Goal: Task Accomplishment & Management: Manage account settings

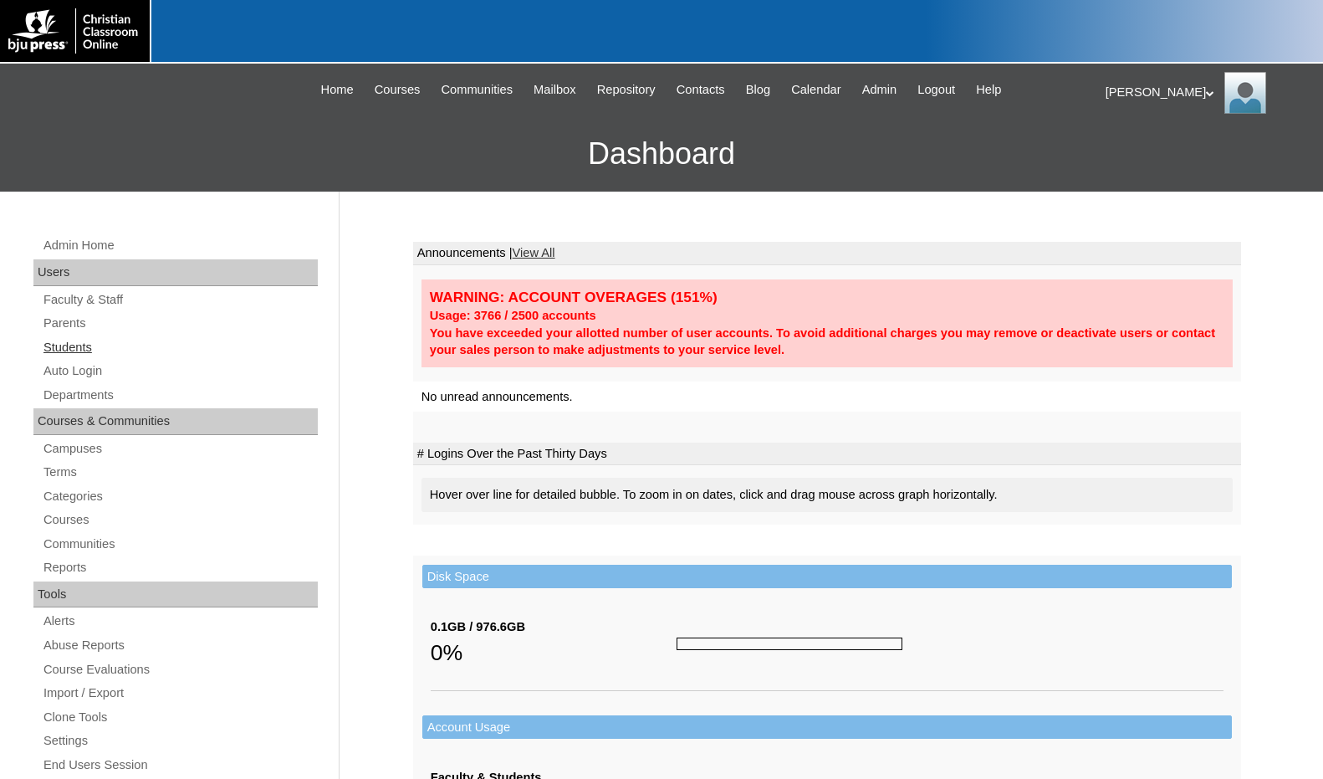
click at [99, 355] on link "Students" at bounding box center [180, 347] width 276 height 21
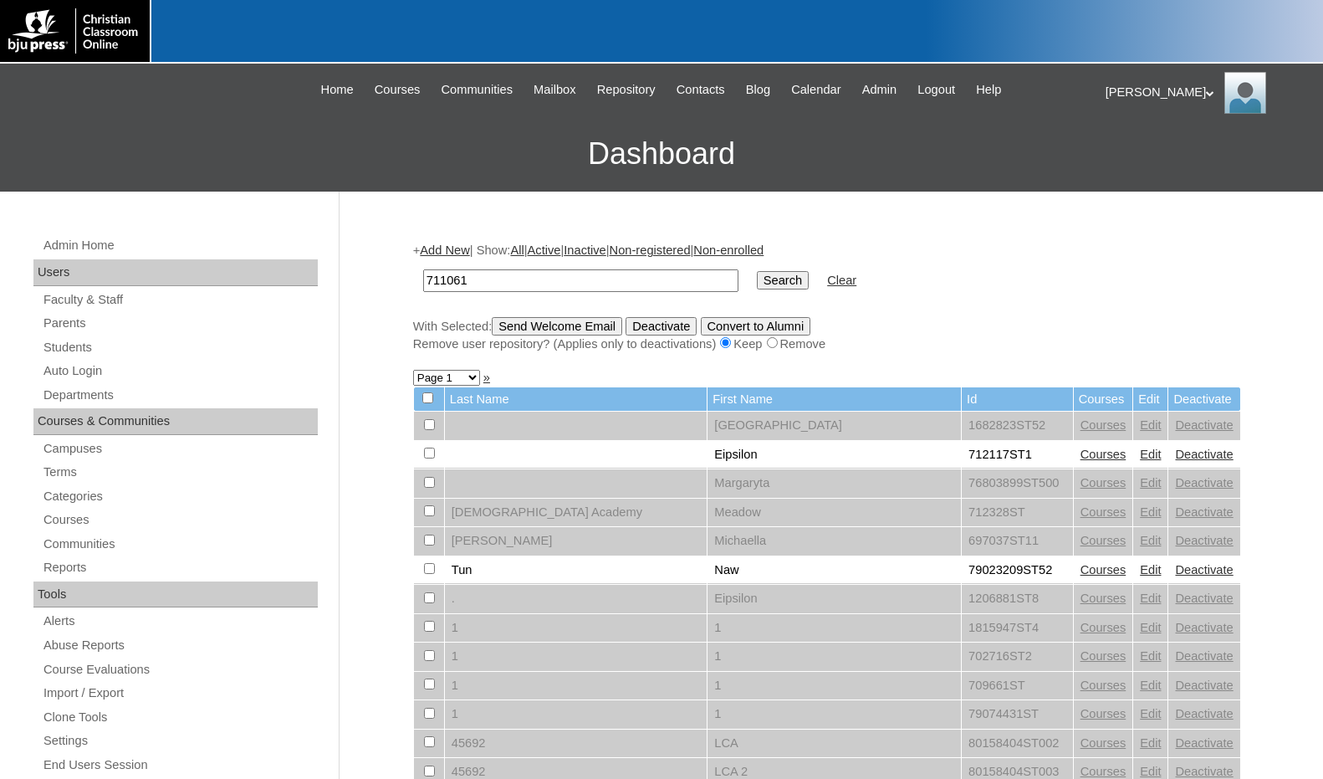
type input "711061"
click at [757, 271] on input "Search" at bounding box center [783, 280] width 52 height 18
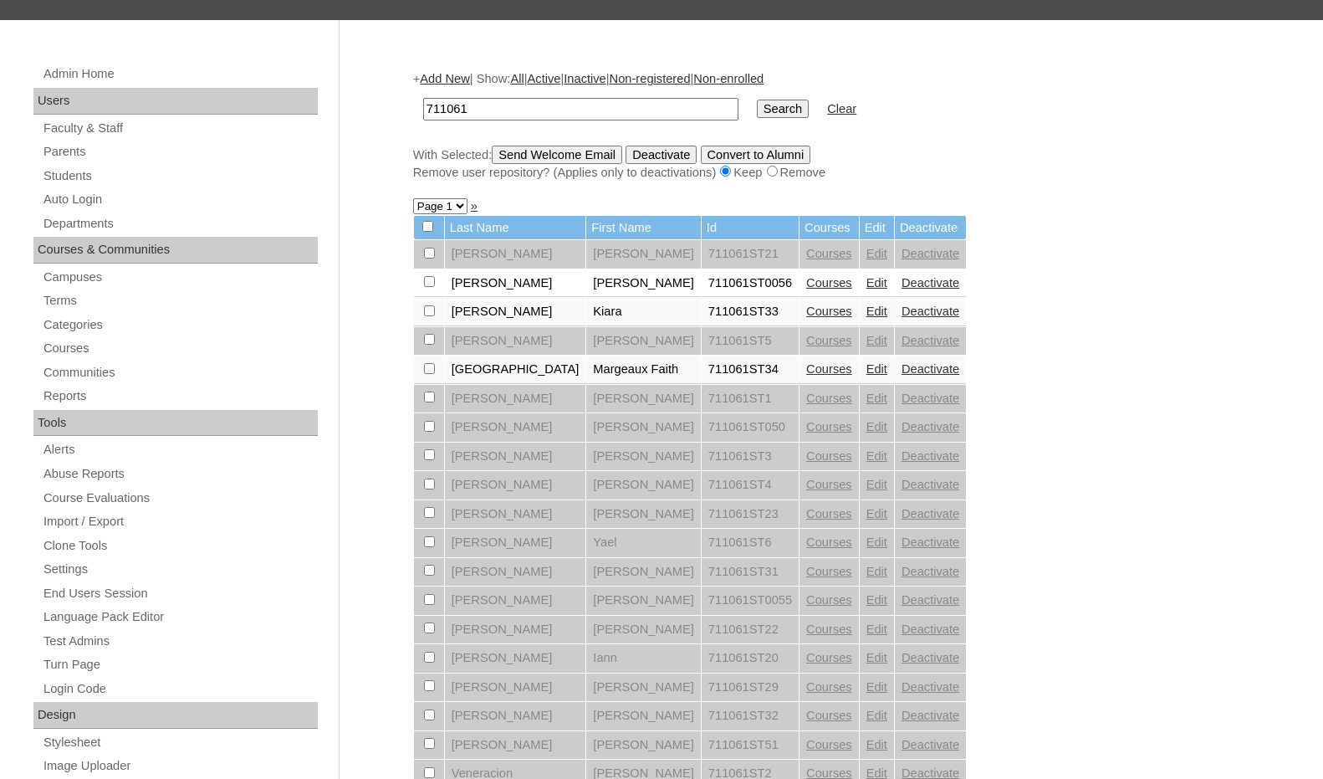
scroll to position [167, 0]
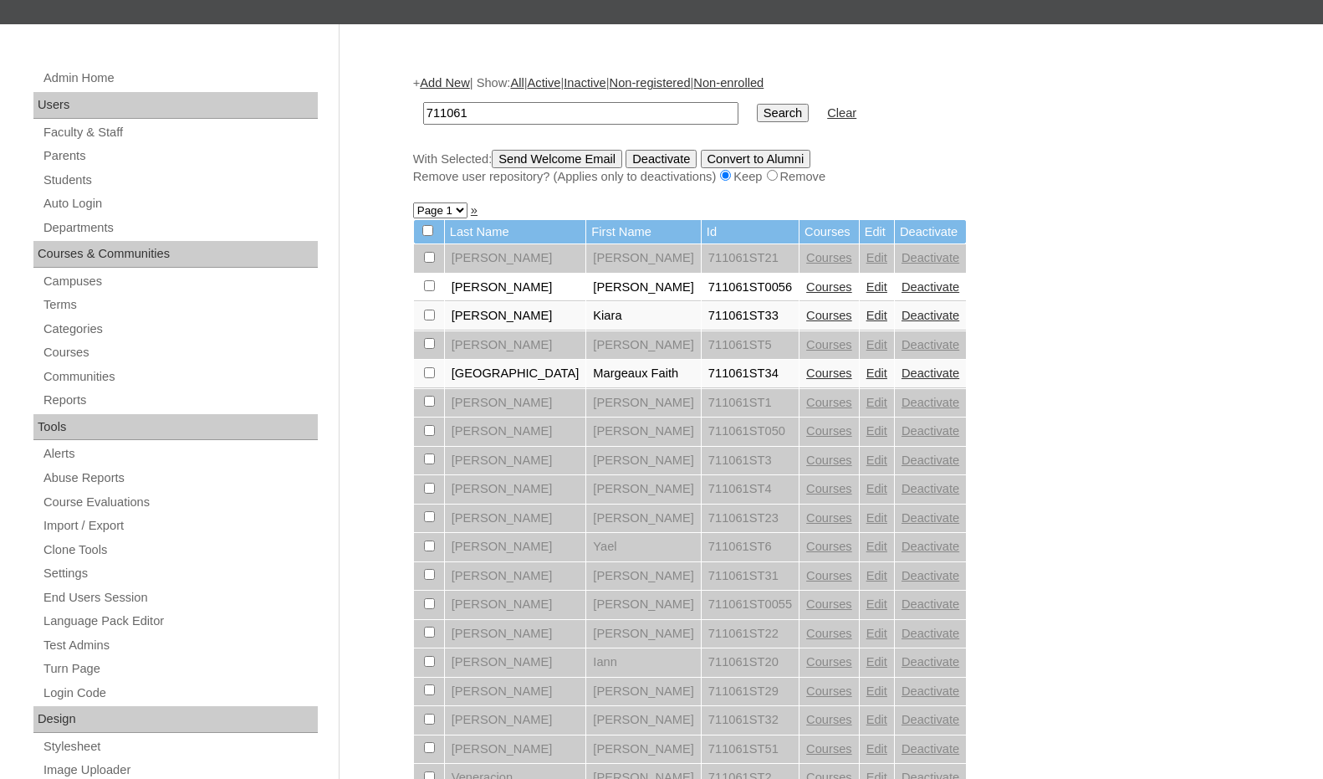
click at [806, 368] on link "Courses" at bounding box center [829, 372] width 46 height 13
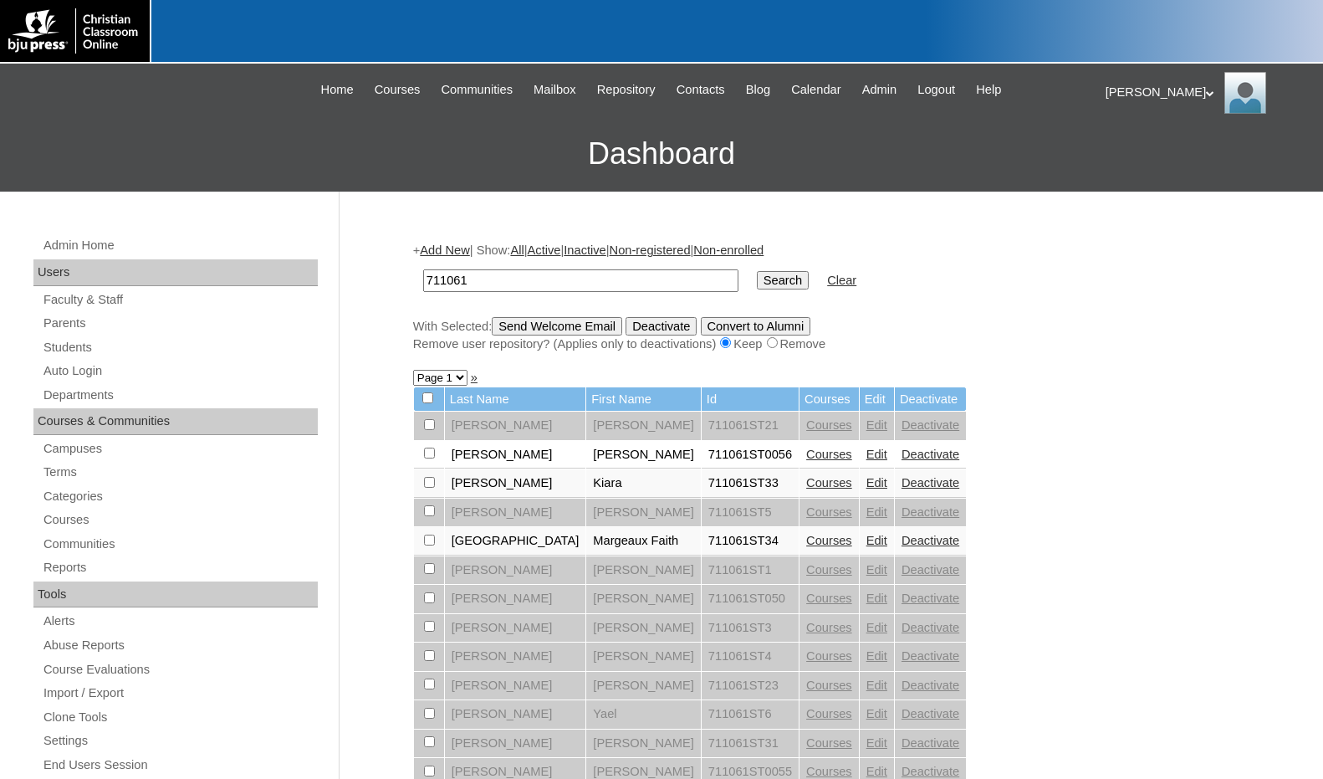
scroll to position [147, 0]
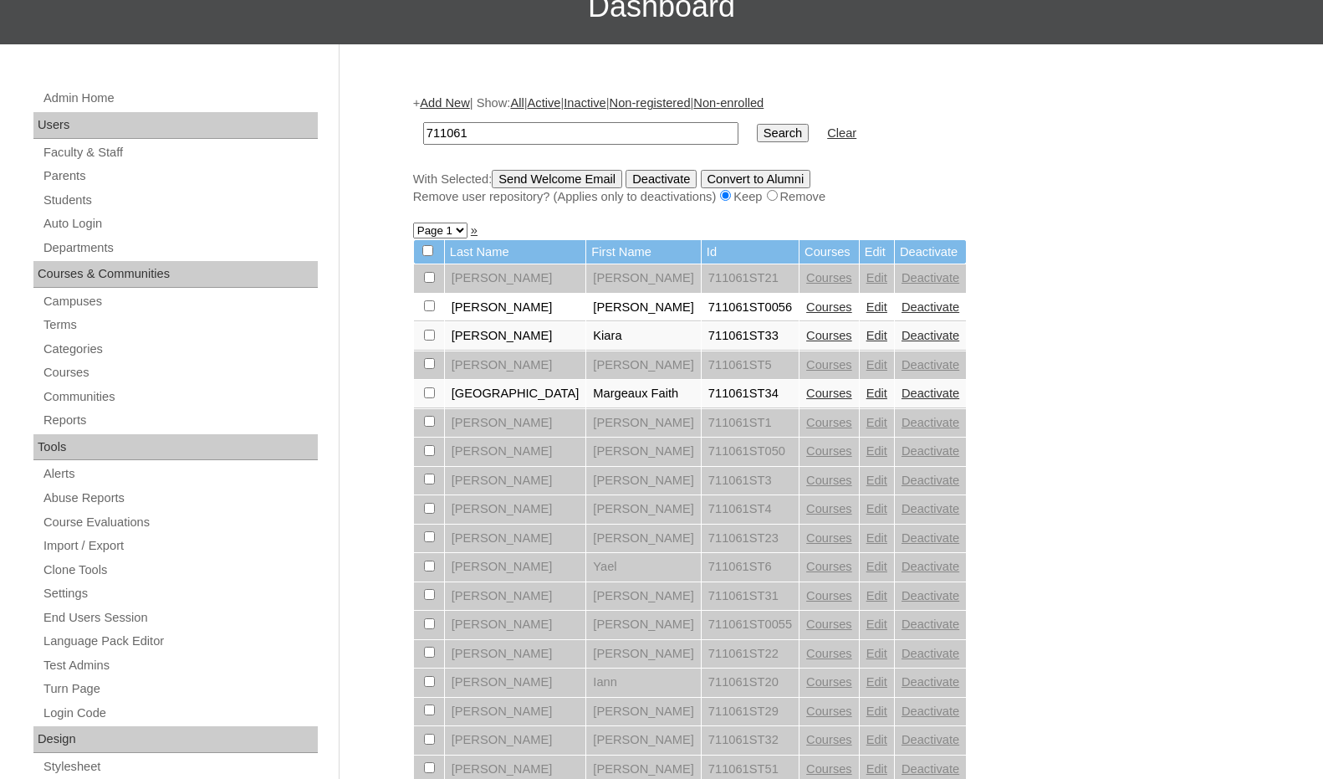
click at [806, 312] on link "Courses" at bounding box center [829, 306] width 46 height 13
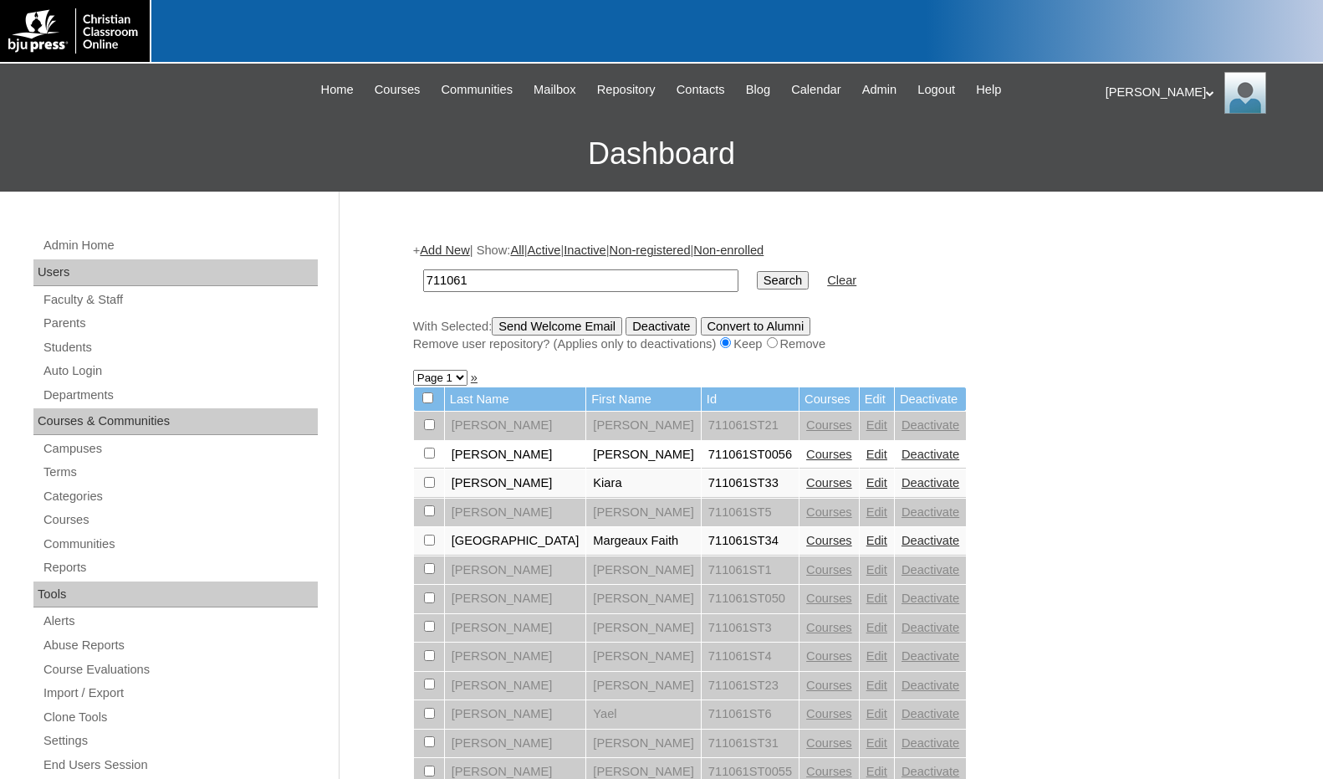
scroll to position [127, 0]
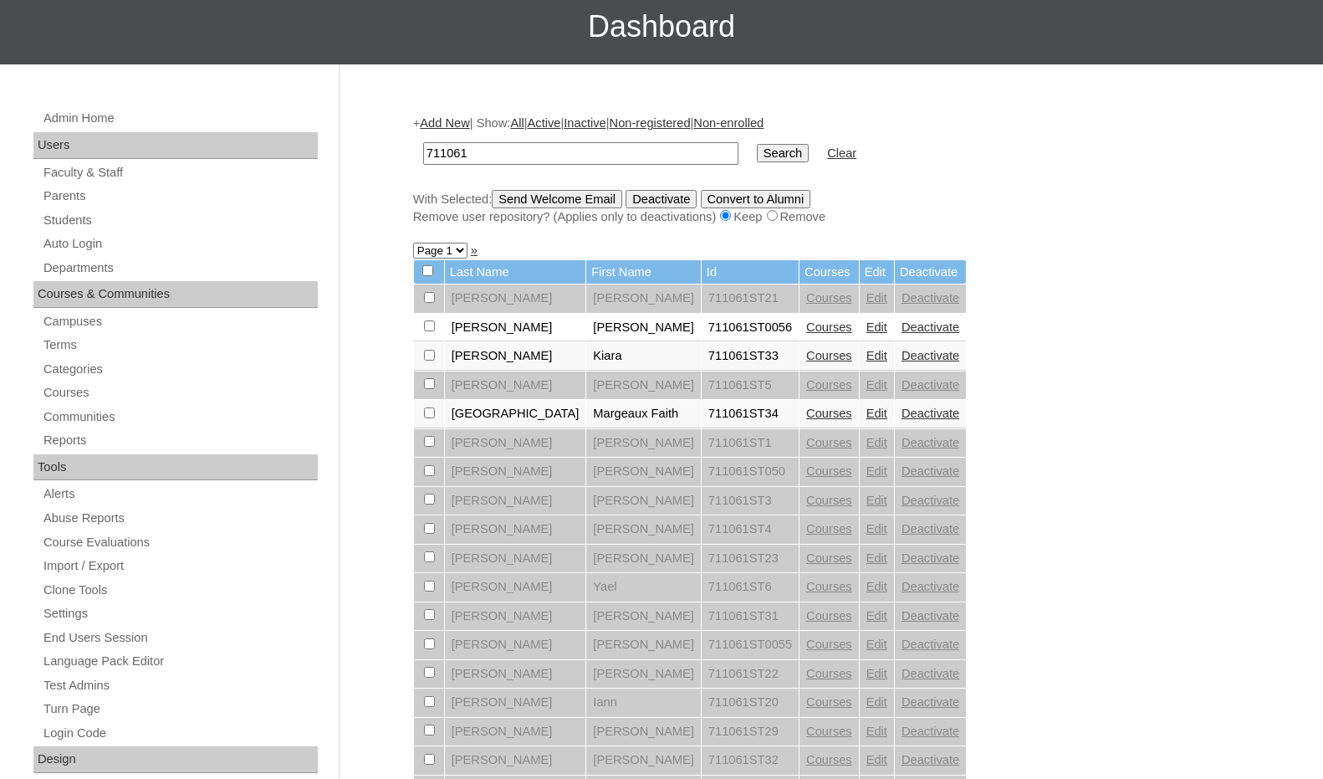
click at [806, 350] on link "Courses" at bounding box center [829, 355] width 46 height 13
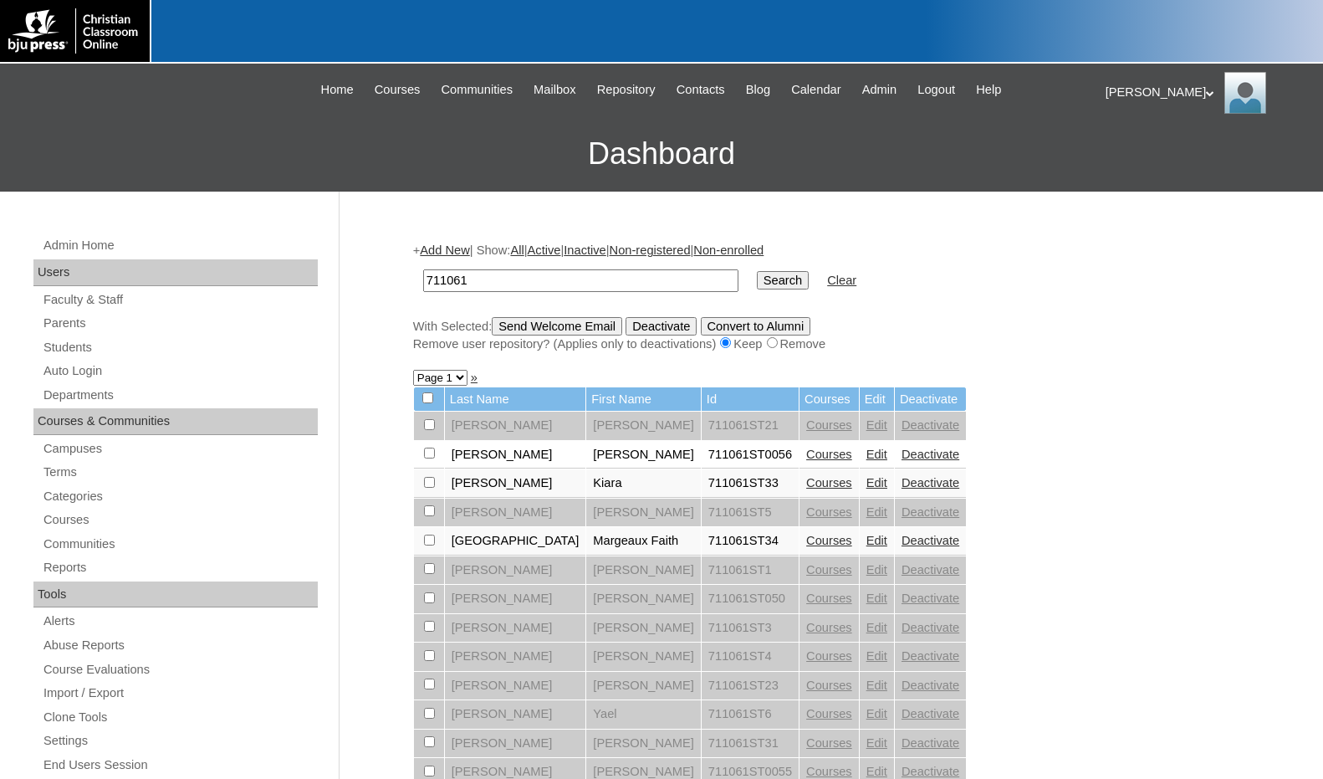
scroll to position [107, 0]
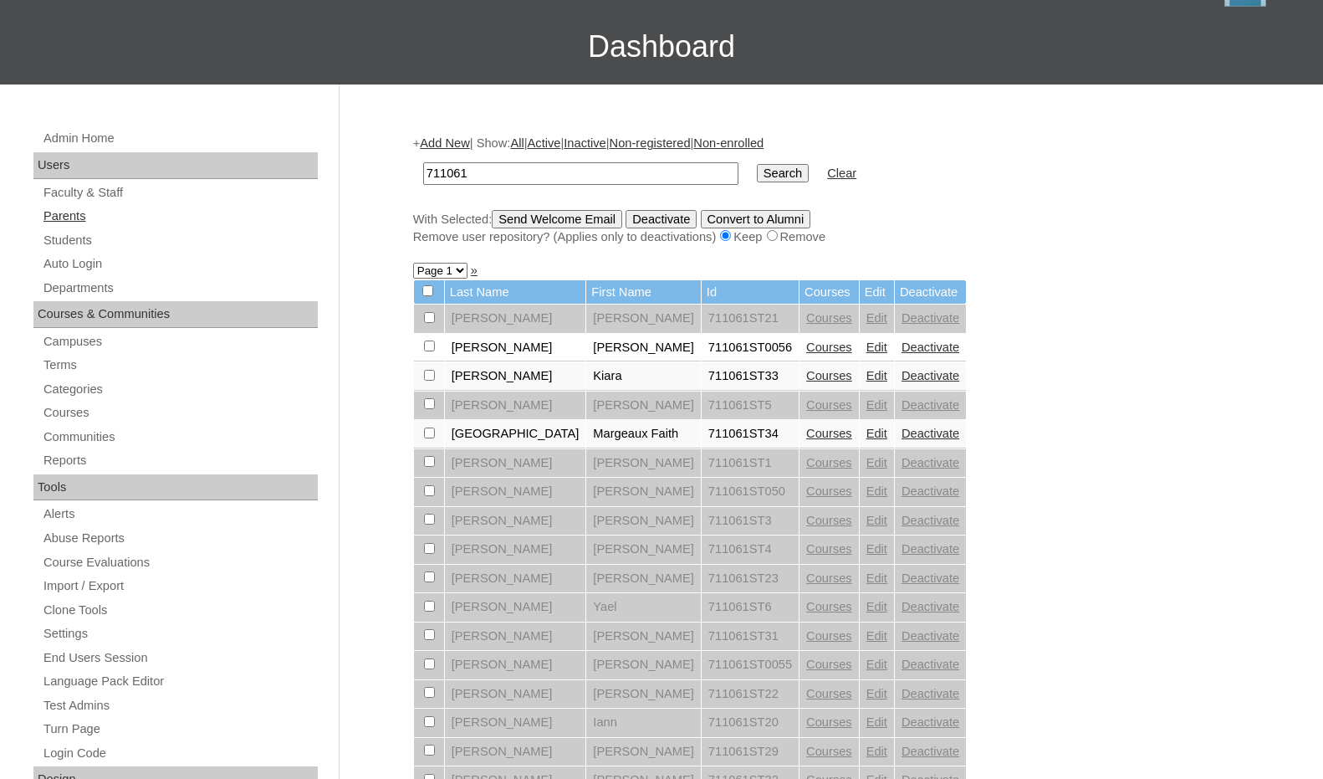
click at [125, 217] on link "Parents" at bounding box center [180, 216] width 276 height 21
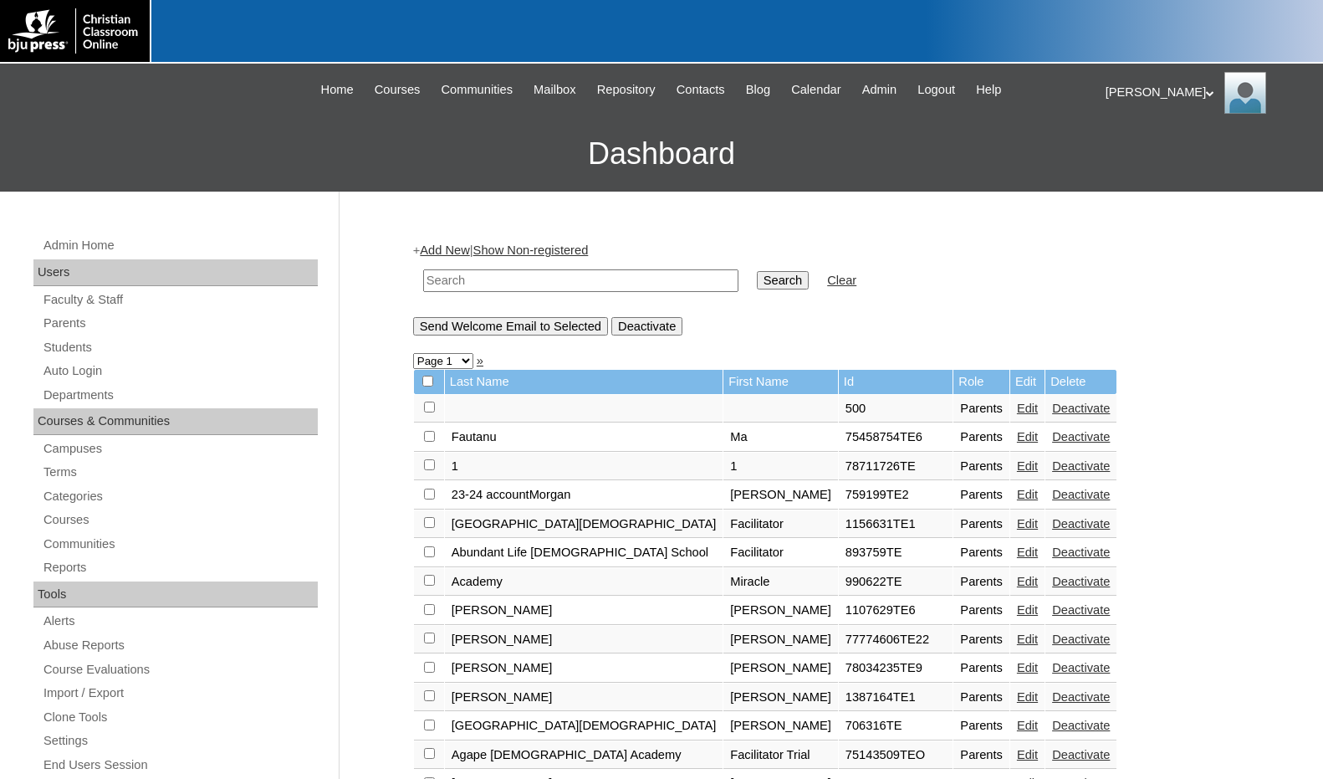
click at [477, 281] on input "text" at bounding box center [580, 280] width 315 height 23
type input "carlson"
click at [757, 271] on input "Search" at bounding box center [783, 280] width 52 height 18
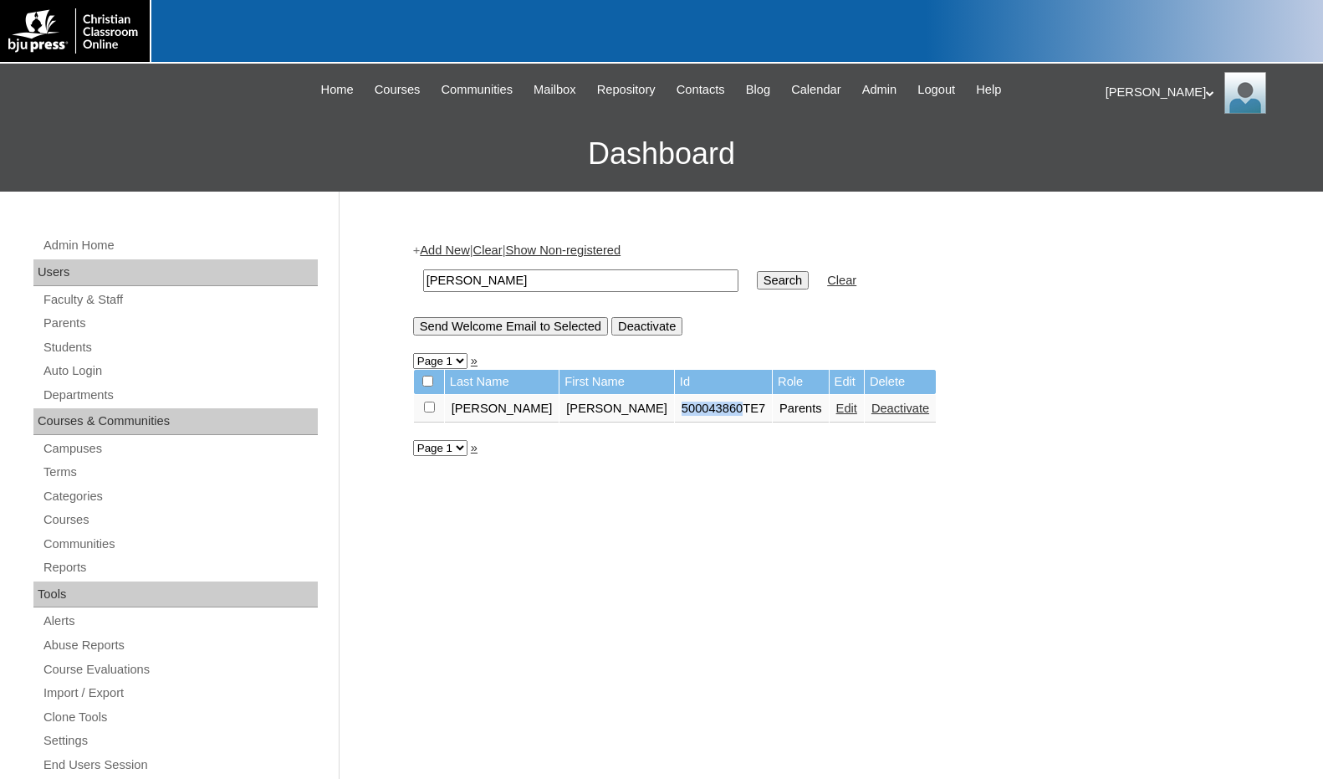
drag, startPoint x: 595, startPoint y: 411, endPoint x: 652, endPoint y: 414, distance: 57.8
click at [675, 414] on td "500043860TE7" at bounding box center [723, 409] width 97 height 28
copy td "500043860"
drag, startPoint x: 483, startPoint y: 278, endPoint x: 396, endPoint y: 282, distance: 87.1
click at [396, 282] on div "Admin Home Users Faculty & Staff Parents Students Auto Login Departments Course…" at bounding box center [661, 768] width 1323 height 1153
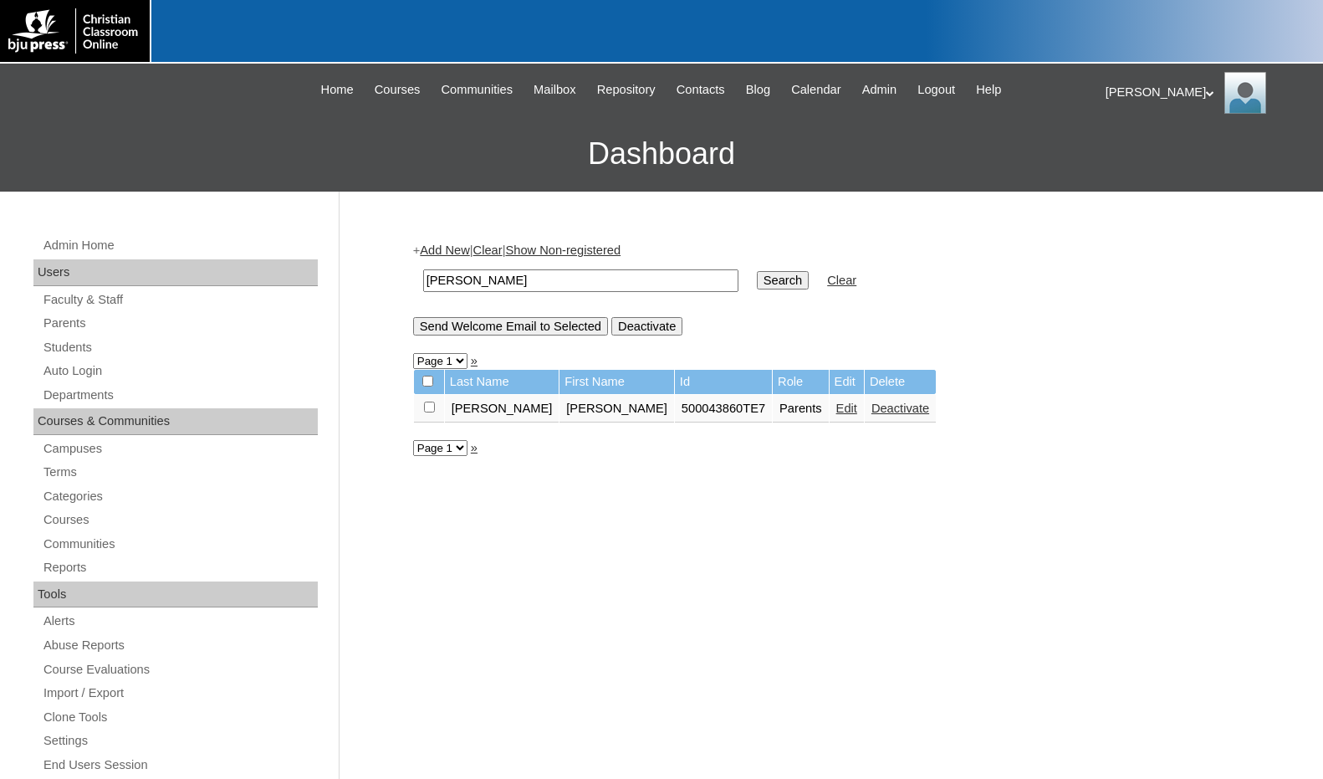
paste input "500043860"
type input "500043860"
click at [757, 283] on input "Search" at bounding box center [783, 280] width 52 height 18
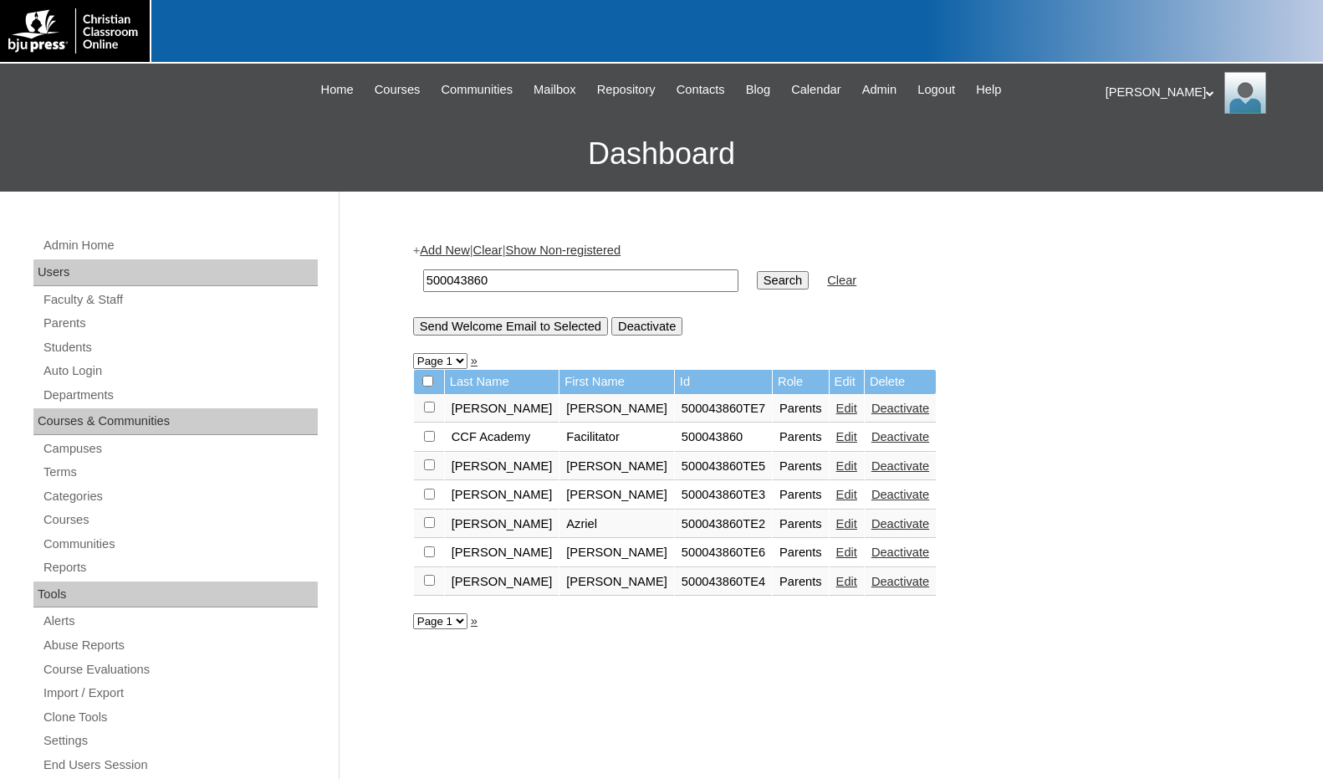
click at [836, 407] on link "Edit" at bounding box center [846, 407] width 21 height 13
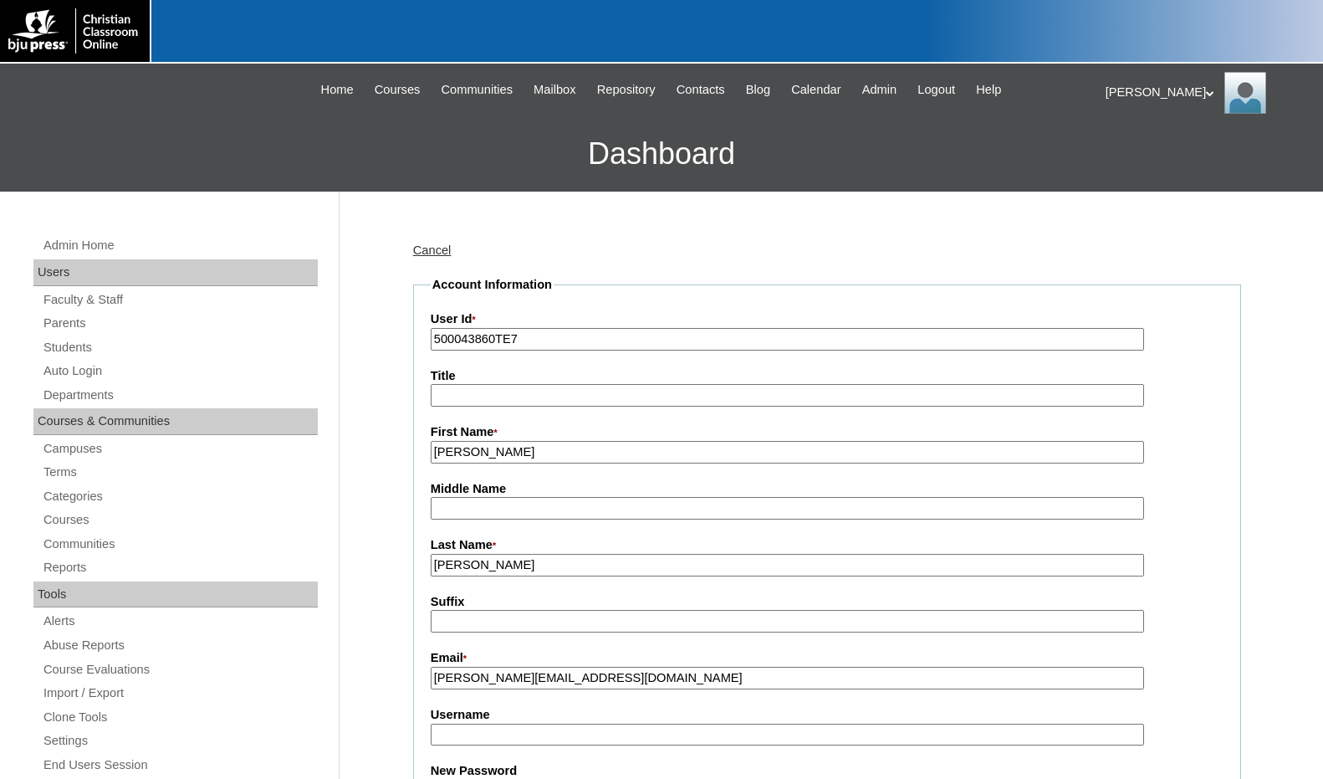
scroll to position [84, 0]
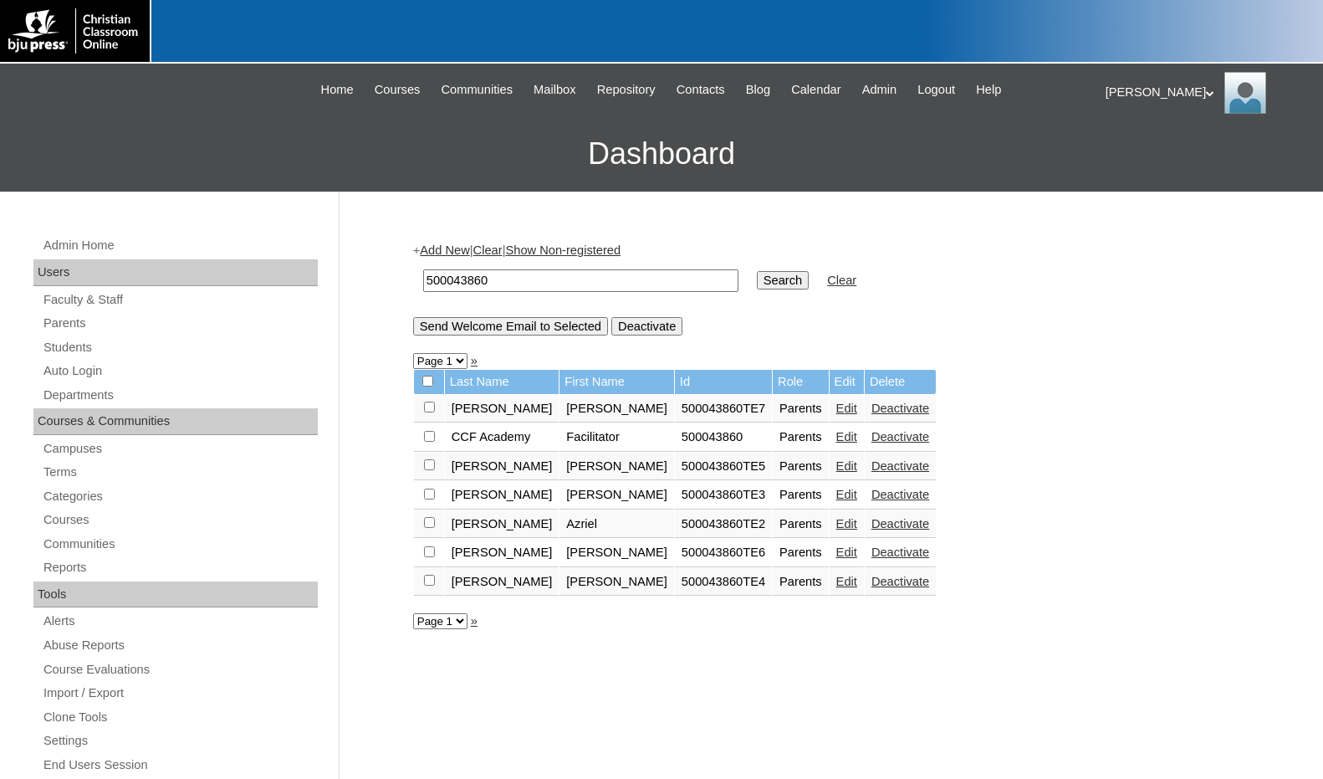
click at [836, 582] on link "Edit" at bounding box center [846, 581] width 21 height 13
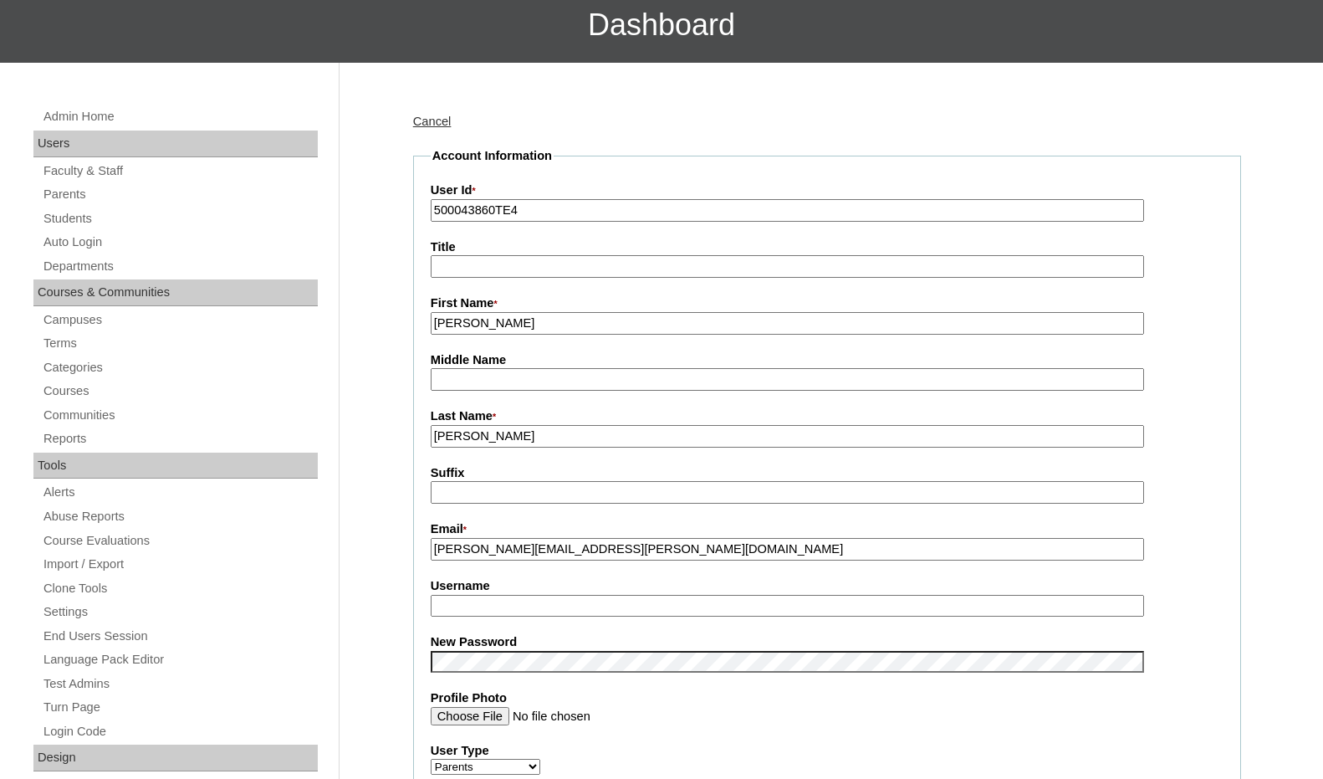
scroll to position [167, 0]
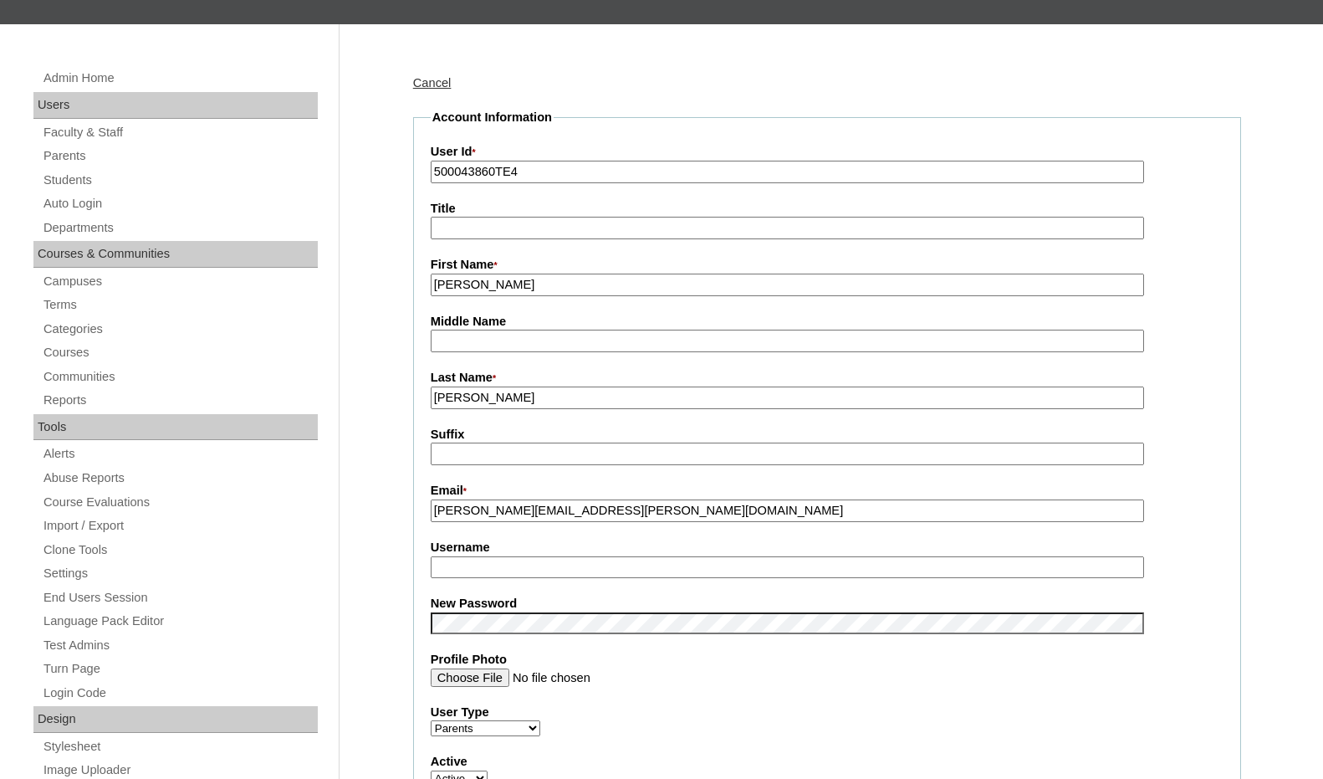
click at [535, 514] on input "petra.smith@protomail.com" at bounding box center [787, 510] width 713 height 23
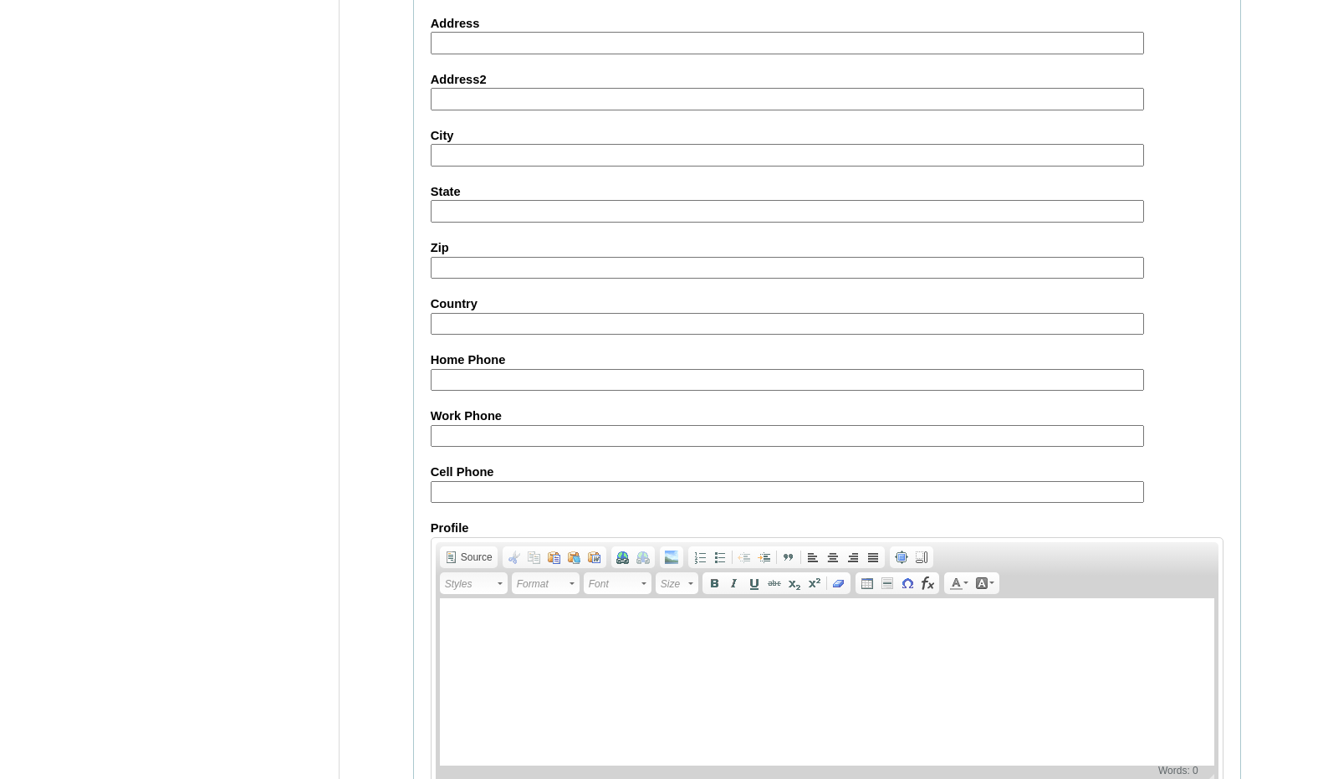
scroll to position [1419, 0]
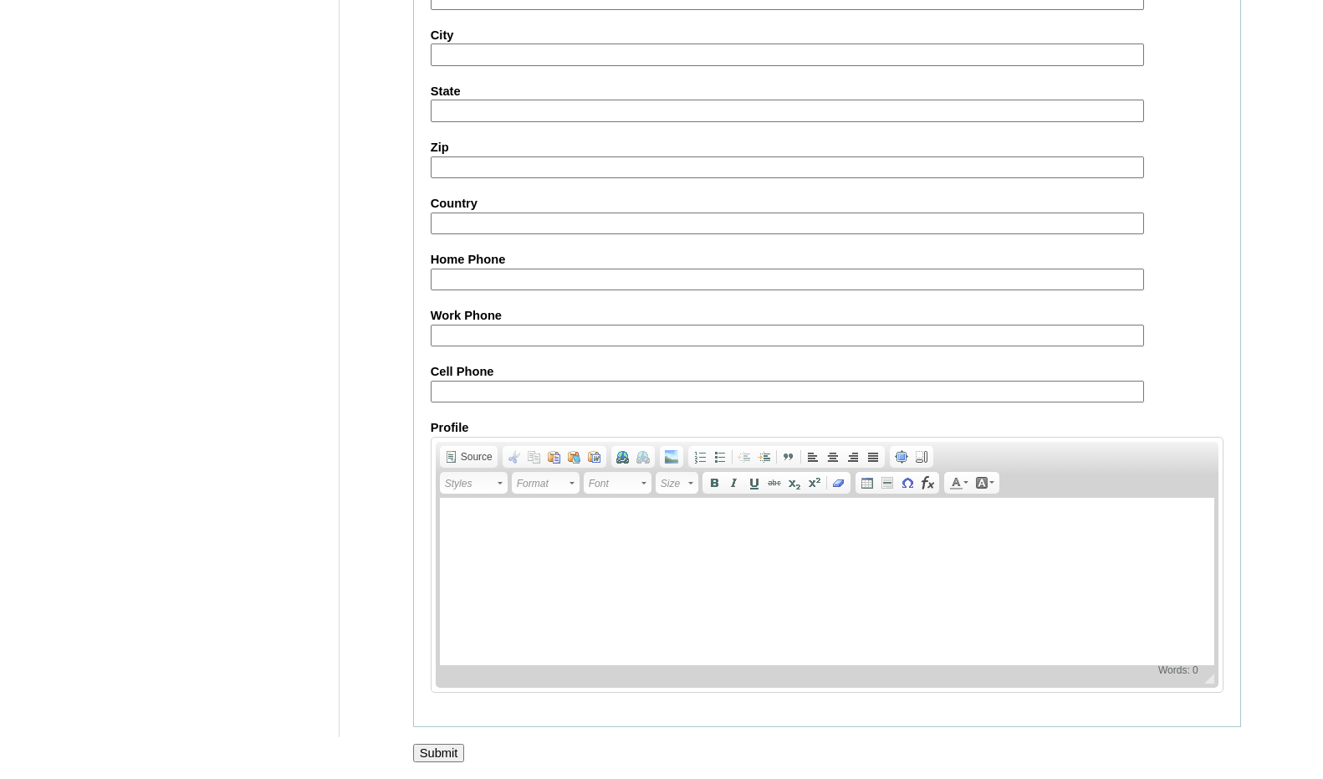
type input "petra.smith@protonmail.com"
click at [428, 747] on input "Submit" at bounding box center [439, 753] width 52 height 18
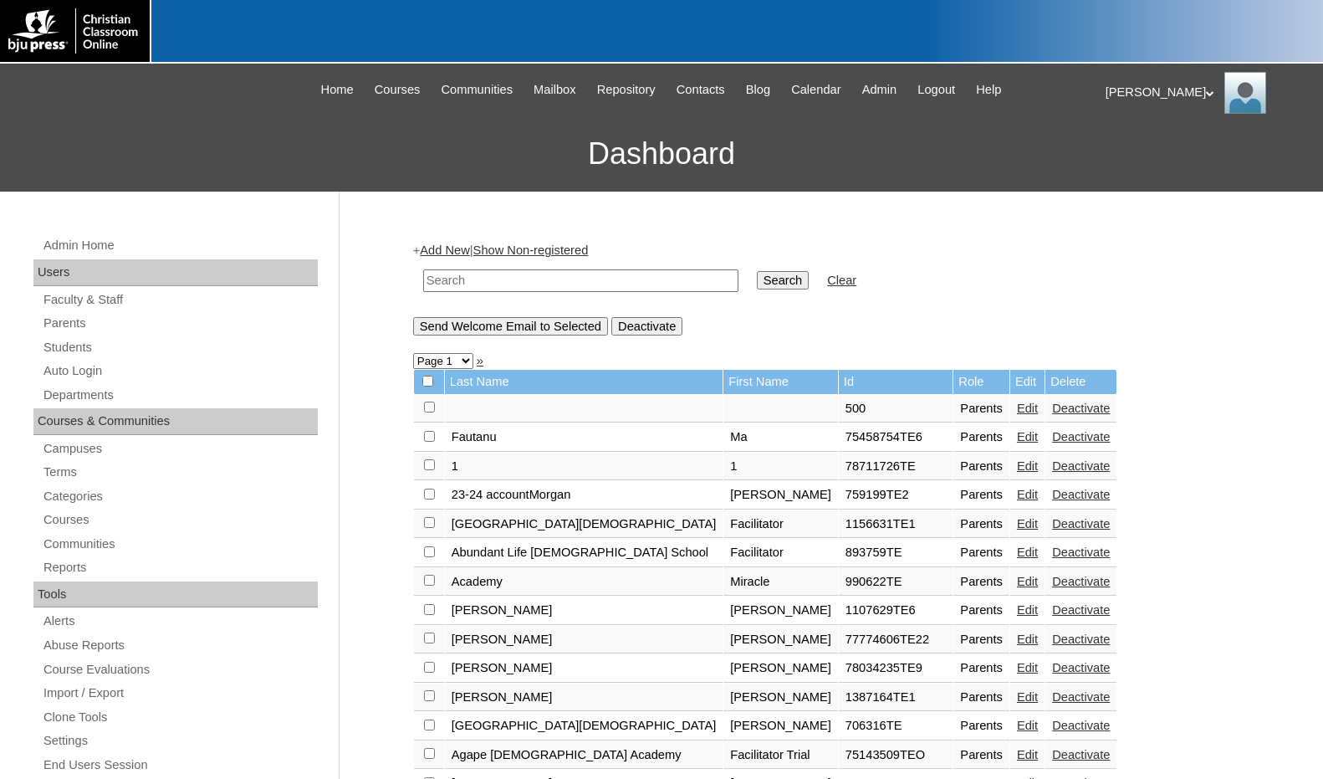
click at [609, 274] on input "text" at bounding box center [580, 280] width 315 height 23
paste input "500043860"
type input "500043860"
click at [757, 271] on input "Search" at bounding box center [783, 280] width 52 height 18
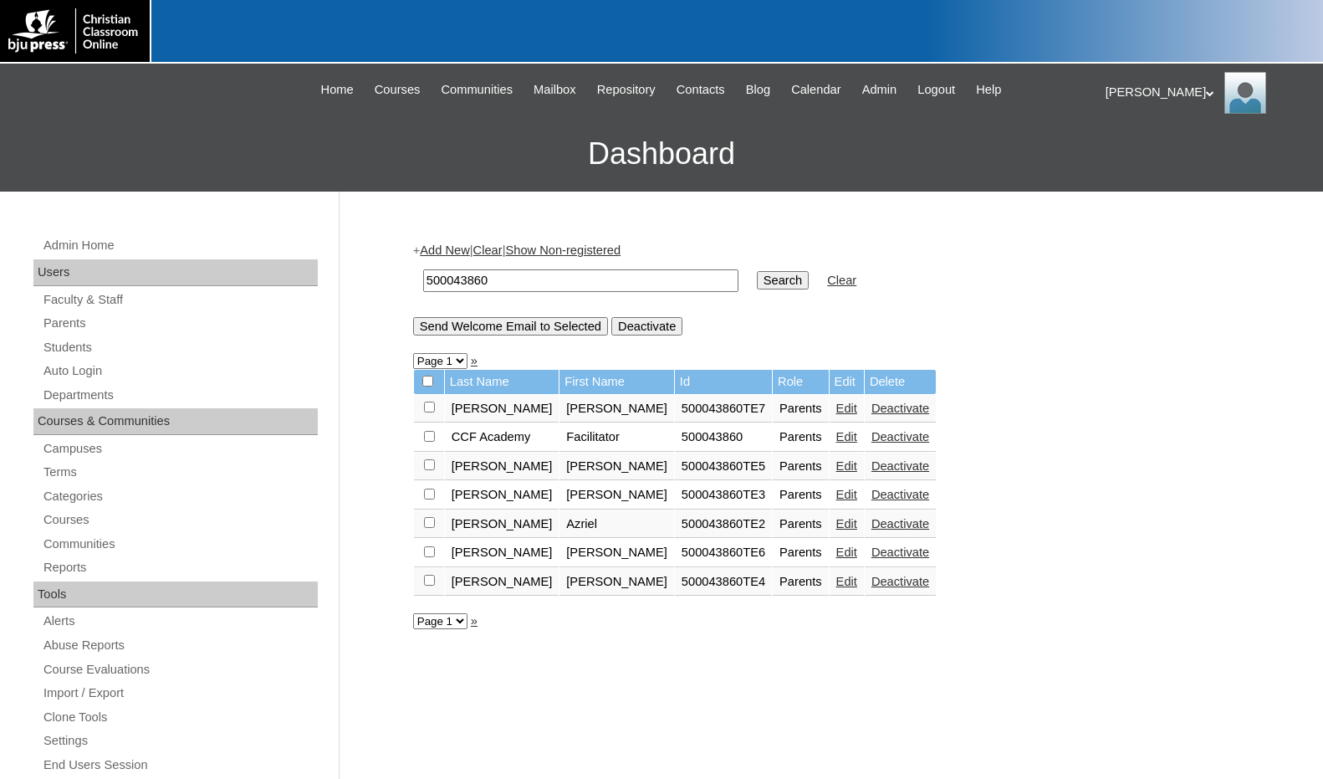
click at [431, 412] on input "checkbox" at bounding box center [429, 406] width 11 height 11
checkbox input "true"
click at [518, 330] on input "Send Welcome Email to Selected" at bounding box center [510, 326] width 195 height 18
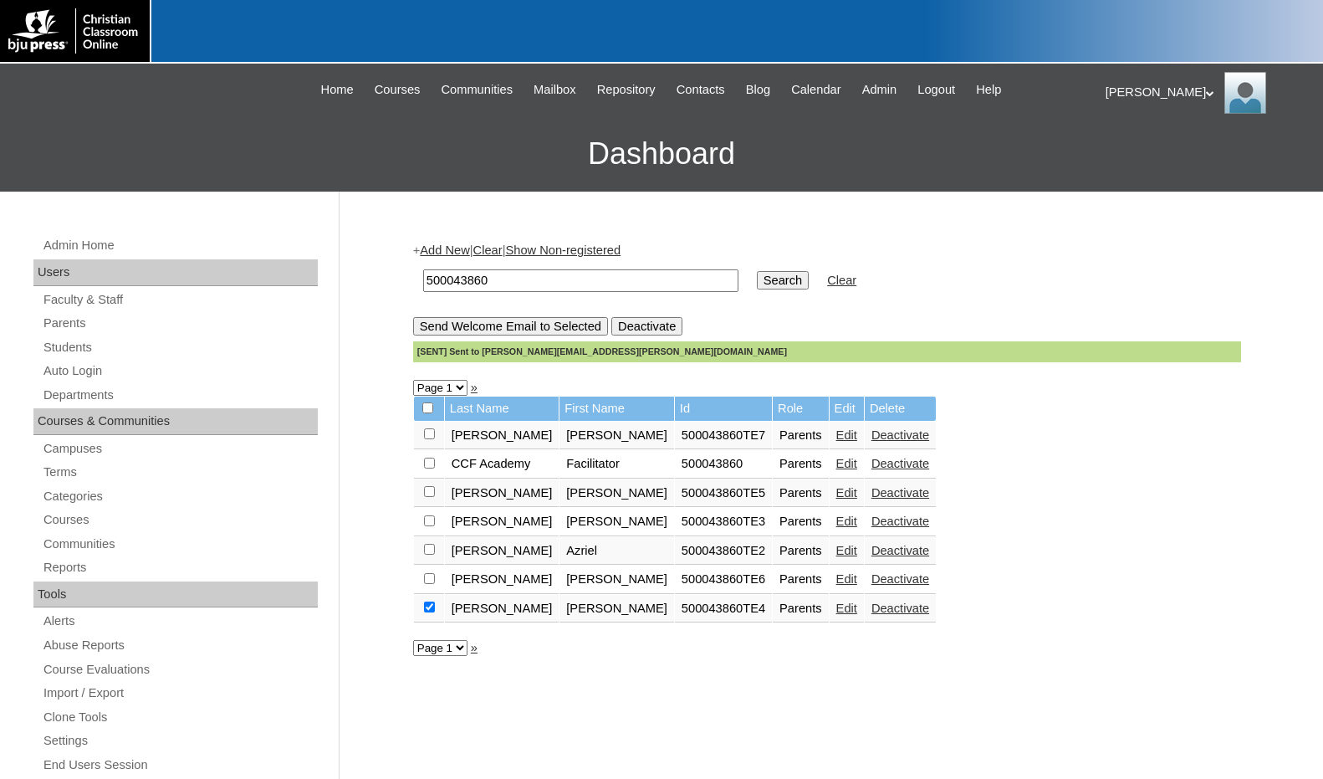
drag, startPoint x: 521, startPoint y: 278, endPoint x: 345, endPoint y: 264, distance: 176.2
click at [345, 264] on div "Admin Home Users Faculty & Staff Parents Students Auto Login Departments Course…" at bounding box center [661, 768] width 1323 height 1153
click at [836, 440] on link "Edit" at bounding box center [846, 434] width 21 height 13
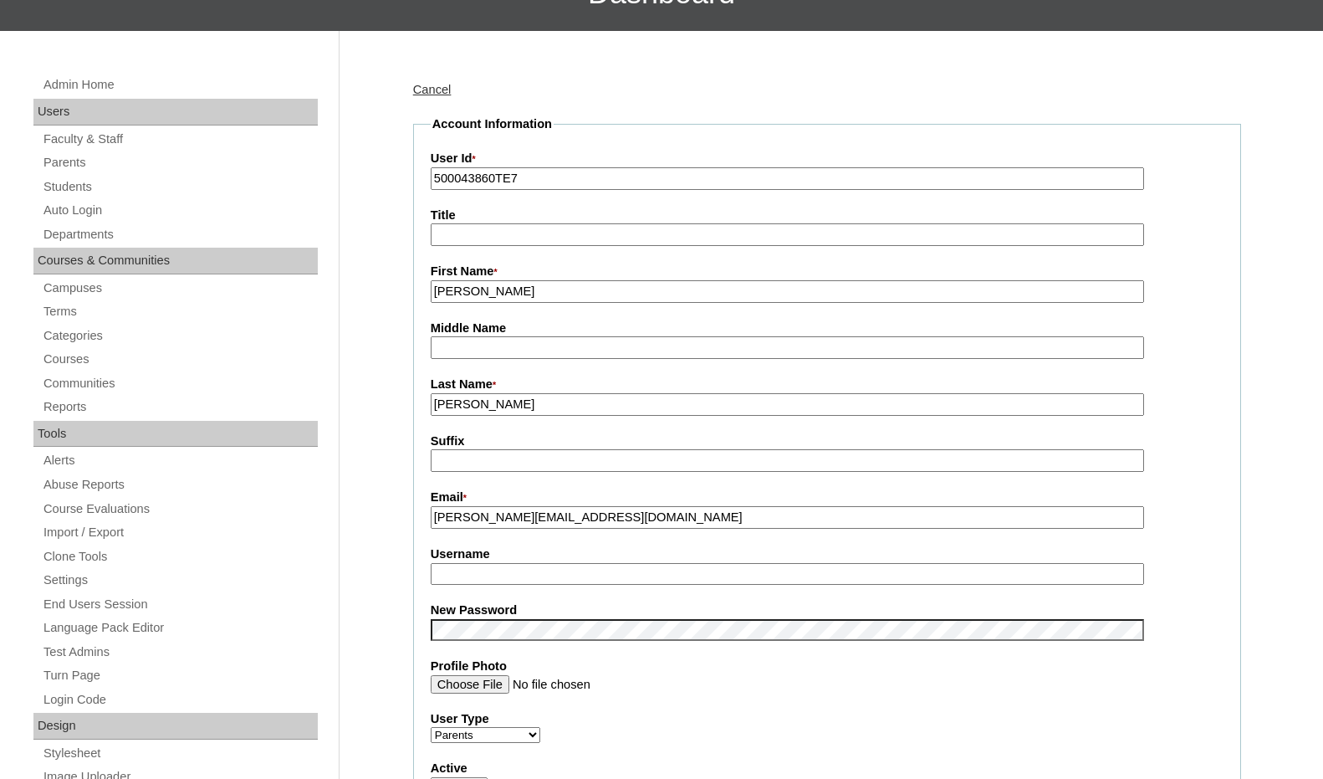
scroll to position [167, 0]
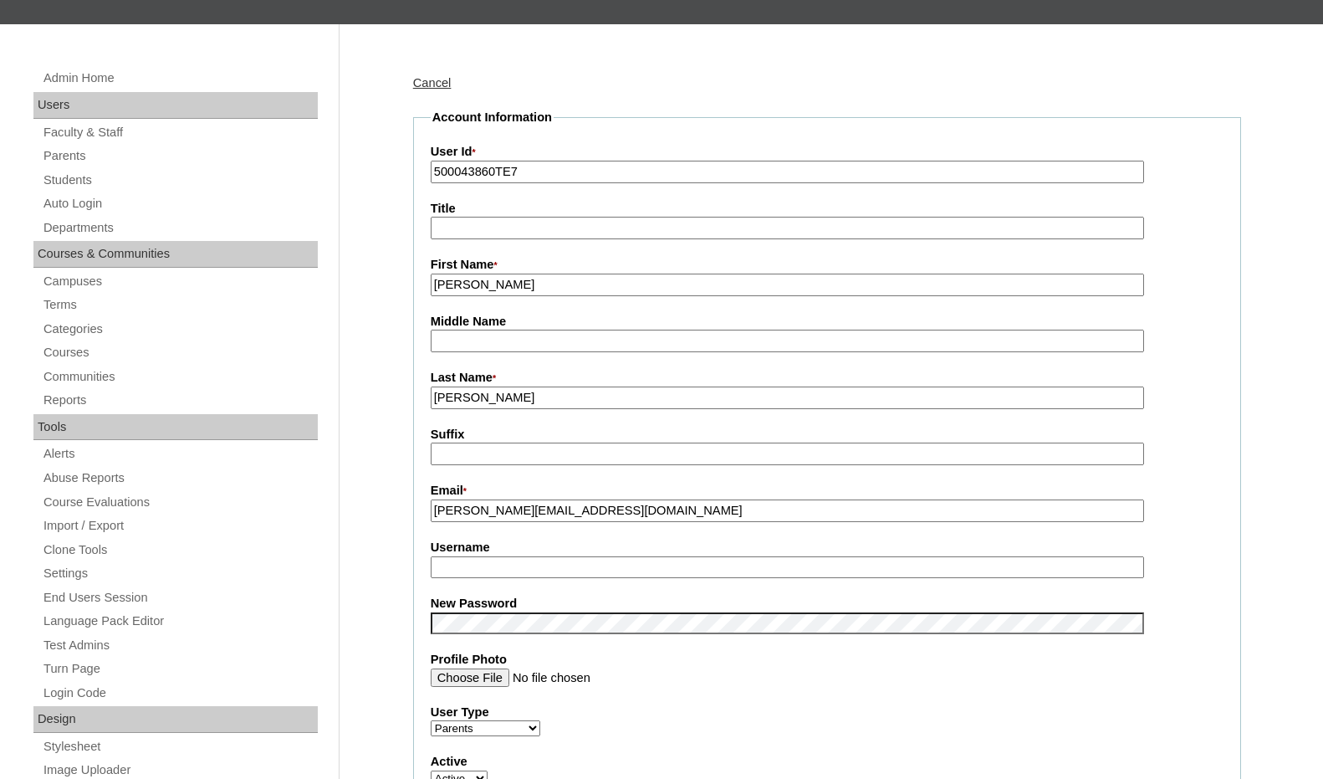
drag, startPoint x: 511, startPoint y: 518, endPoint x: 394, endPoint y: 515, distance: 117.1
click at [446, 568] on input "Username" at bounding box center [787, 567] width 713 height 23
paste input "joanna.carlson"
type input "joanna.carlson"
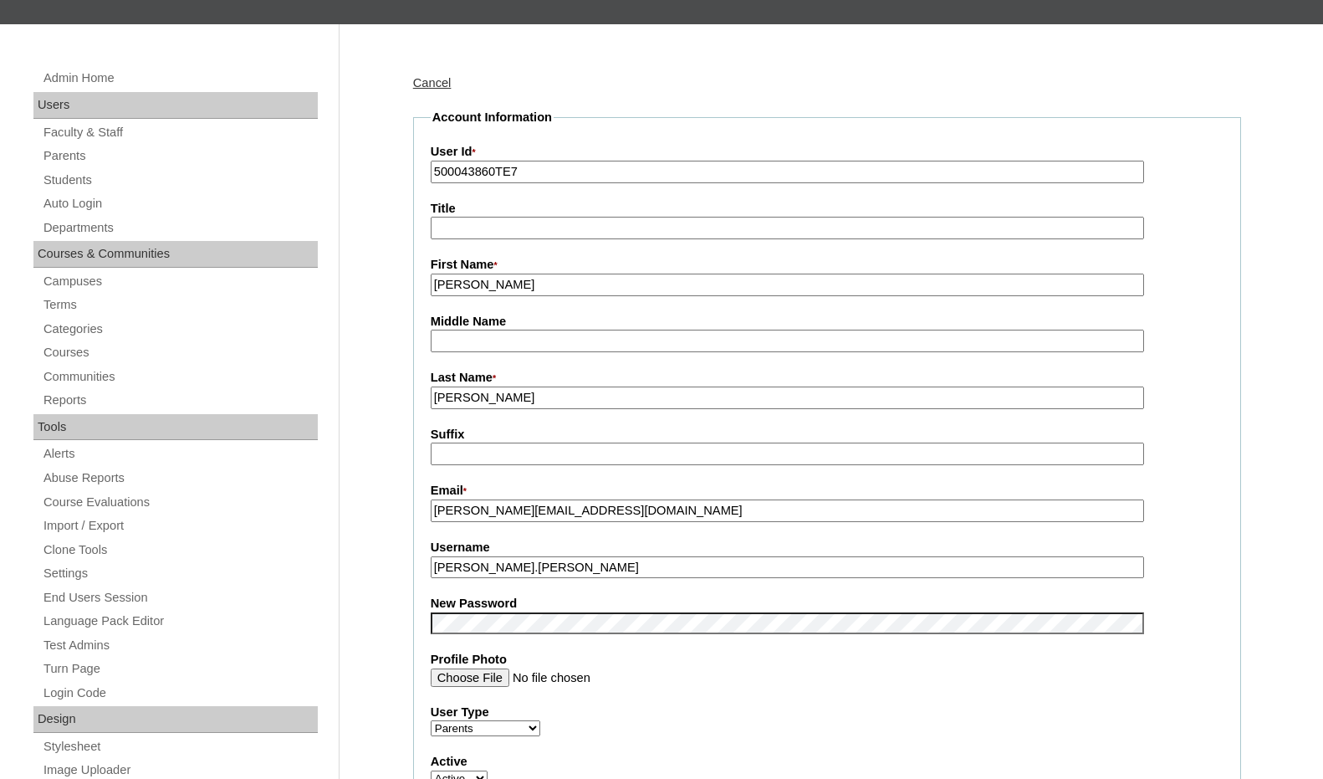
drag, startPoint x: 531, startPoint y: 574, endPoint x: 416, endPoint y: 567, distance: 115.6
click at [416, 567] on fieldset "Account Information User Id * 500043860TE7 Title First Name * Joanna Middle Nam…" at bounding box center [827, 609] width 828 height 1001
drag, startPoint x: 495, startPoint y: 174, endPoint x: 415, endPoint y: 170, distance: 80.4
click at [415, 170] on fieldset "Account Information User Id * 500043860TE7 Title First Name * Joanna Middle Nam…" at bounding box center [827, 609] width 828 height 1001
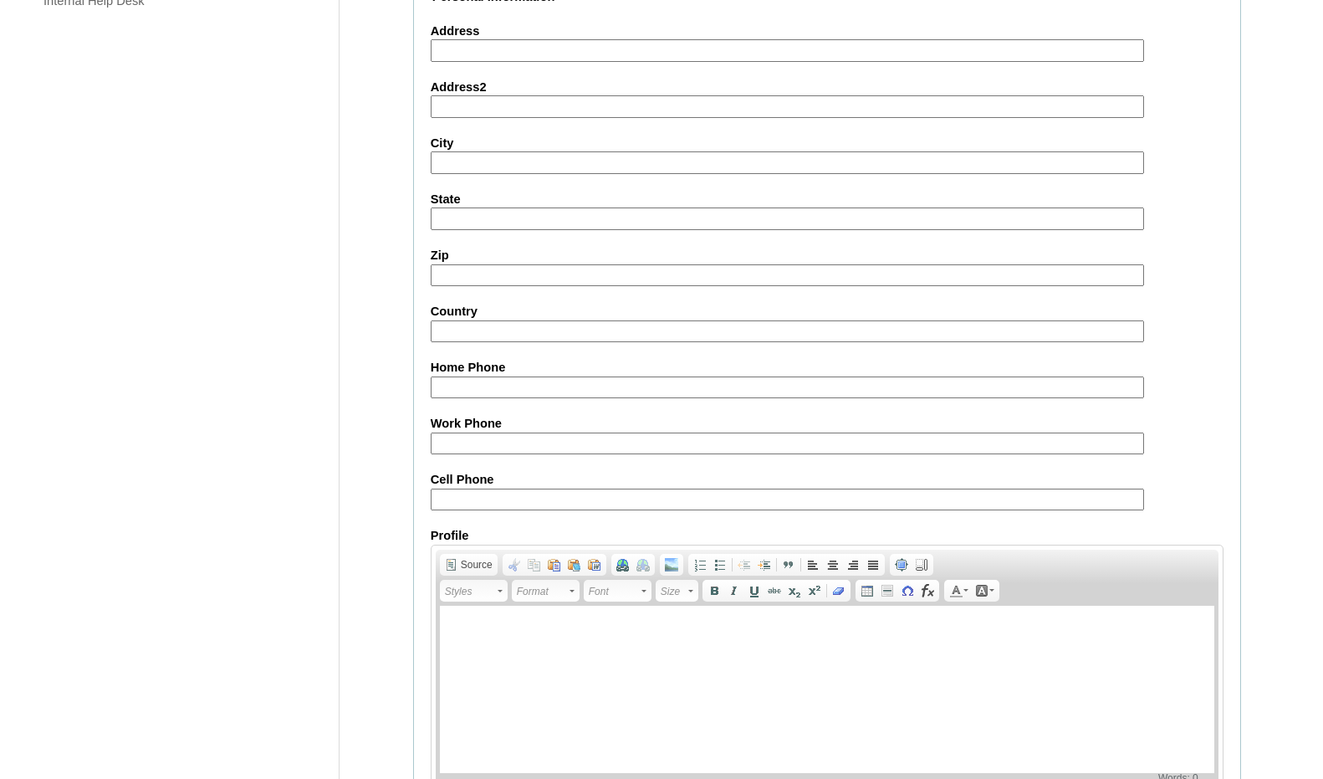
scroll to position [1419, 0]
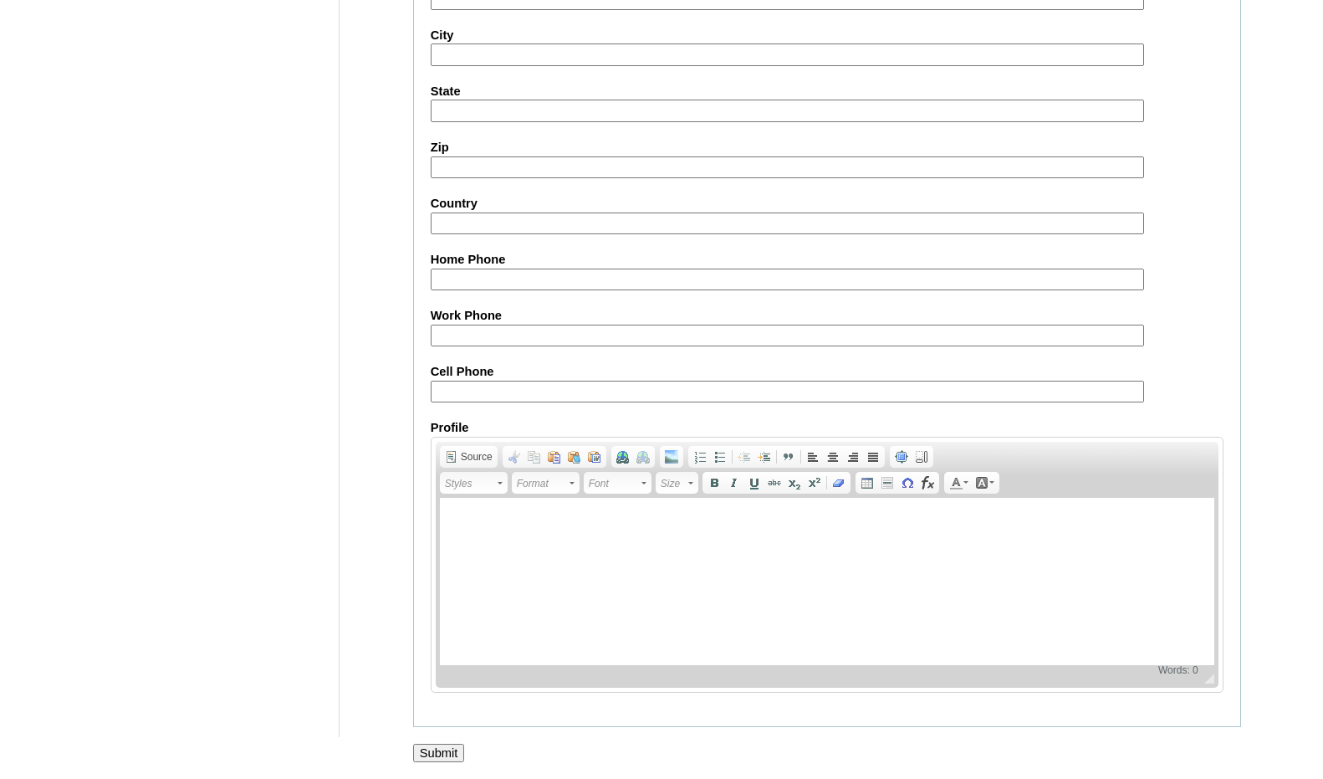
click at [430, 749] on input "Submit" at bounding box center [439, 753] width 52 height 18
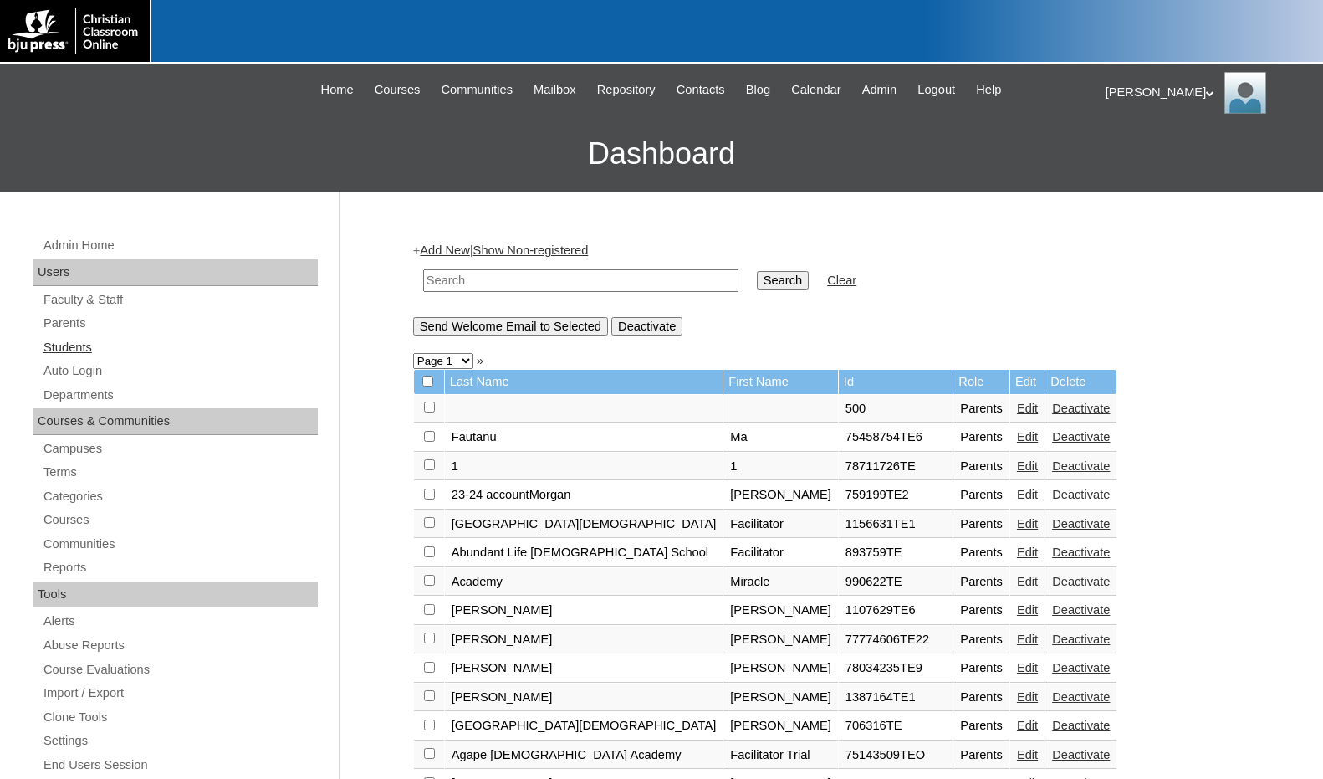
click at [85, 349] on link "Students" at bounding box center [180, 347] width 276 height 21
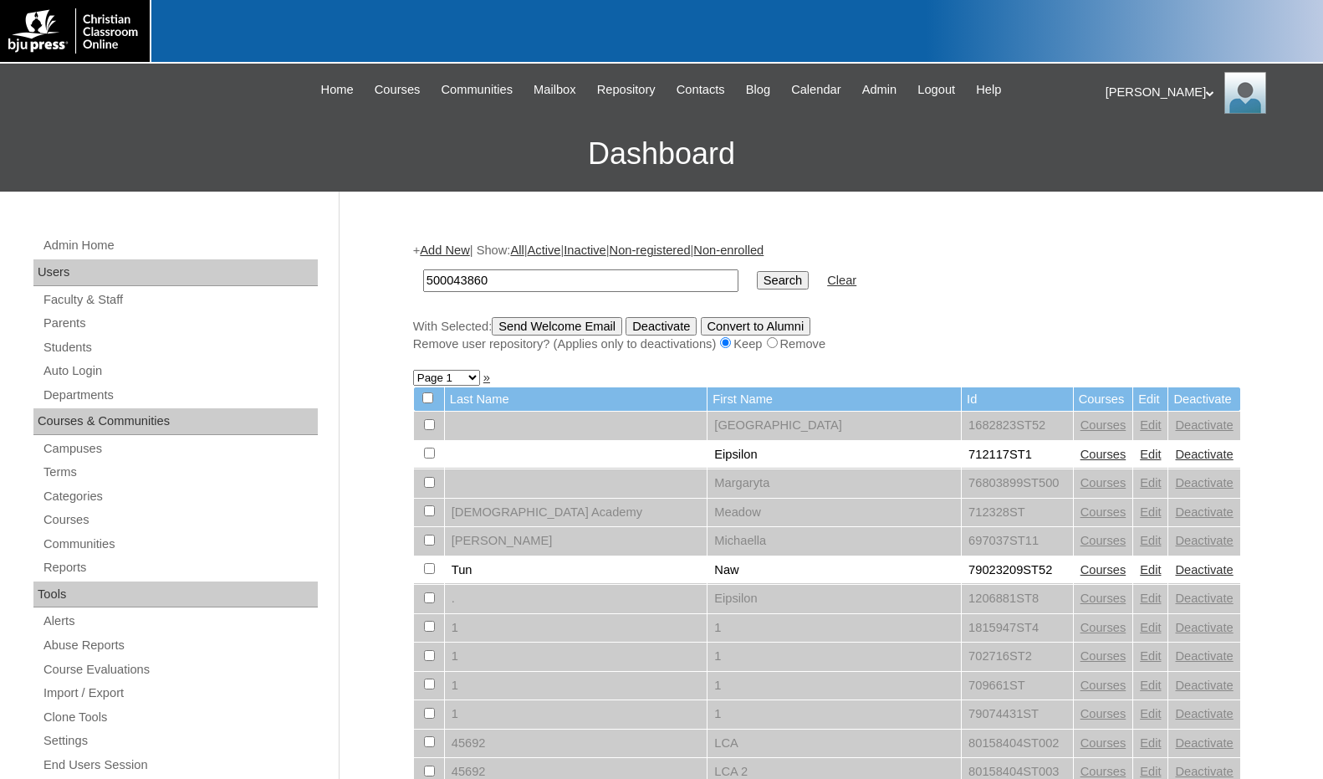
type input "500043860"
click at [757, 271] on input "Search" at bounding box center [783, 280] width 52 height 18
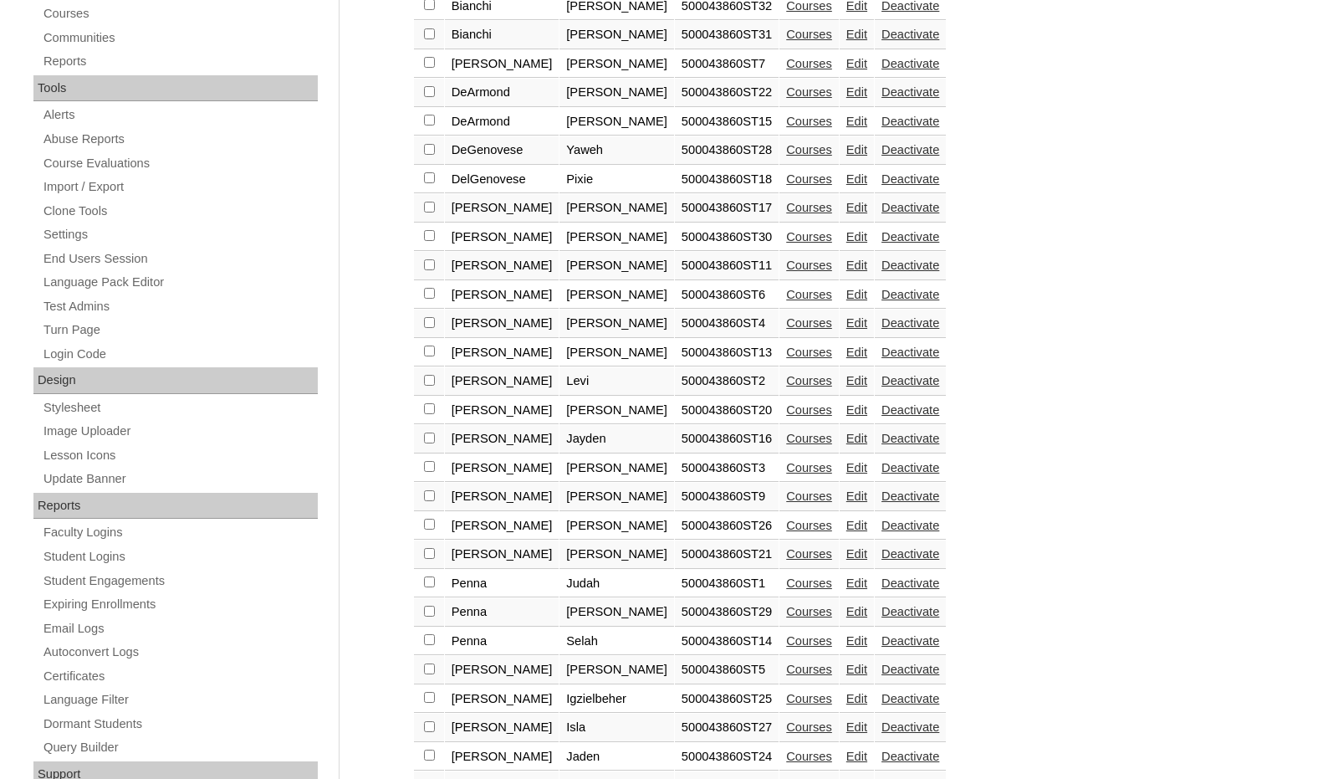
scroll to position [608, 0]
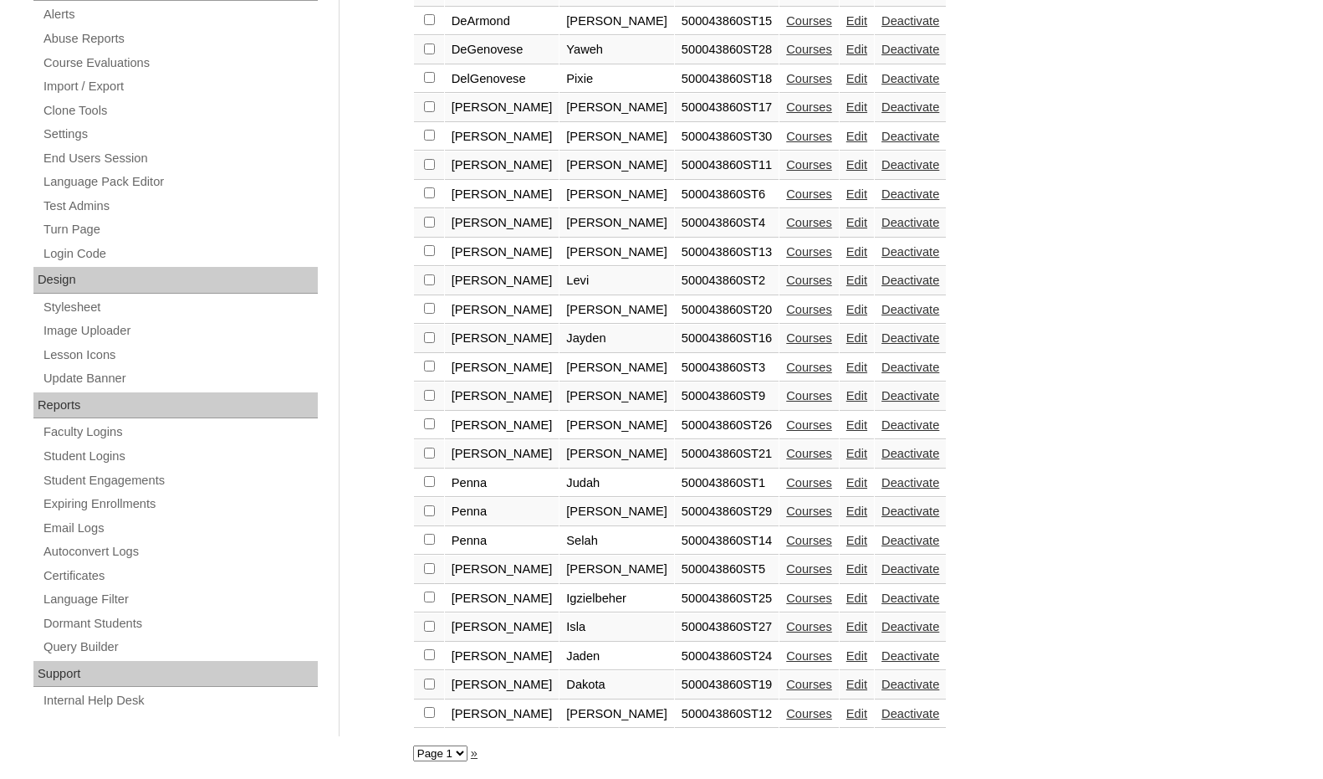
click at [846, 565] on link "Edit" at bounding box center [856, 568] width 21 height 13
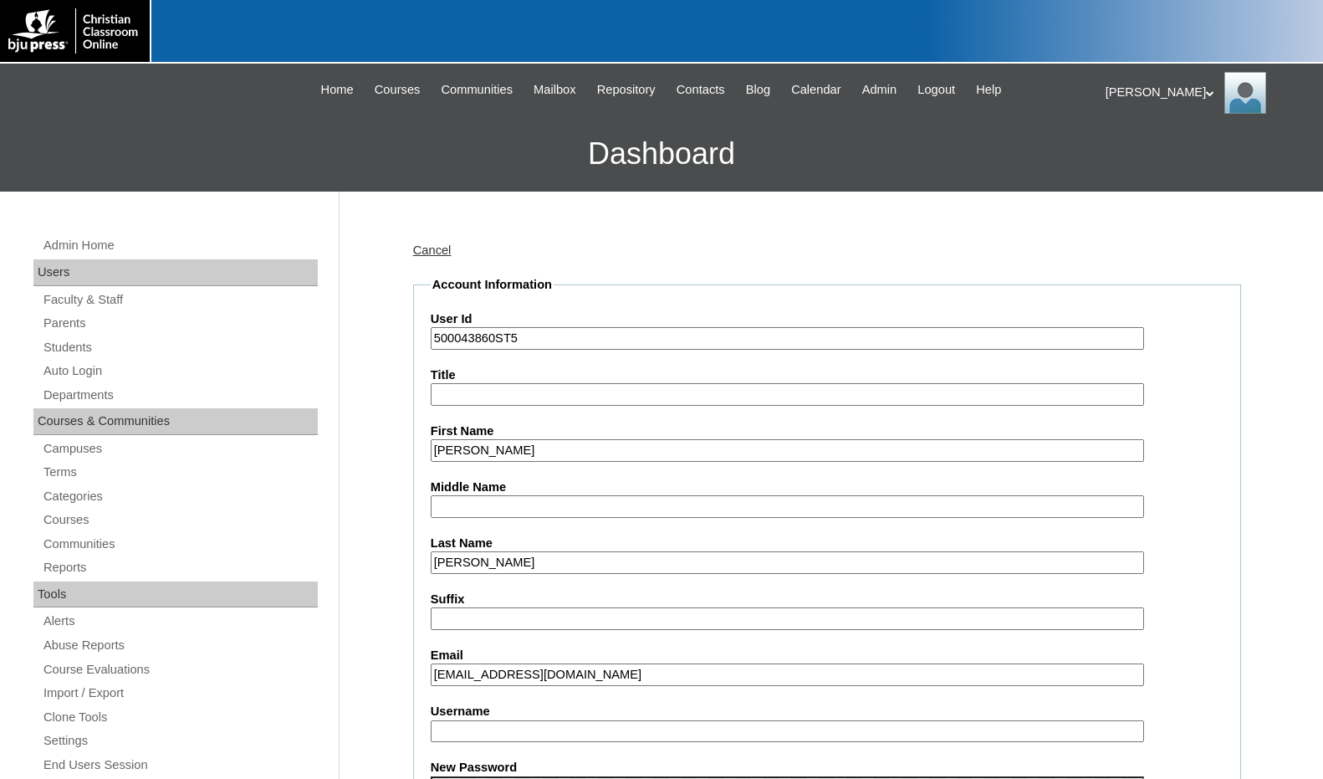
click at [582, 667] on input "[EMAIL_ADDRESS][DOMAIN_NAME]" at bounding box center [787, 674] width 713 height 23
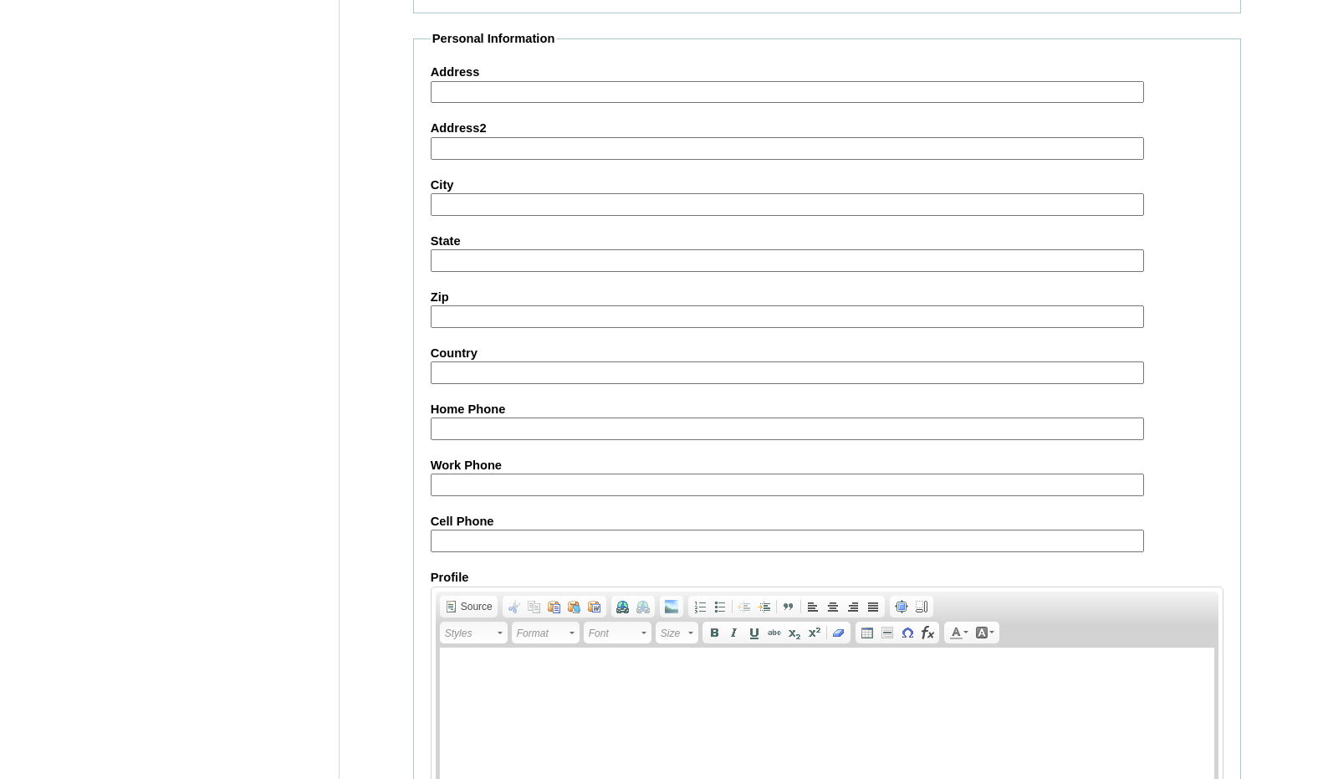
scroll to position [1770, 0]
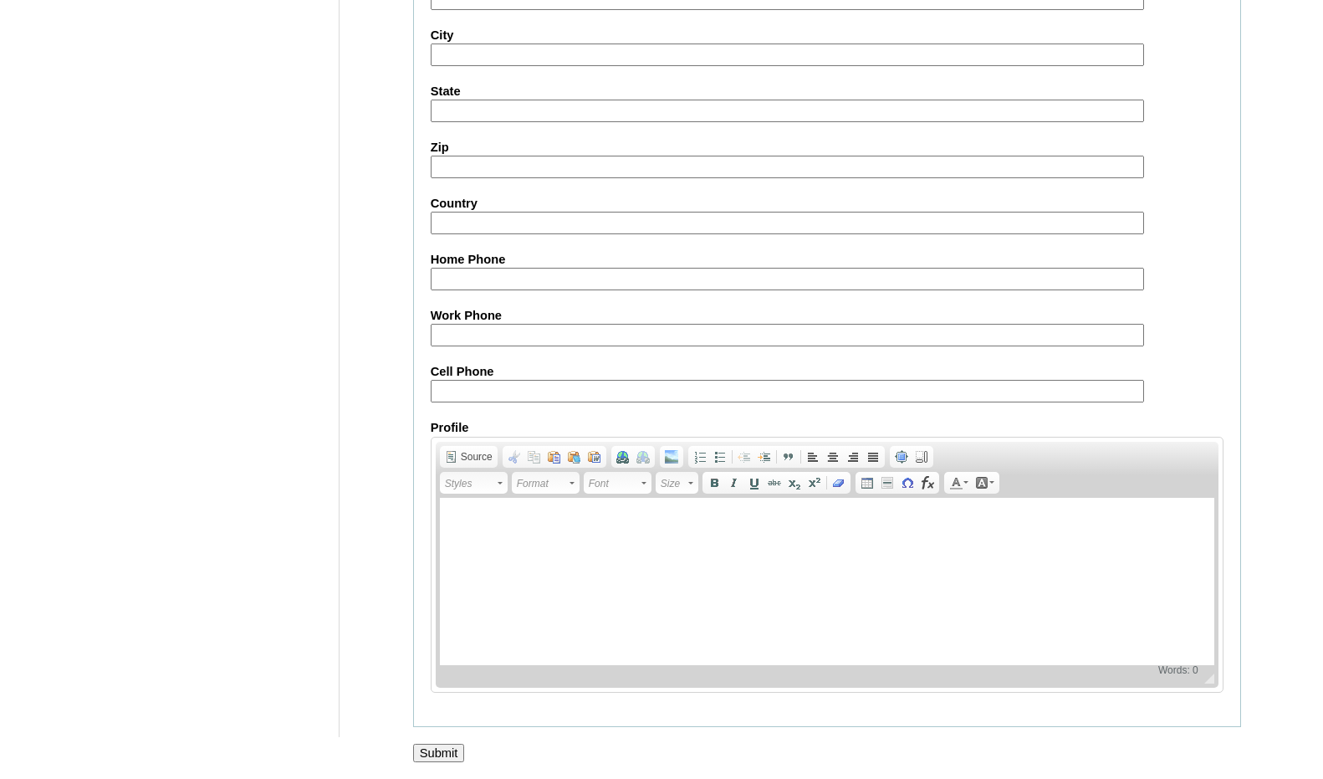
type input "brittanyclairemiller11@gmail.com"
click at [444, 757] on input "Submit" at bounding box center [439, 753] width 52 height 18
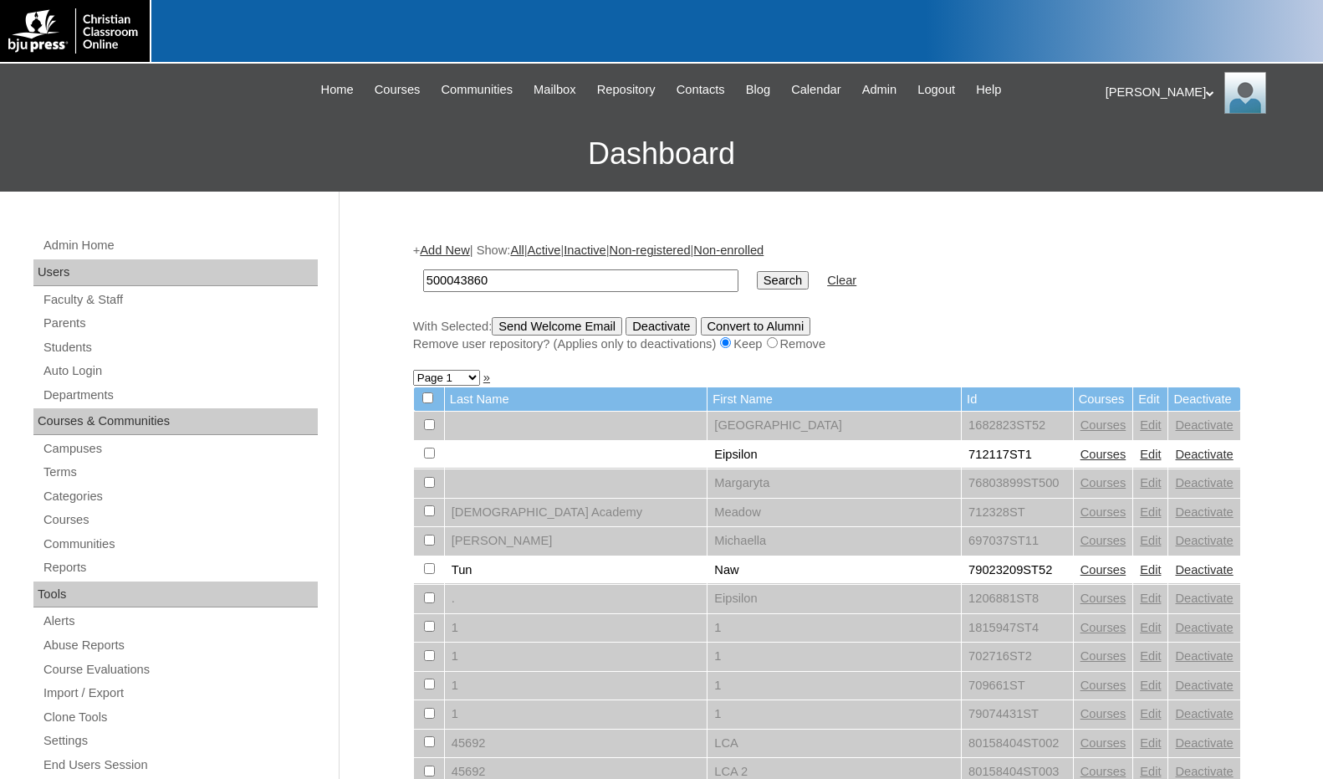
type input "500043860"
click at [757, 271] on input "Search" at bounding box center [783, 280] width 52 height 18
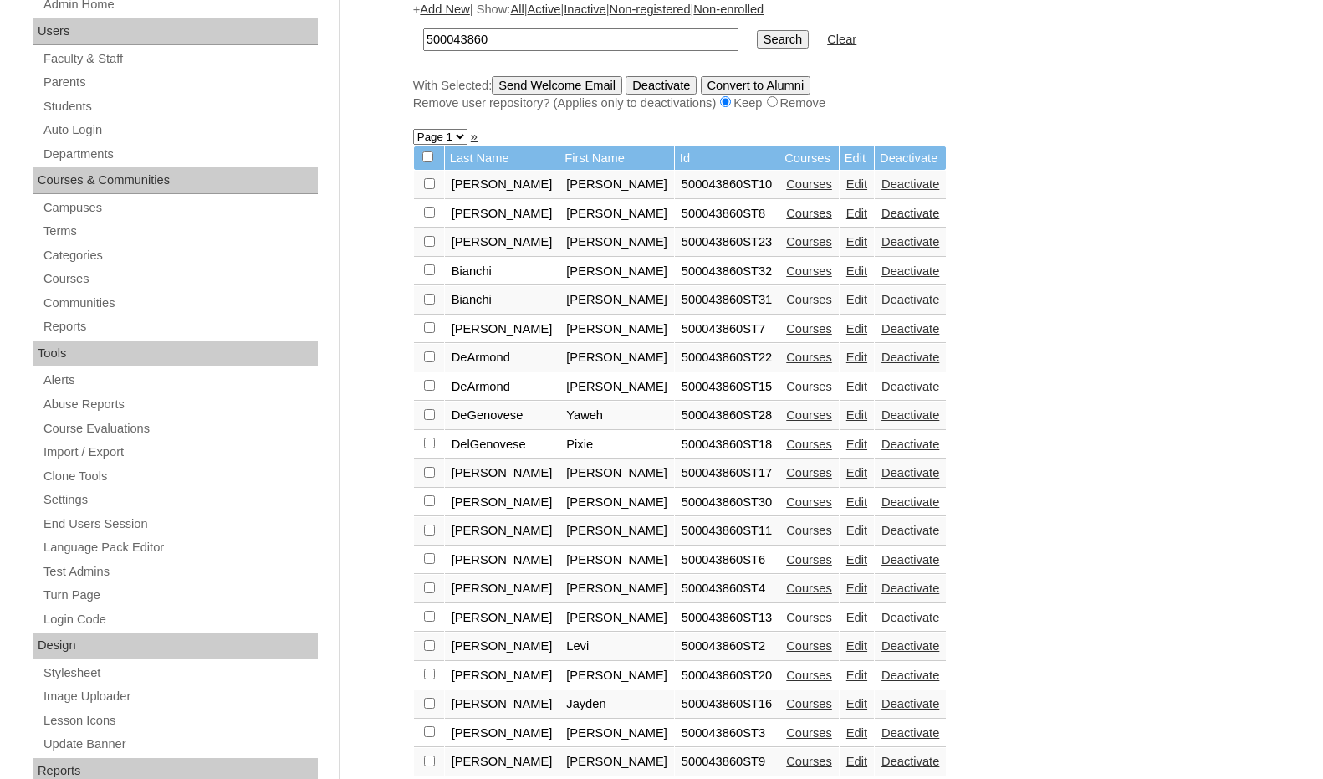
scroll to position [502, 0]
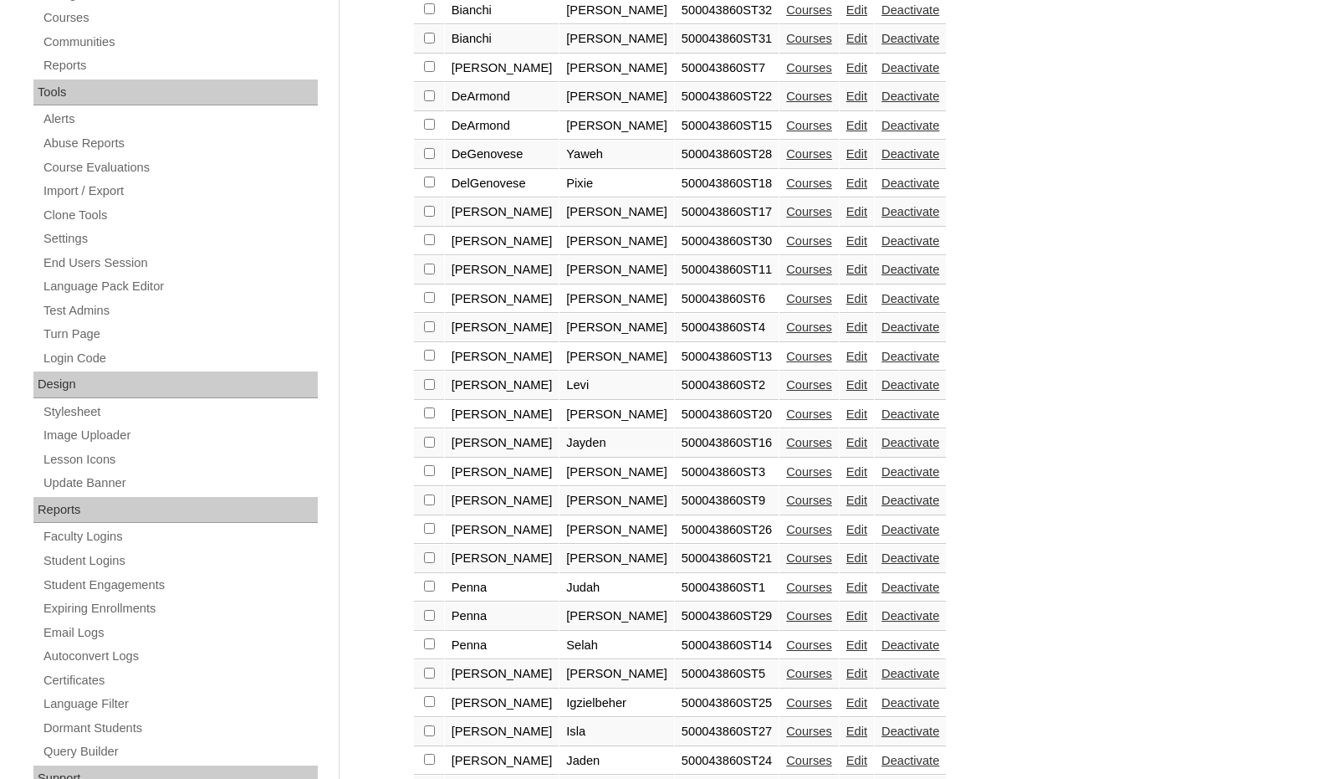
click at [846, 443] on link "Edit" at bounding box center [856, 442] width 21 height 13
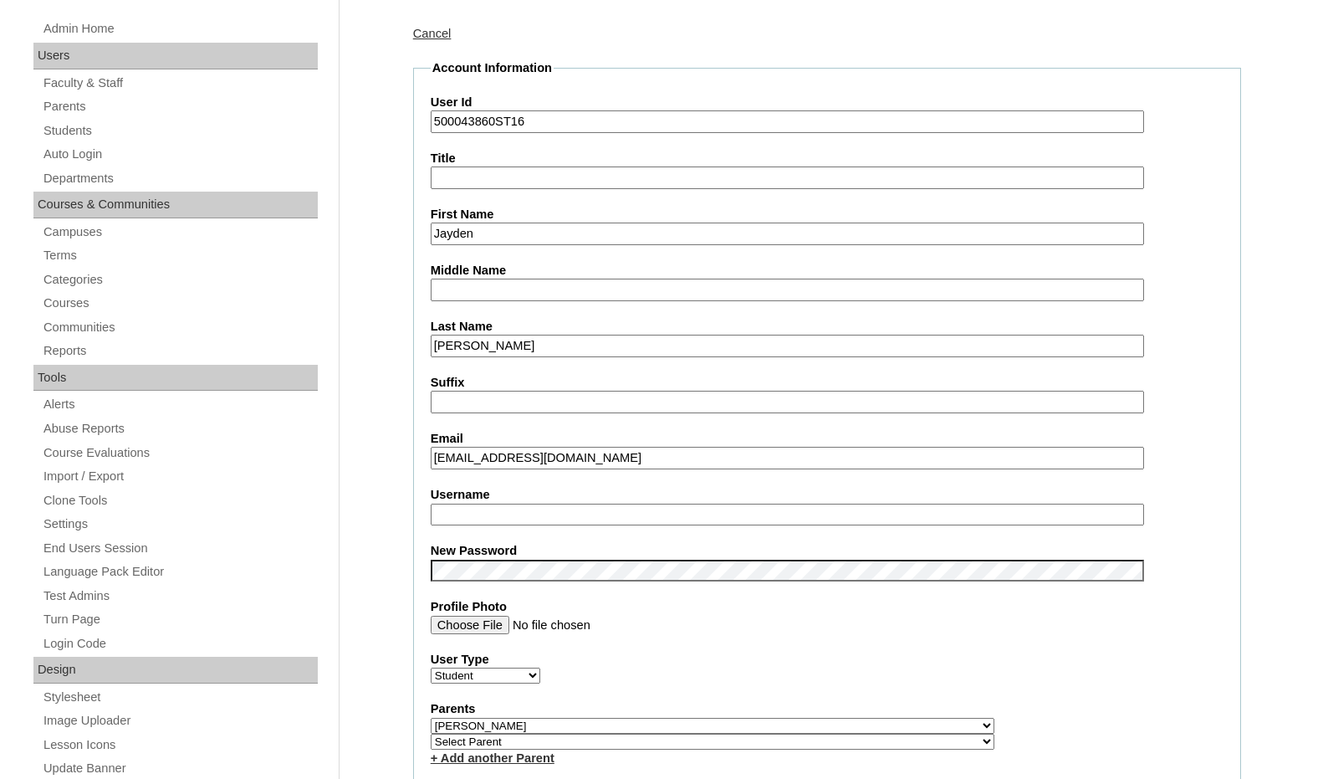
scroll to position [251, 0]
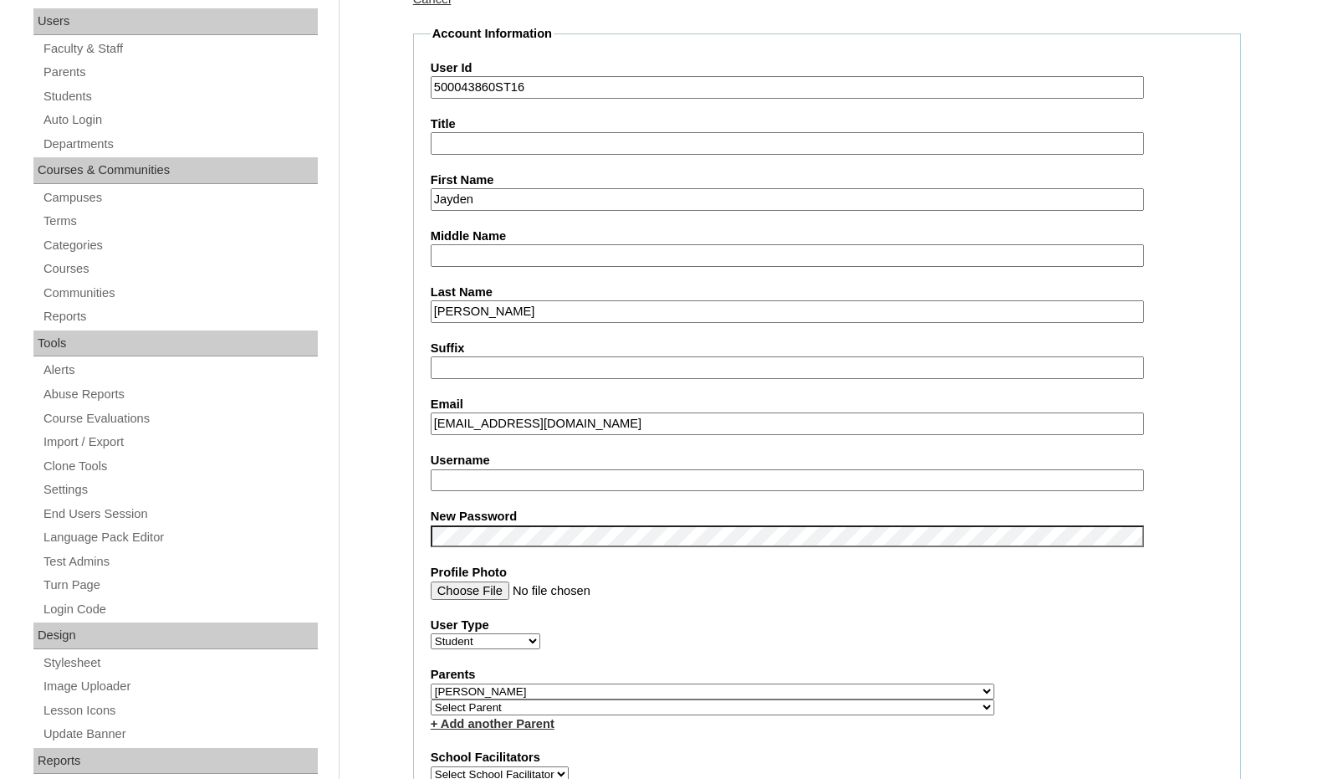
click at [582, 429] on input "brittanyclairemiller11@gamil.com" at bounding box center [787, 423] width 713 height 23
type input "brittanyclairemiller11@gmail.com"
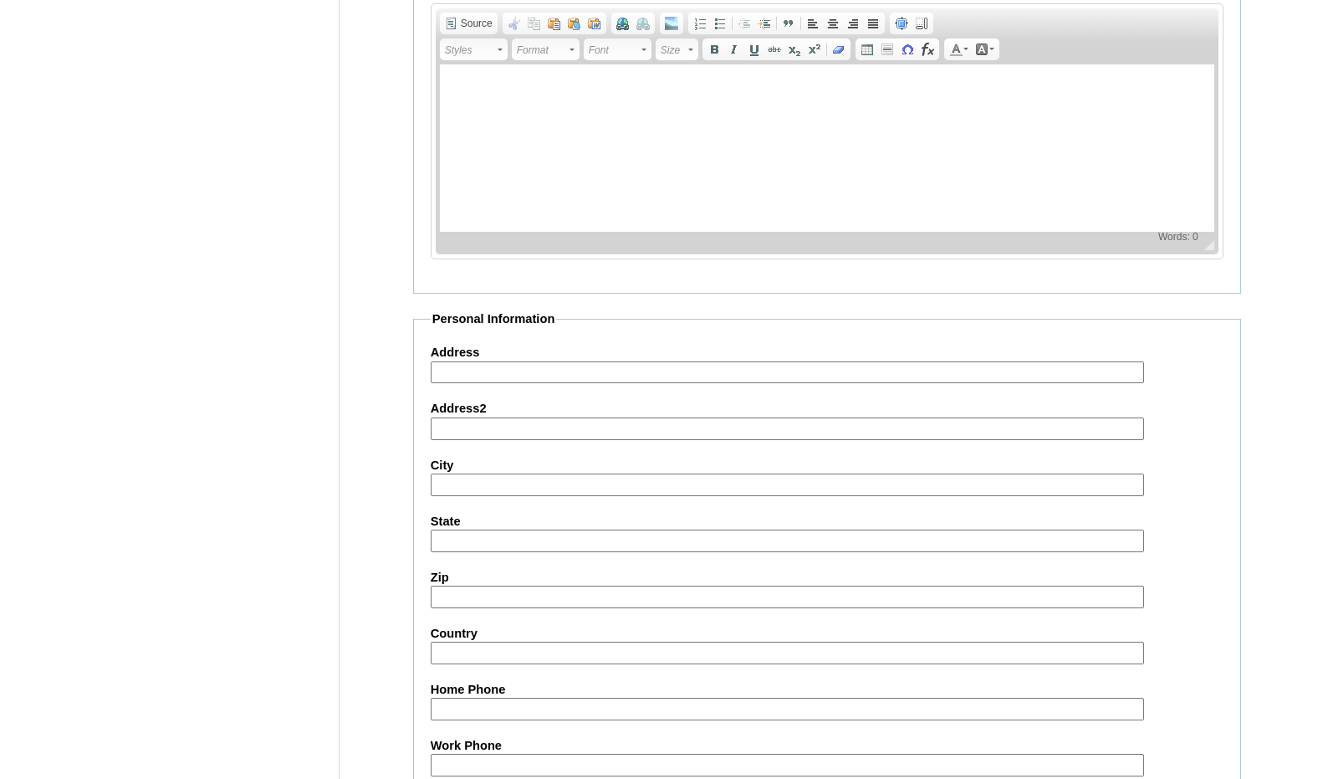
scroll to position [1770, 0]
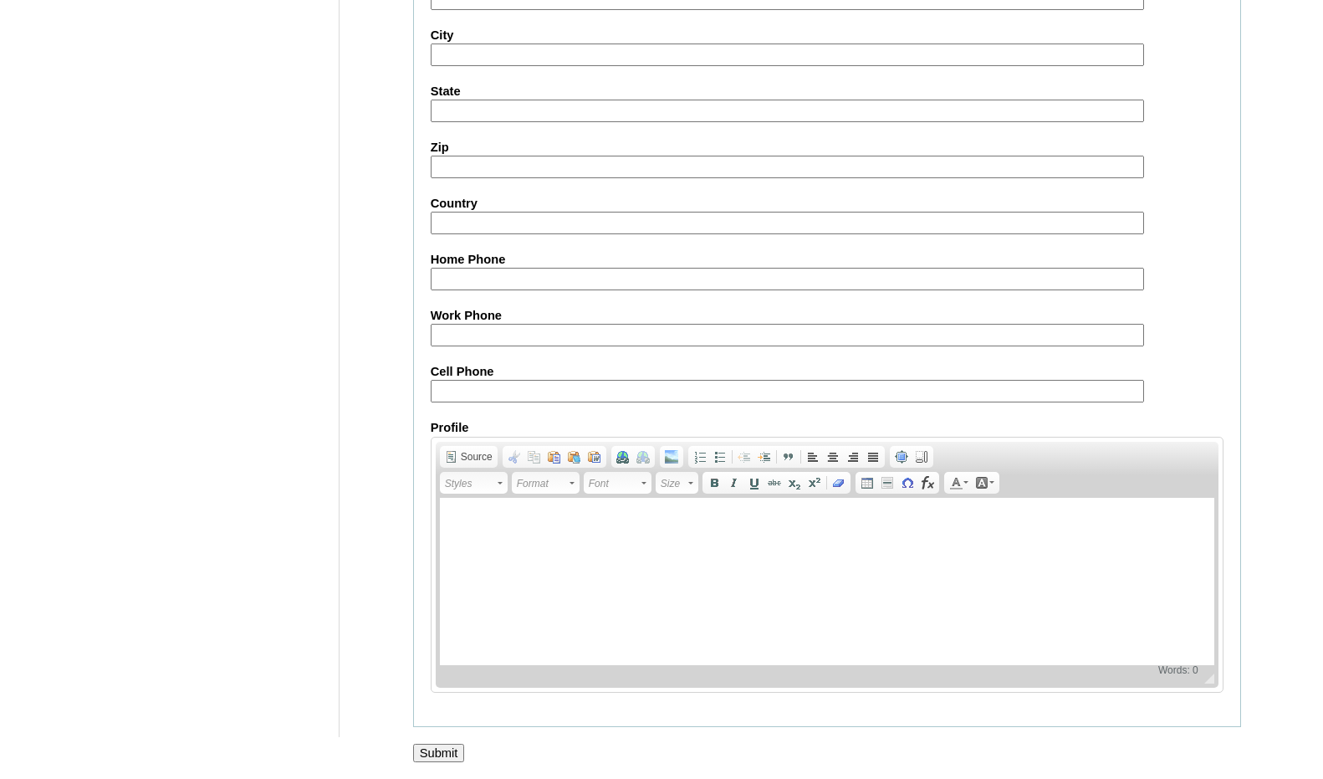
click at [442, 748] on input "Submit" at bounding box center [439, 753] width 52 height 18
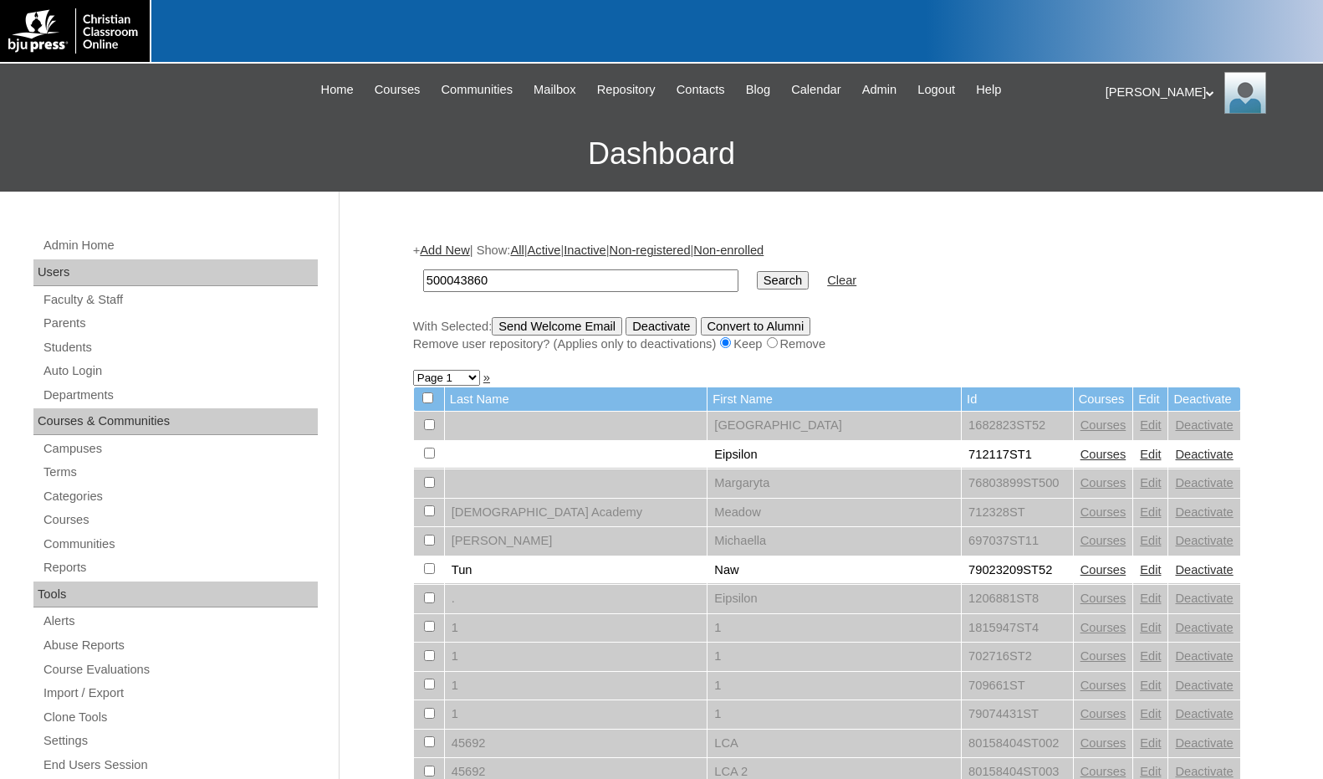
type input "500043860"
click at [757, 271] on input "Search" at bounding box center [783, 280] width 52 height 18
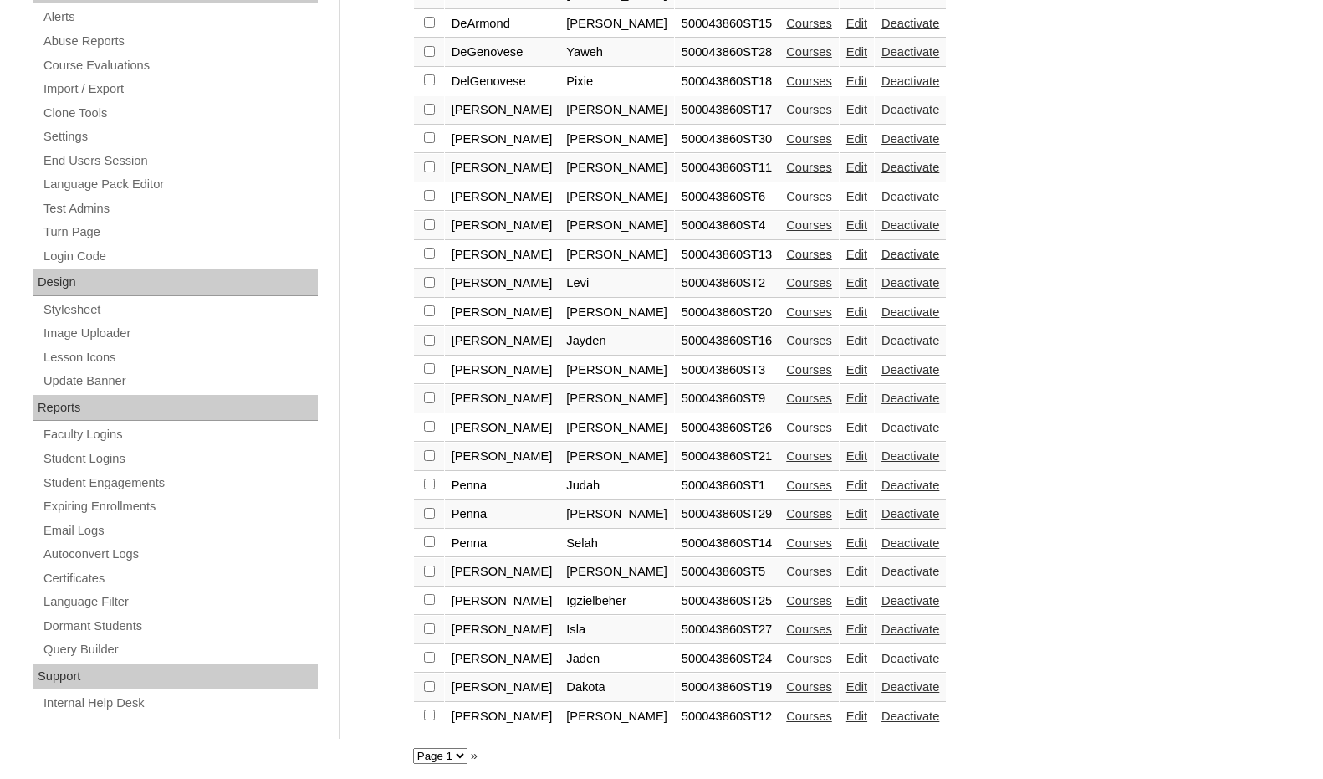
scroll to position [608, 0]
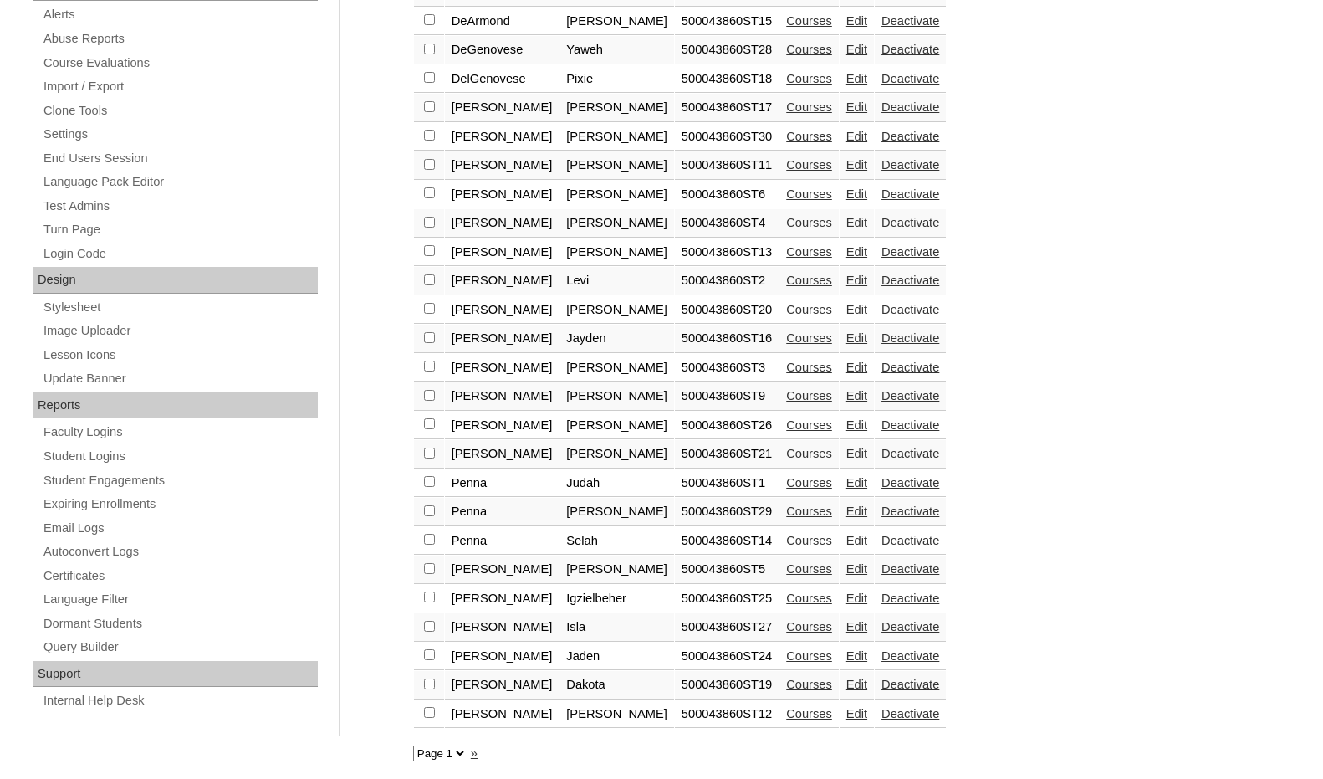
click at [846, 651] on link "Edit" at bounding box center [856, 655] width 21 height 13
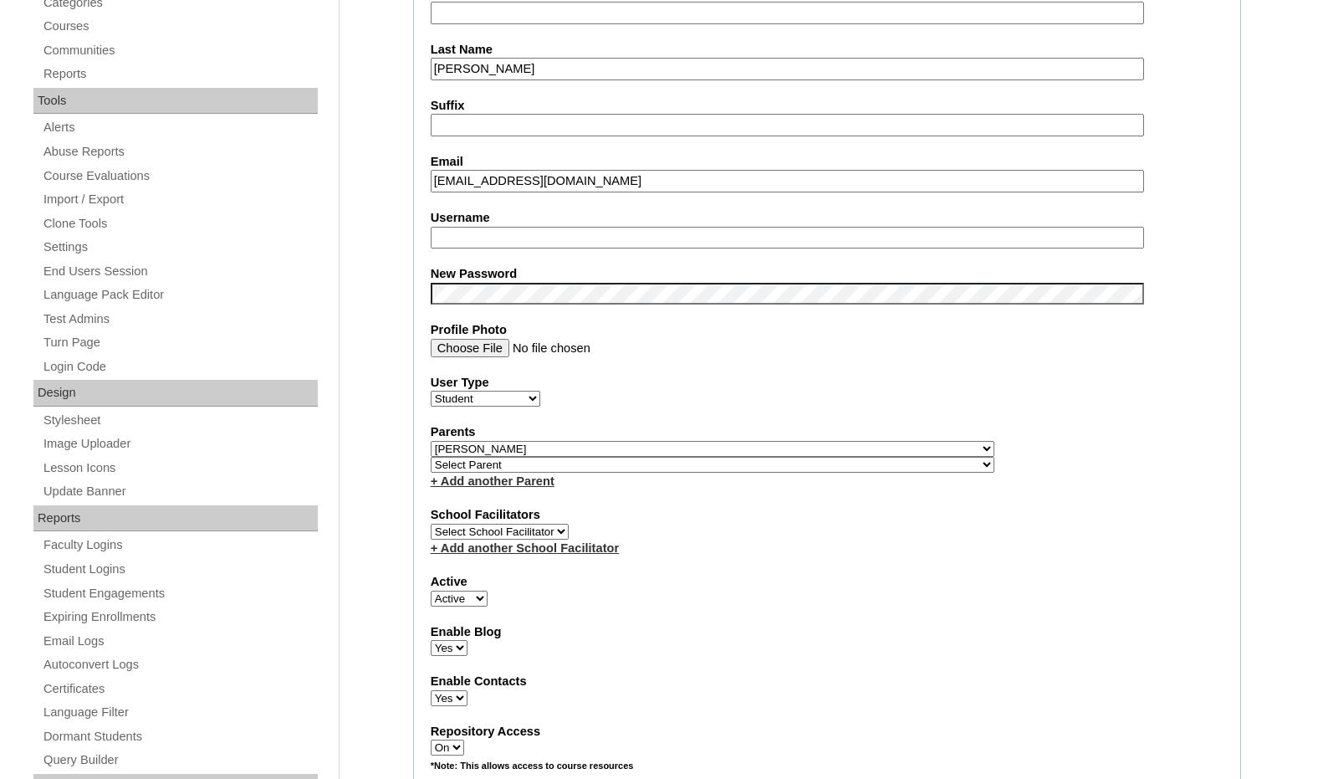
scroll to position [502, 0]
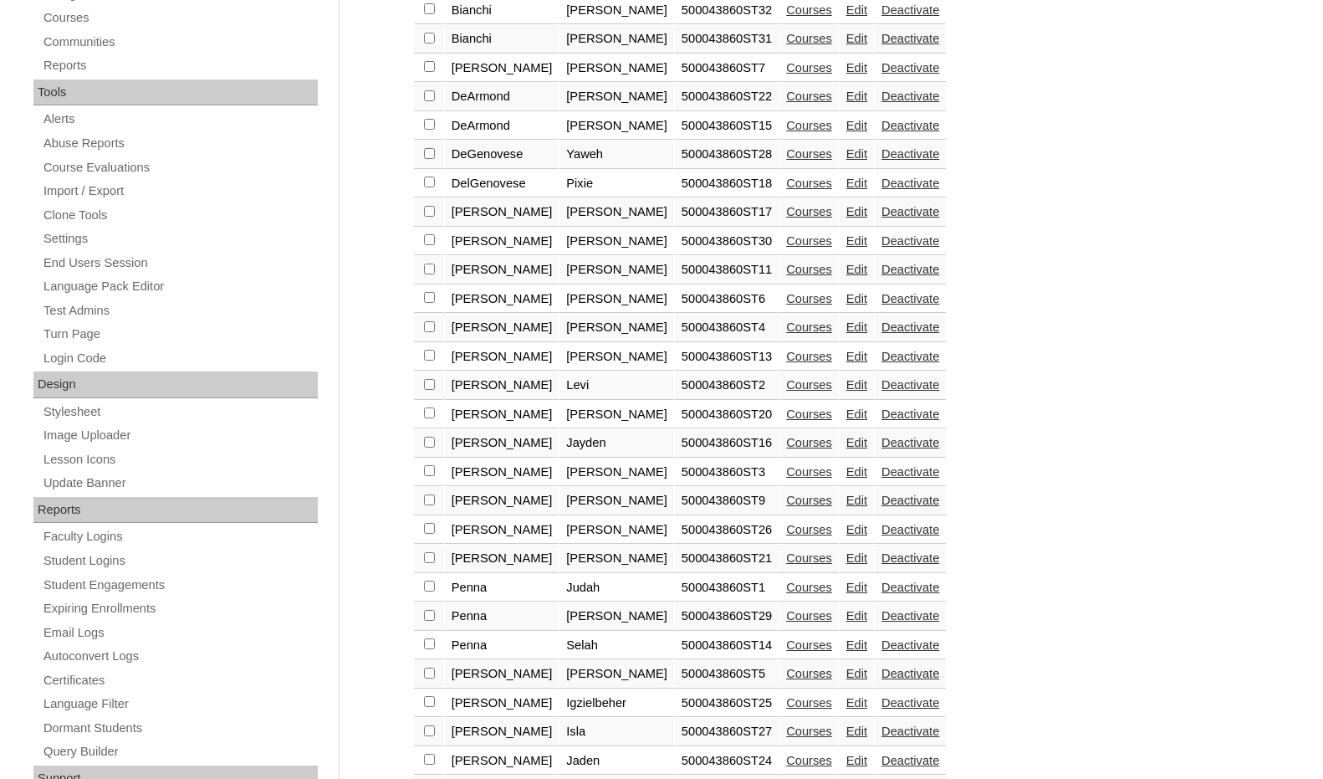
scroll to position [585, 0]
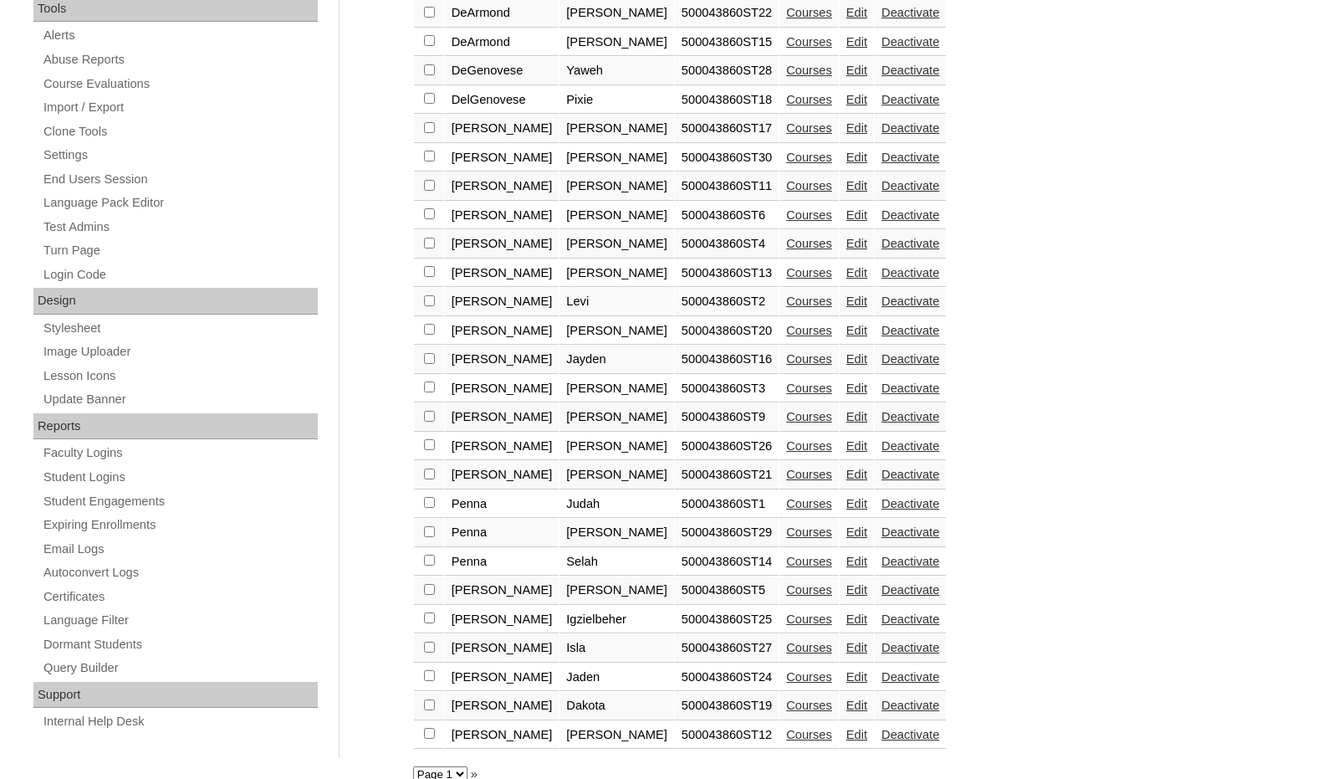
click at [846, 617] on link "Edit" at bounding box center [856, 618] width 21 height 13
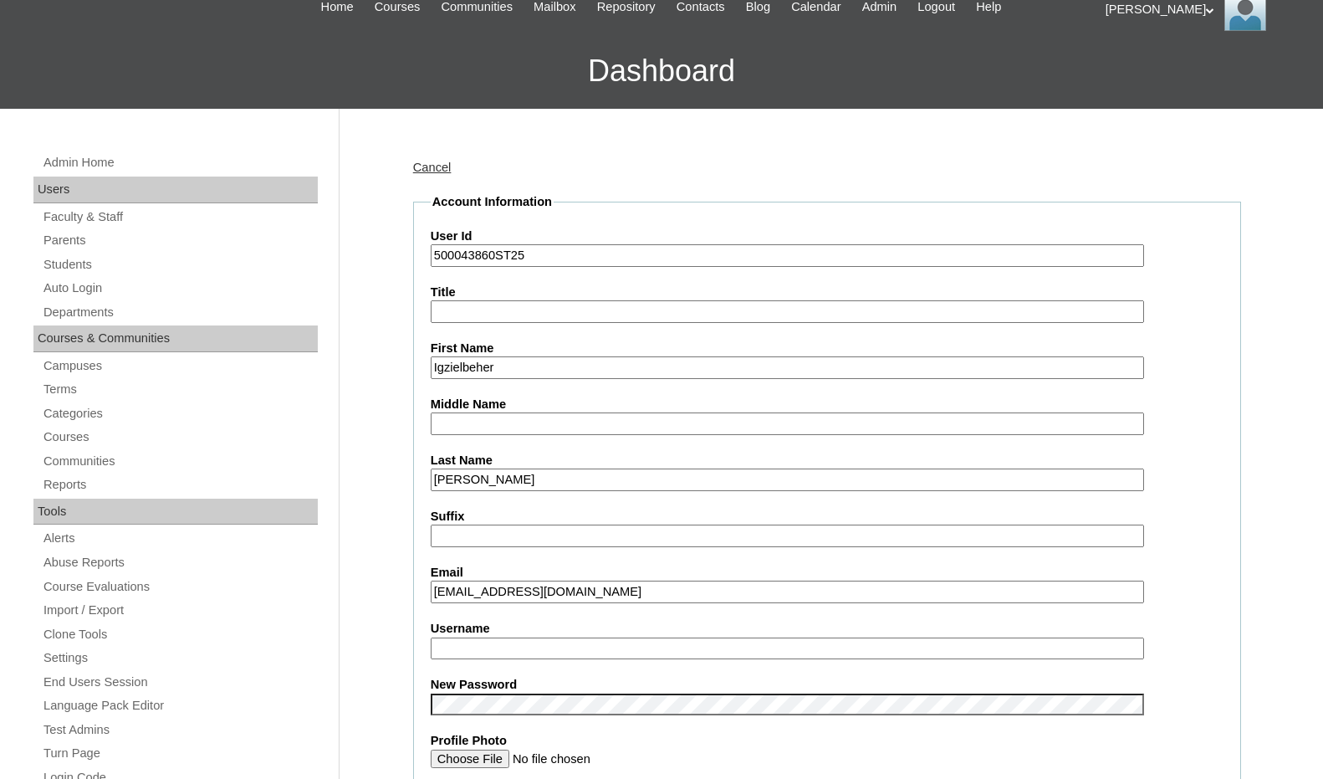
scroll to position [167, 0]
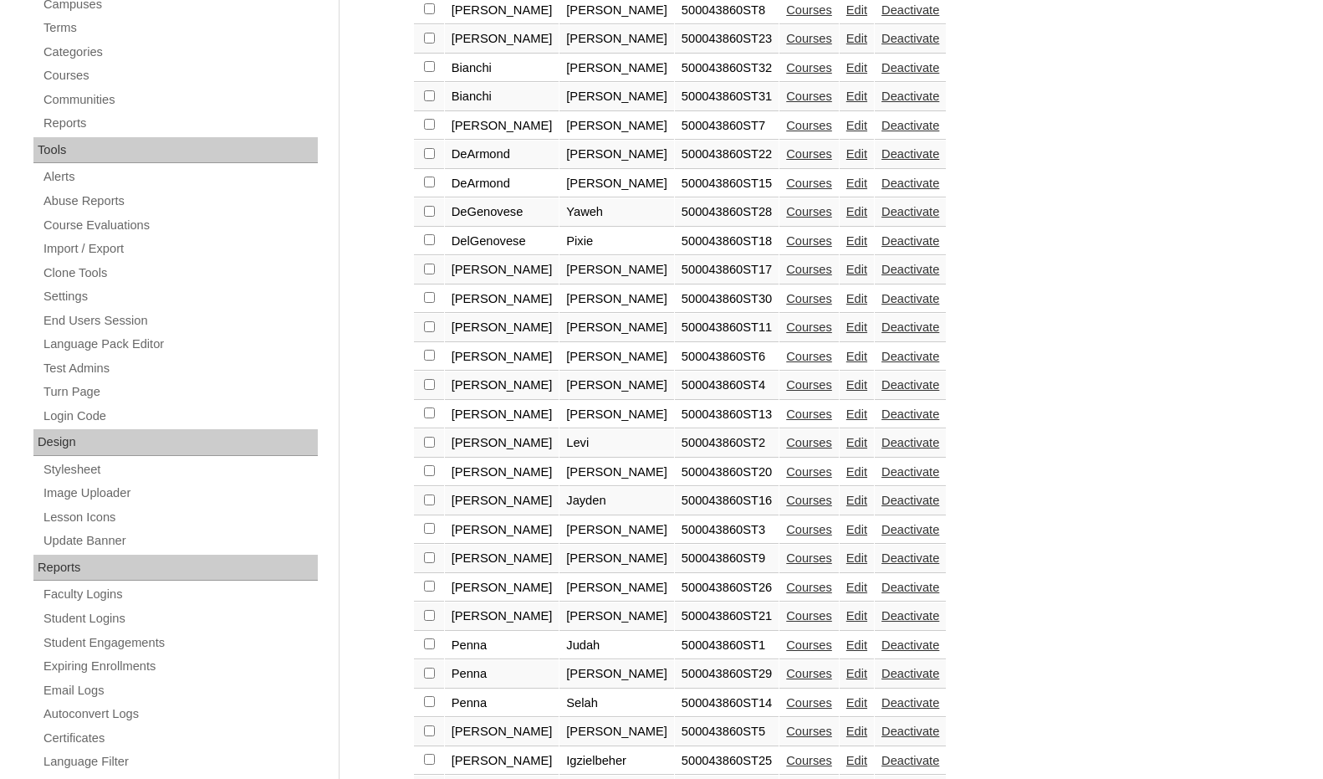
scroll to position [585, 0]
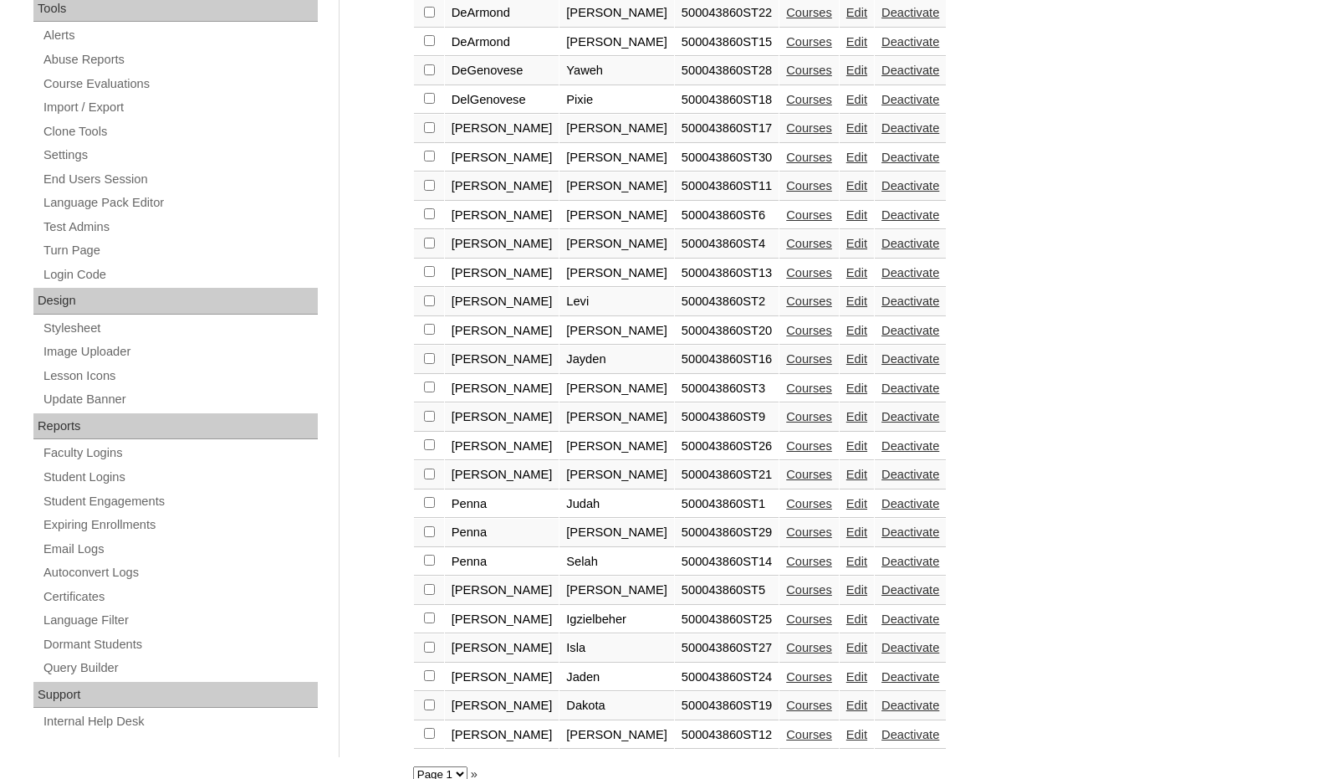
click at [846, 646] on link "Edit" at bounding box center [856, 647] width 21 height 13
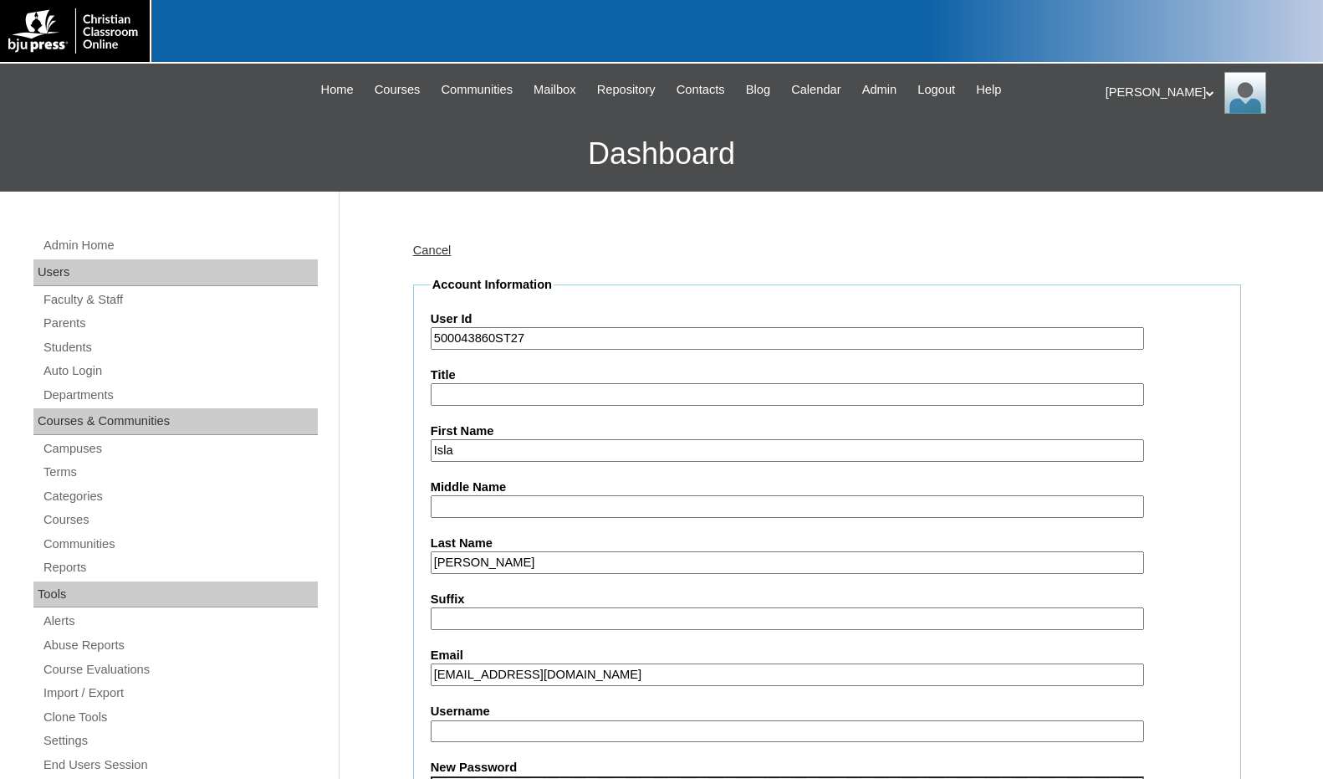
click at [533, 677] on input "bettyramirez@opotonline.net" at bounding box center [787, 674] width 713 height 23
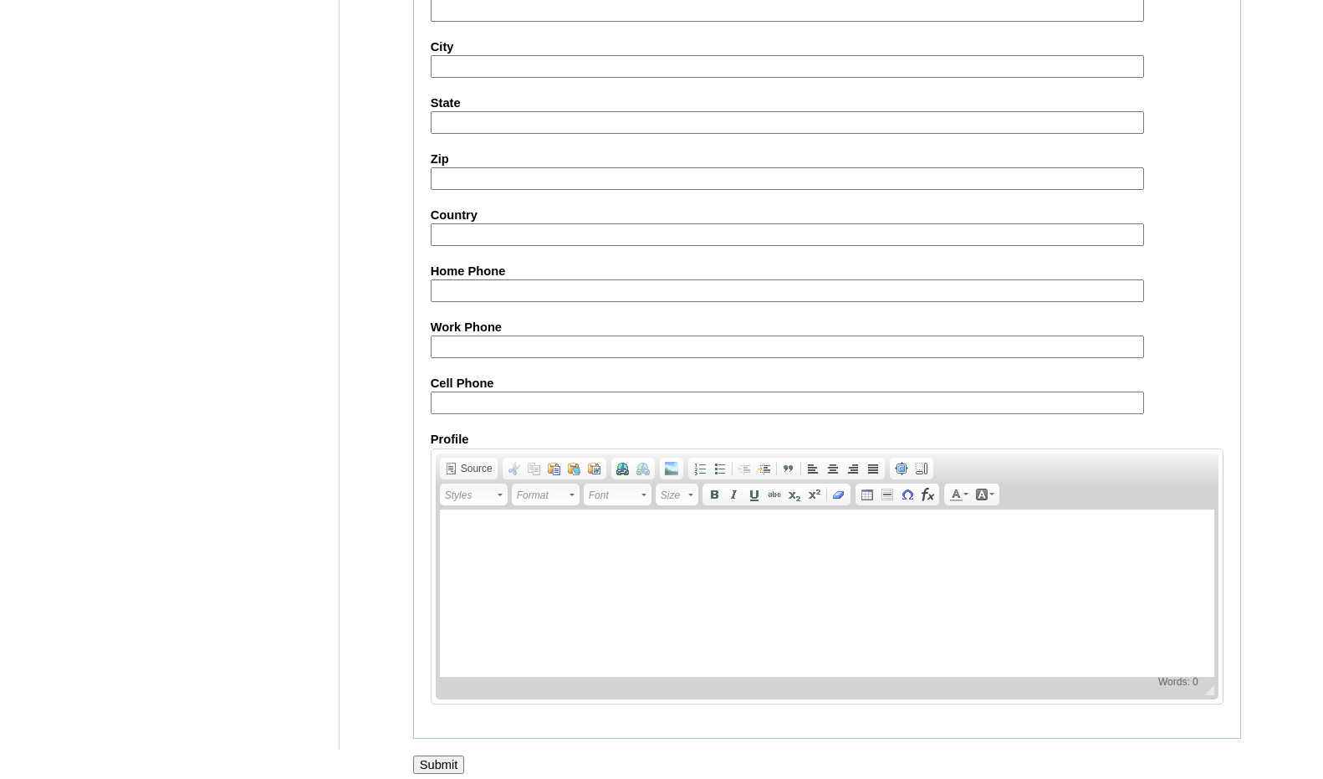
scroll to position [1770, 0]
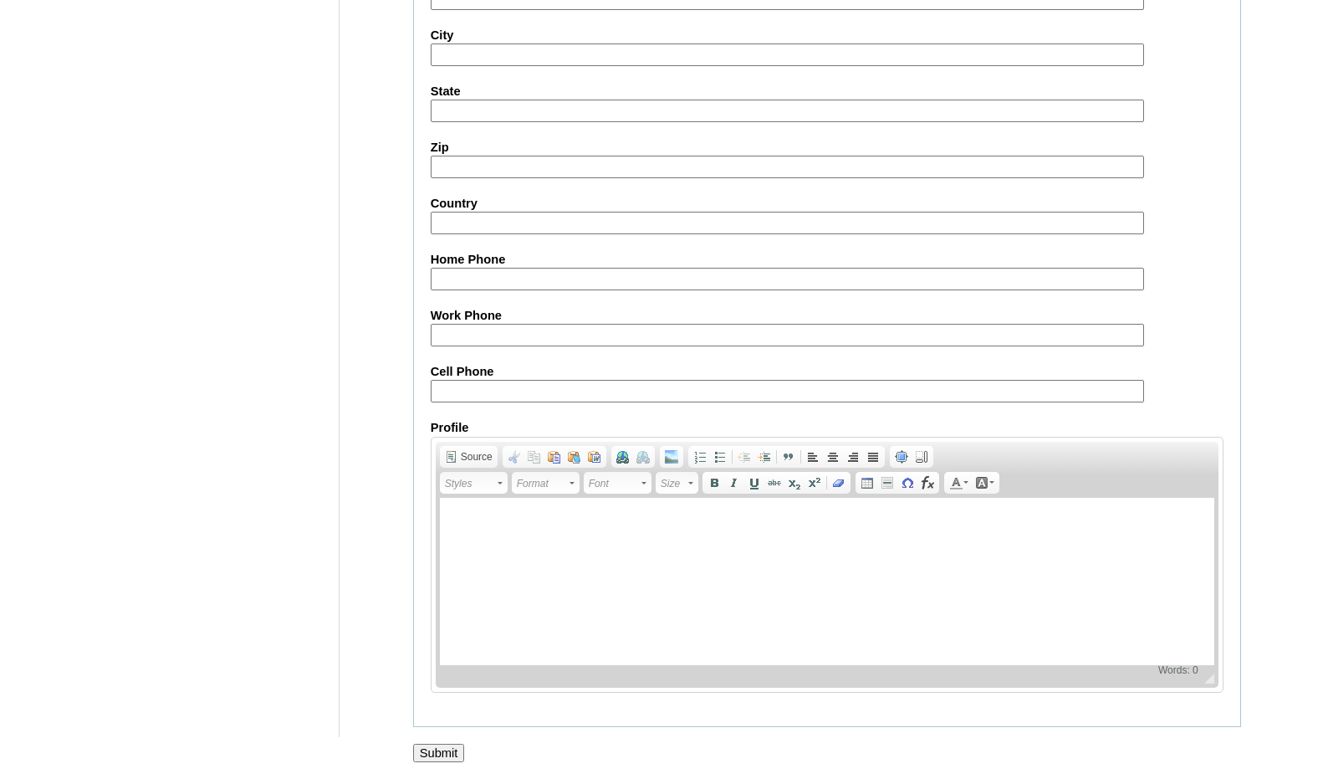
type input "bettyramirez@optonline.net"
click at [454, 754] on input "Submit" at bounding box center [439, 753] width 52 height 18
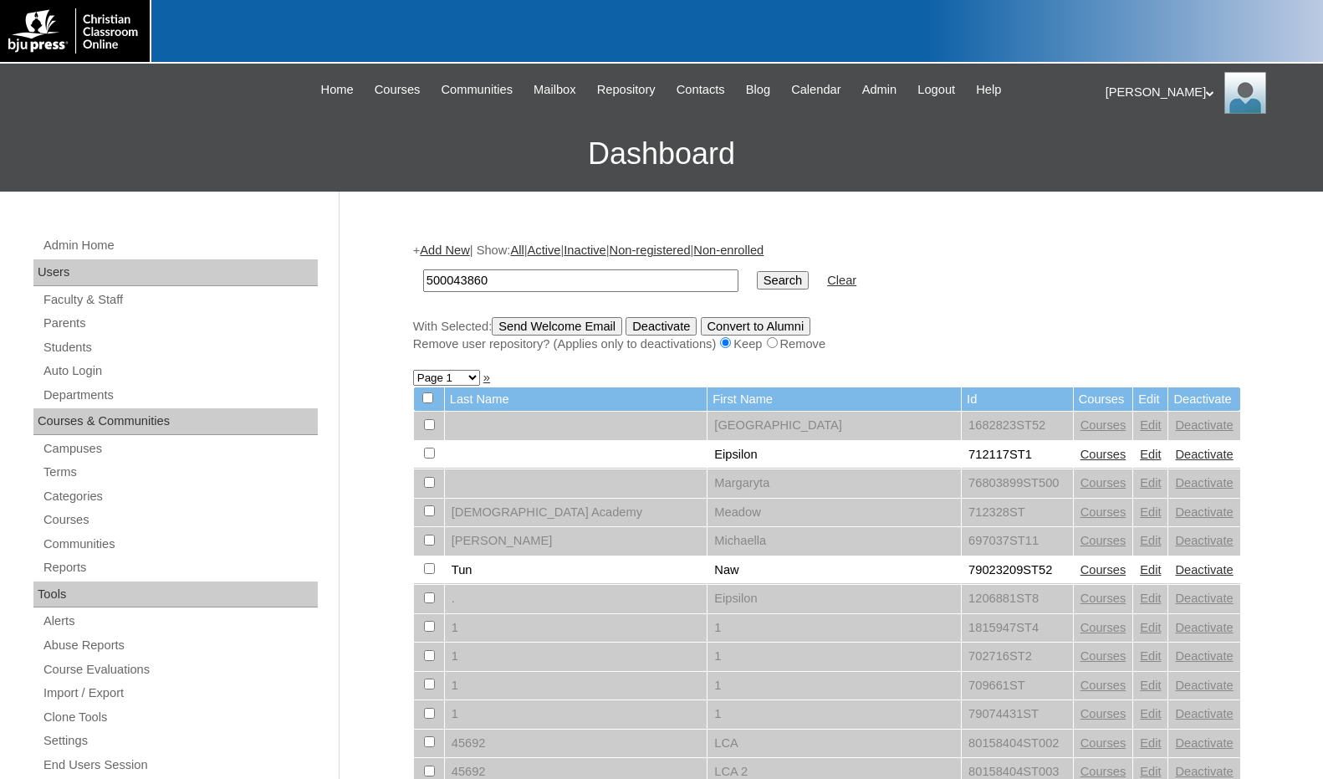
type input "500043860"
click at [757, 271] on input "Search" at bounding box center [783, 280] width 52 height 18
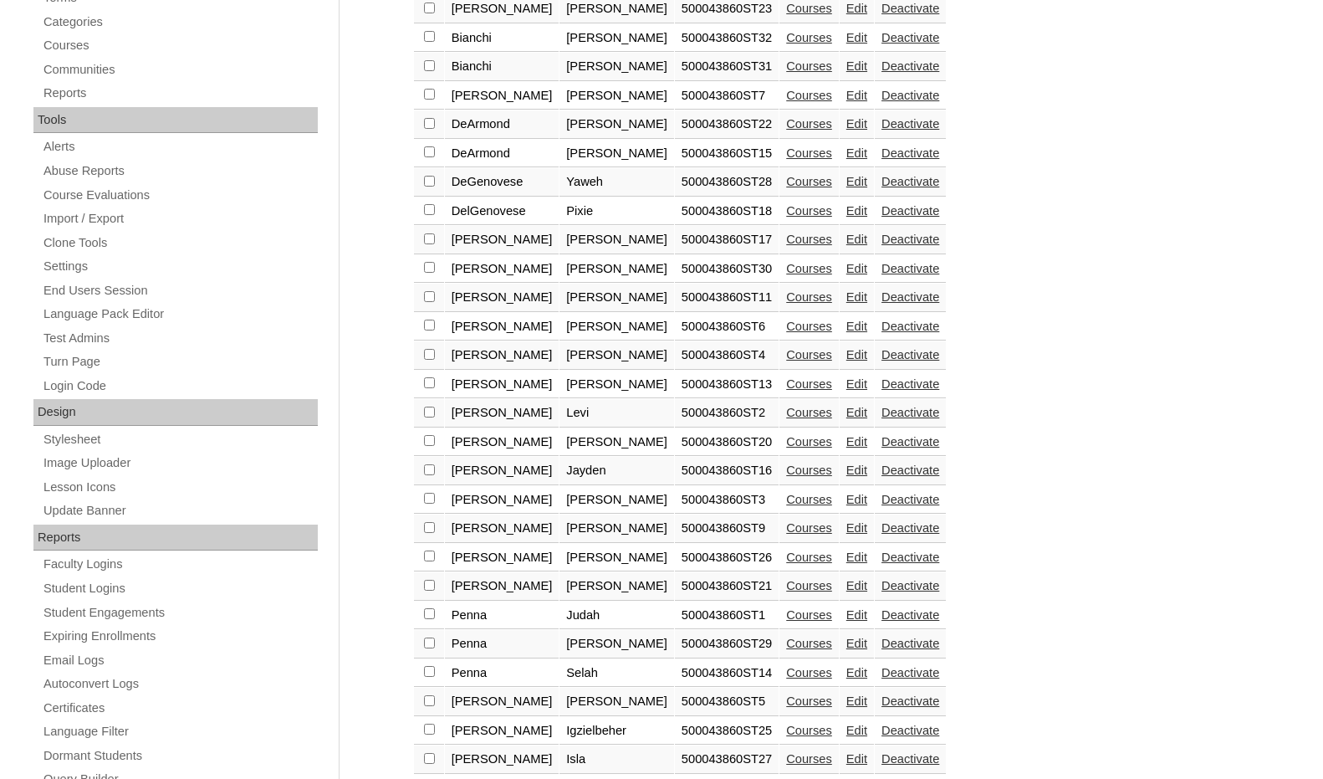
scroll to position [502, 0]
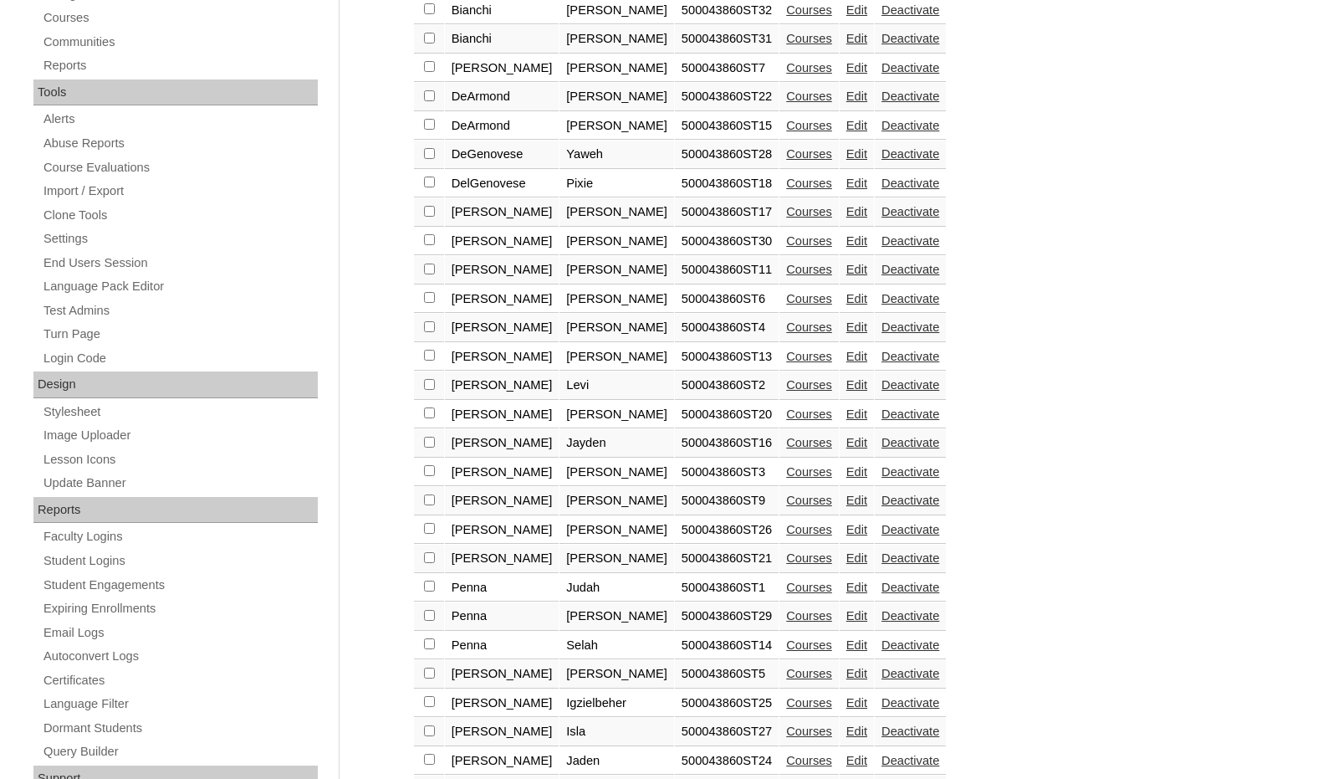
click at [846, 614] on link "Edit" at bounding box center [856, 615] width 21 height 13
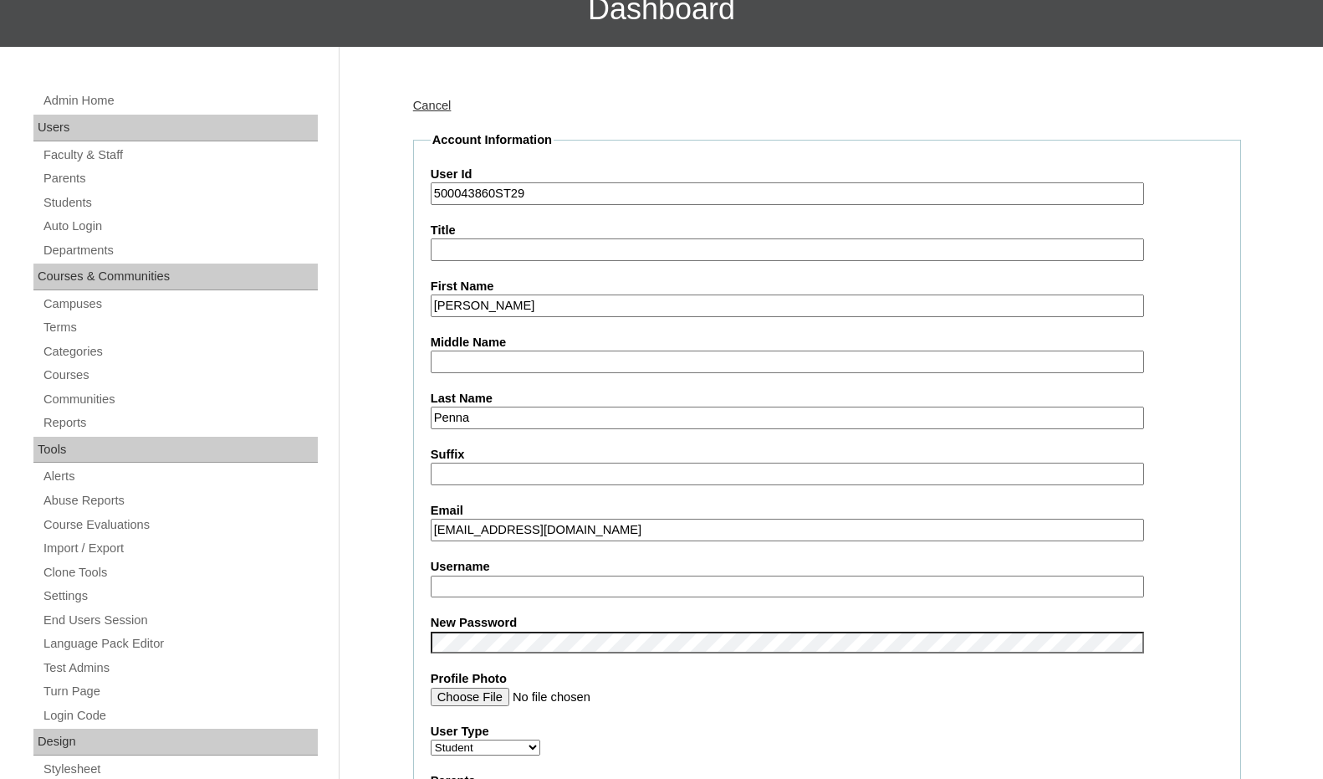
scroll to position [167, 0]
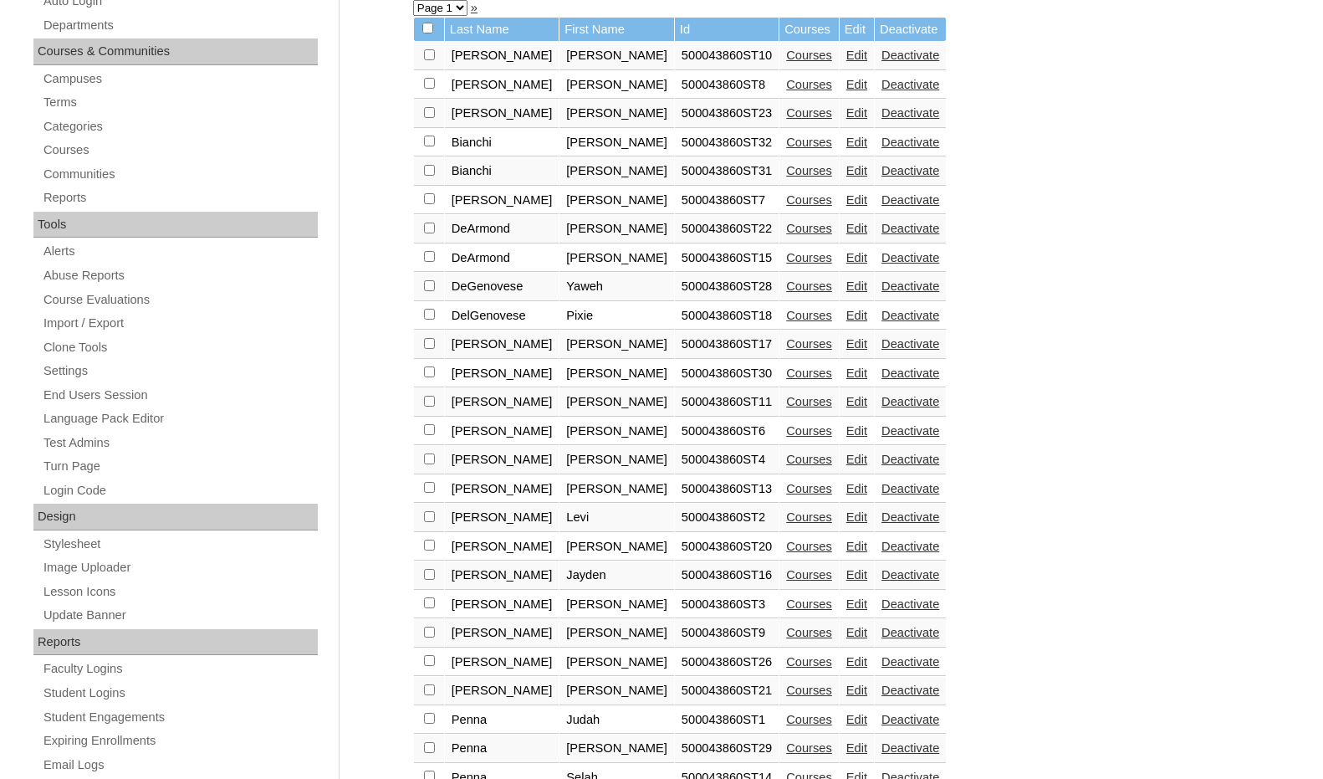
scroll to position [418, 0]
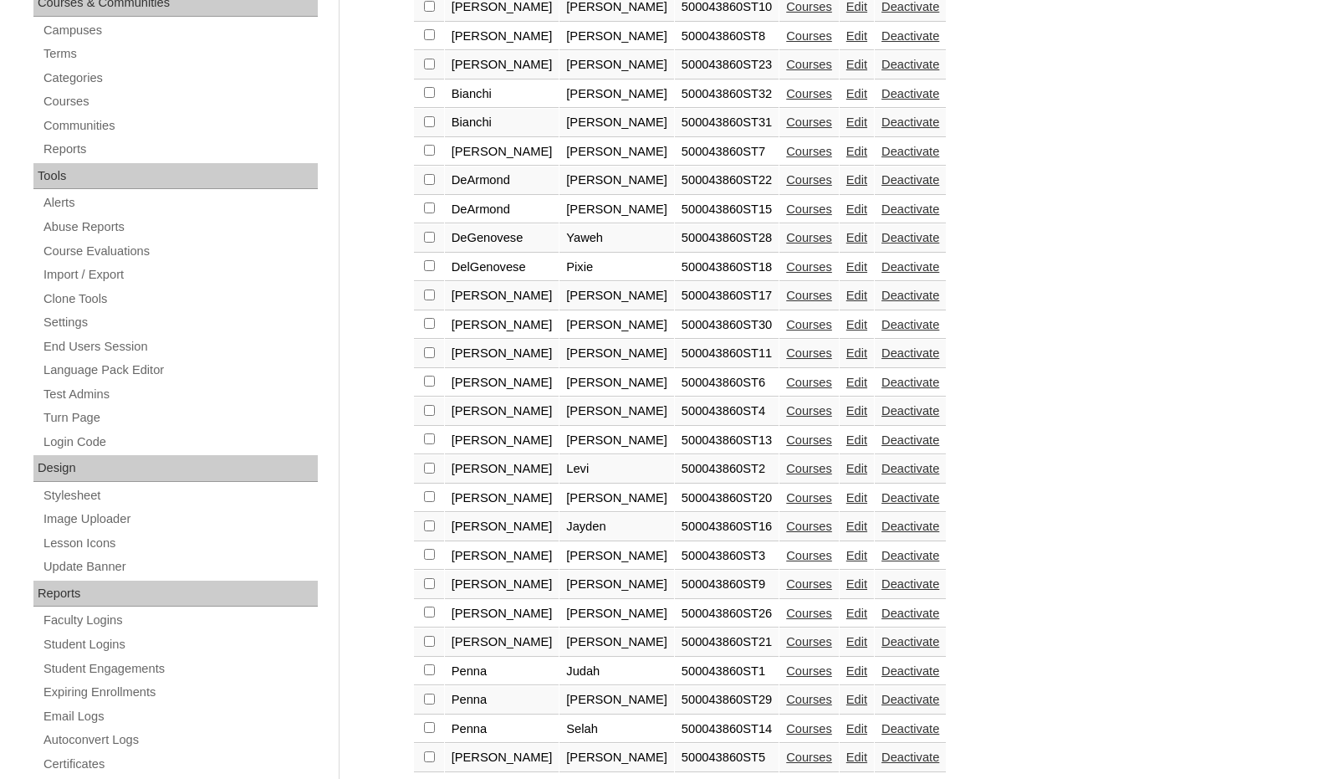
click at [430, 12] on input "checkbox" at bounding box center [429, 6] width 11 height 11
checkbox input "true"
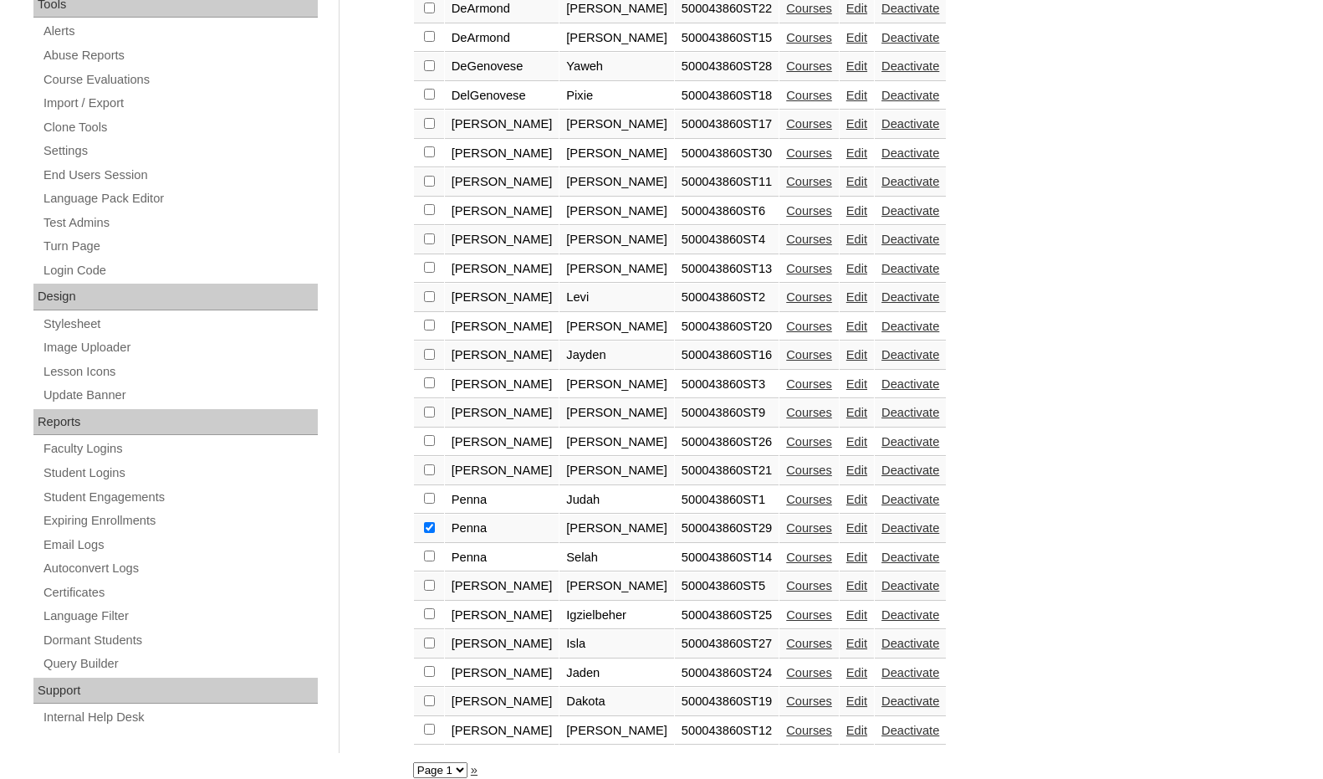
scroll to position [608, 0]
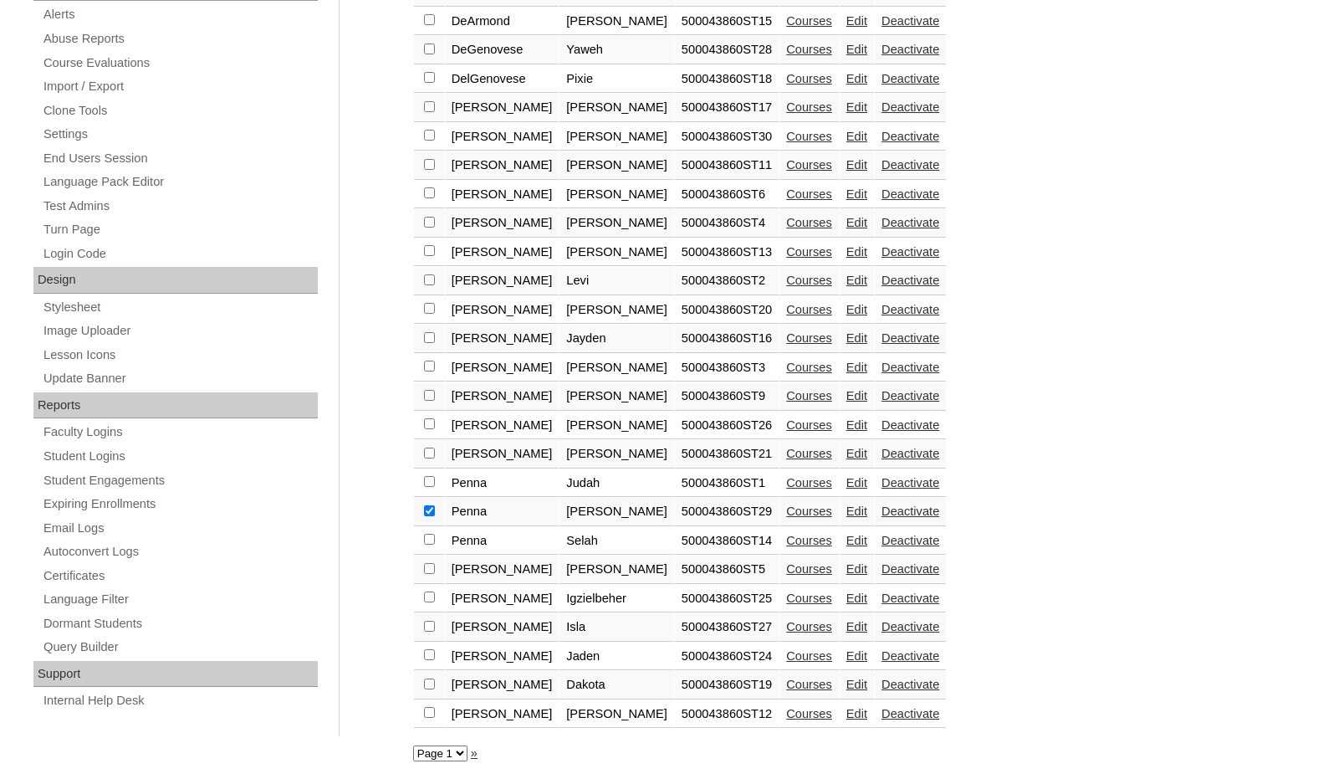
checkbox input "true"
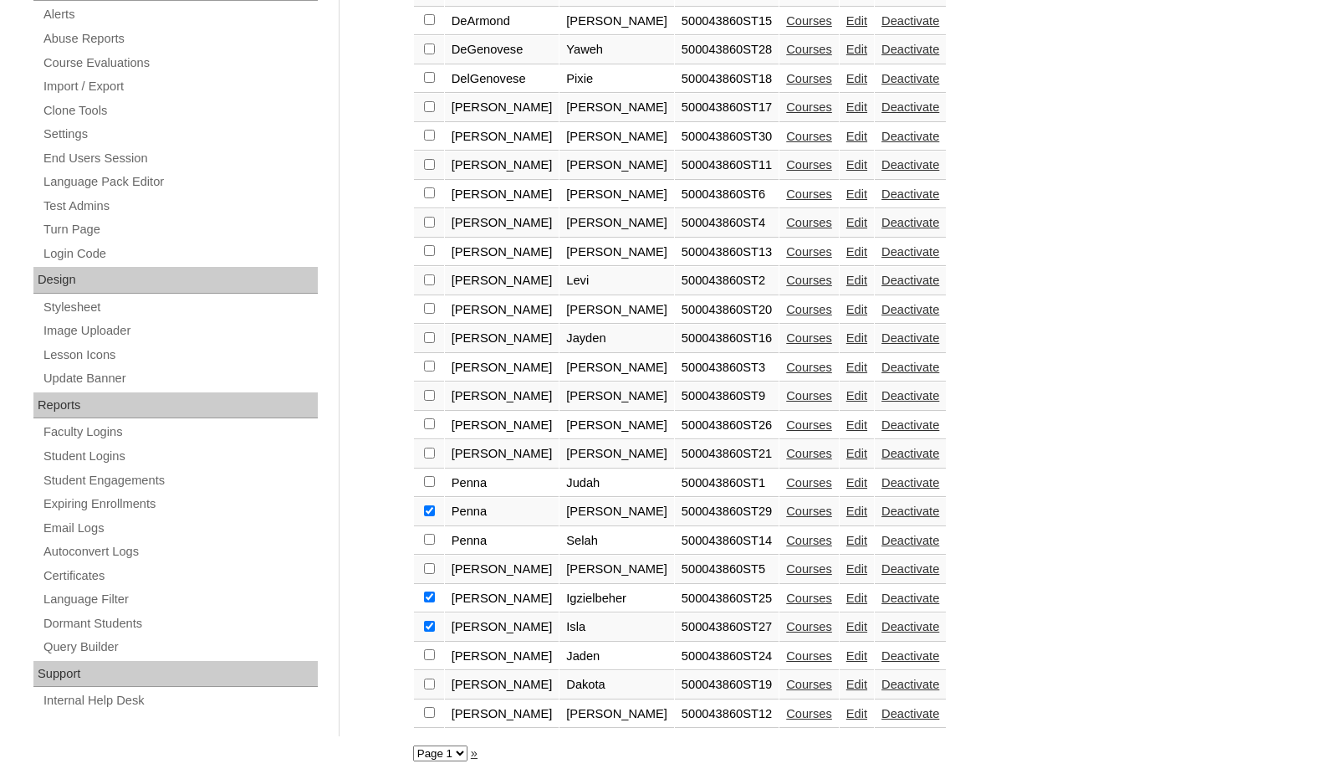
checkbox input "true"
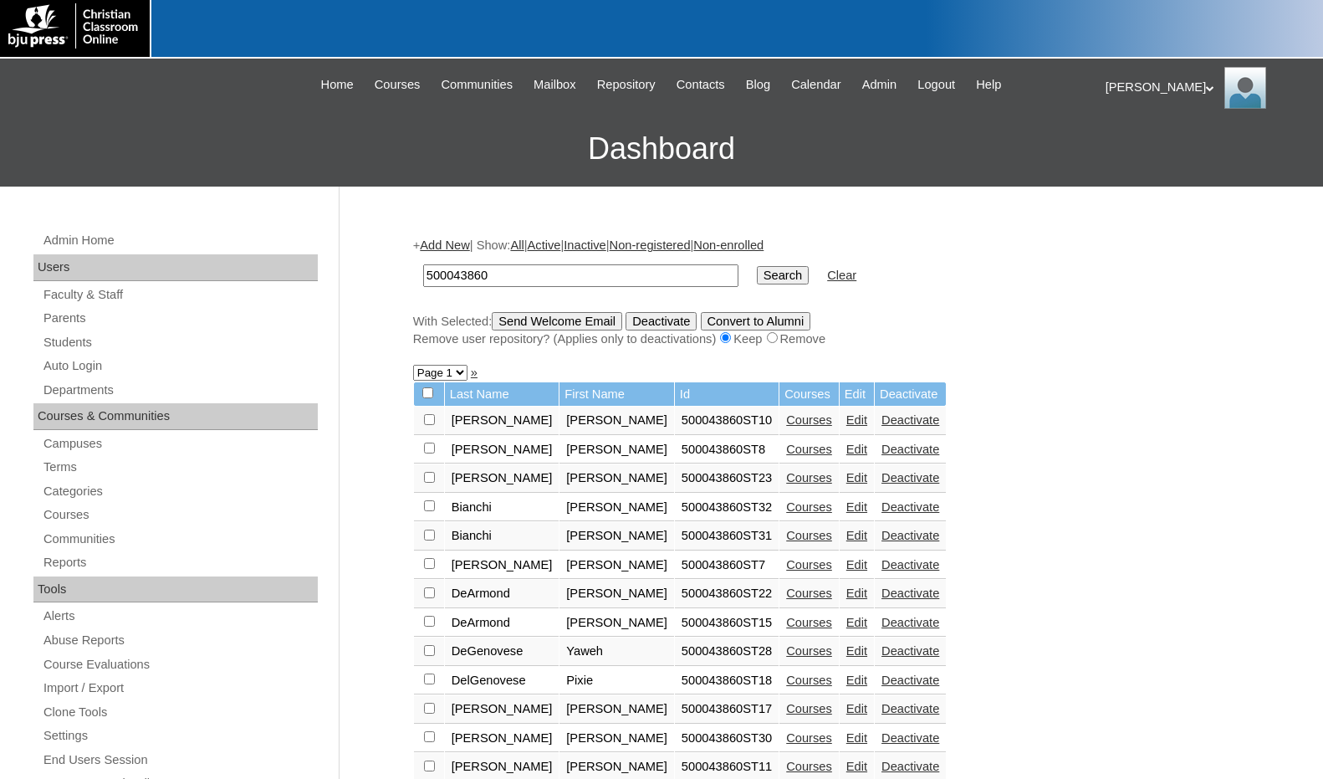
scroll to position [0, 0]
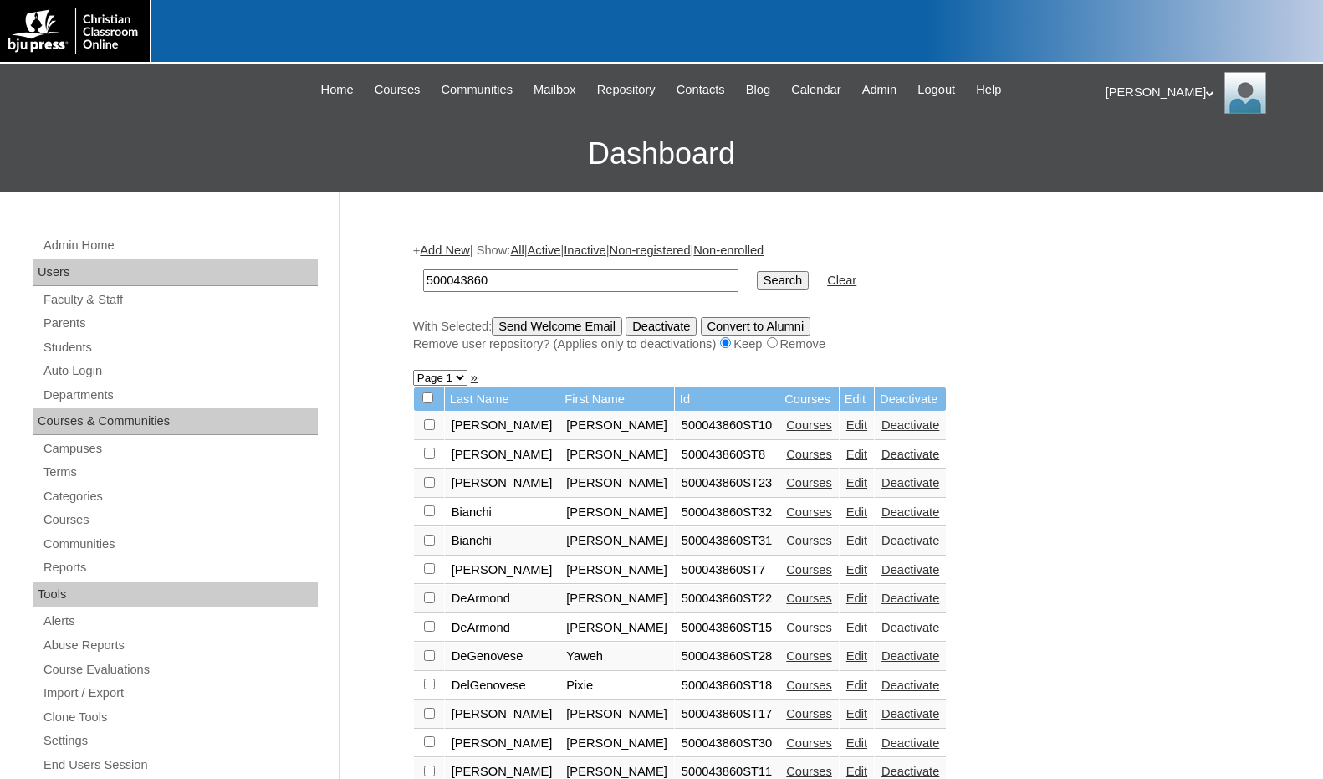
click at [558, 332] on input "Send Welcome Email" at bounding box center [557, 326] width 130 height 18
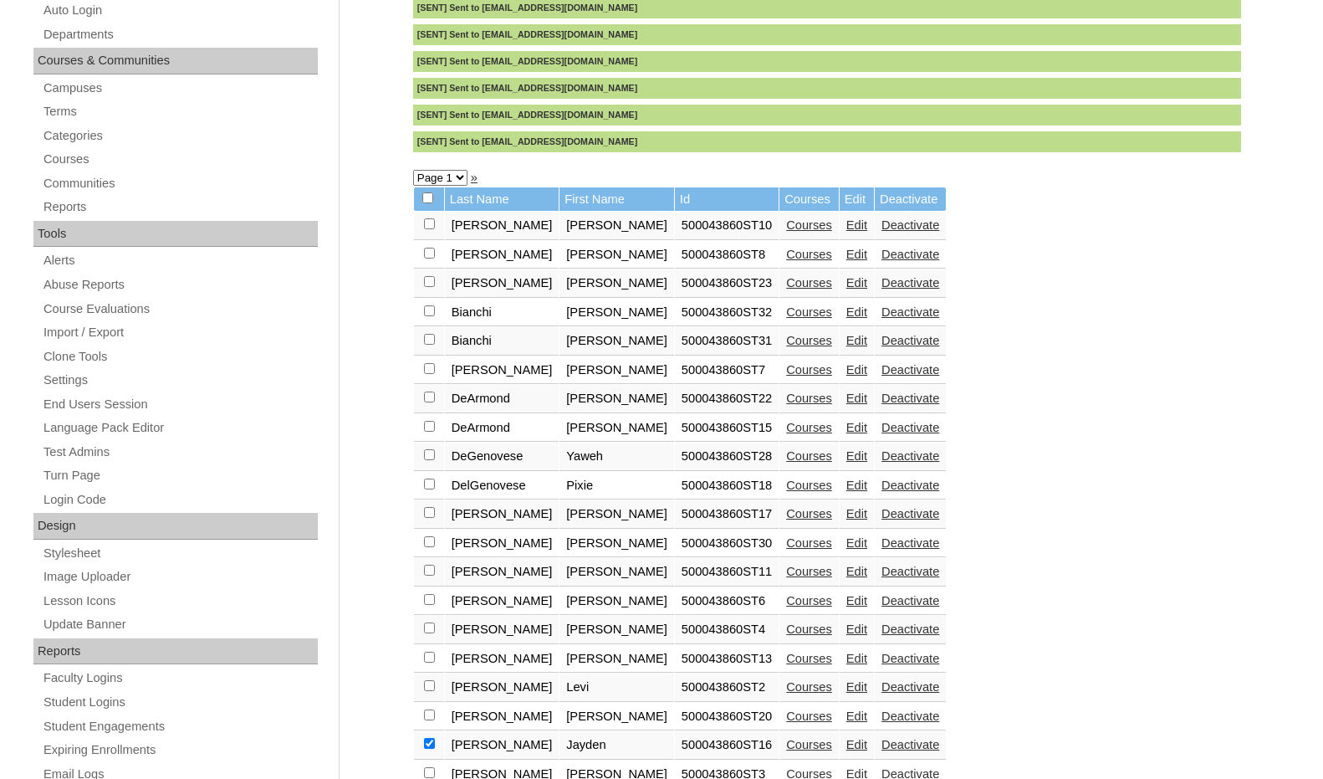
scroll to position [418, 0]
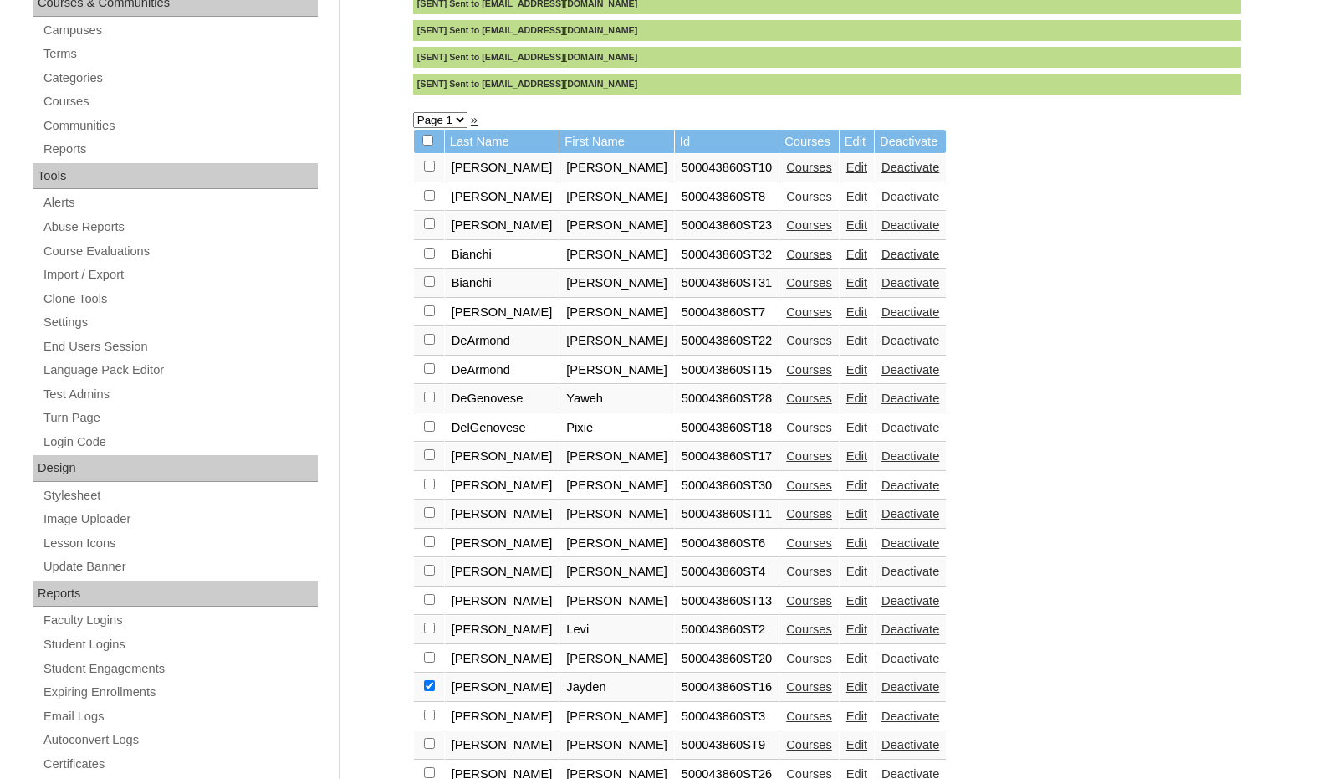
click at [427, 142] on input "checkbox" at bounding box center [427, 140] width 11 height 11
checkbox input "true"
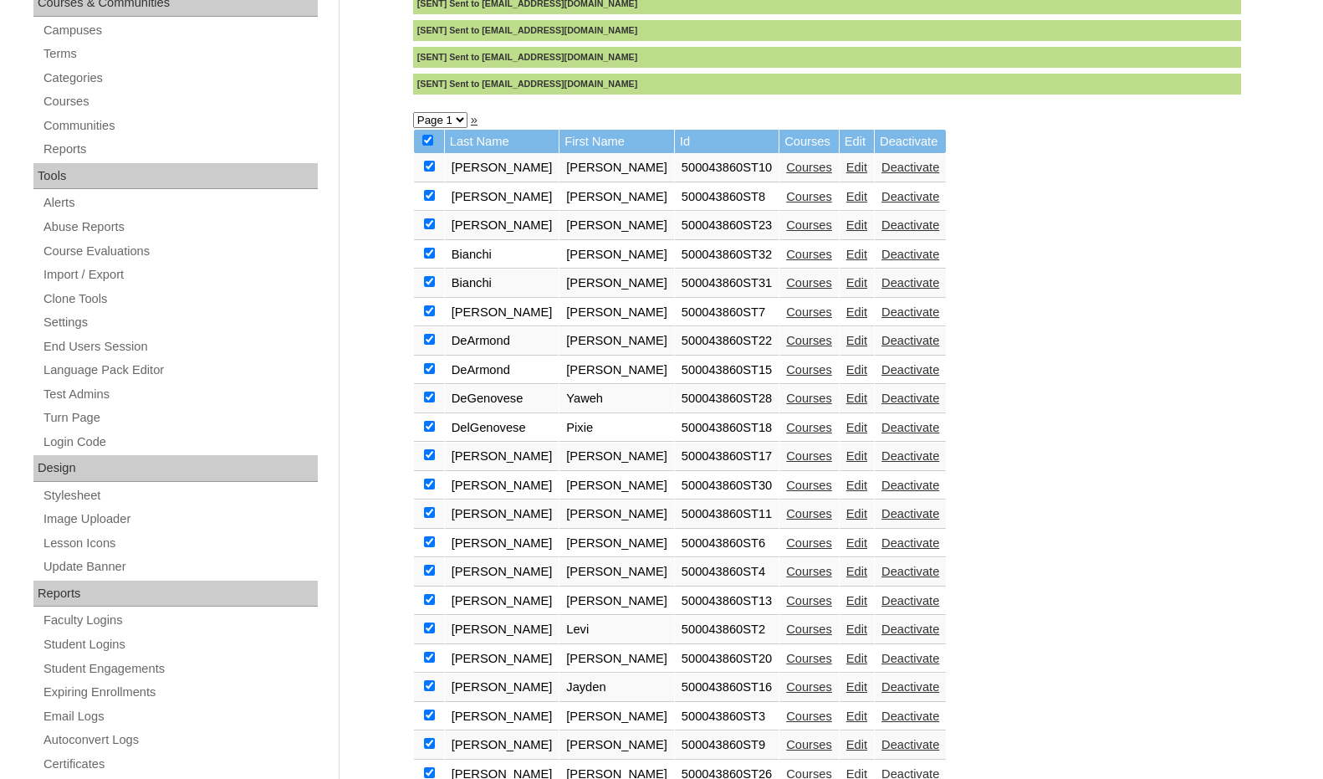
checkbox input "true"
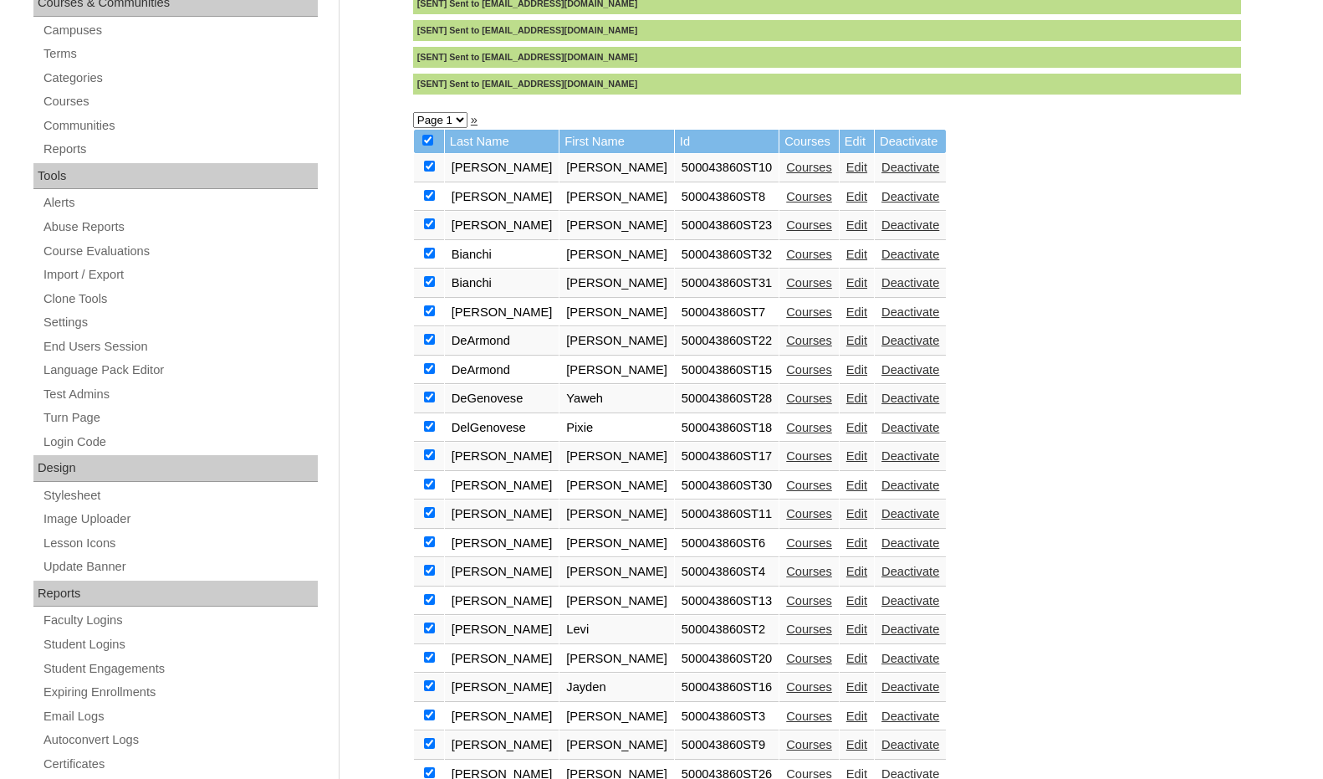
checkbox input "true"
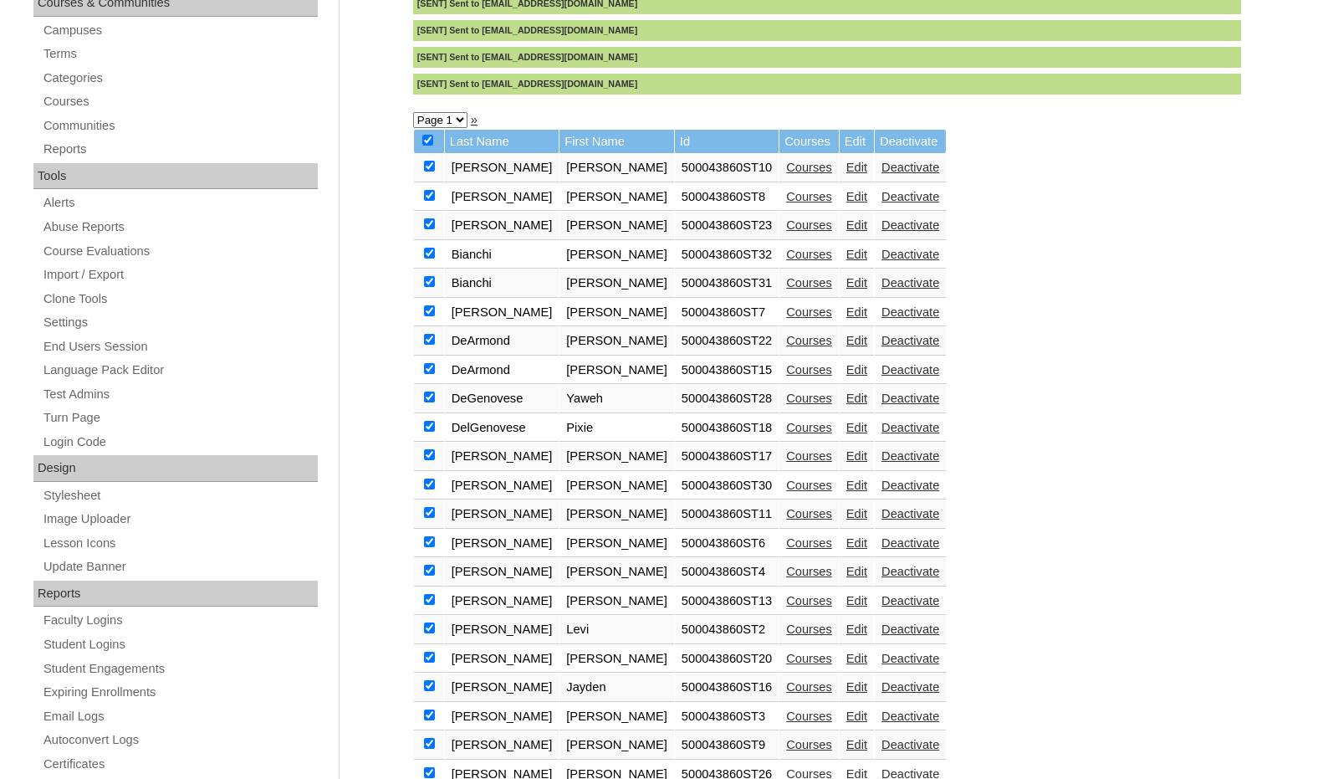
checkbox input "true"
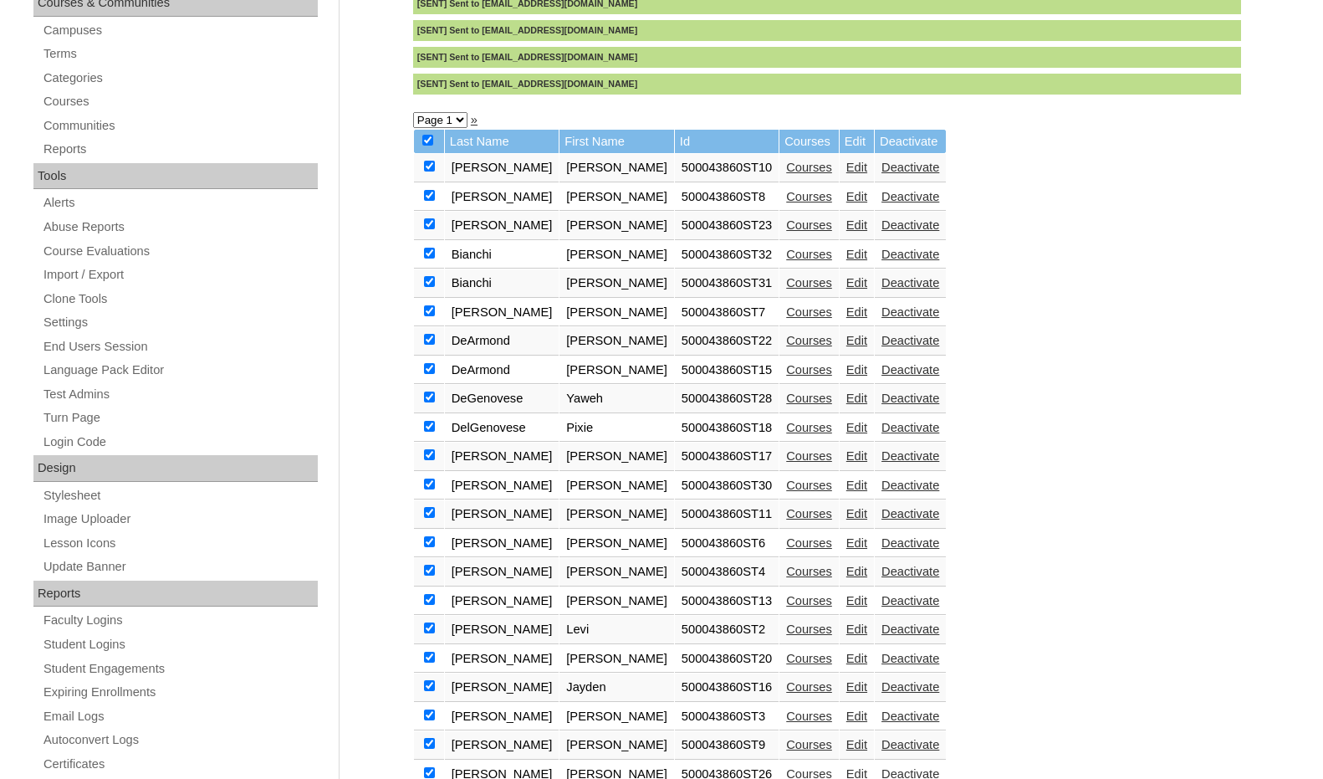
checkbox input "true"
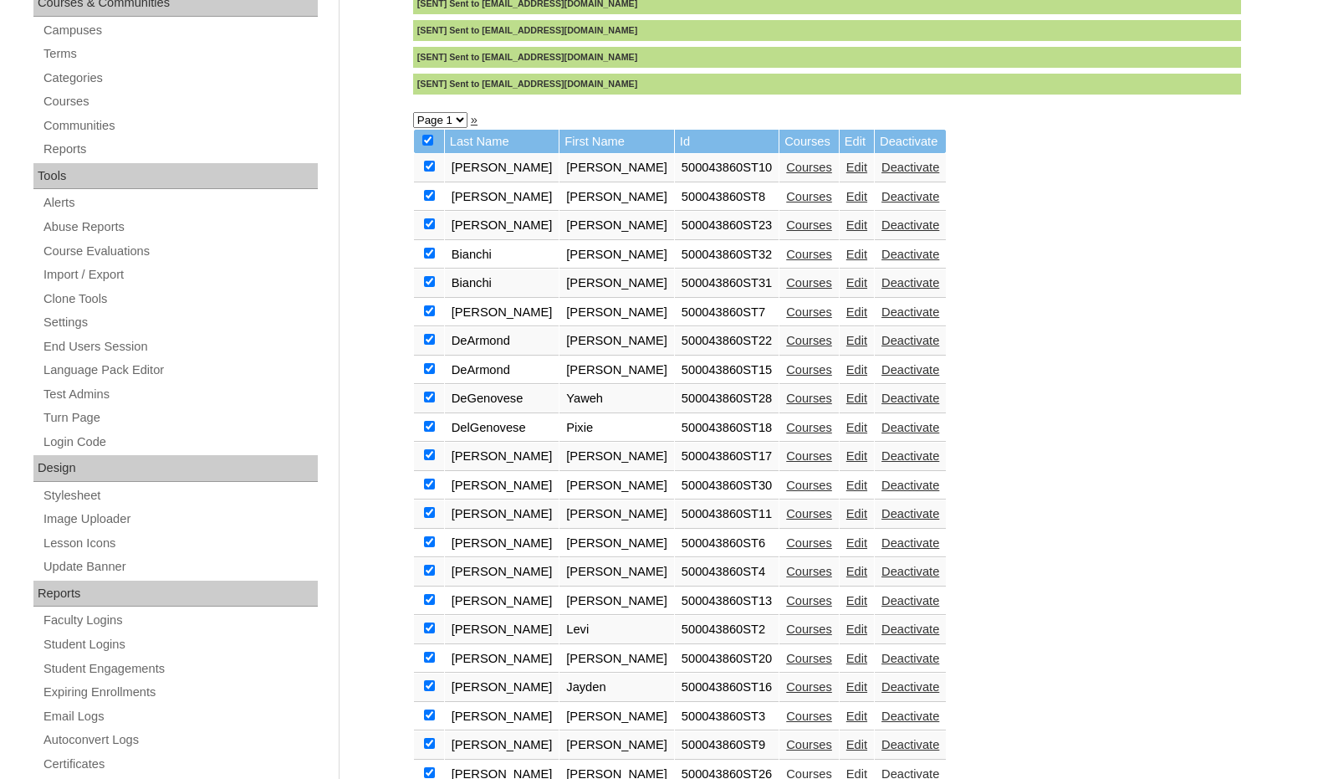
checkbox input "true"
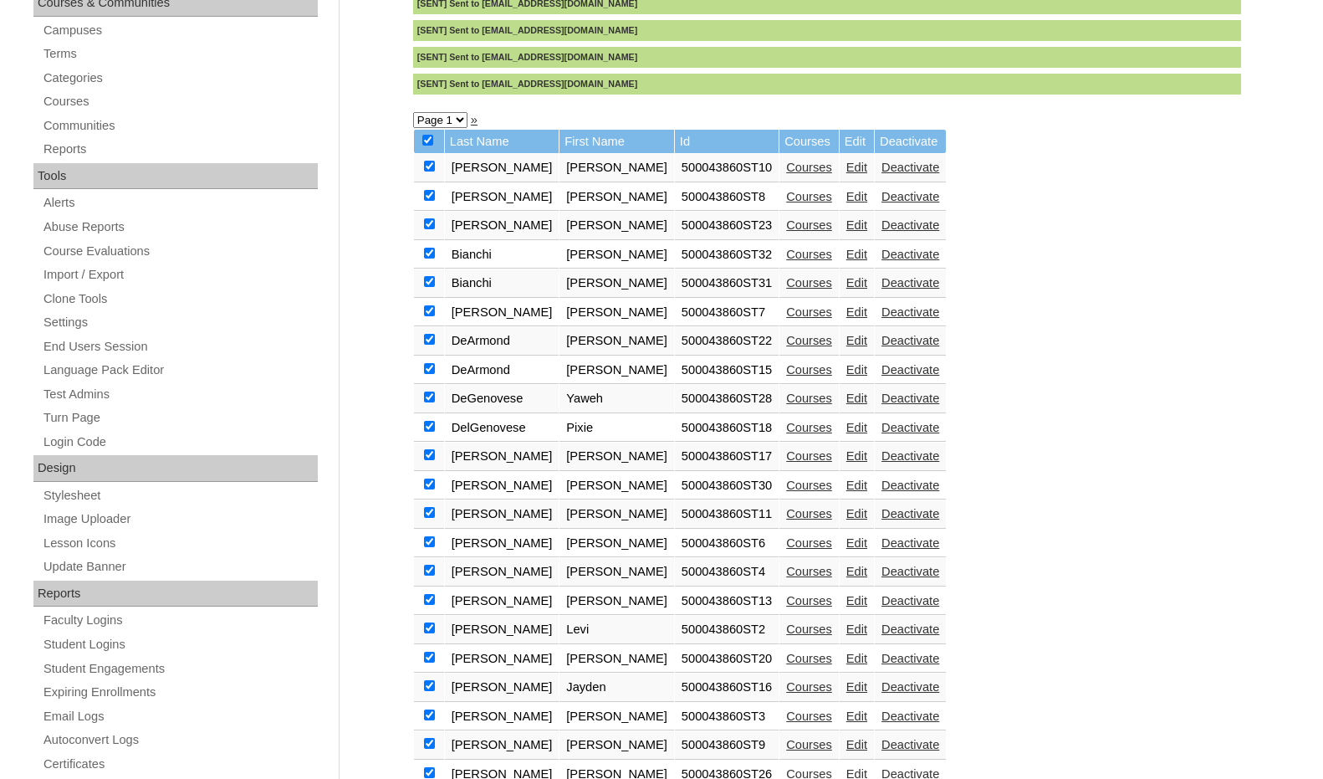
checkbox input "true"
click at [427, 142] on input "checkbox" at bounding box center [427, 140] width 11 height 11
checkbox input "false"
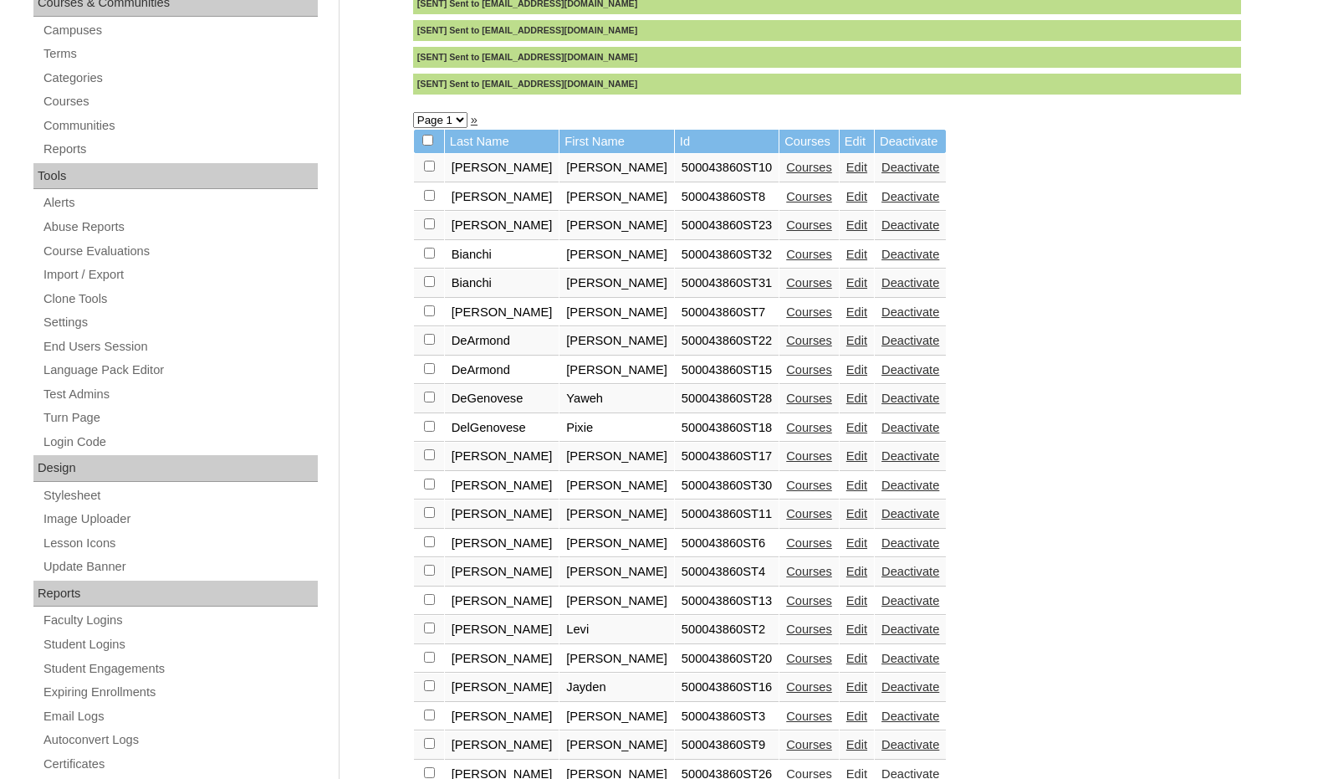
checkbox input "false"
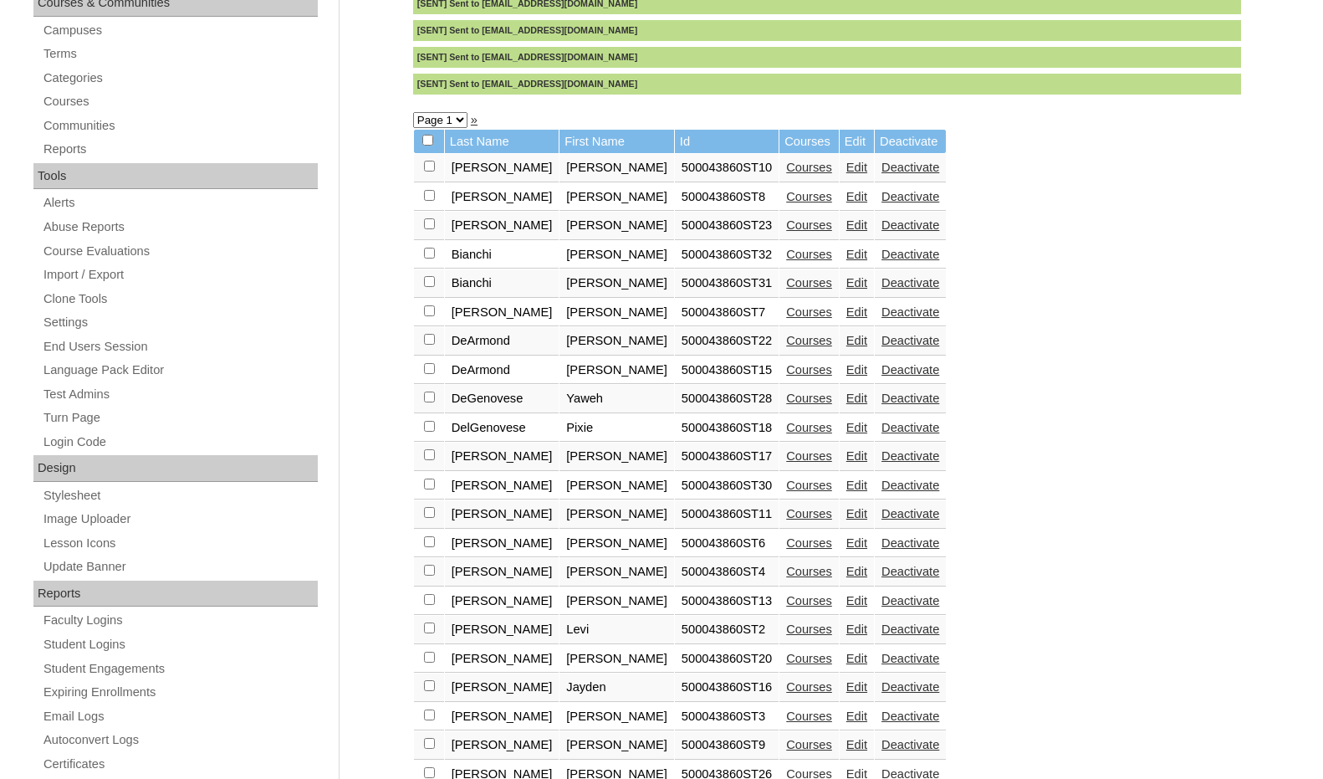
checkbox input "false"
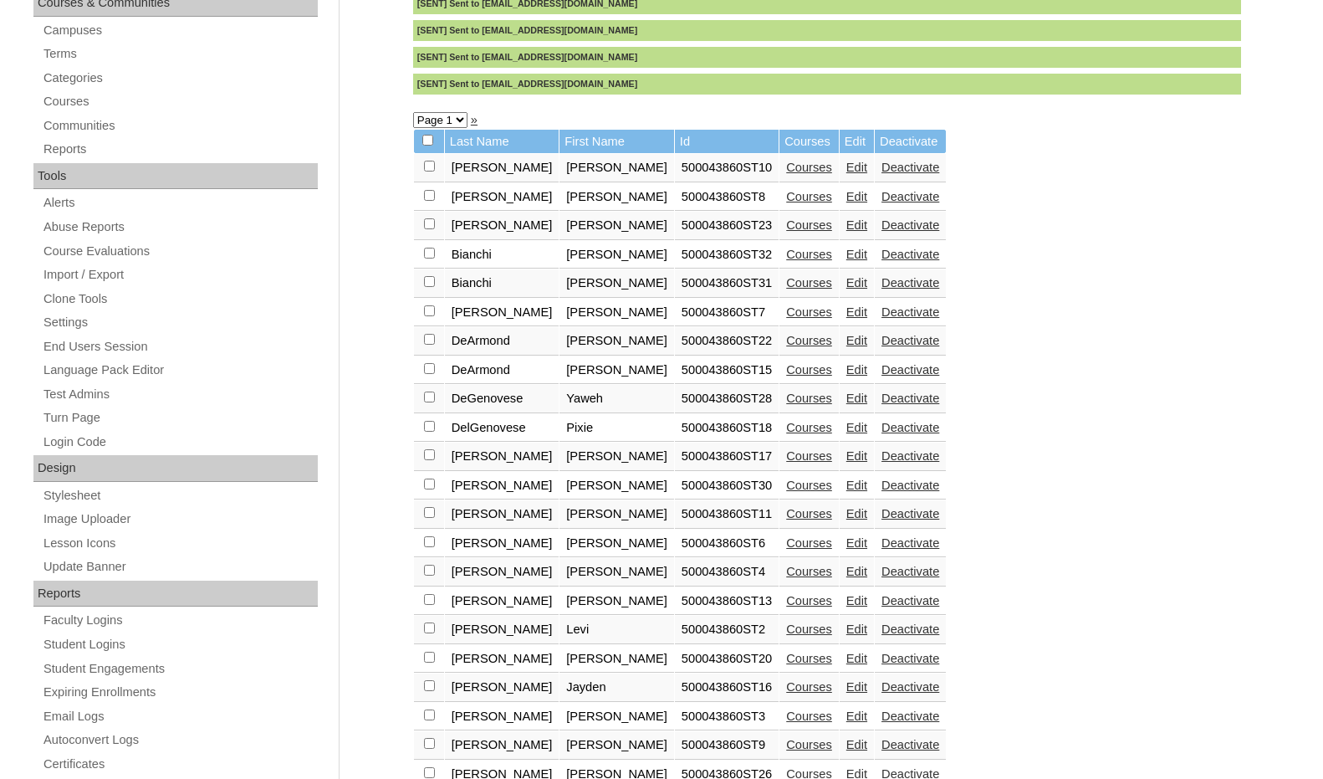
checkbox input "false"
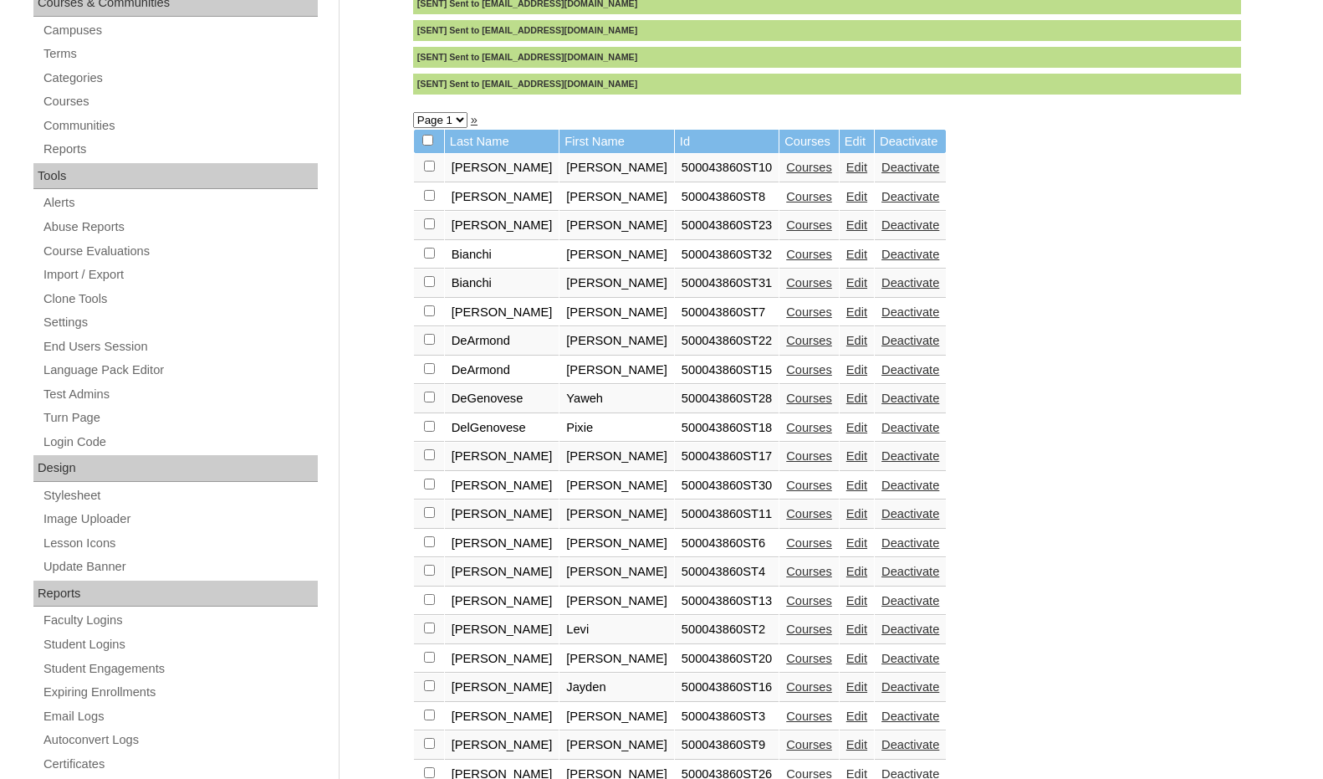
checkbox input "false"
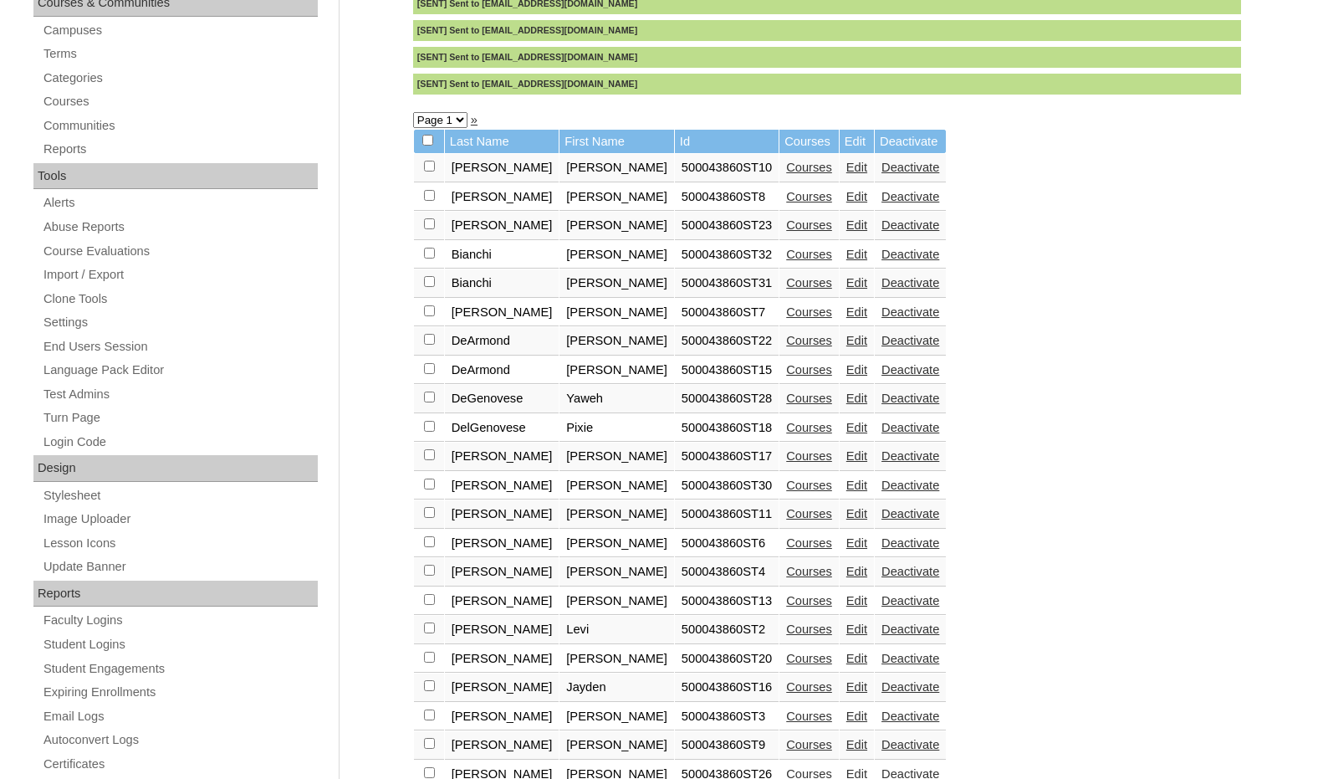
checkbox input "false"
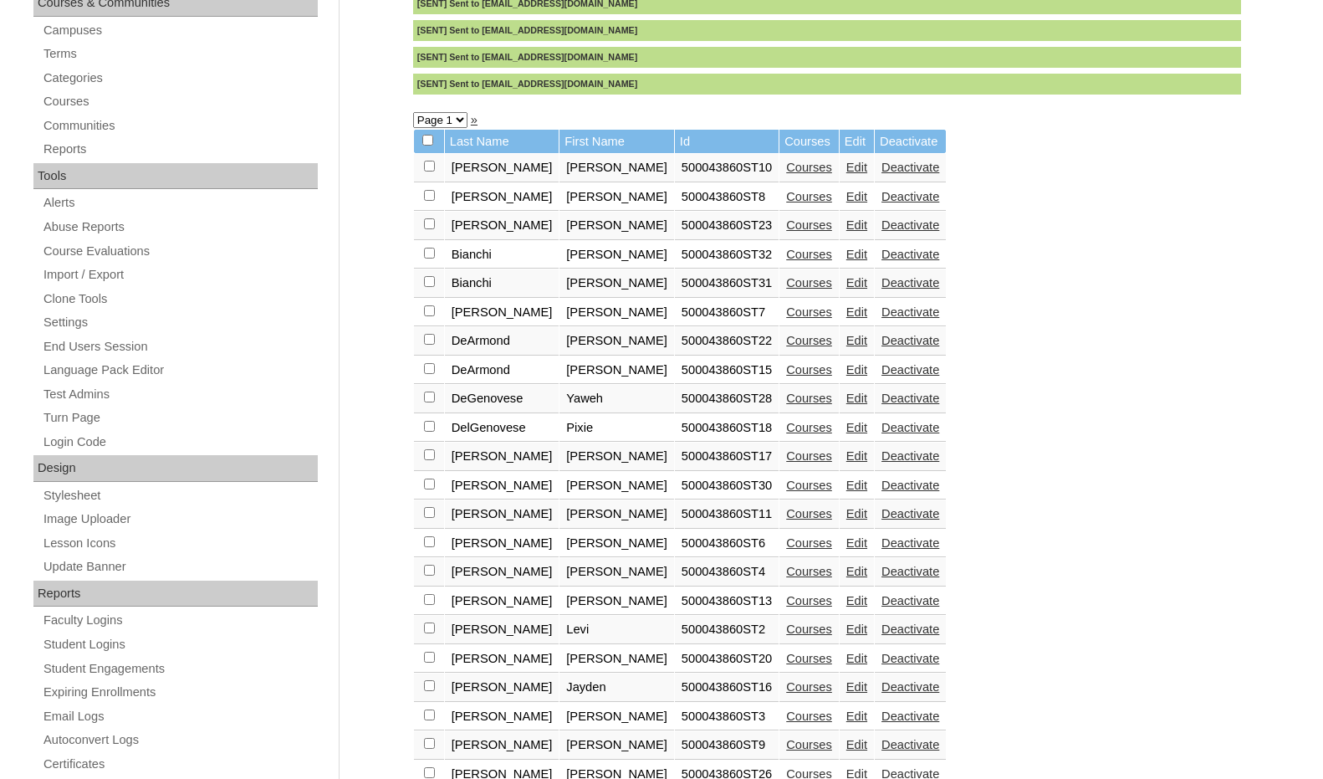
checkbox input "false"
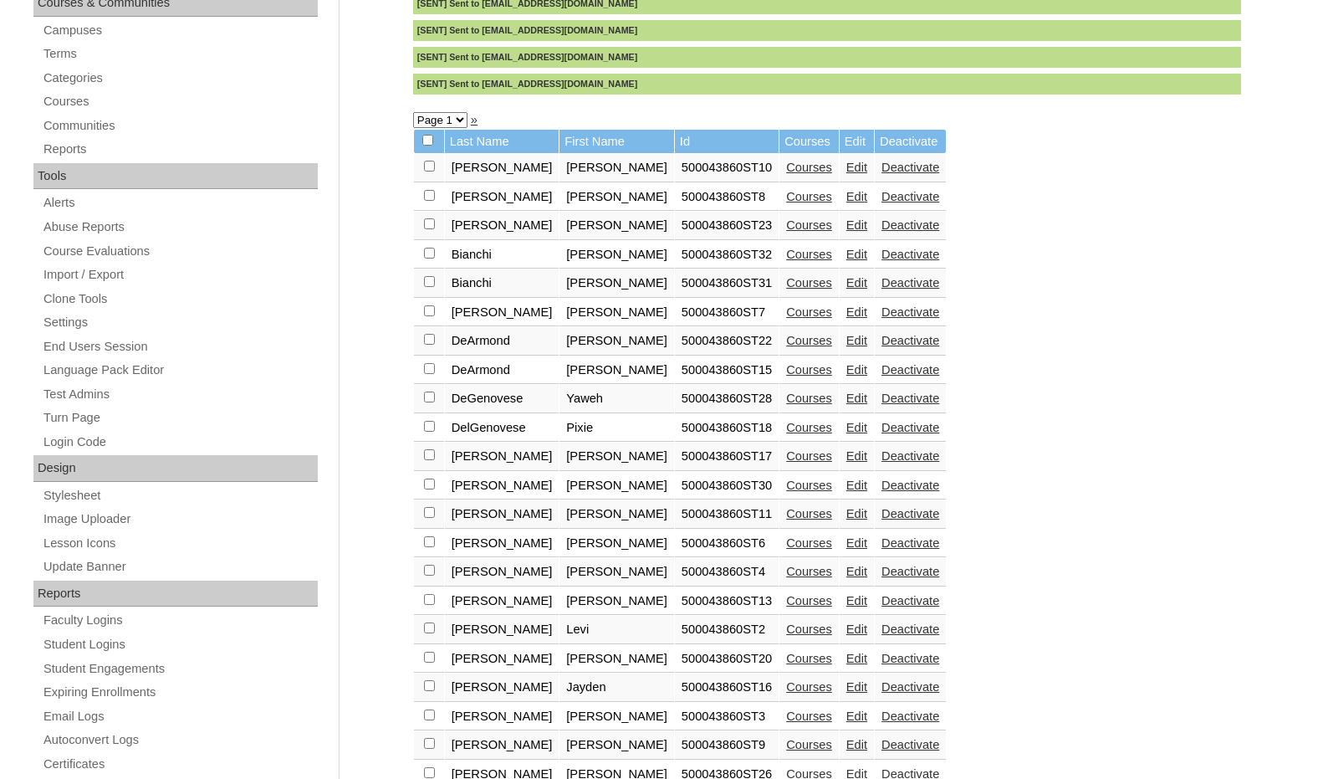
checkbox input "false"
click at [846, 167] on link "Edit" at bounding box center [856, 167] width 21 height 13
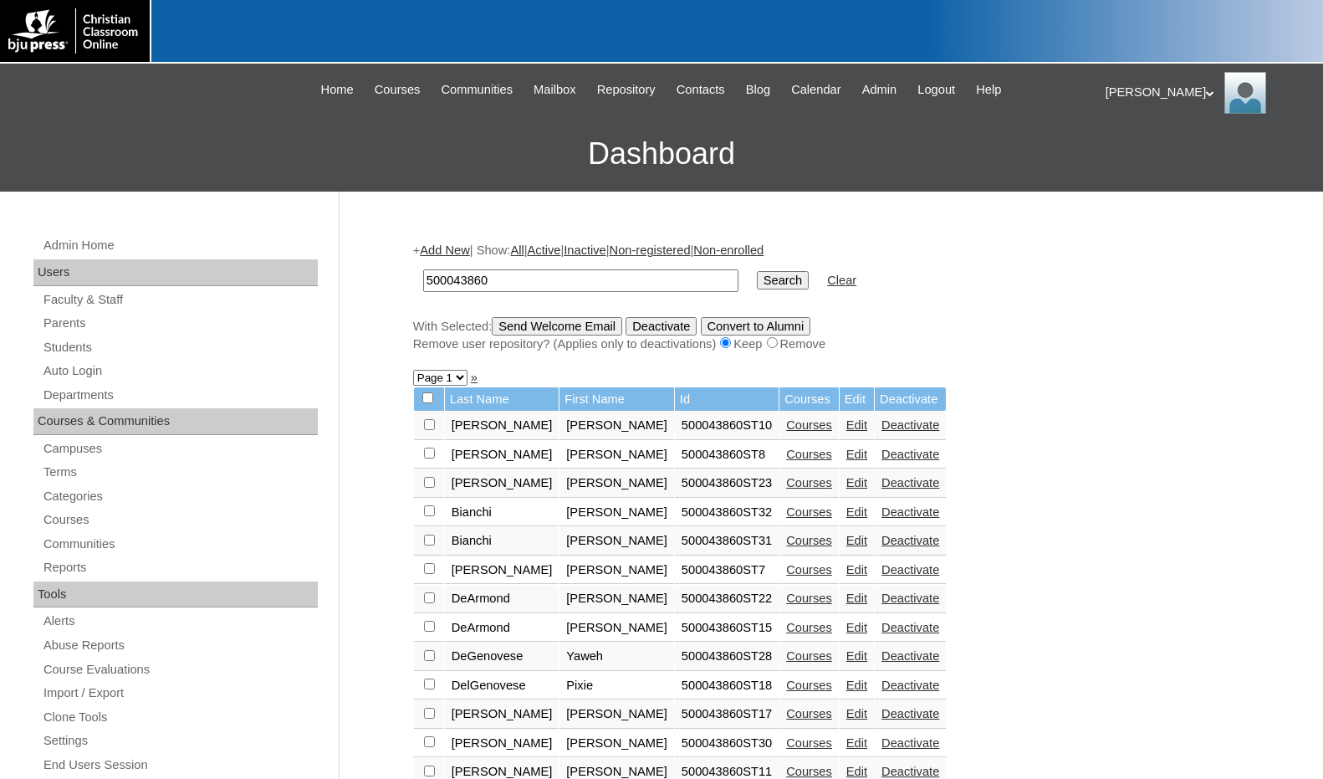
click at [846, 451] on link "Edit" at bounding box center [856, 453] width 21 height 13
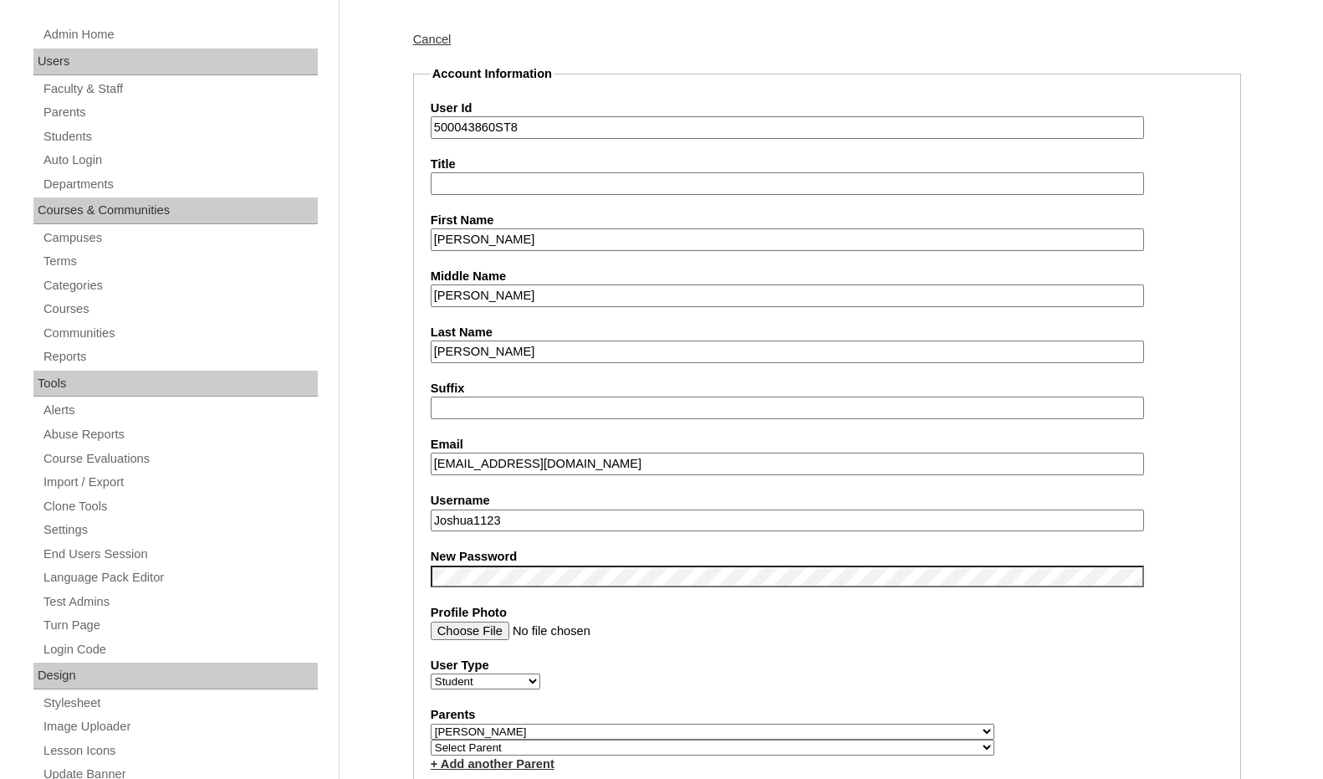
scroll to position [251, 0]
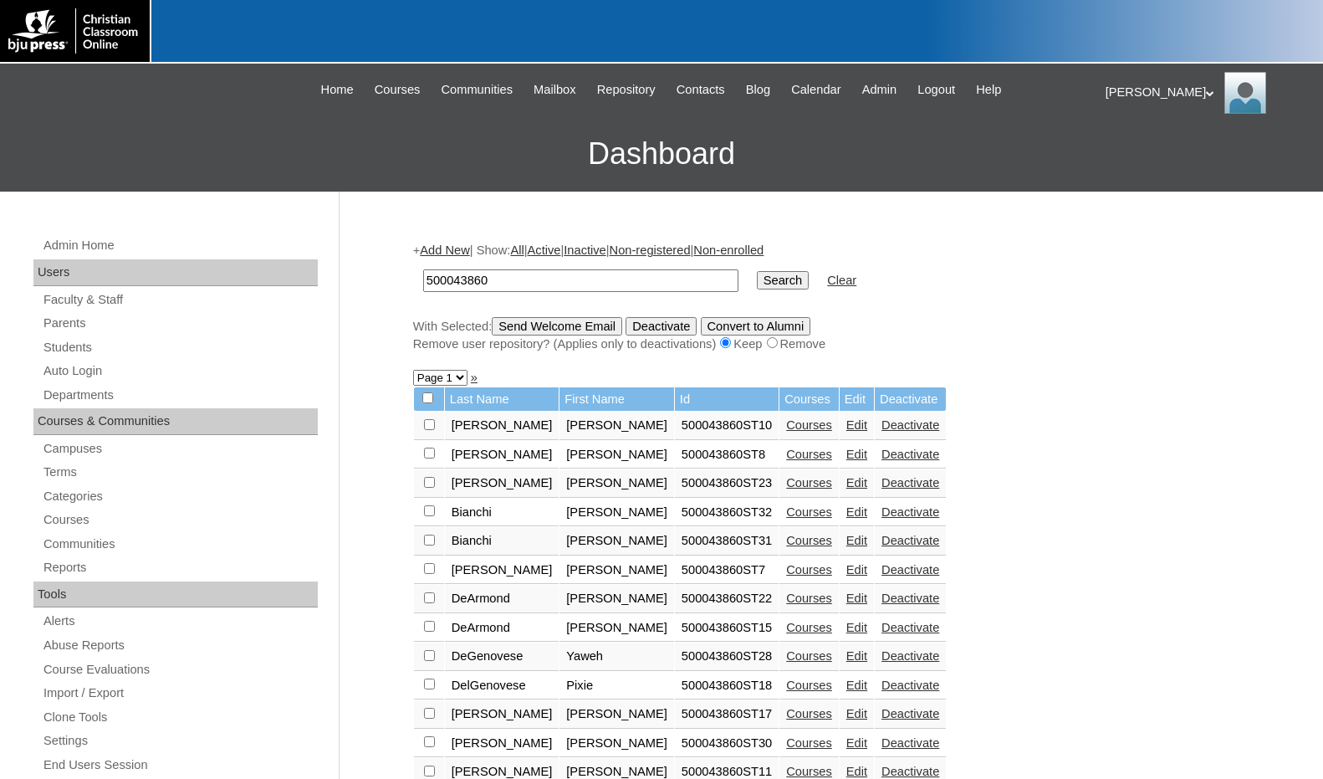
click at [846, 478] on link "Edit" at bounding box center [856, 482] width 21 height 13
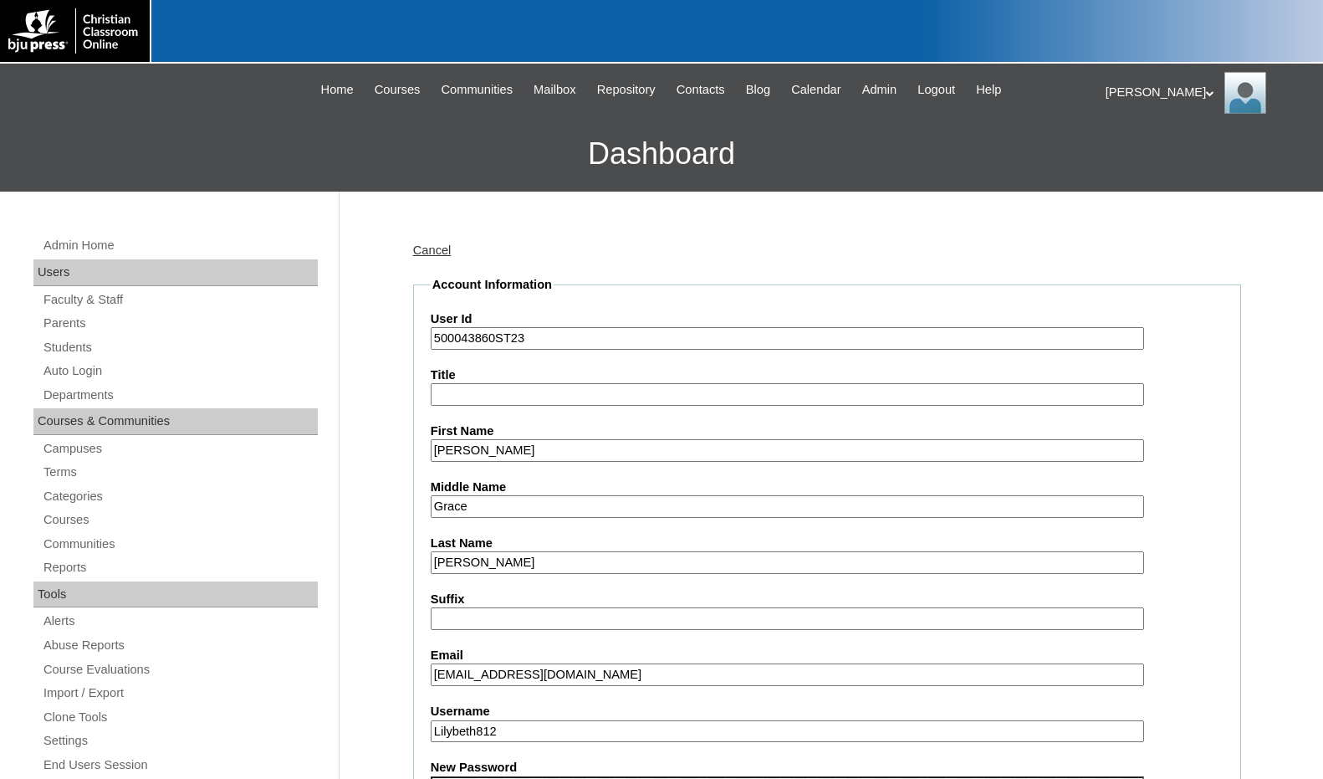
scroll to position [84, 0]
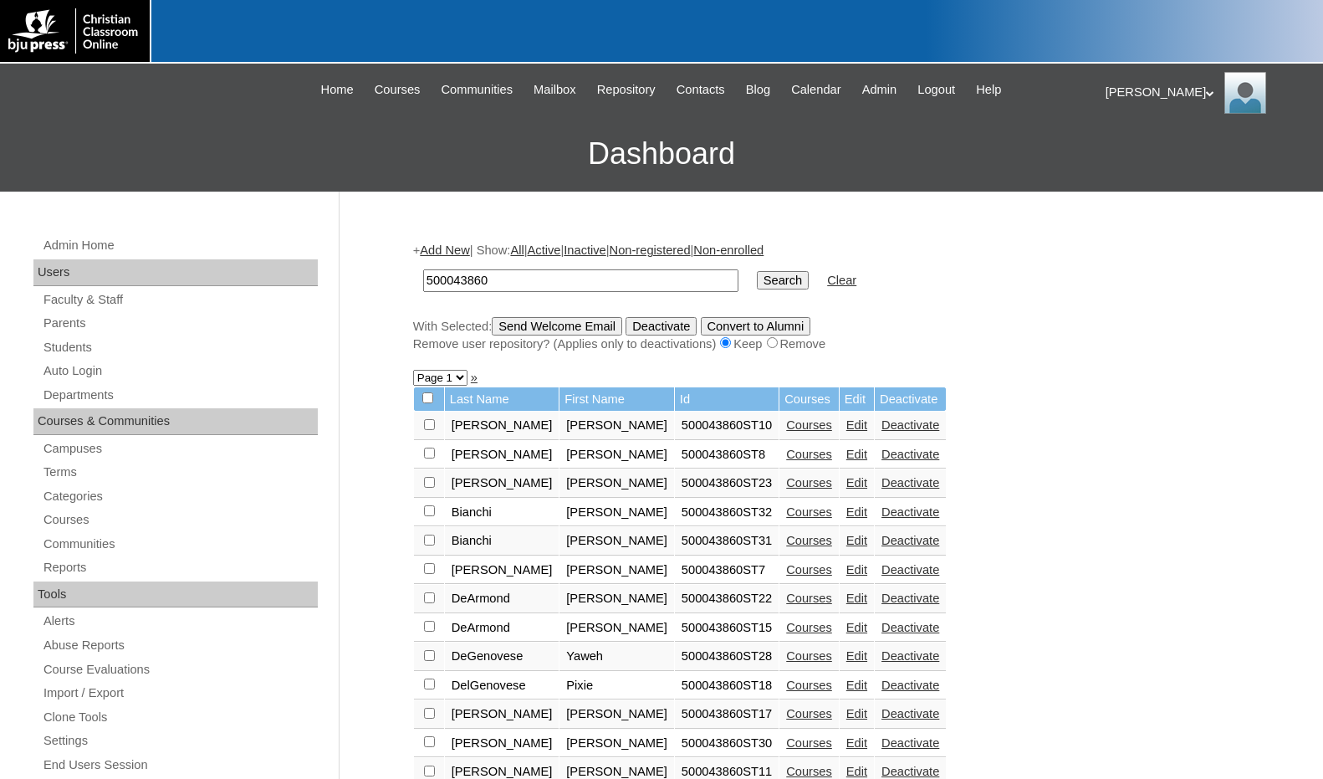
click at [846, 513] on link "Edit" at bounding box center [856, 511] width 21 height 13
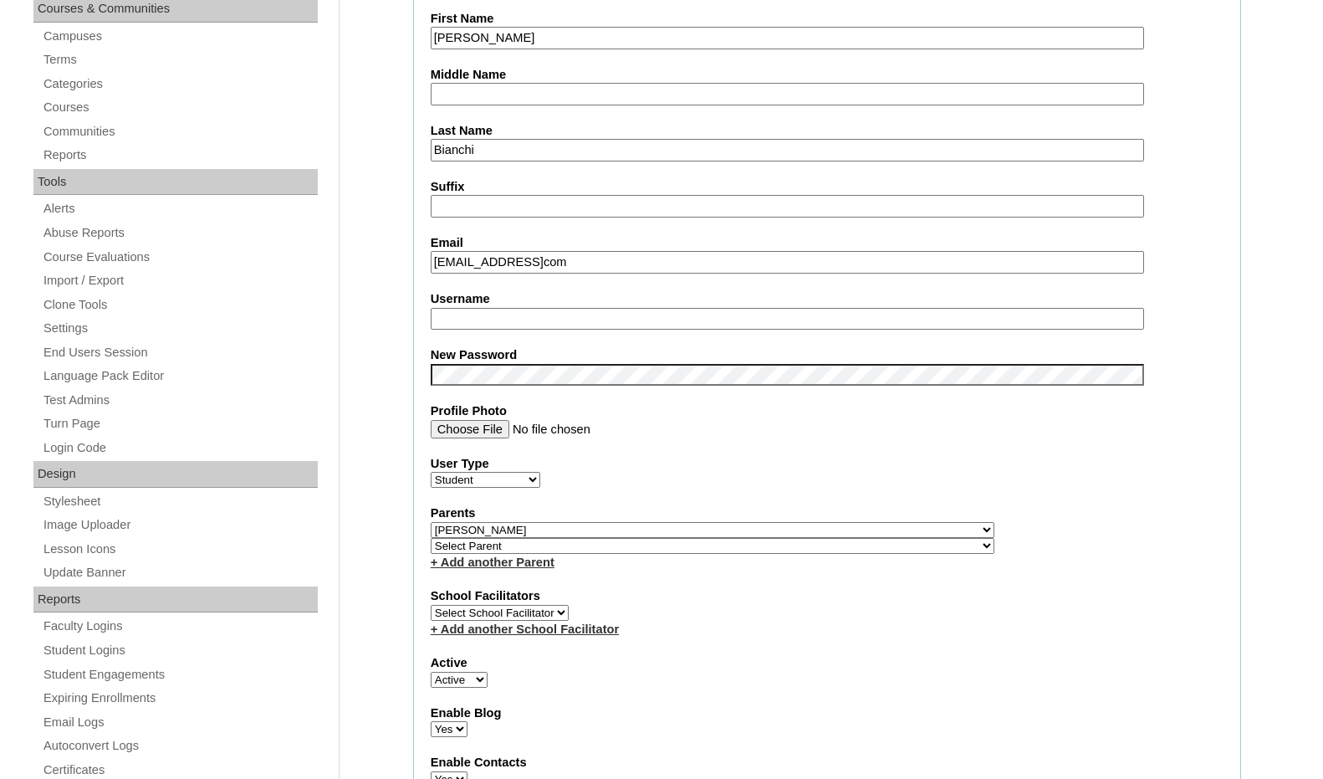
scroll to position [418, 0]
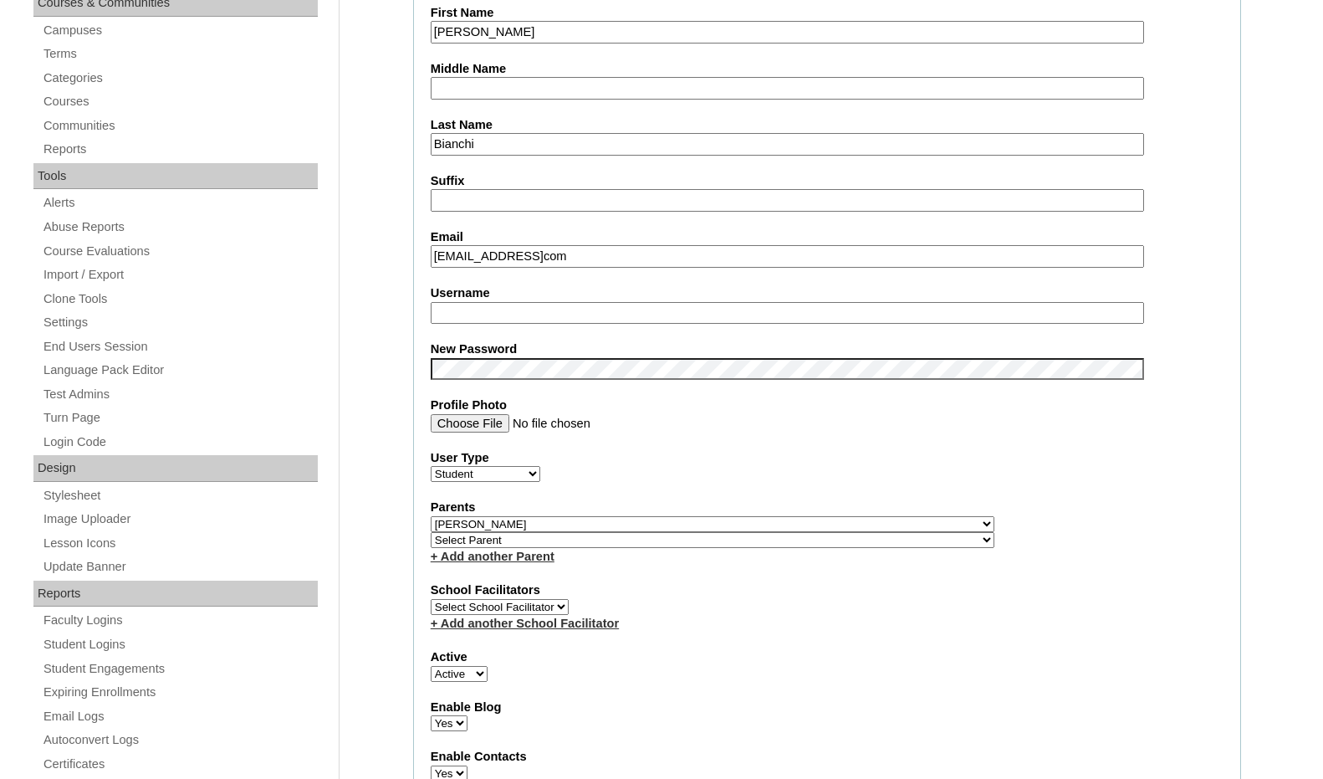
drag, startPoint x: 529, startPoint y: 257, endPoint x: 554, endPoint y: 282, distance: 34.9
click at [529, 257] on input "eduque02@gmailcom" at bounding box center [787, 256] width 713 height 23
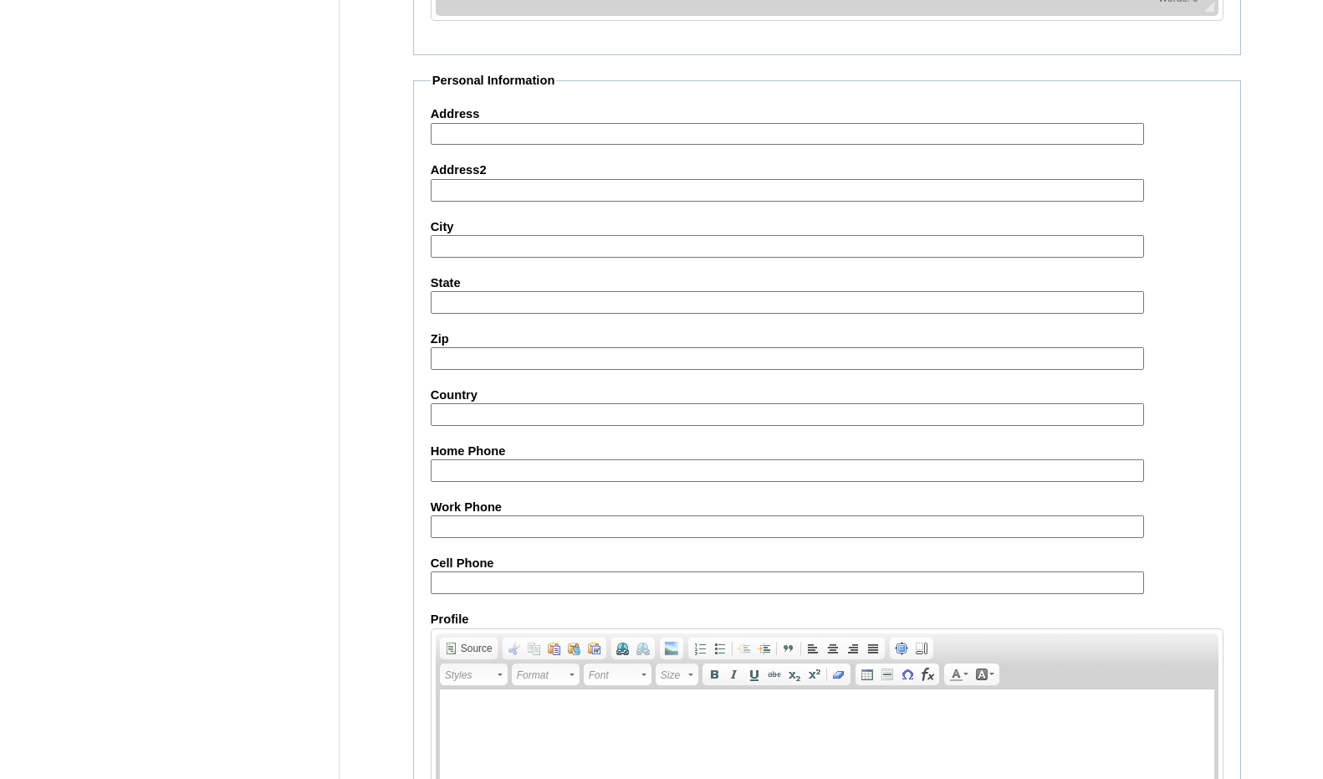
scroll to position [1770, 0]
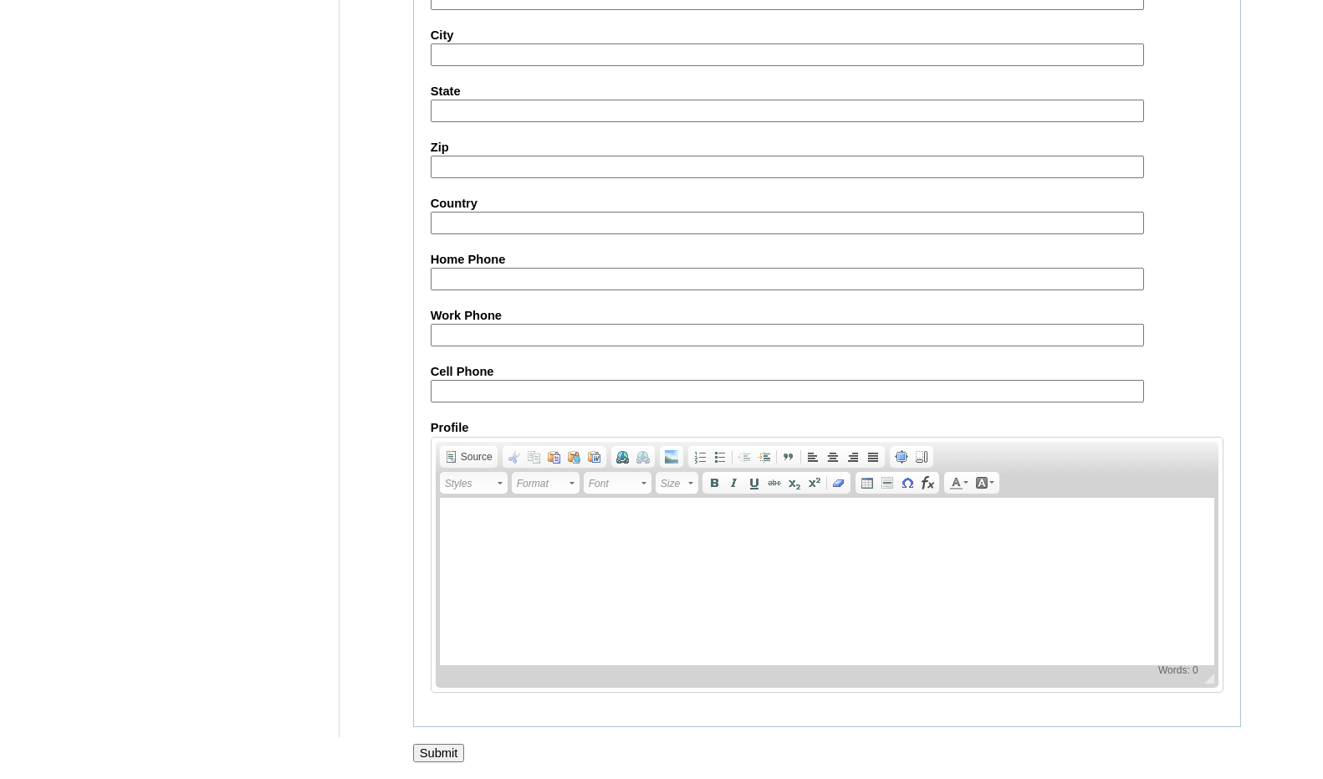
type input "eduque02@gmail.com"
click at [428, 748] on input "Submit" at bounding box center [439, 753] width 52 height 18
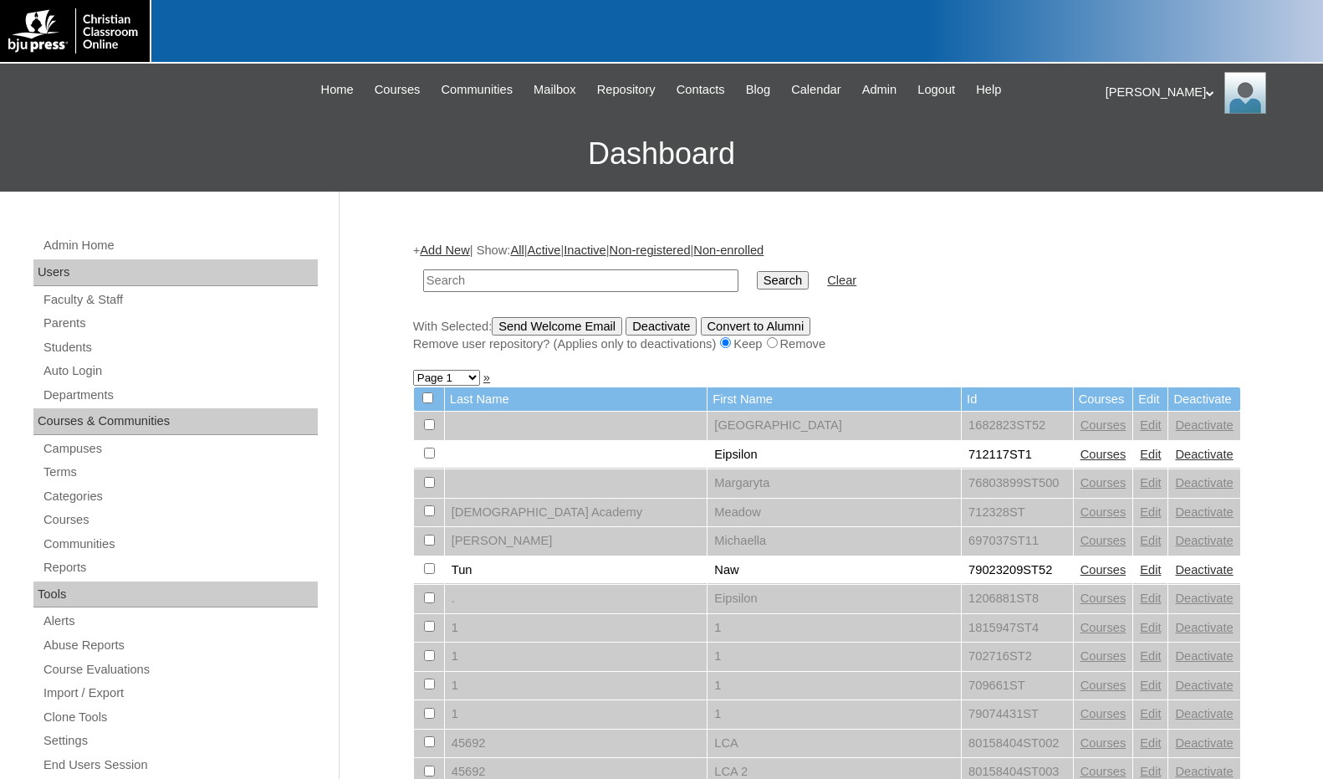
click at [757, 271] on input "Search" at bounding box center [783, 280] width 52 height 18
type input "500043860"
click at [757, 285] on input "Search" at bounding box center [783, 280] width 52 height 18
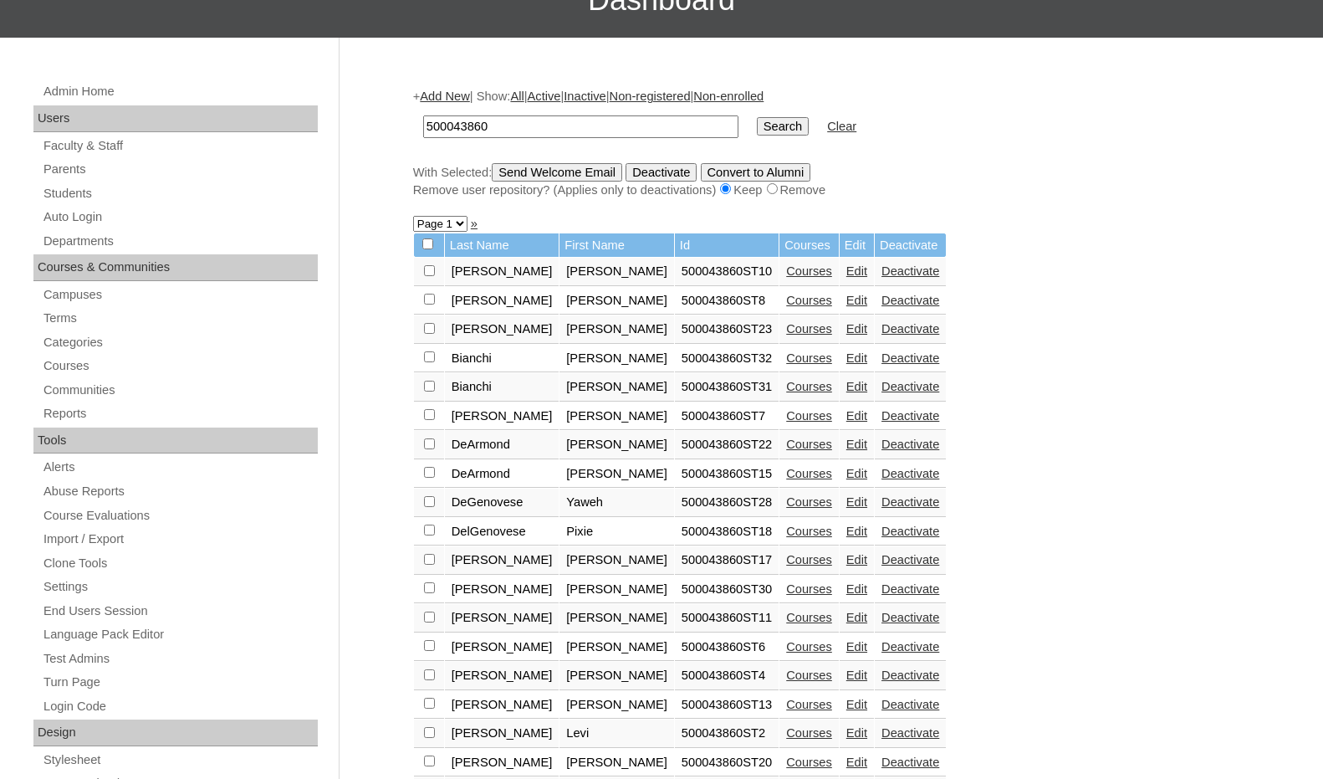
scroll to position [167, 0]
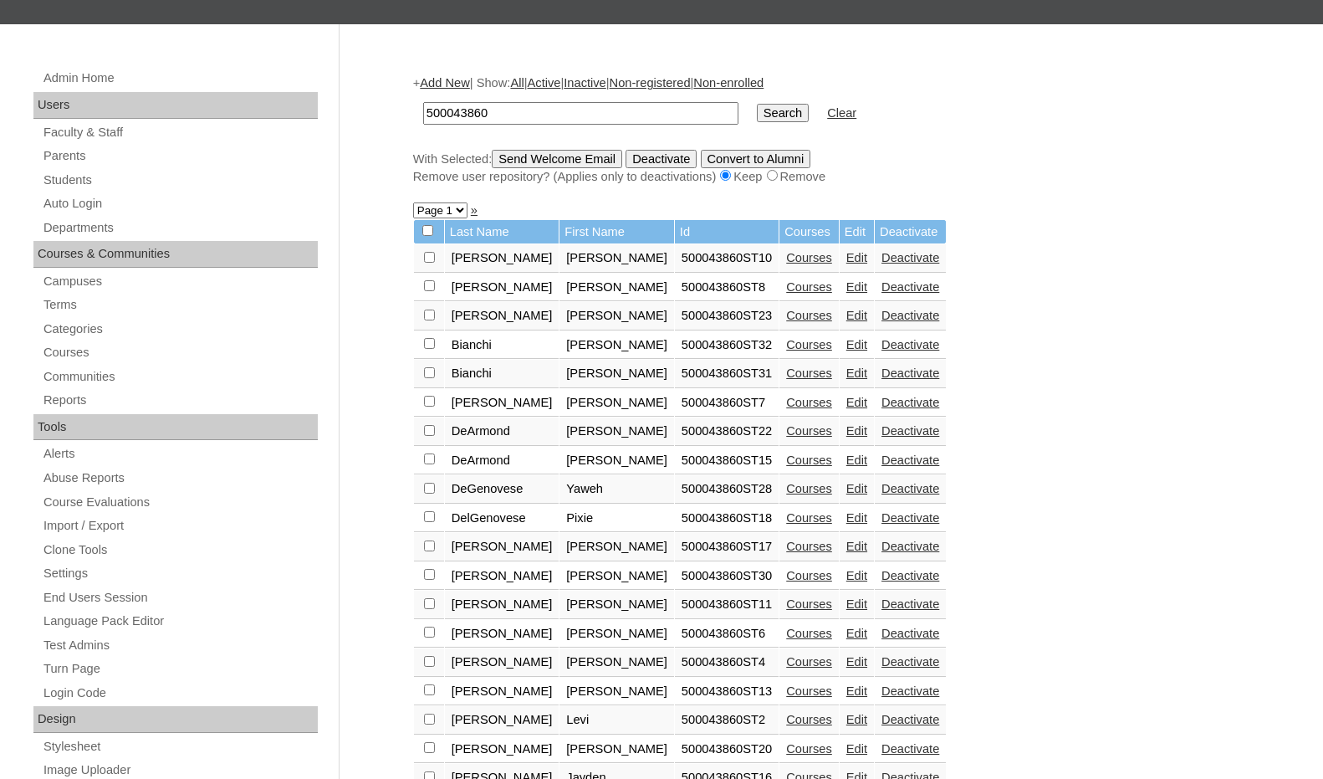
click at [846, 373] on link "Edit" at bounding box center [856, 372] width 21 height 13
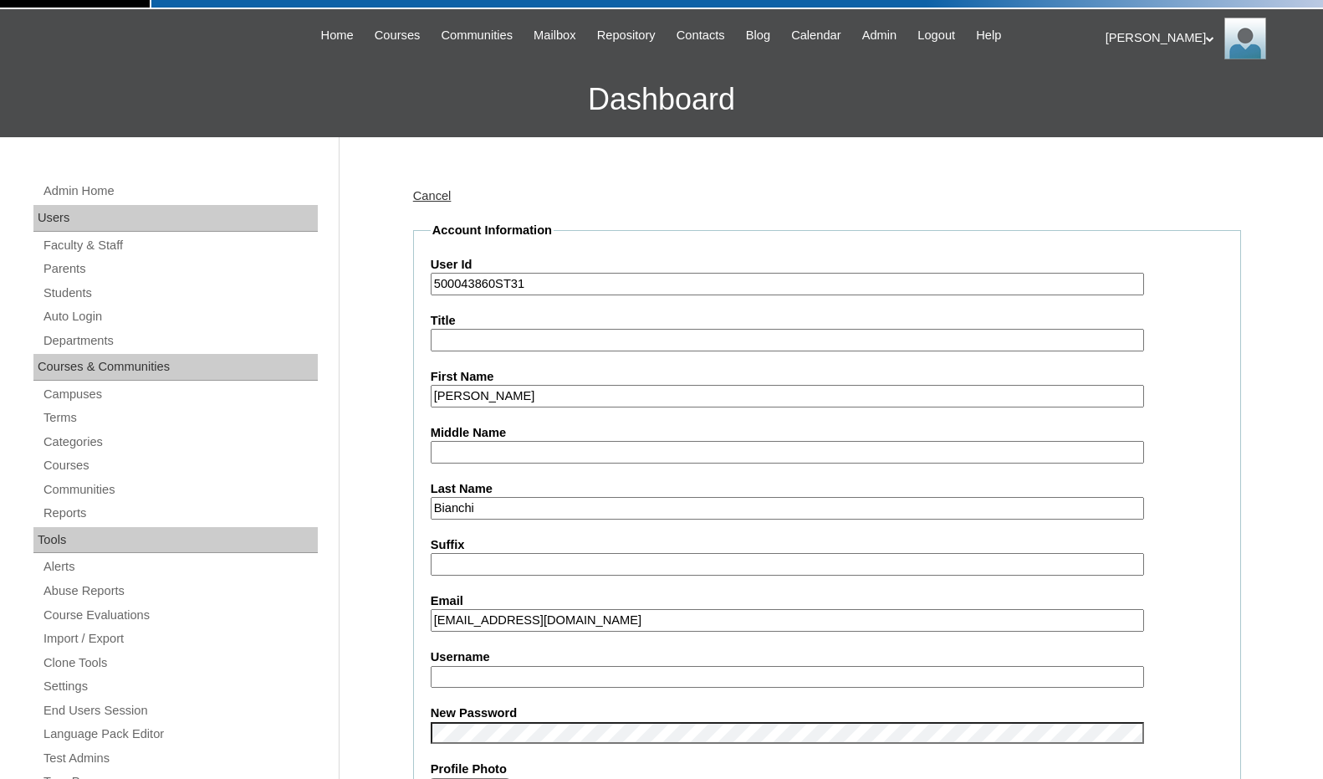
scroll to position [84, 0]
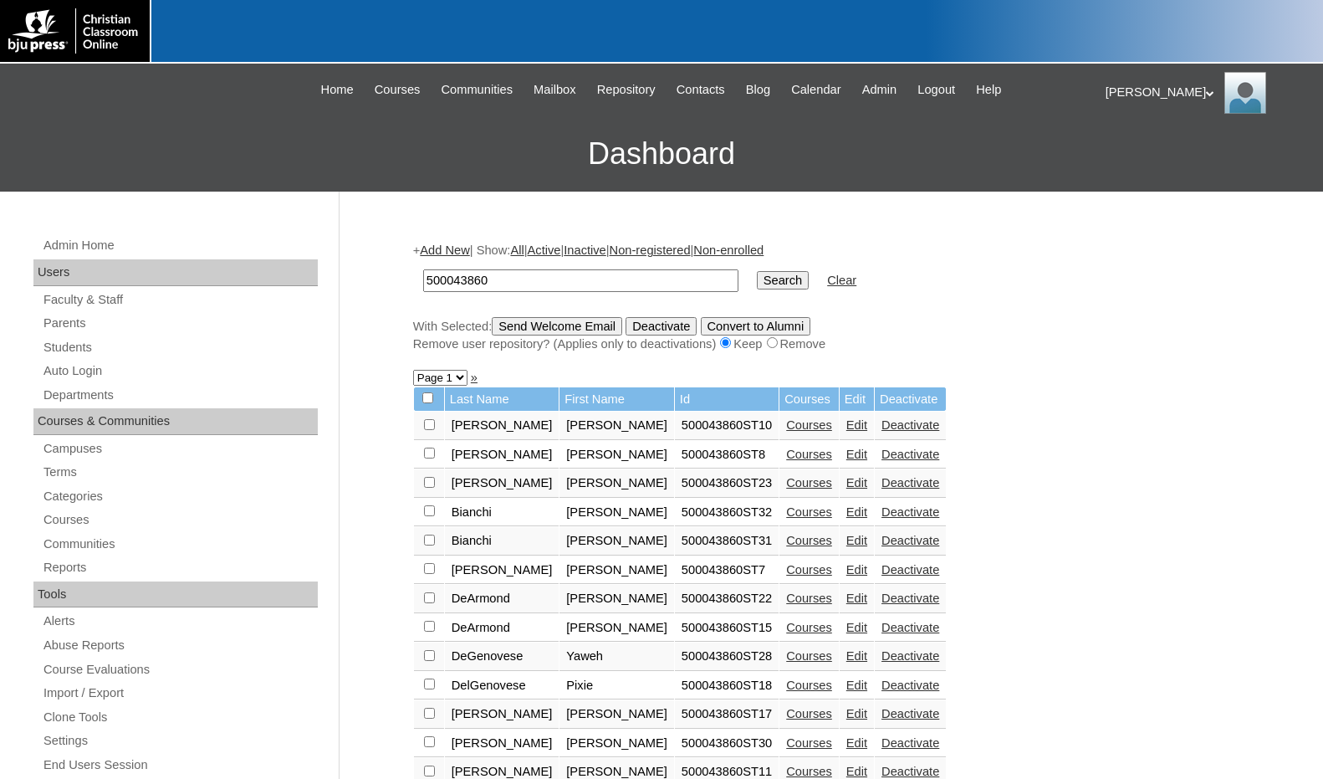
scroll to position [147, 0]
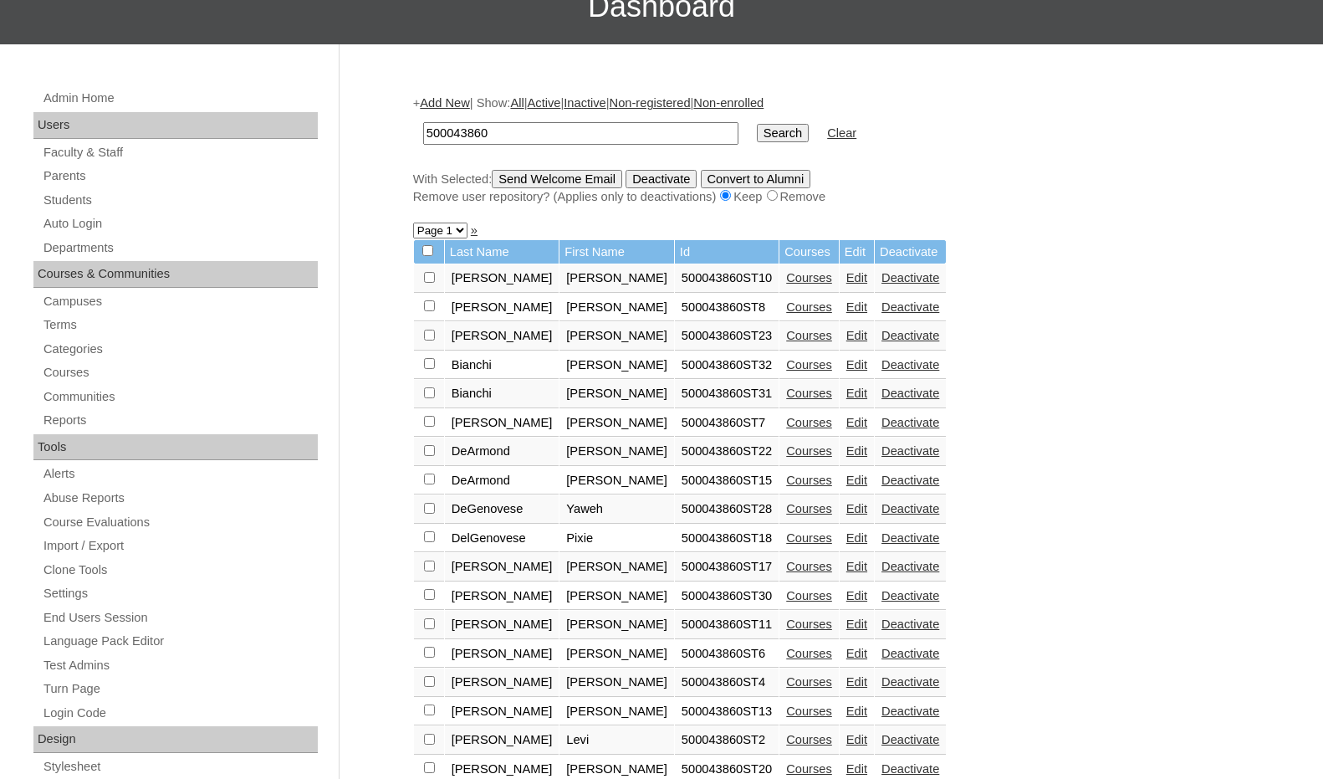
click at [846, 427] on link "Edit" at bounding box center [856, 422] width 21 height 13
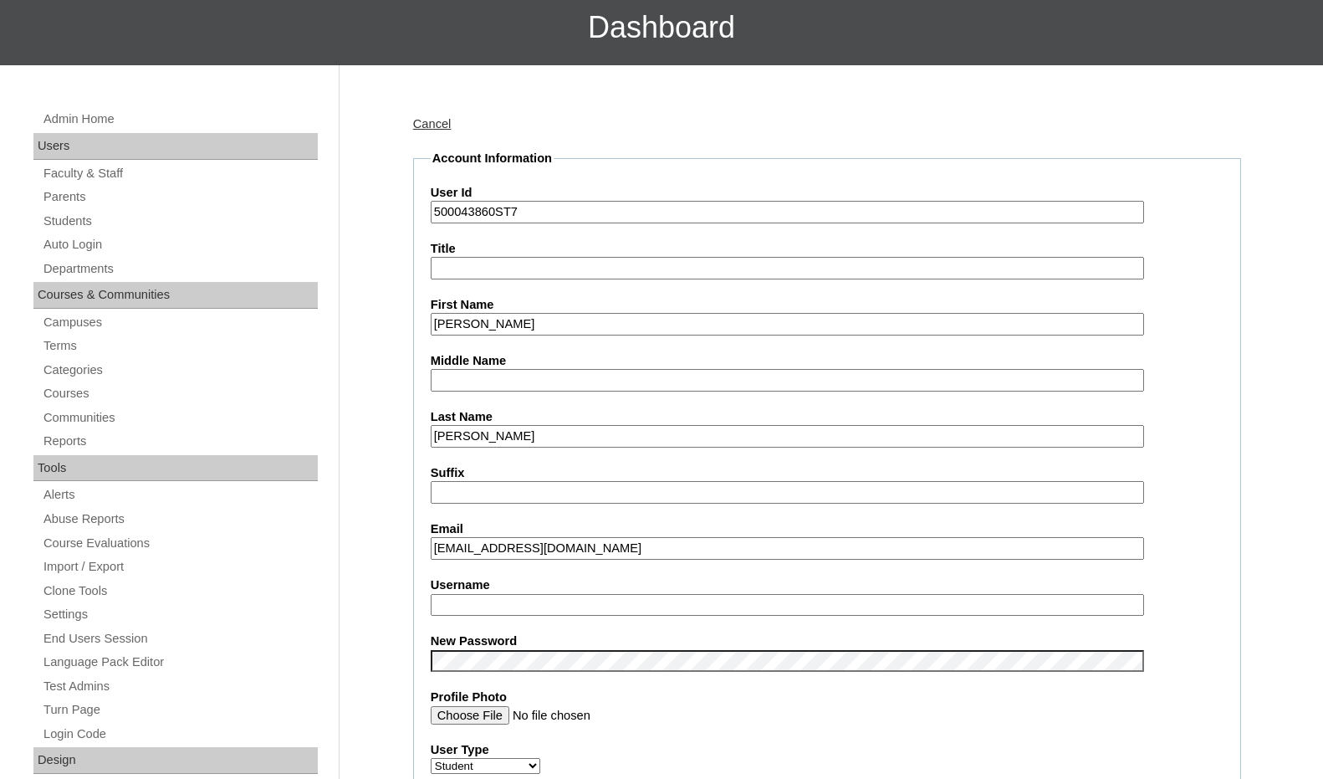
scroll to position [167, 0]
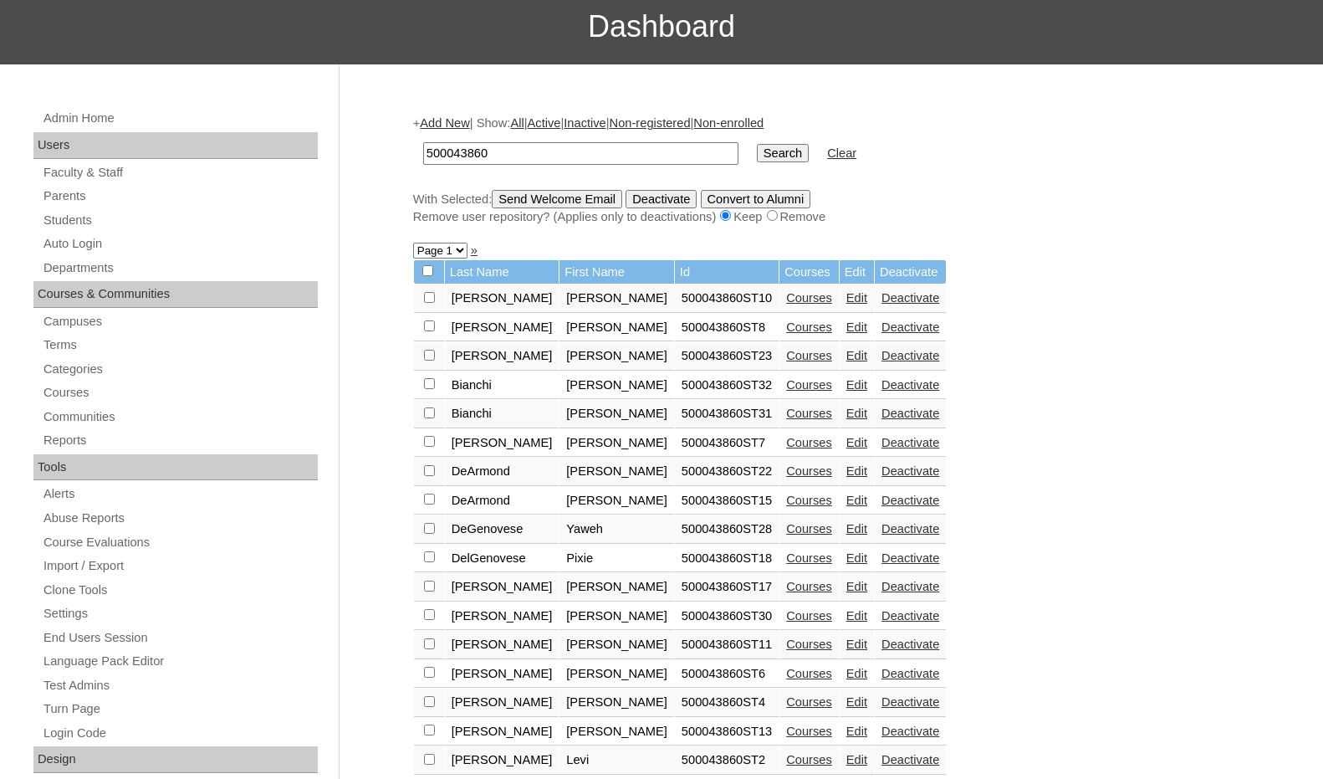
scroll to position [211, 0]
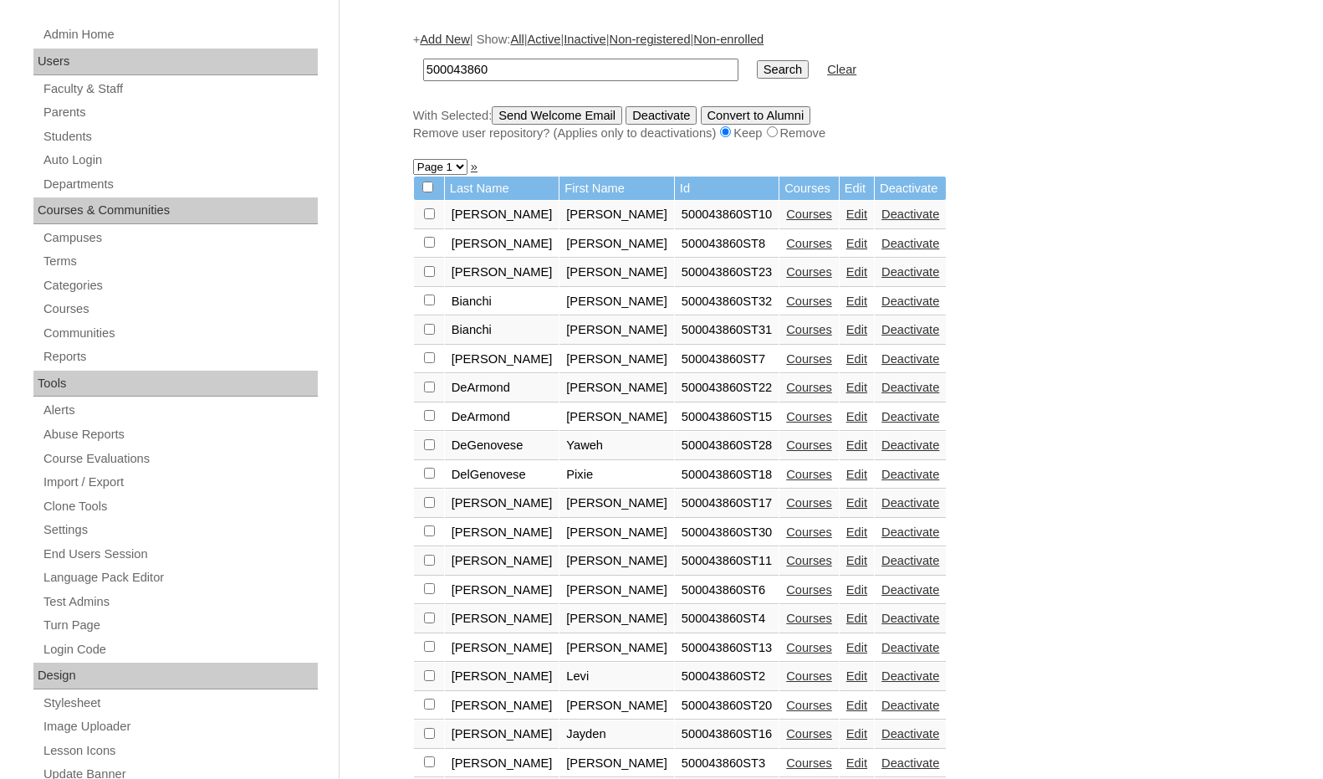
click at [846, 388] on link "Edit" at bounding box center [856, 387] width 21 height 13
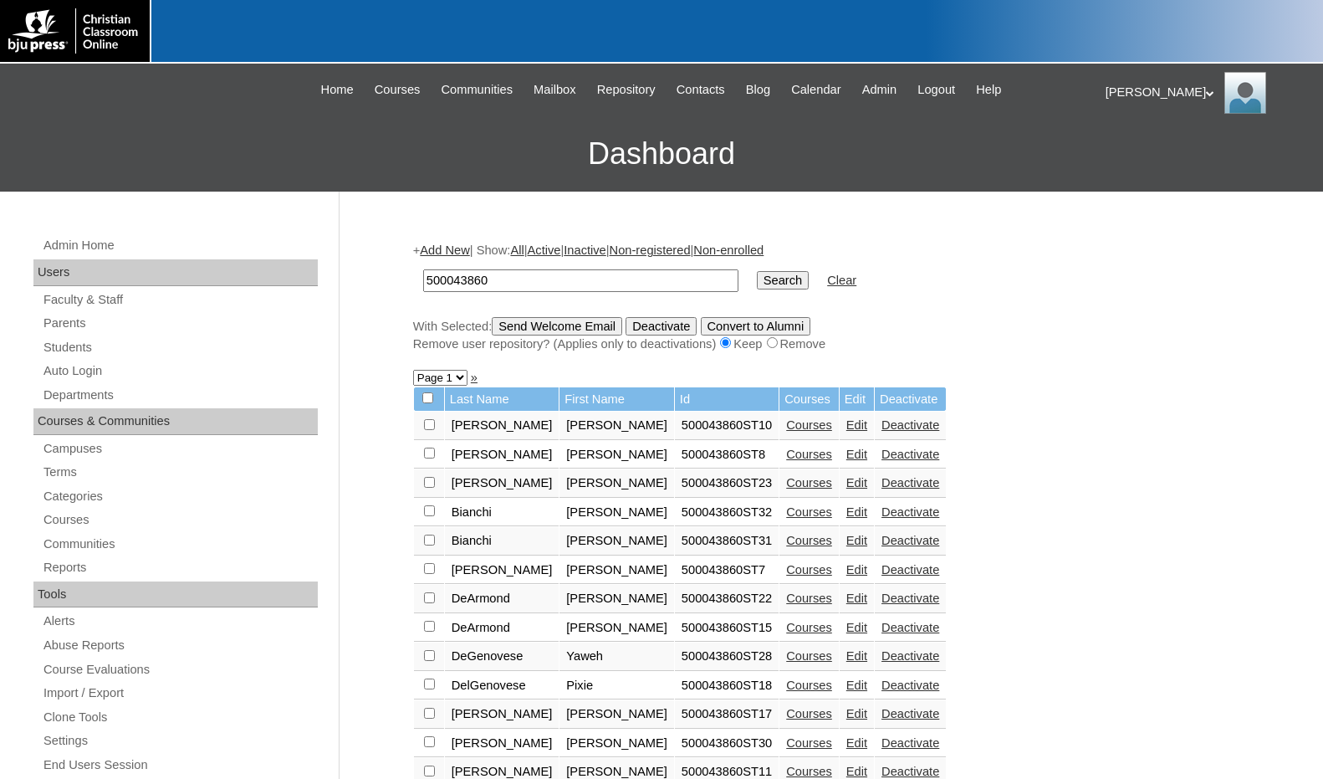
scroll to position [211, 0]
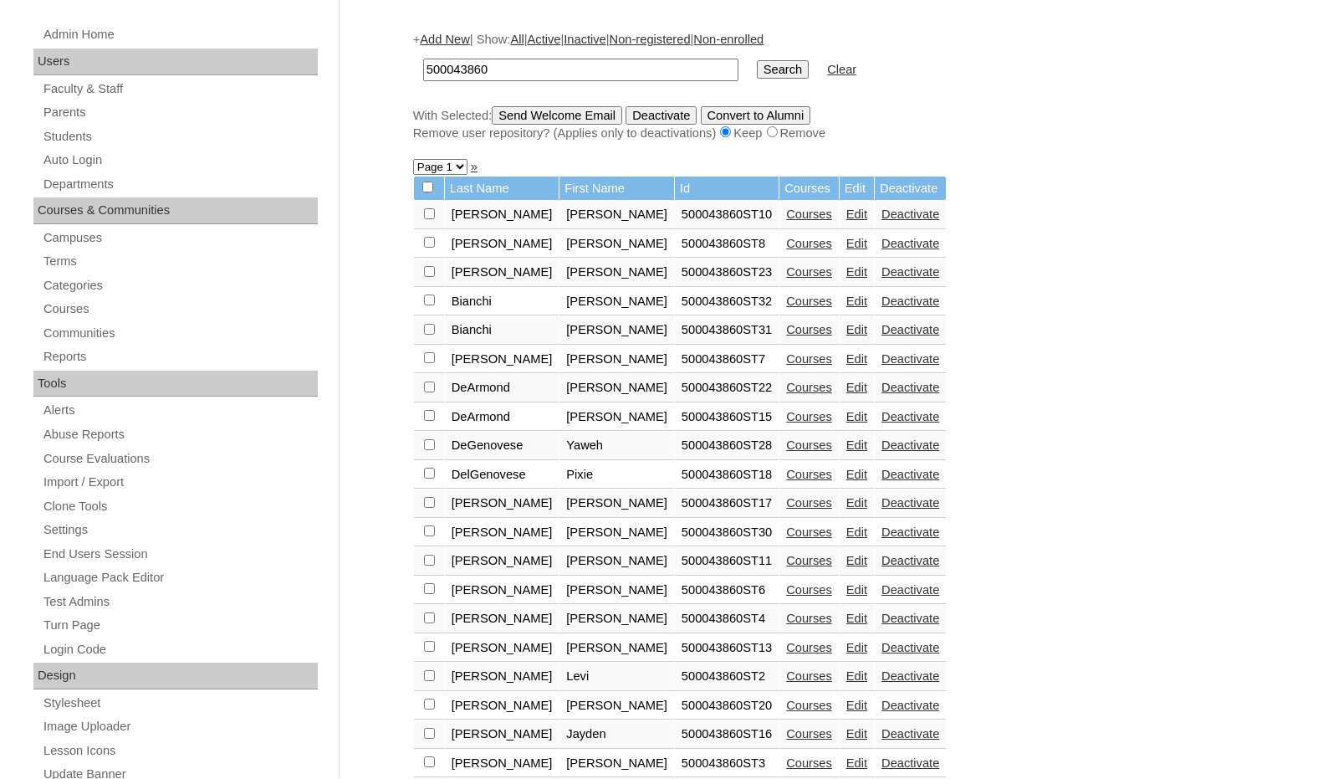
click at [846, 415] on link "Edit" at bounding box center [856, 416] width 21 height 13
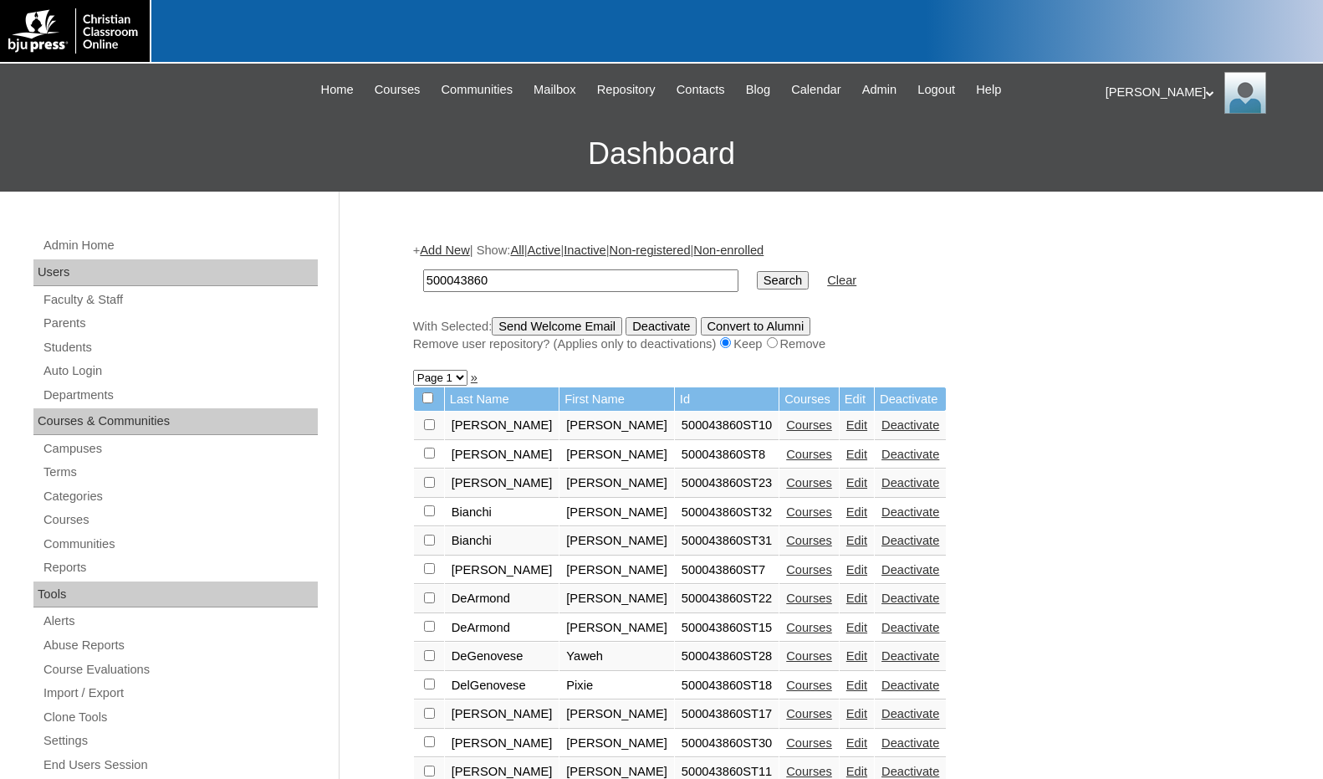
scroll to position [211, 0]
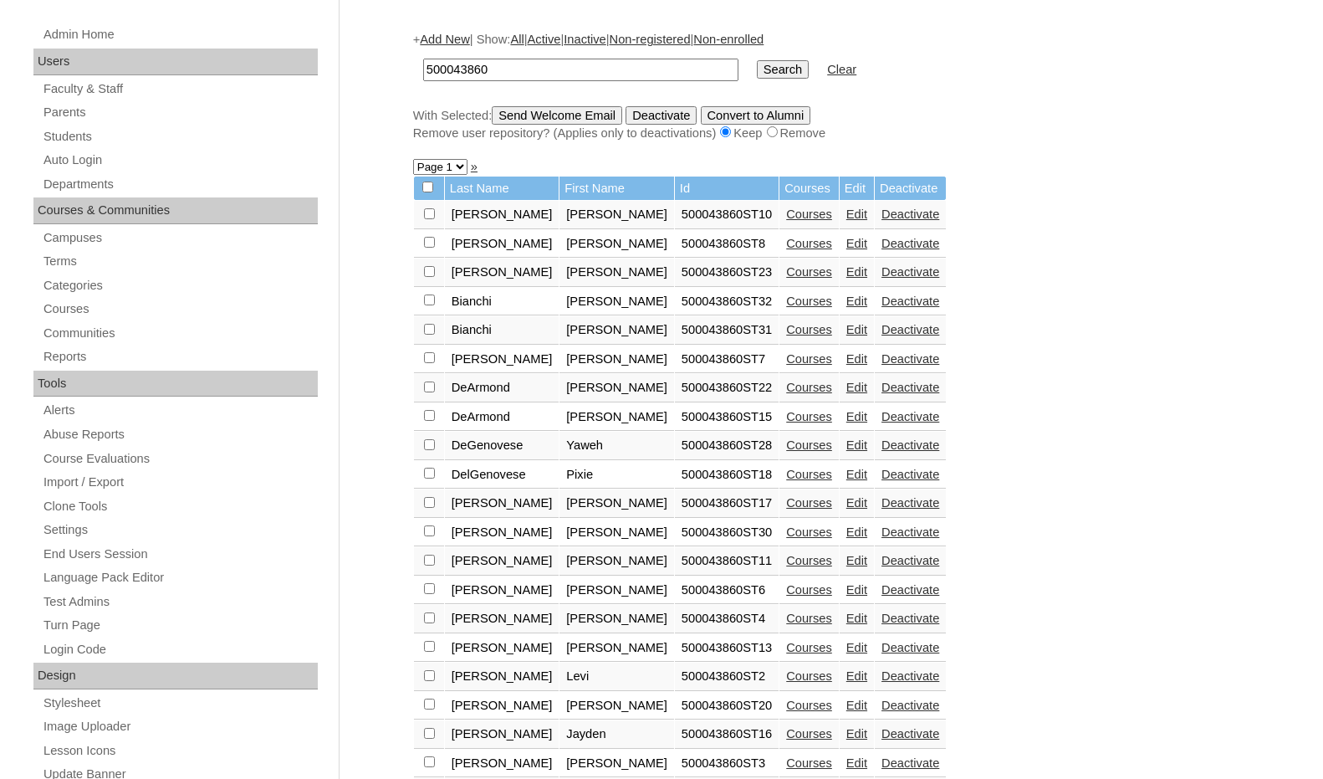
click at [846, 445] on link "Edit" at bounding box center [856, 444] width 21 height 13
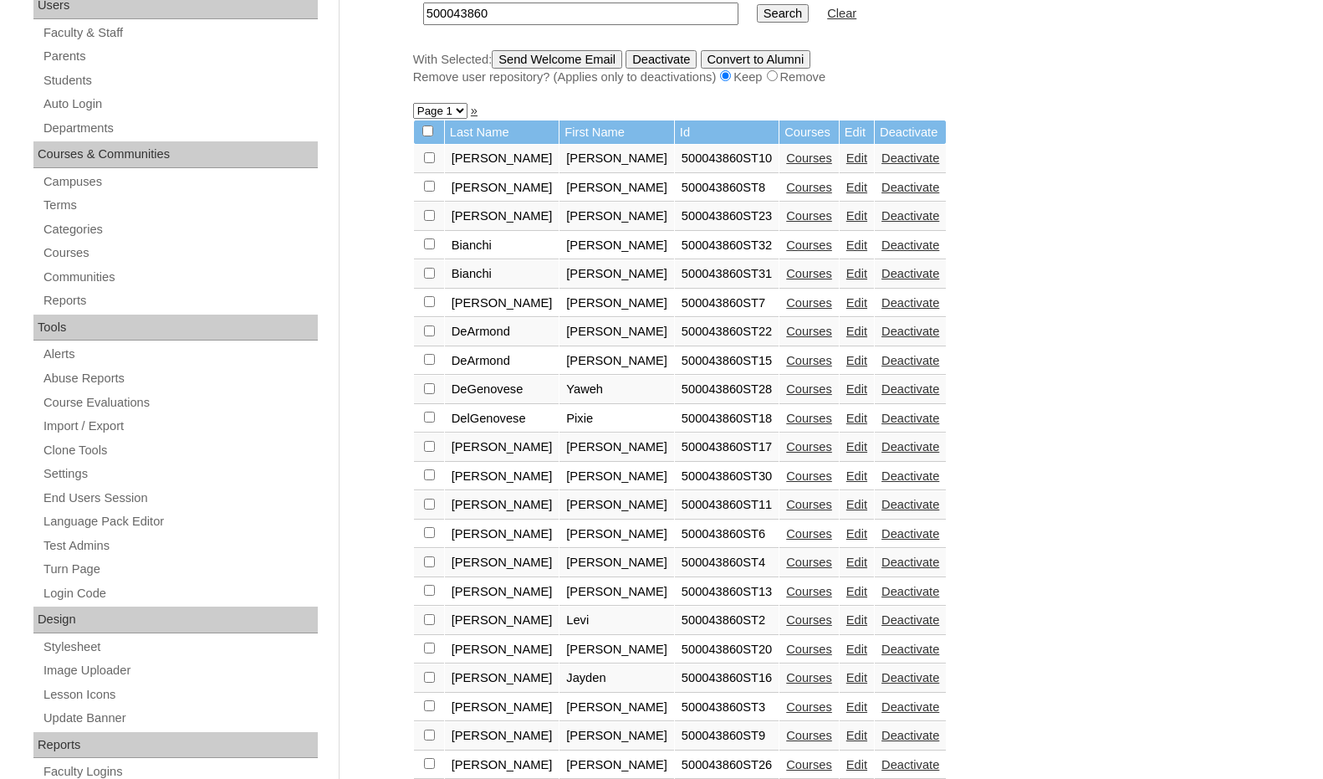
scroll to position [294, 0]
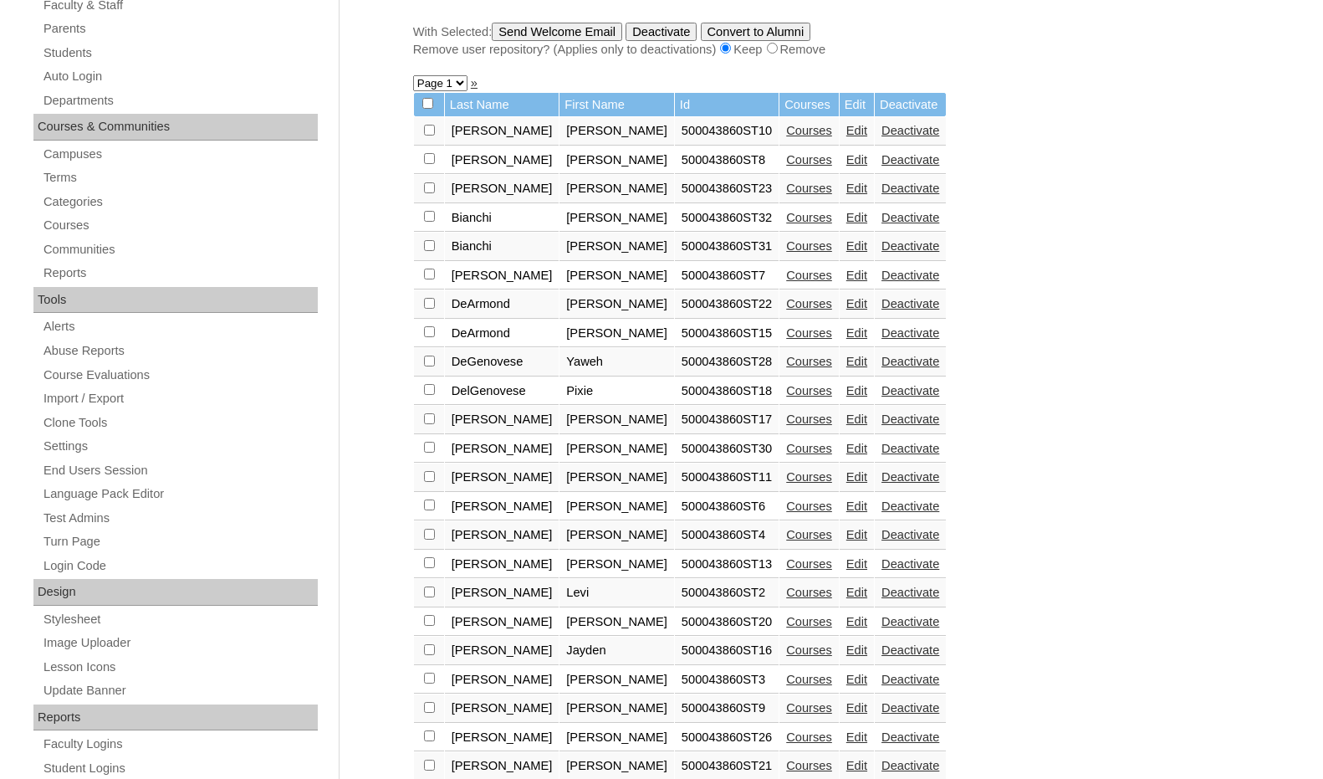
click at [846, 394] on link "Edit" at bounding box center [856, 390] width 21 height 13
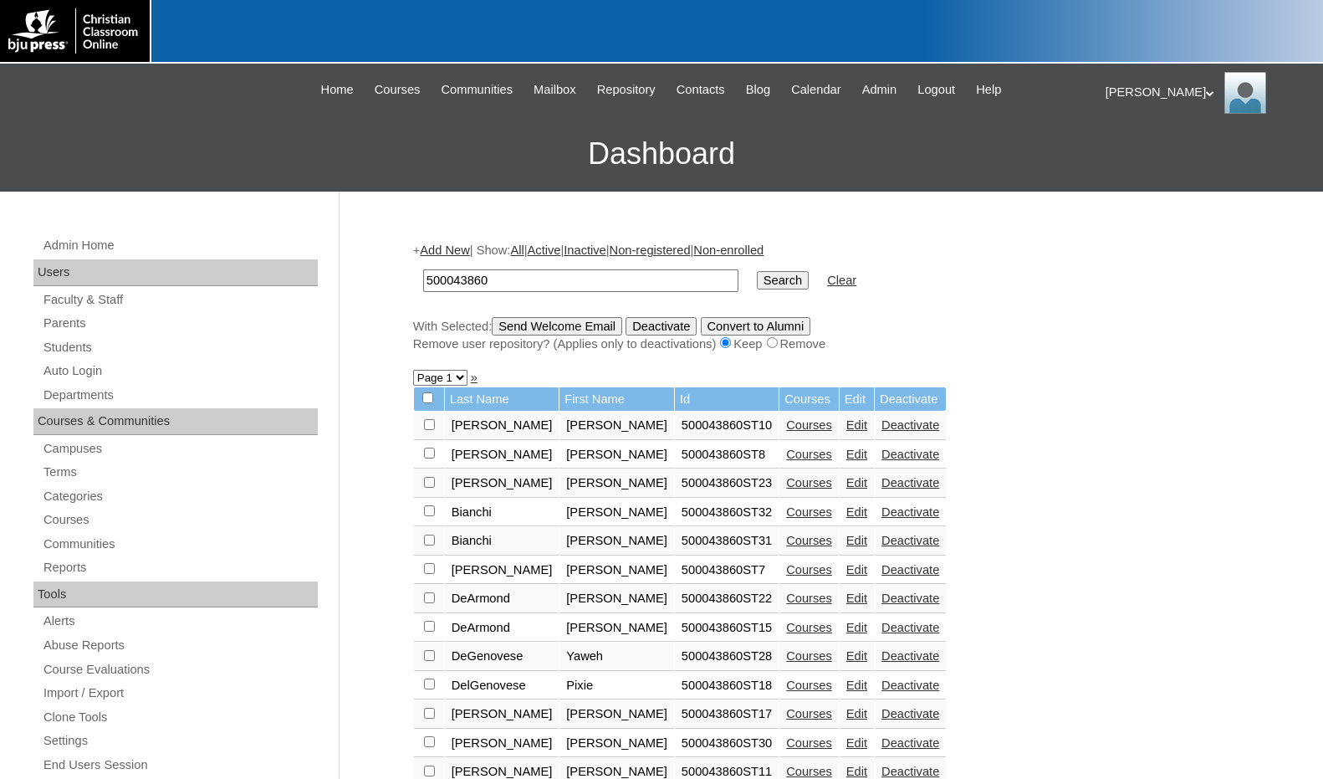
click at [428, 430] on input "checkbox" at bounding box center [429, 424] width 11 height 11
checkbox input "true"
click at [426, 430] on input "checkbox" at bounding box center [429, 424] width 11 height 11
checkbox input "true"
click at [429, 430] on input "checkbox" at bounding box center [429, 424] width 11 height 11
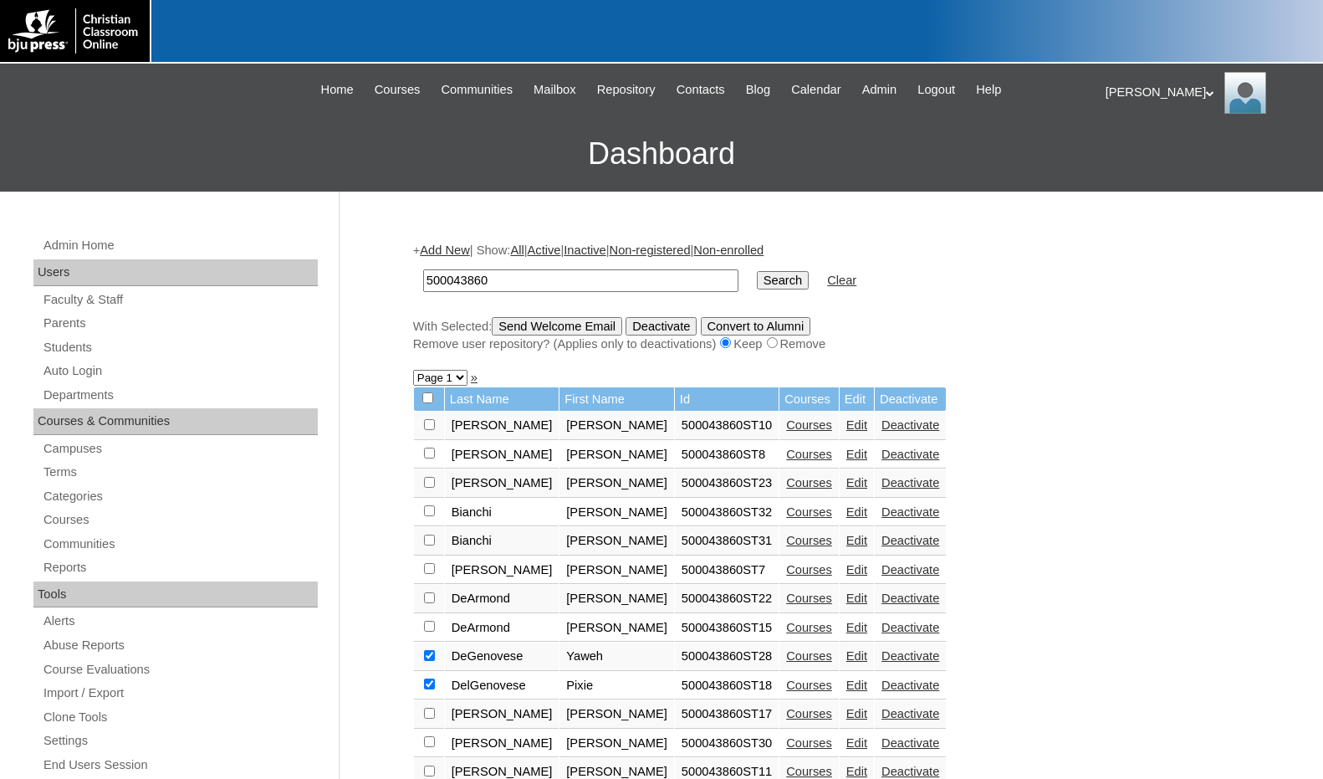
checkbox input "true"
click at [425, 430] on input "checkbox" at bounding box center [429, 424] width 11 height 11
checkbox input "true"
click at [432, 430] on input "checkbox" at bounding box center [429, 424] width 11 height 11
checkbox input "true"
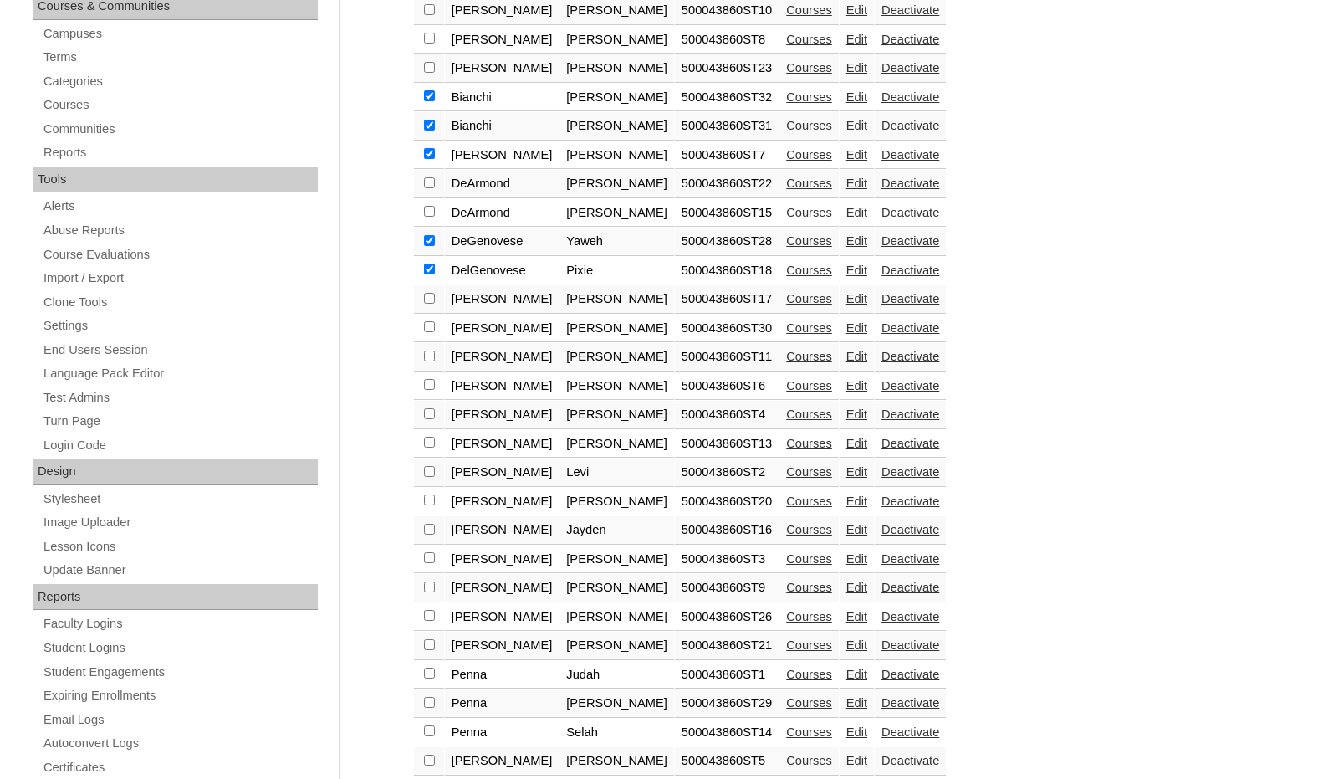
scroll to position [418, 0]
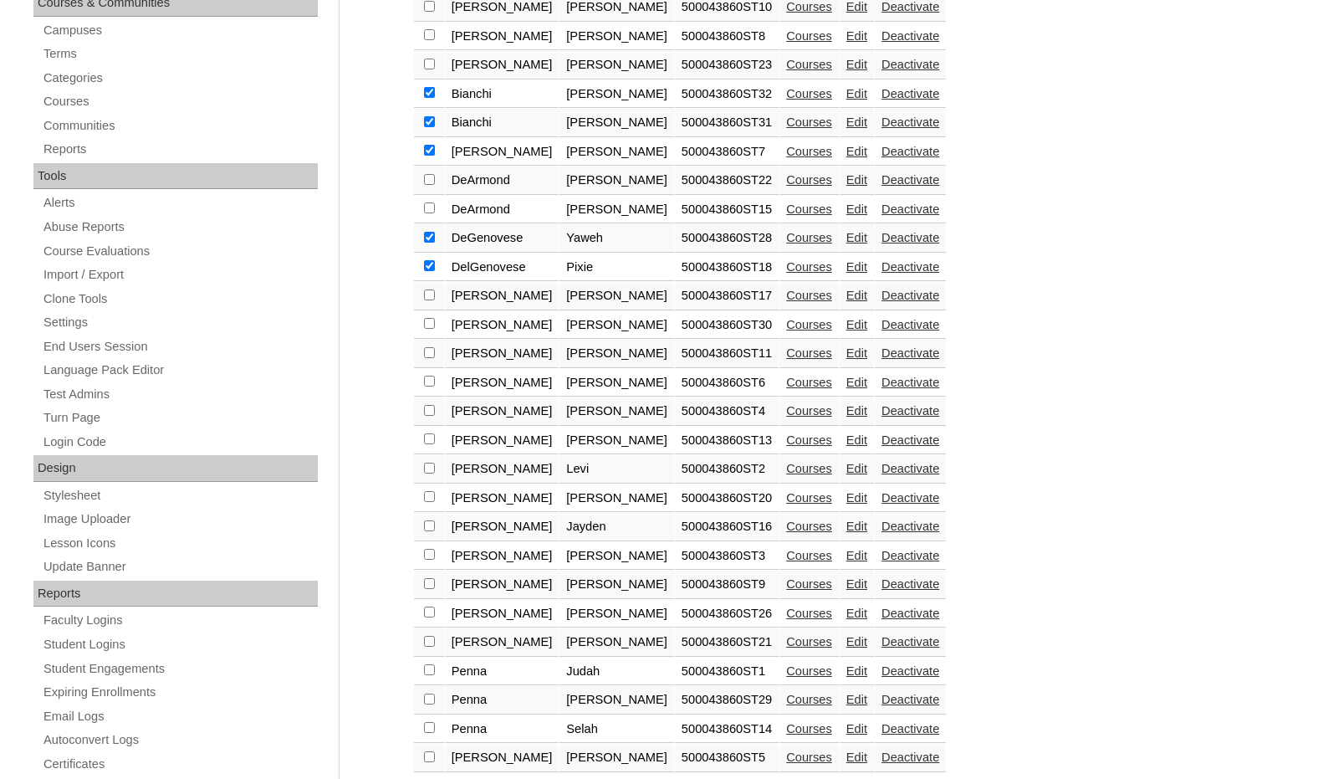
click at [846, 289] on link "Edit" at bounding box center [856, 295] width 21 height 13
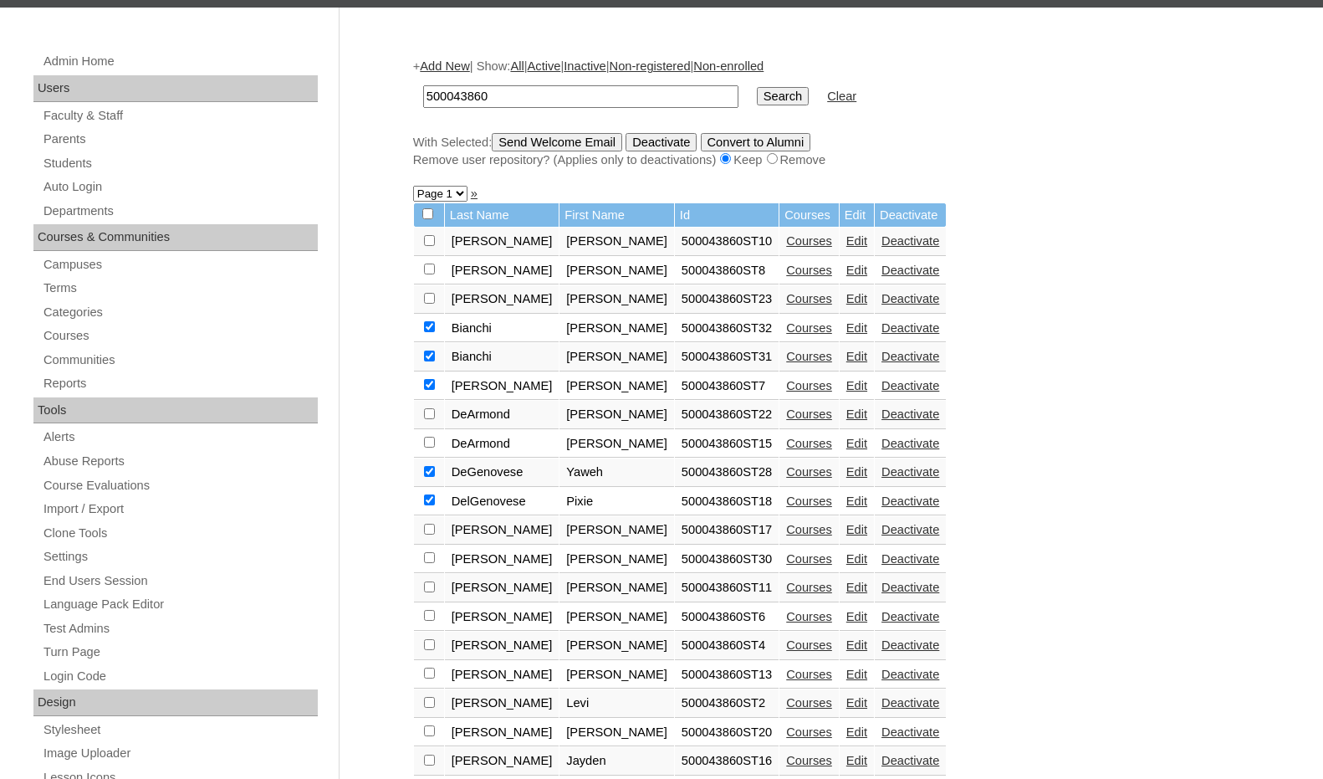
scroll to position [418, 0]
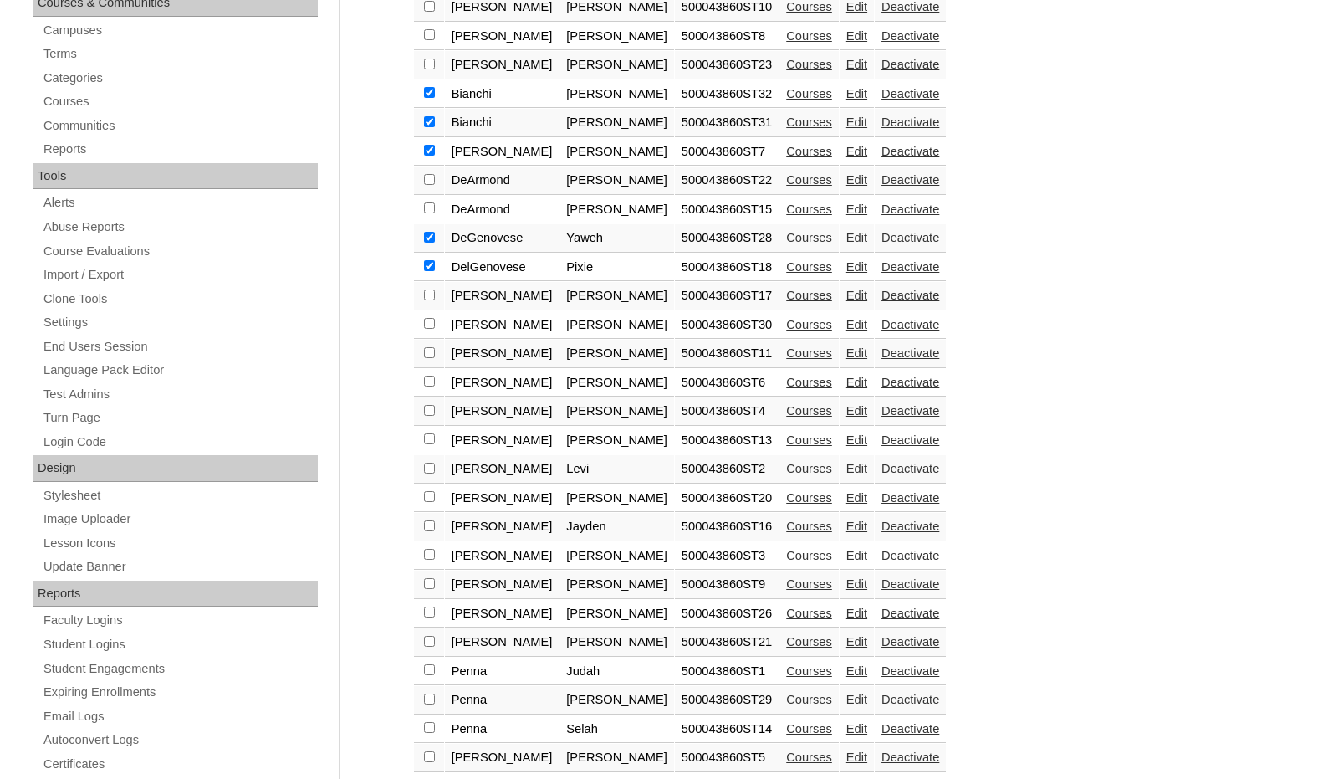
click at [846, 325] on link "Edit" at bounding box center [856, 324] width 21 height 13
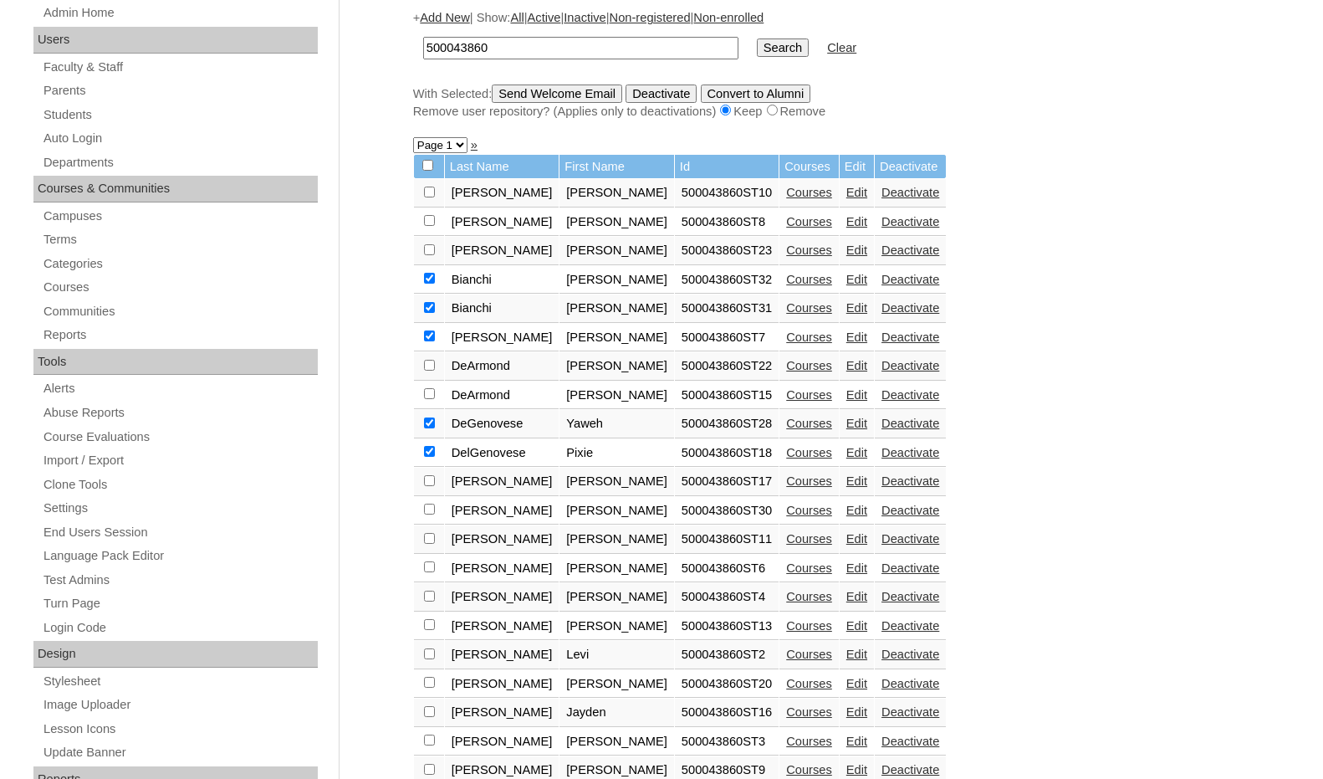
scroll to position [251, 0]
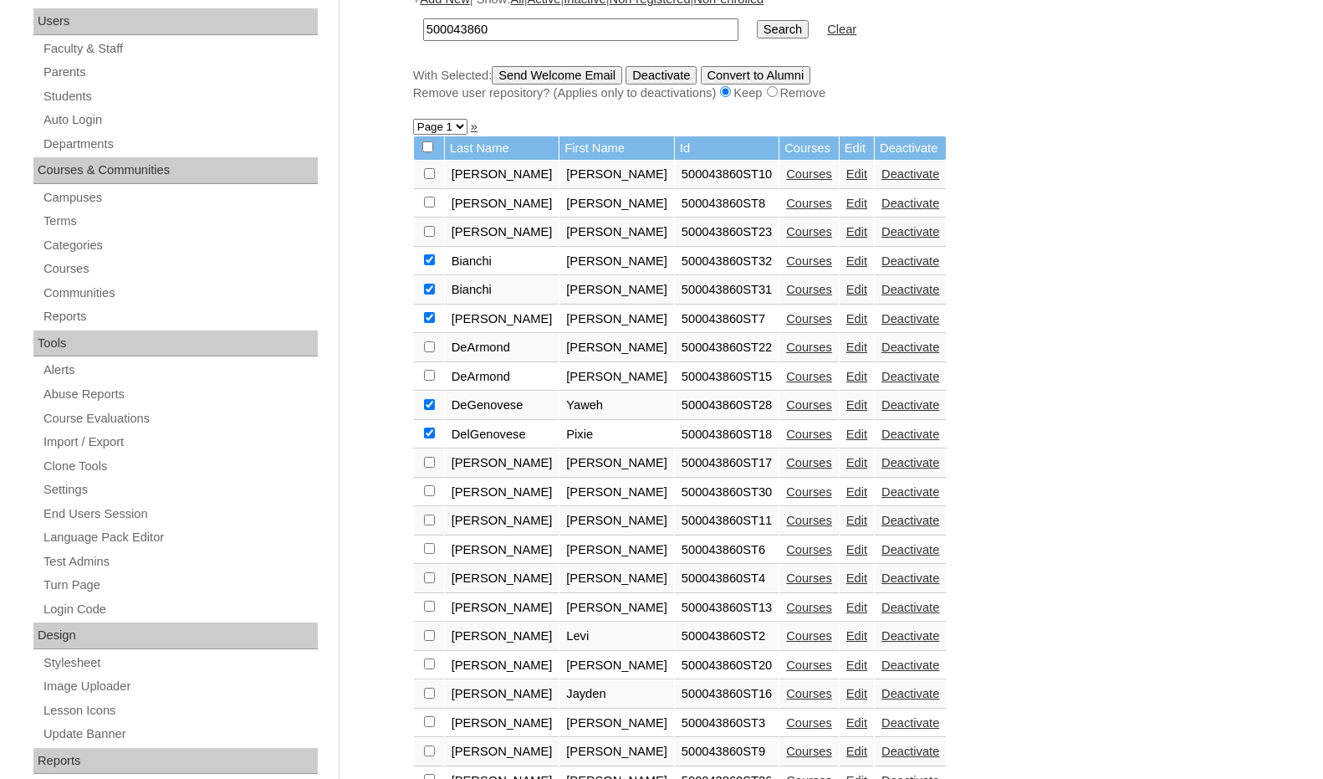
click at [846, 488] on link "Edit" at bounding box center [856, 491] width 21 height 13
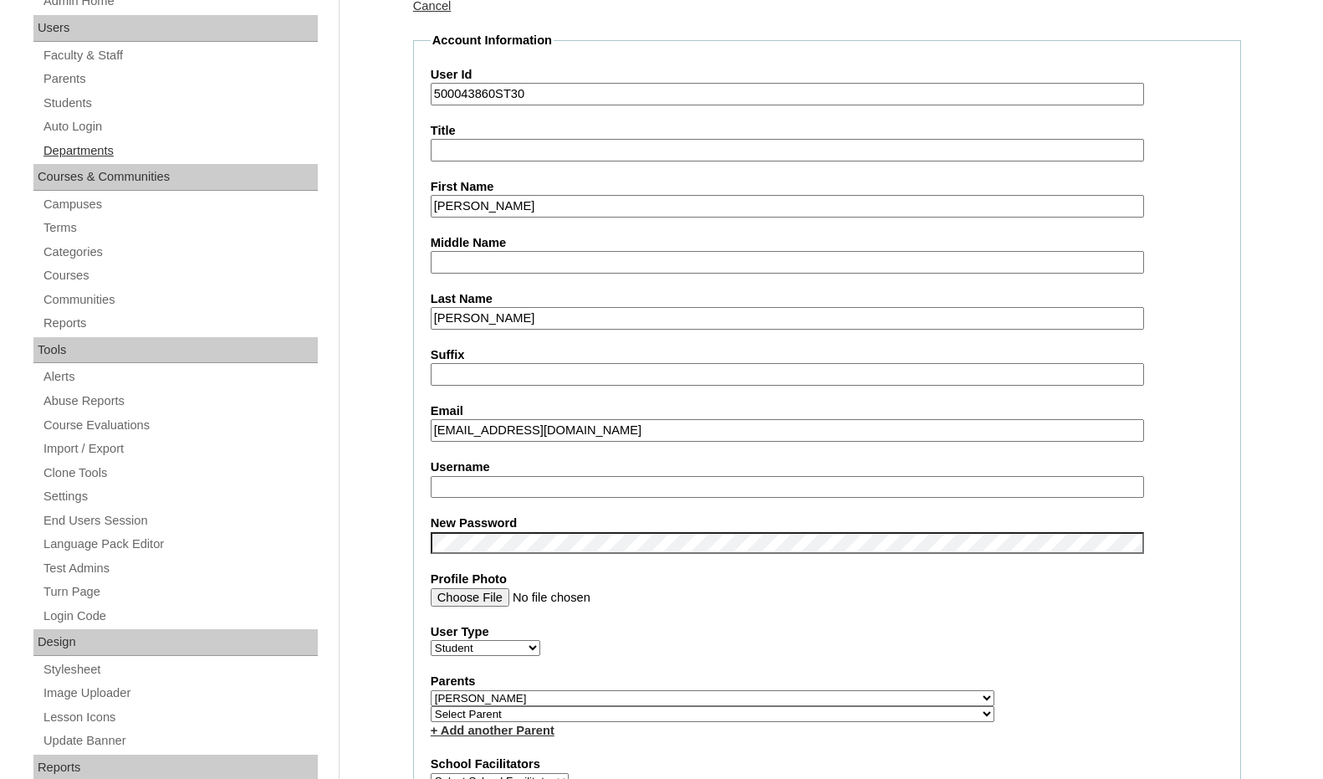
scroll to position [251, 0]
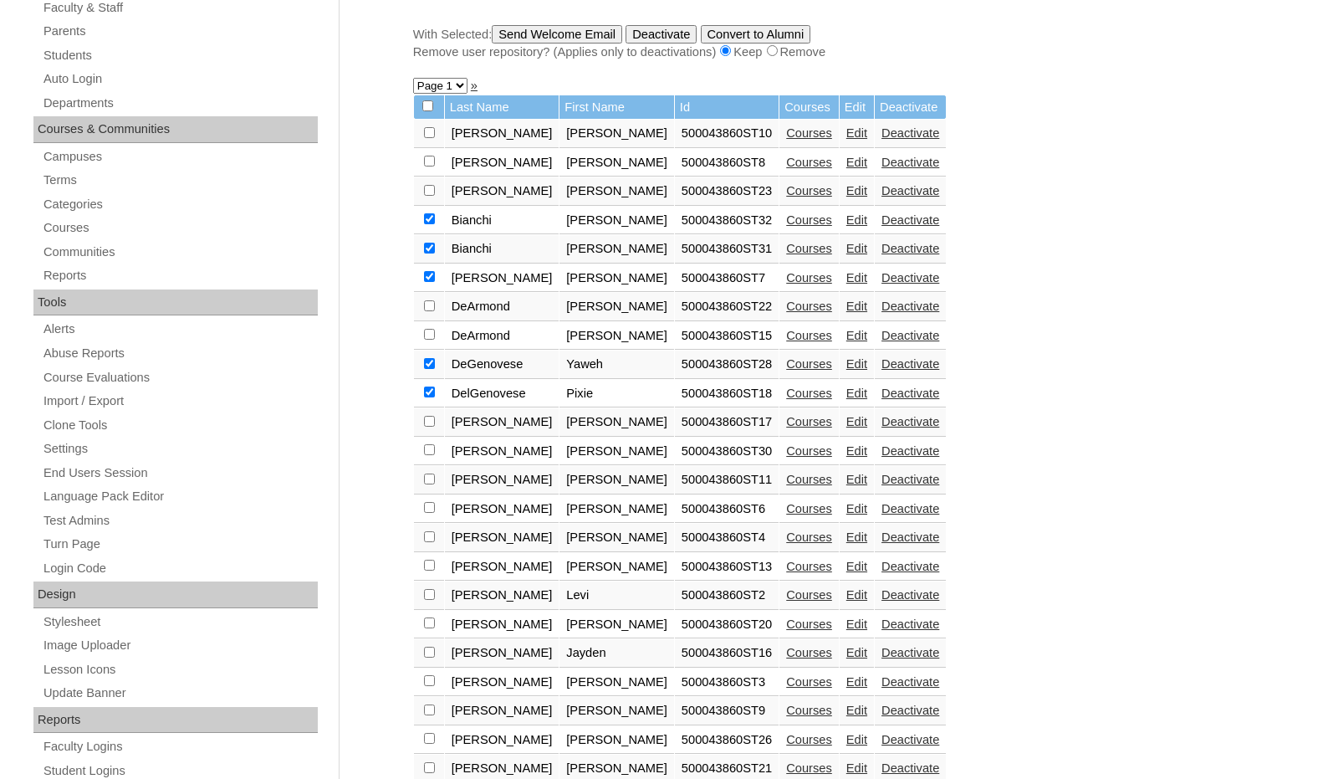
scroll to position [332, 0]
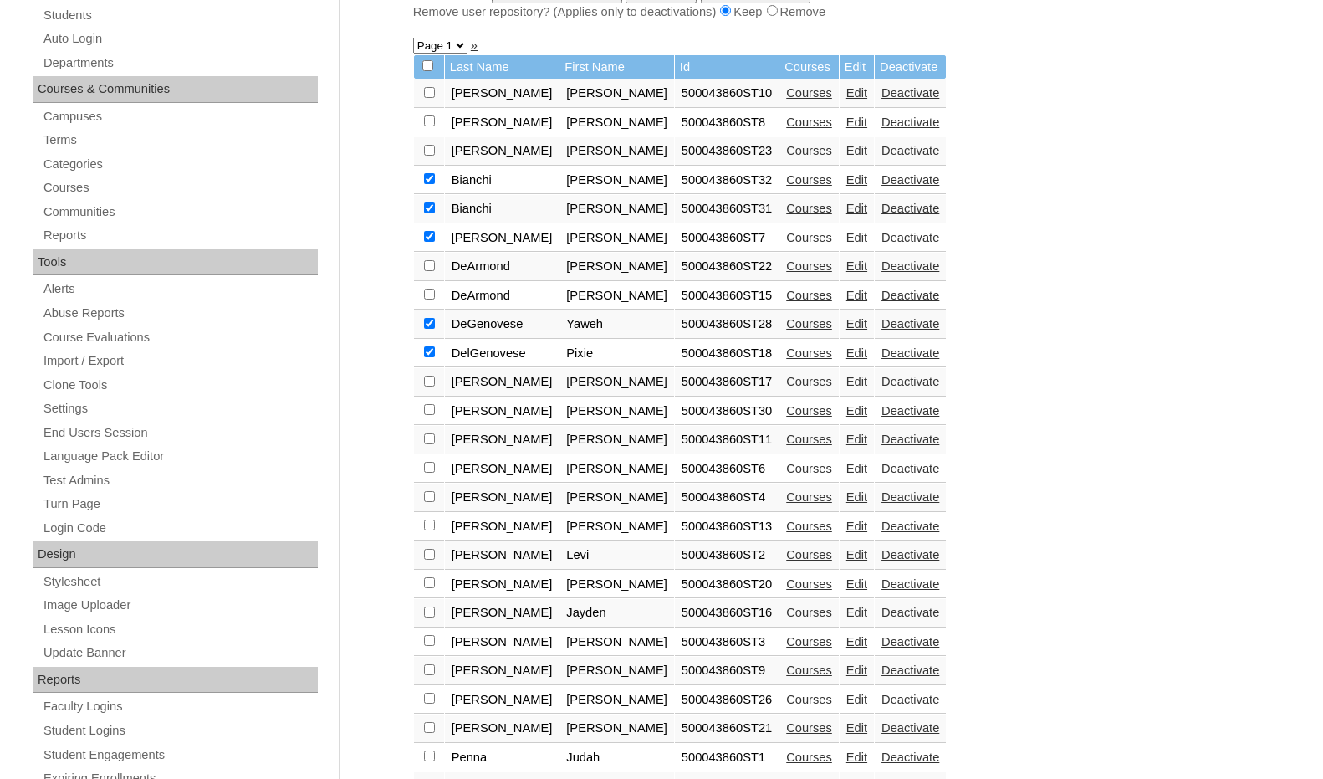
click at [846, 439] on link "Edit" at bounding box center [856, 438] width 21 height 13
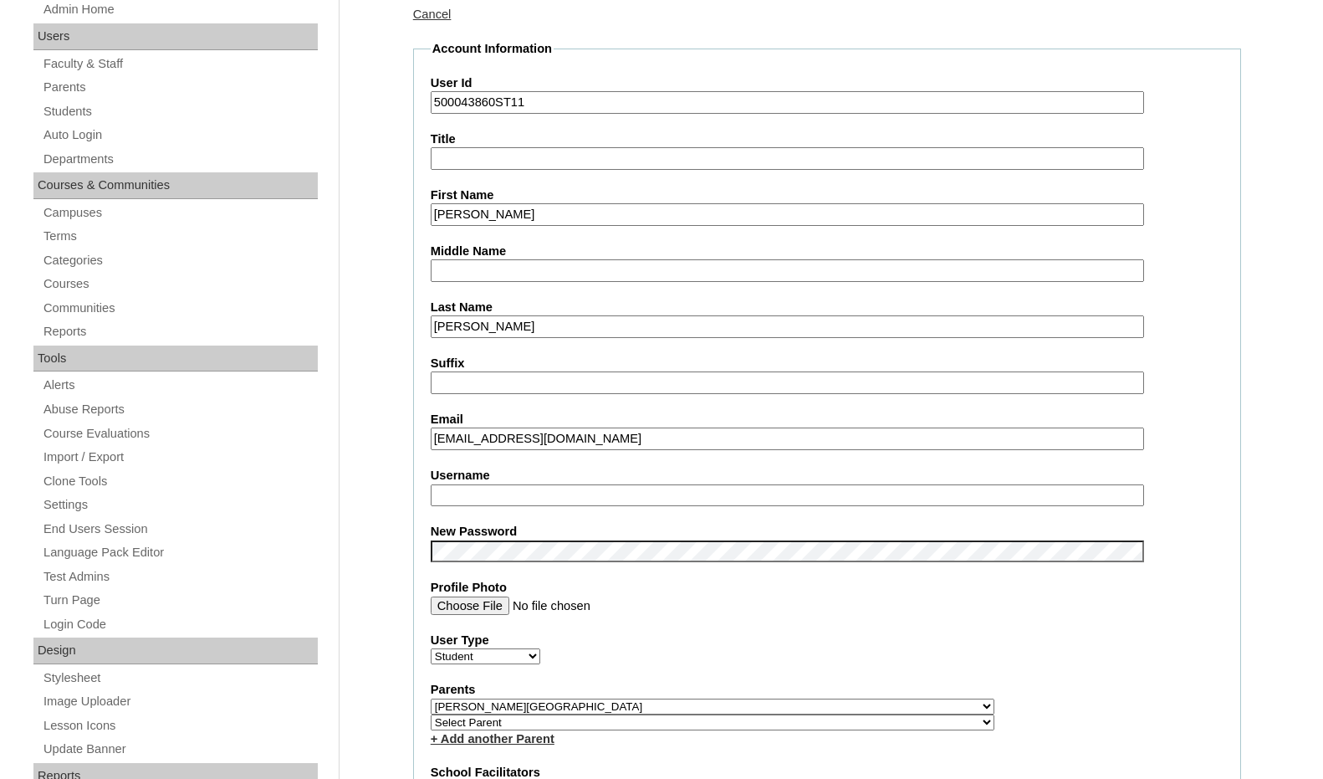
scroll to position [251, 0]
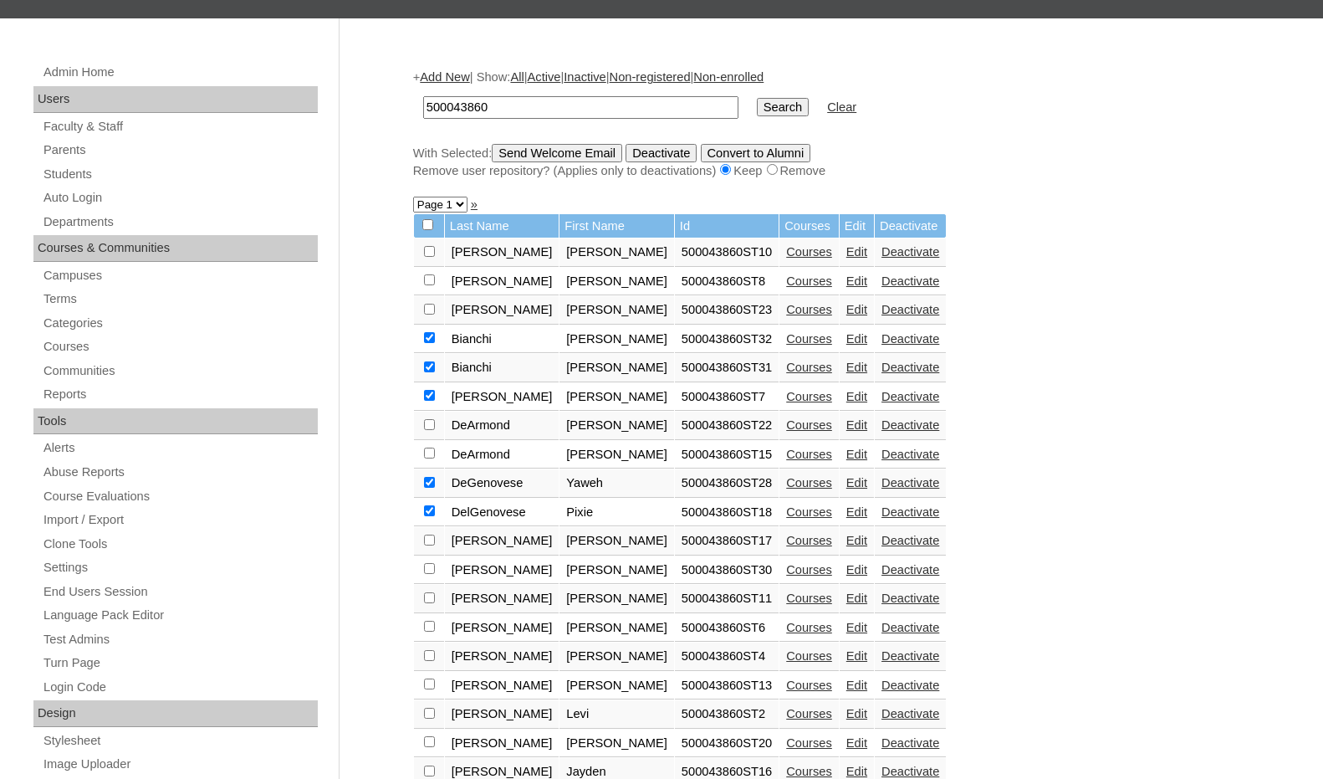
scroll to position [251, 0]
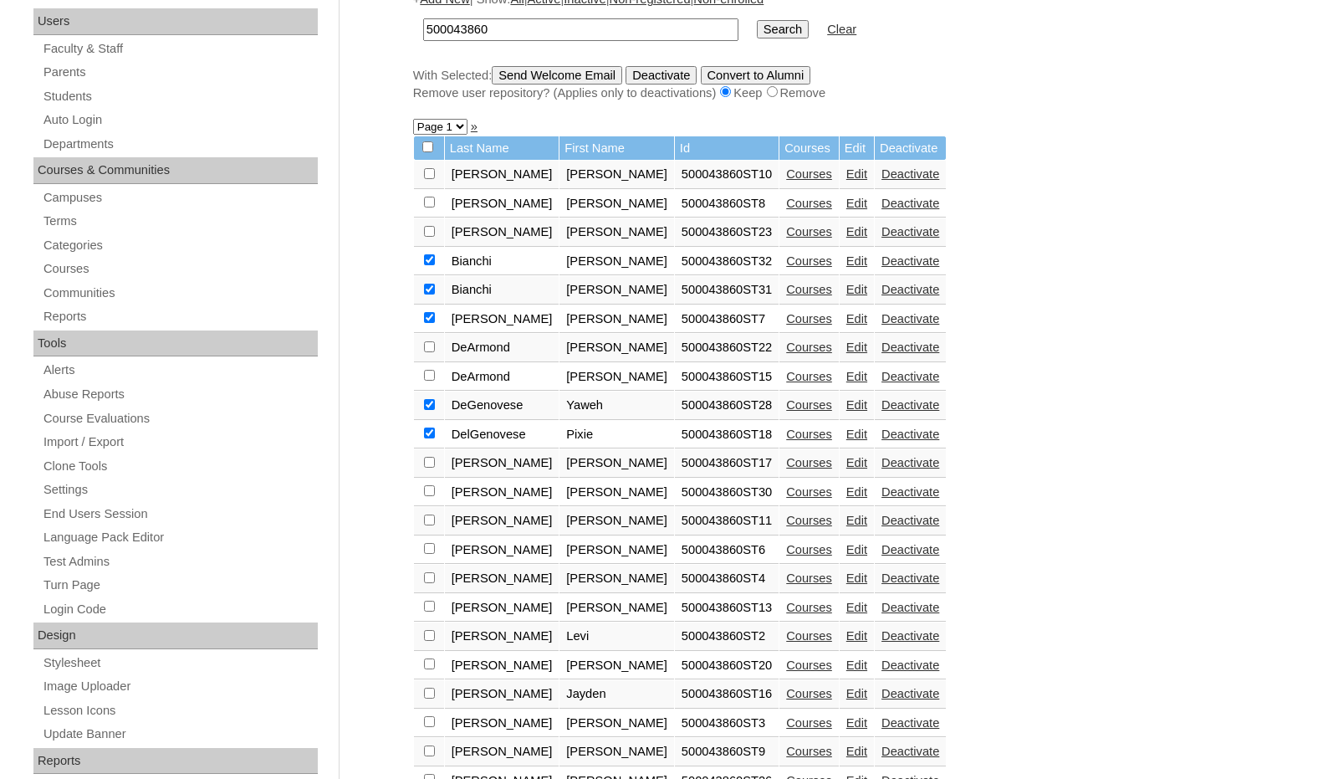
click at [846, 492] on link "Edit" at bounding box center [856, 491] width 21 height 13
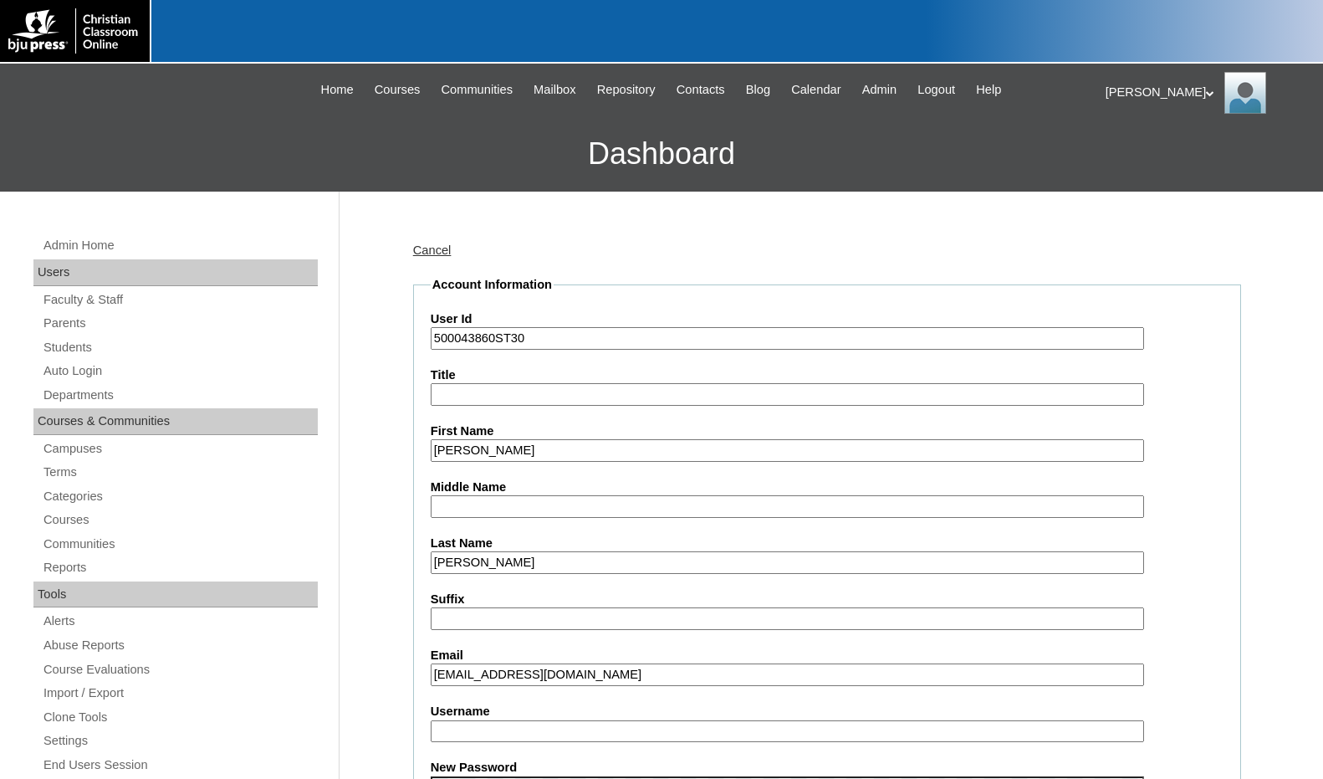
scroll to position [84, 0]
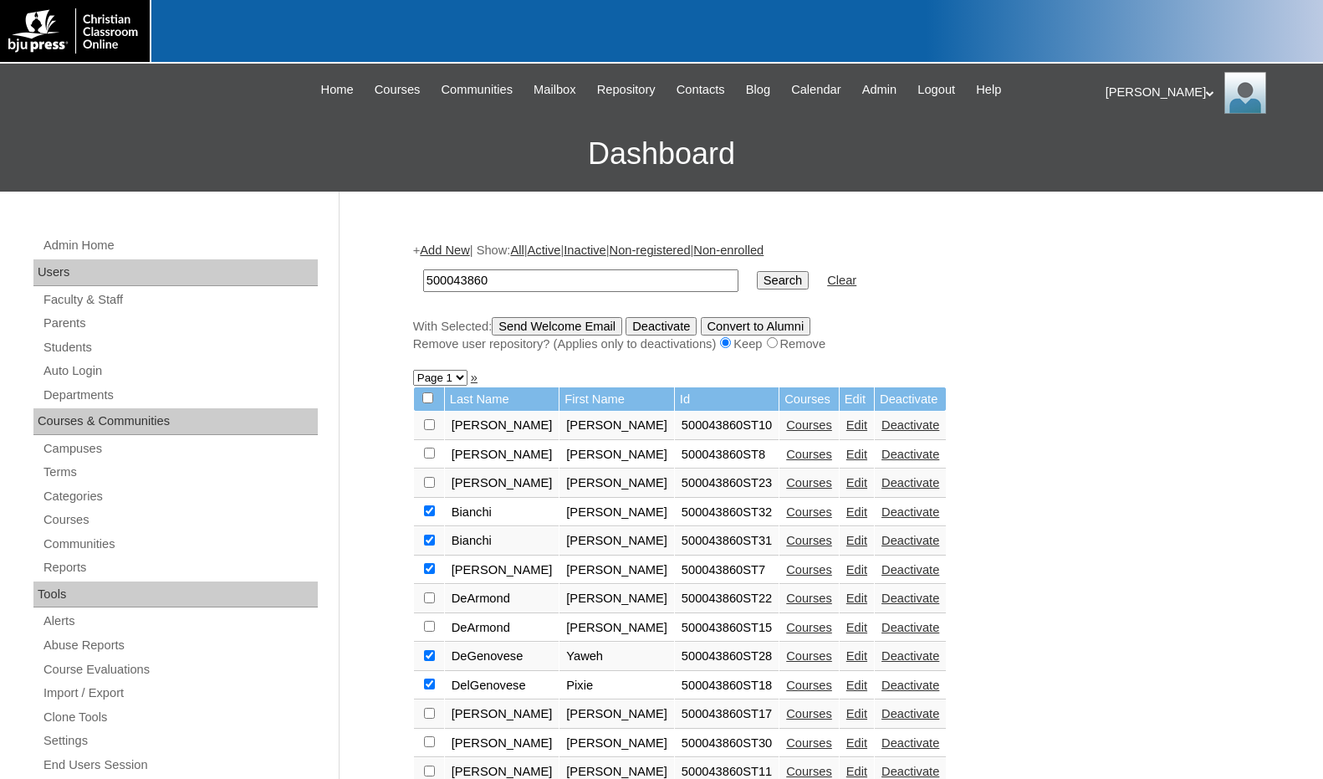
scroll to position [248, 0]
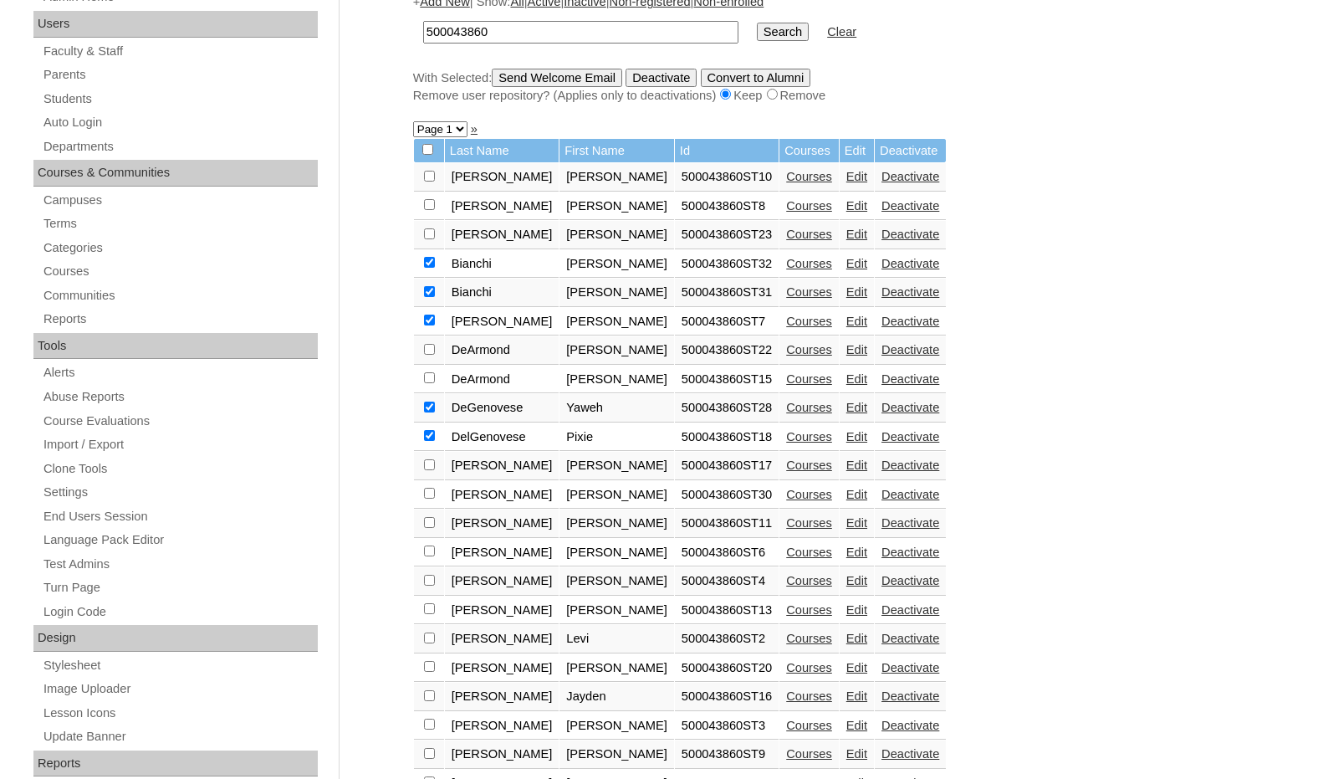
click at [430, 181] on input "checkbox" at bounding box center [429, 176] width 11 height 11
checkbox input "true"
click at [430, 181] on input "checkbox" at bounding box center [429, 176] width 11 height 11
checkbox input "true"
click at [846, 556] on link "Edit" at bounding box center [856, 551] width 21 height 13
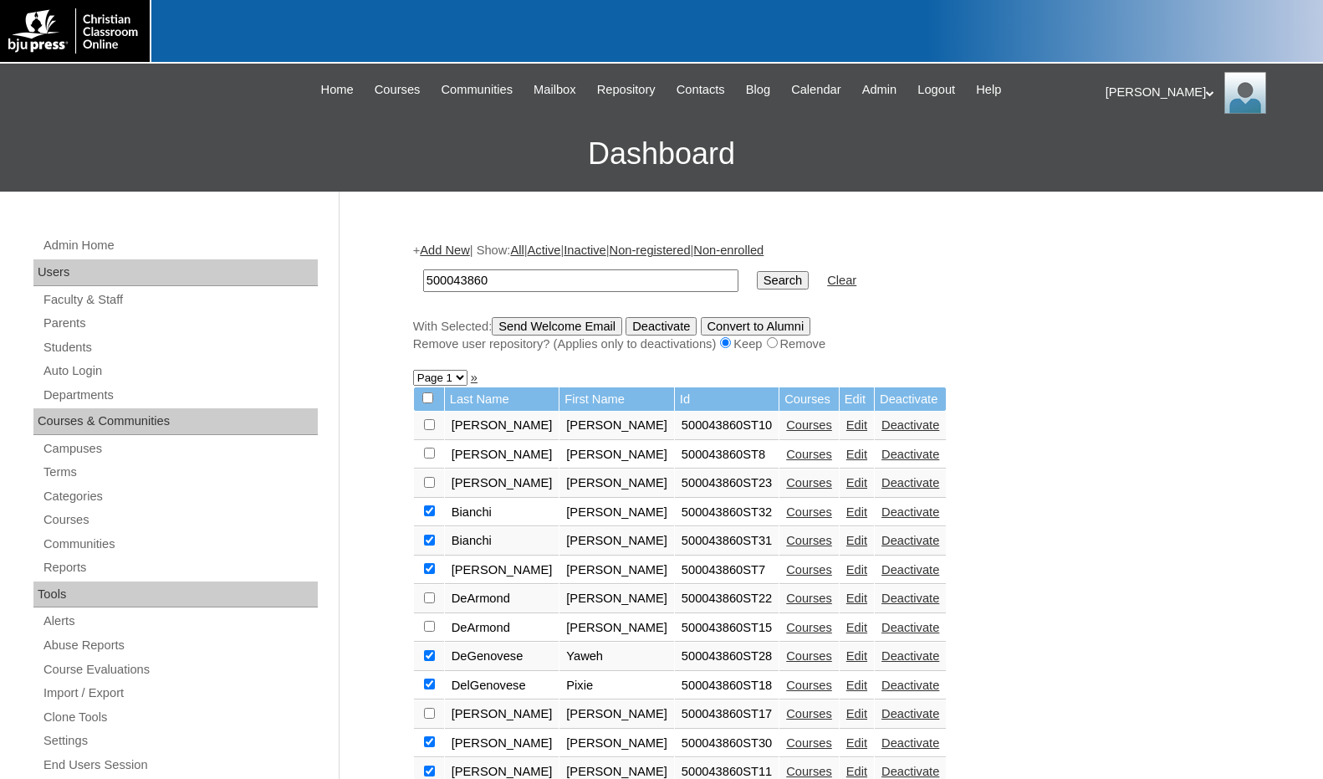
scroll to position [246, 0]
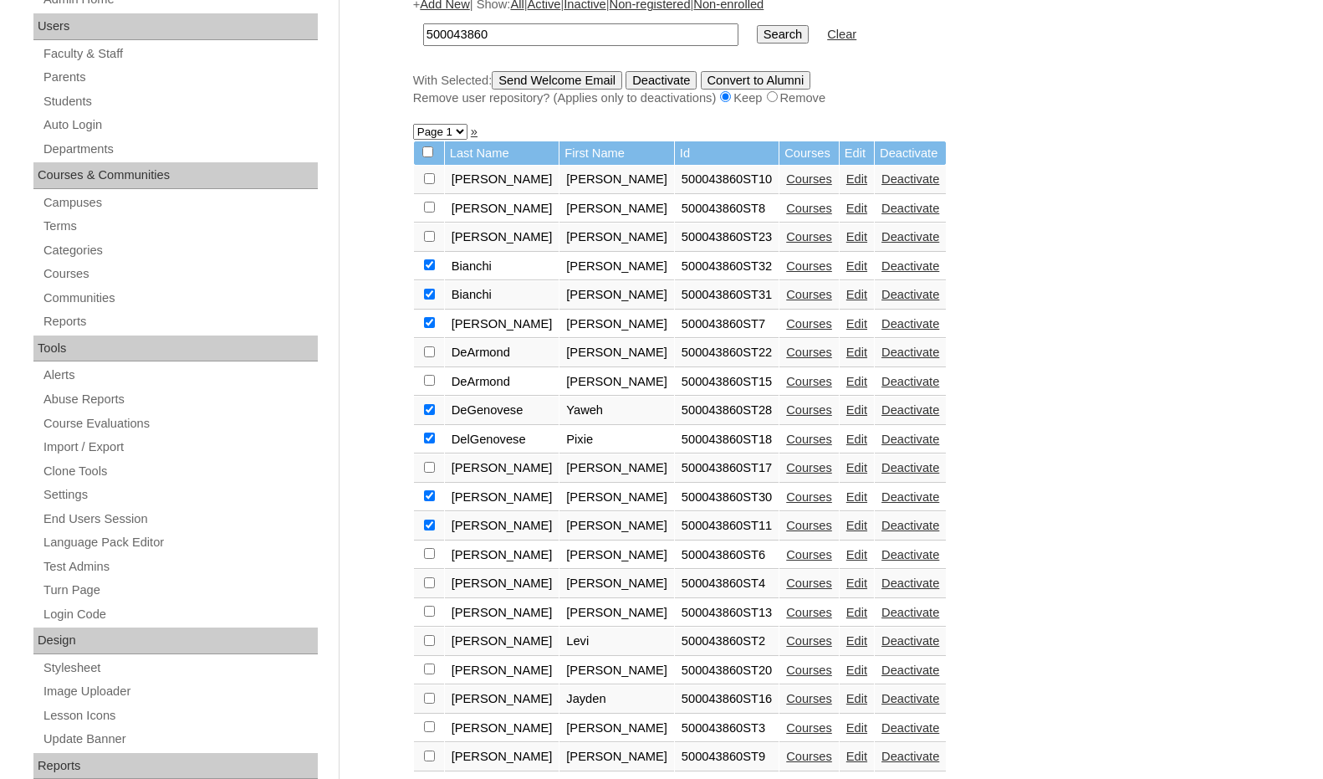
click at [428, 184] on input "checkbox" at bounding box center [429, 178] width 11 height 11
checkbox input "true"
click at [846, 584] on link "Edit" at bounding box center [856, 582] width 21 height 13
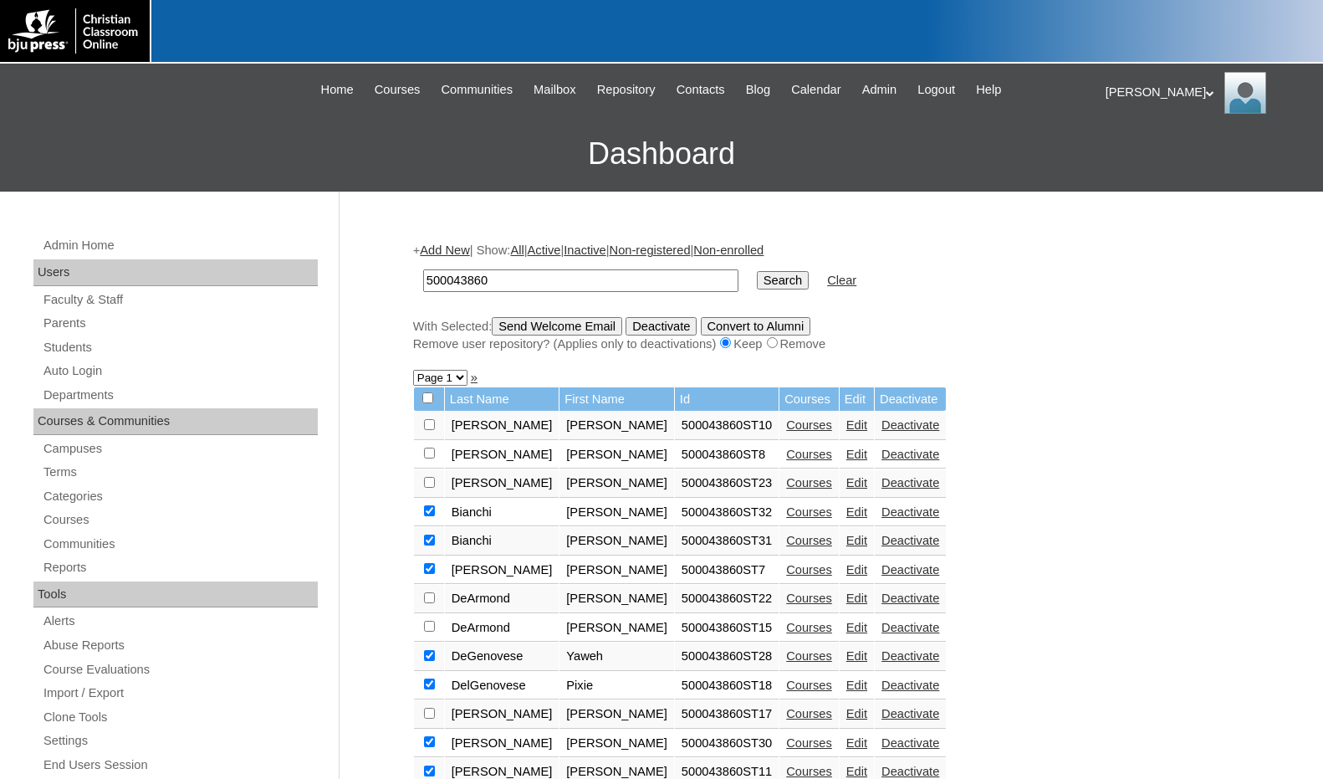
scroll to position [243, 0]
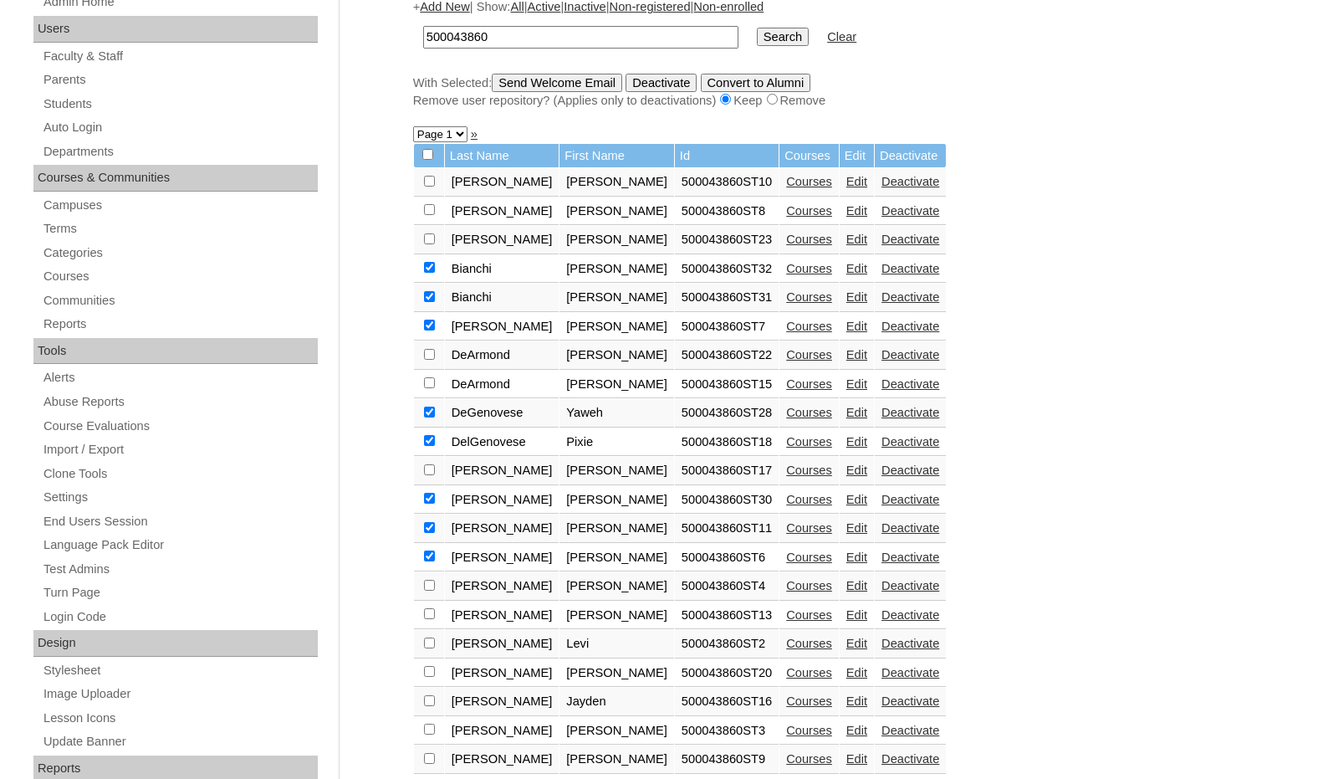
click at [431, 187] on input "checkbox" at bounding box center [429, 181] width 11 height 11
checkbox input "true"
click at [846, 618] on link "Edit" at bounding box center [856, 614] width 21 height 13
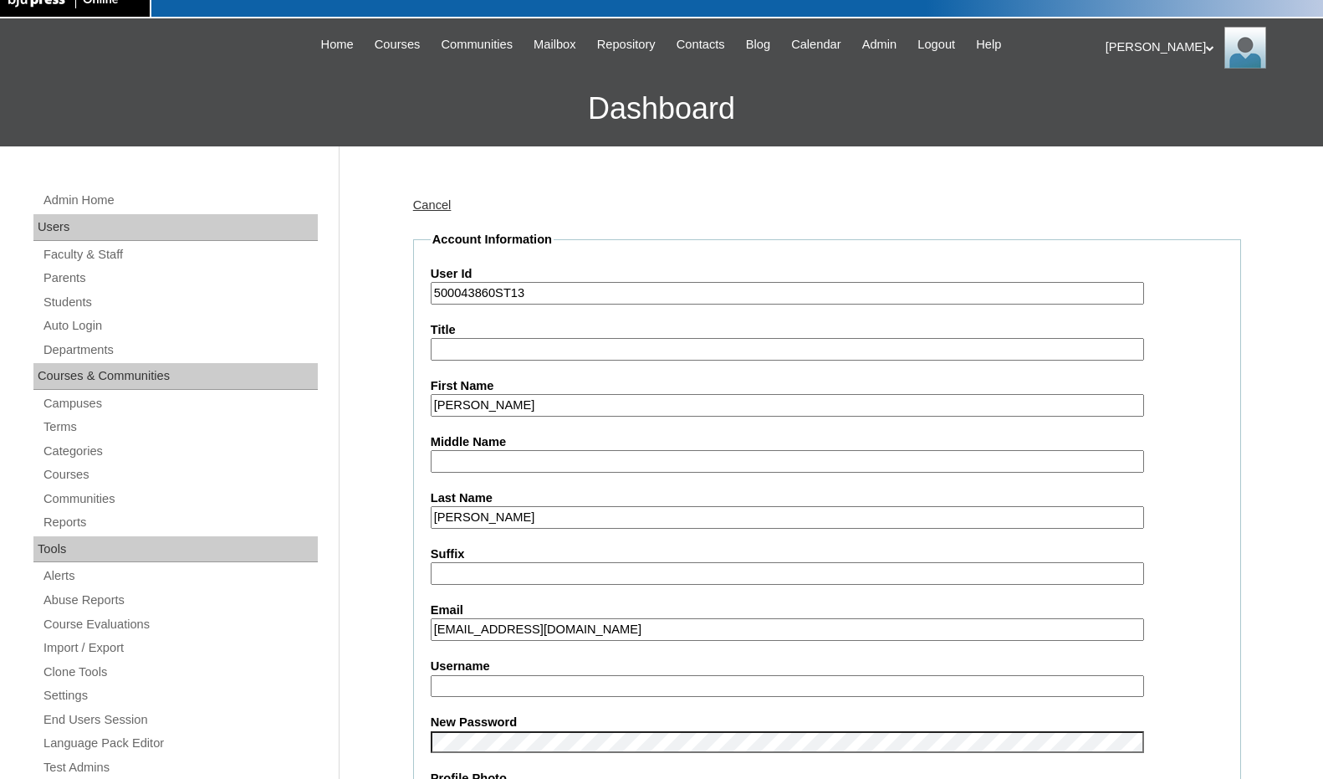
scroll to position [84, 0]
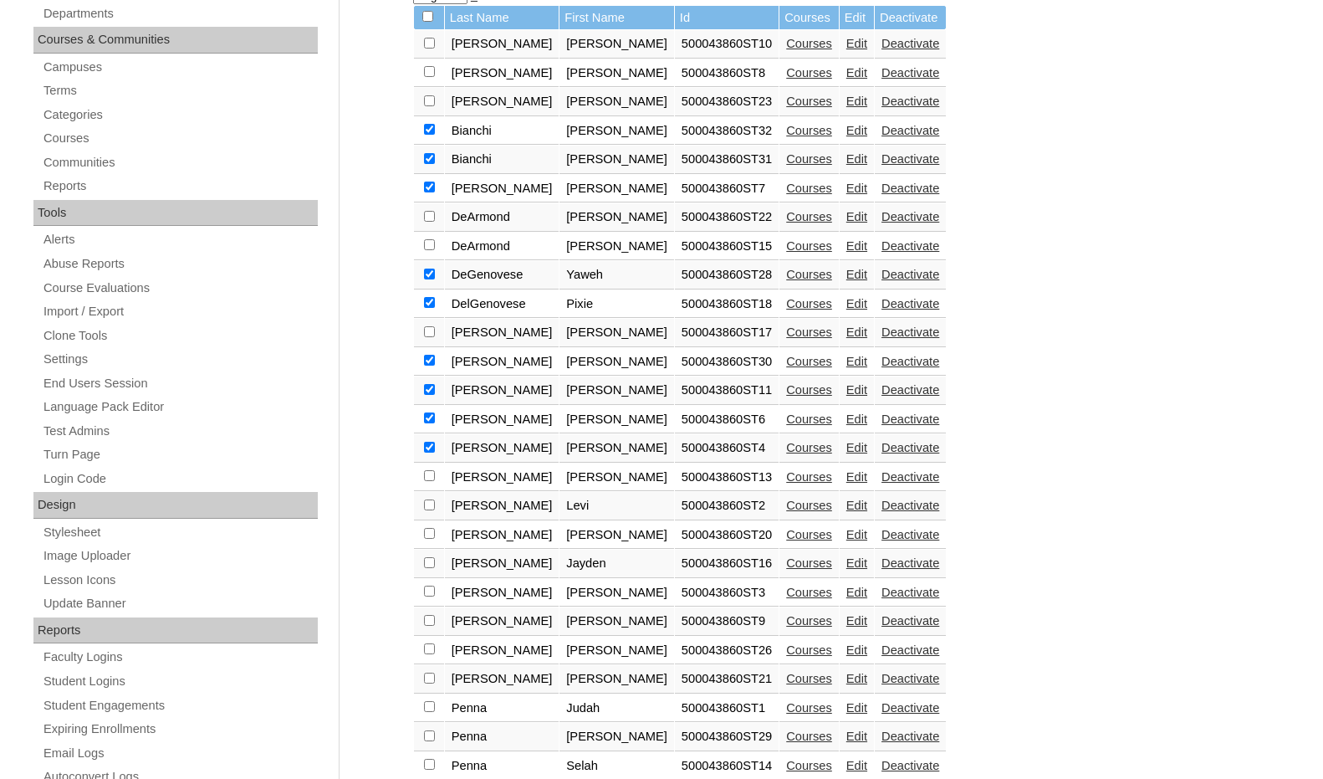
scroll to position [408, 0]
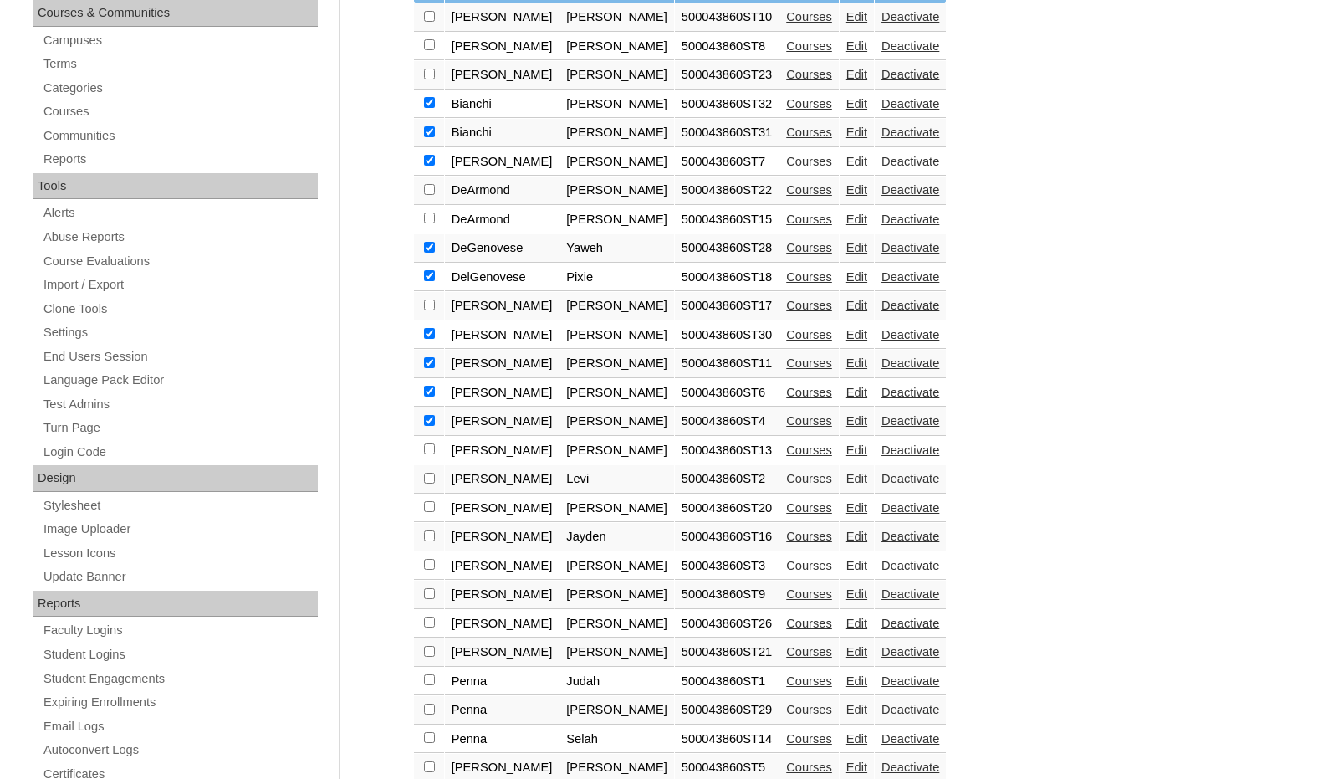
click at [846, 481] on link "Edit" at bounding box center [856, 478] width 21 height 13
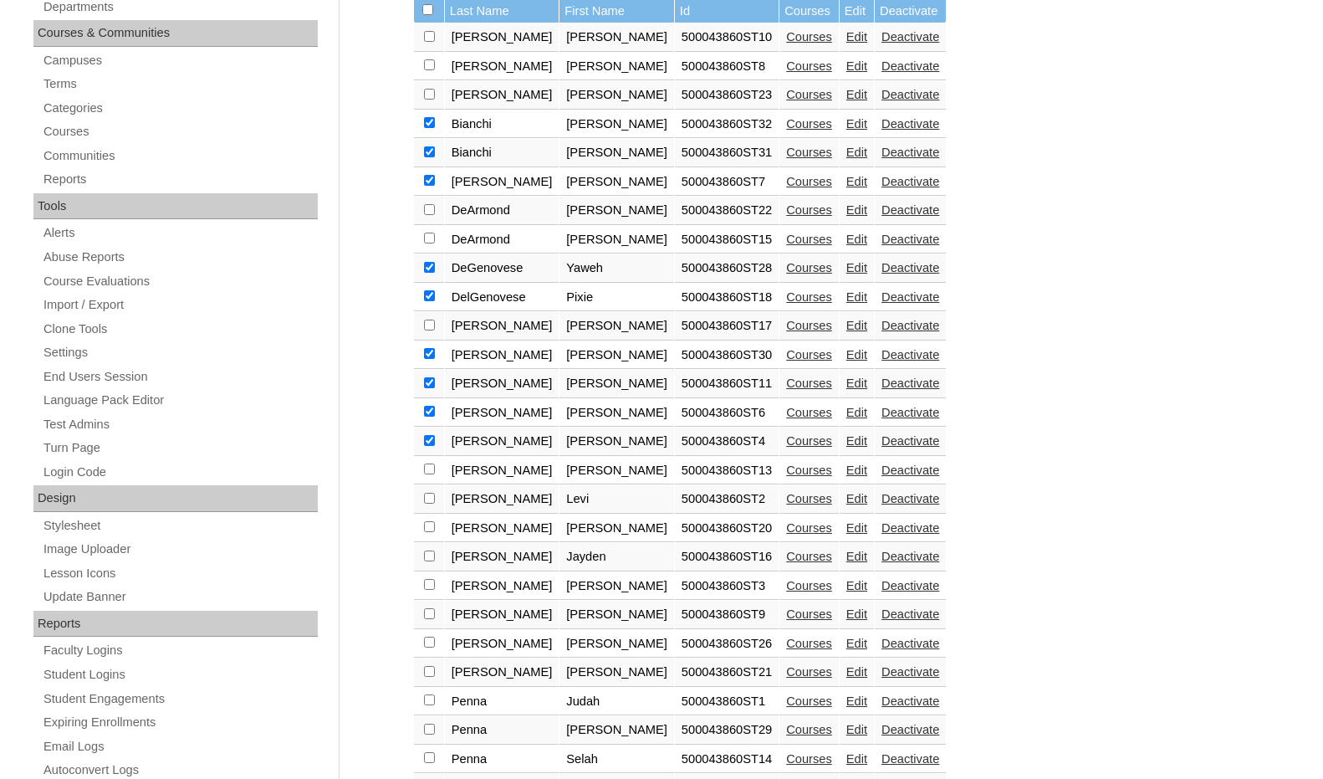
scroll to position [418, 0]
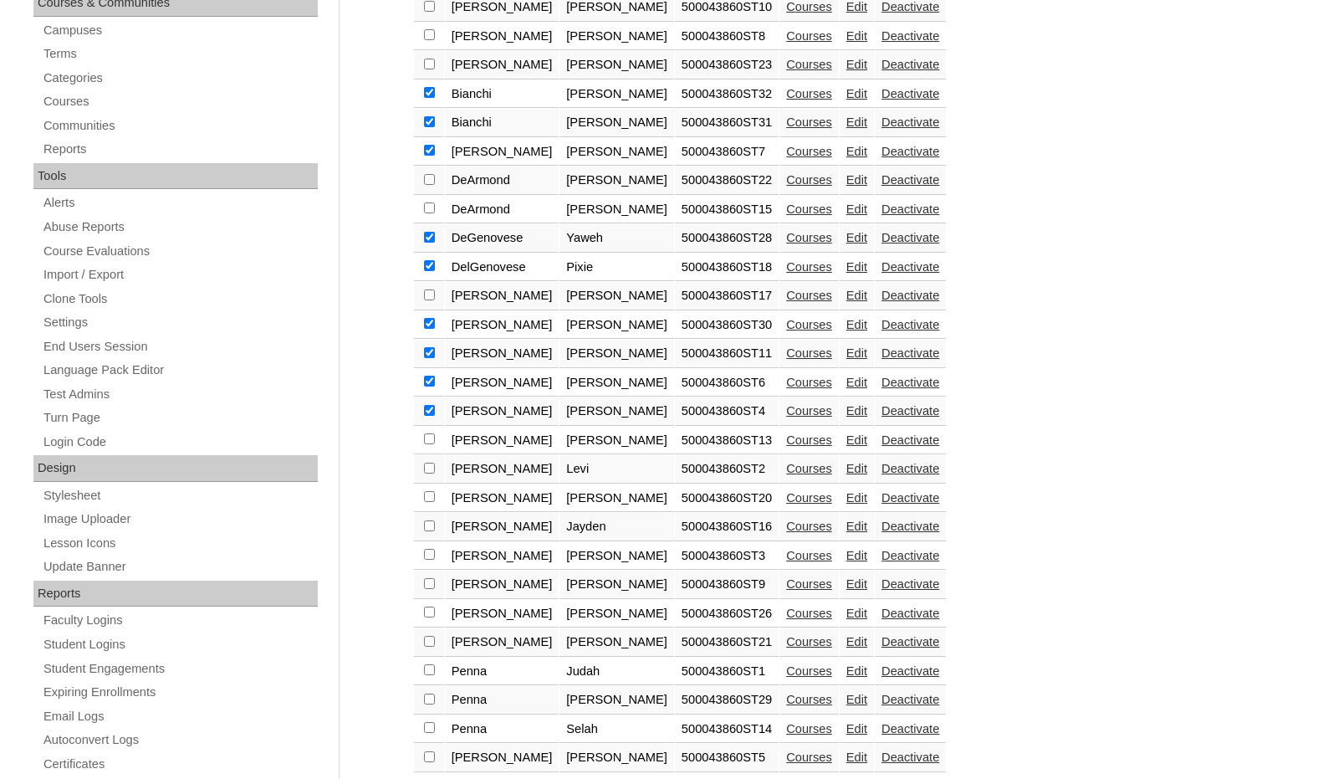
click at [846, 498] on link "Edit" at bounding box center [856, 497] width 21 height 13
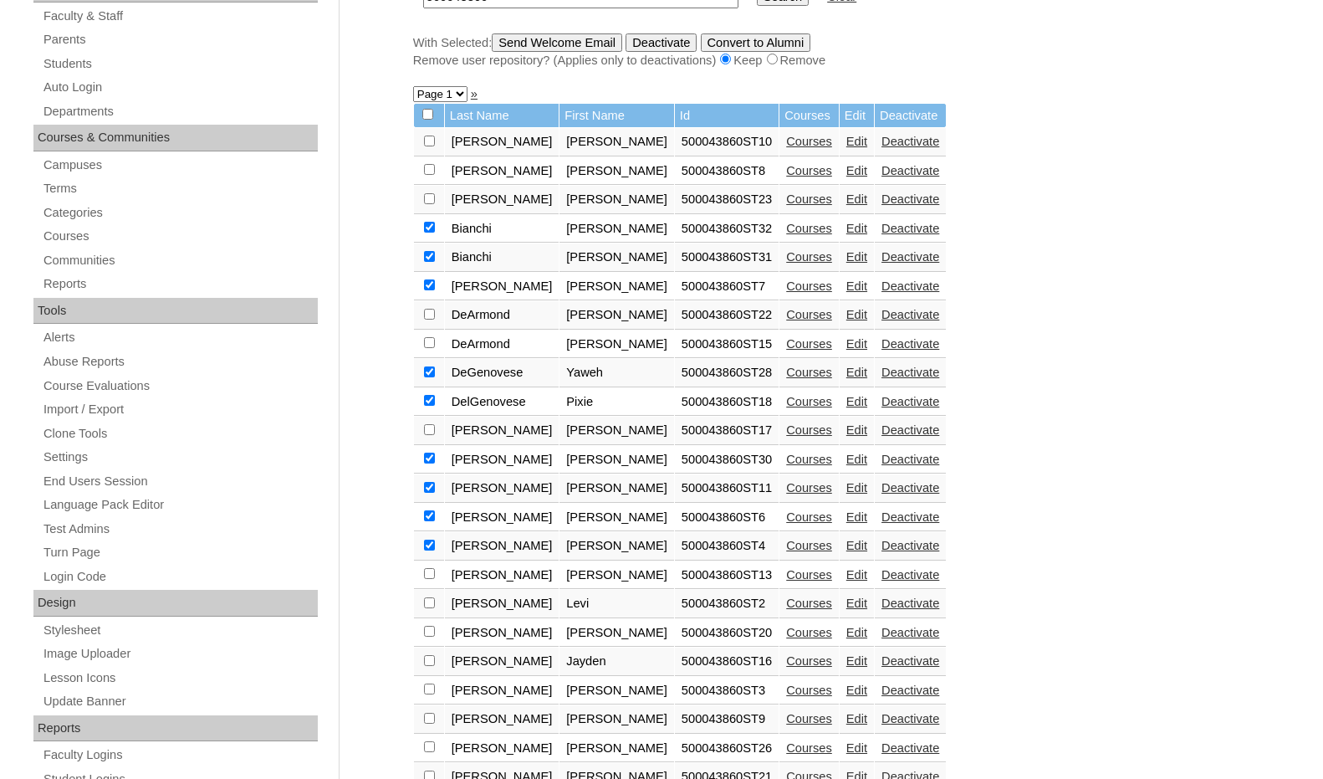
scroll to position [335, 0]
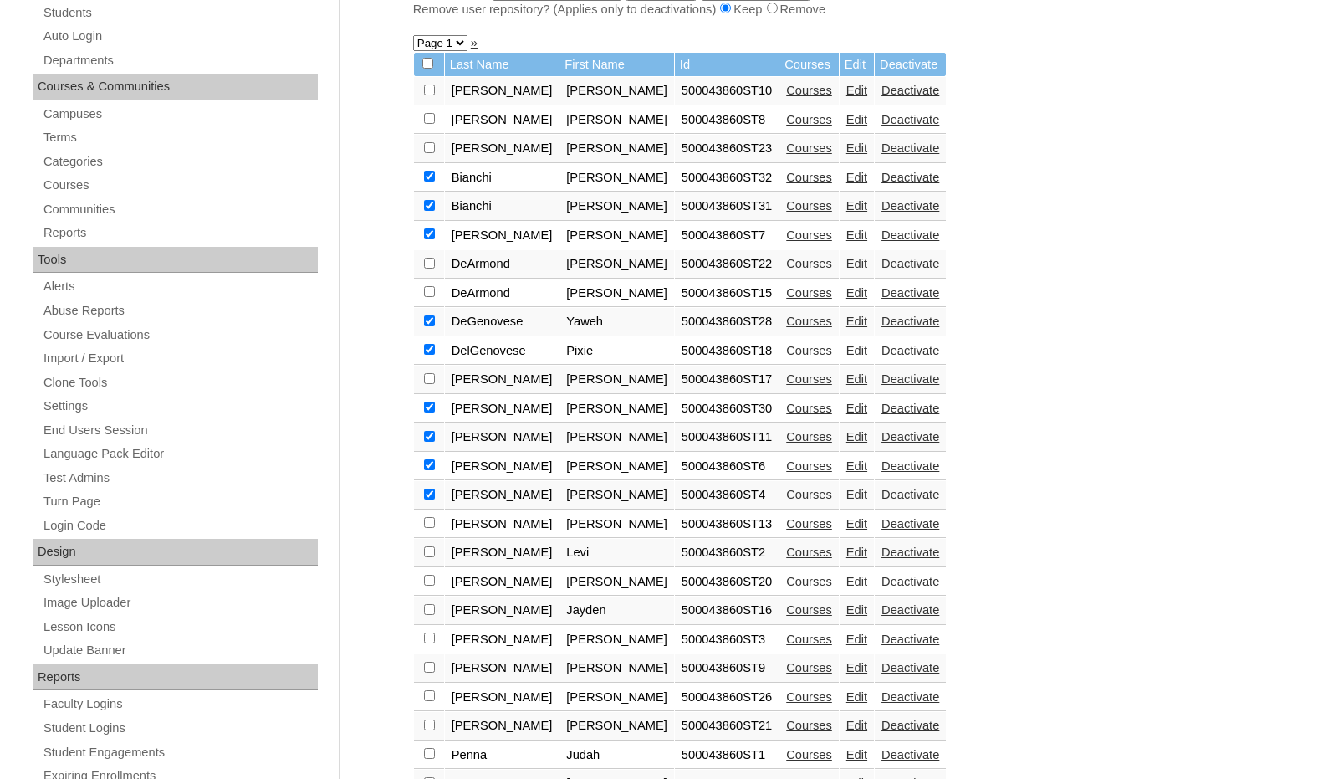
click at [846, 611] on link "Edit" at bounding box center [856, 609] width 21 height 13
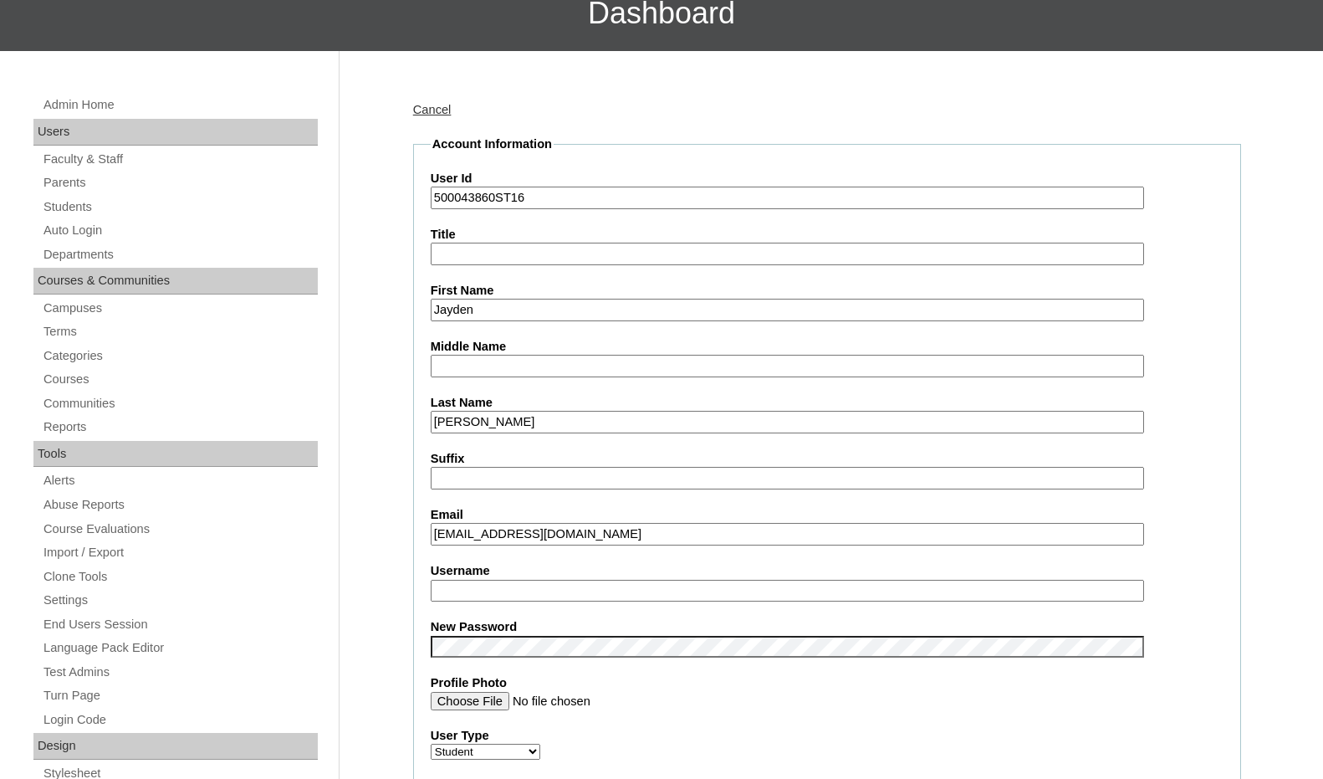
scroll to position [167, 0]
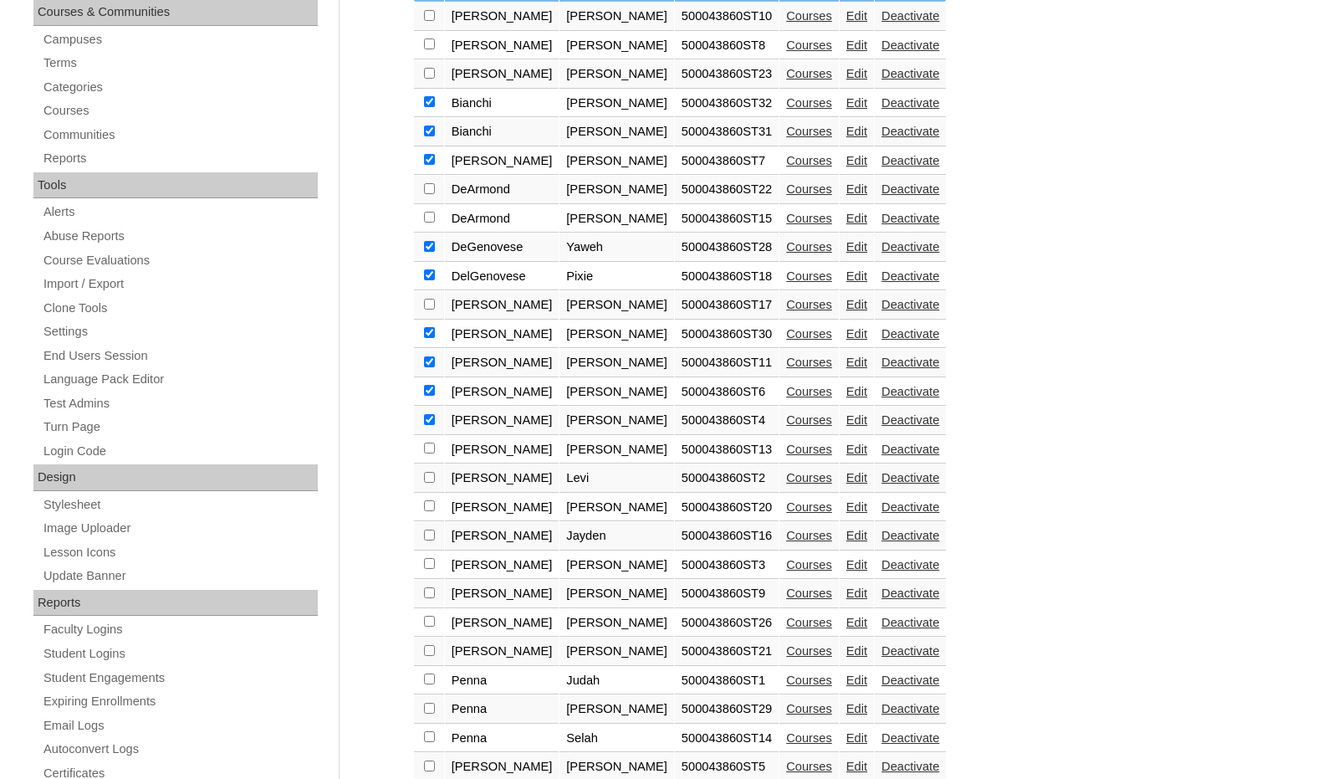
scroll to position [418, 0]
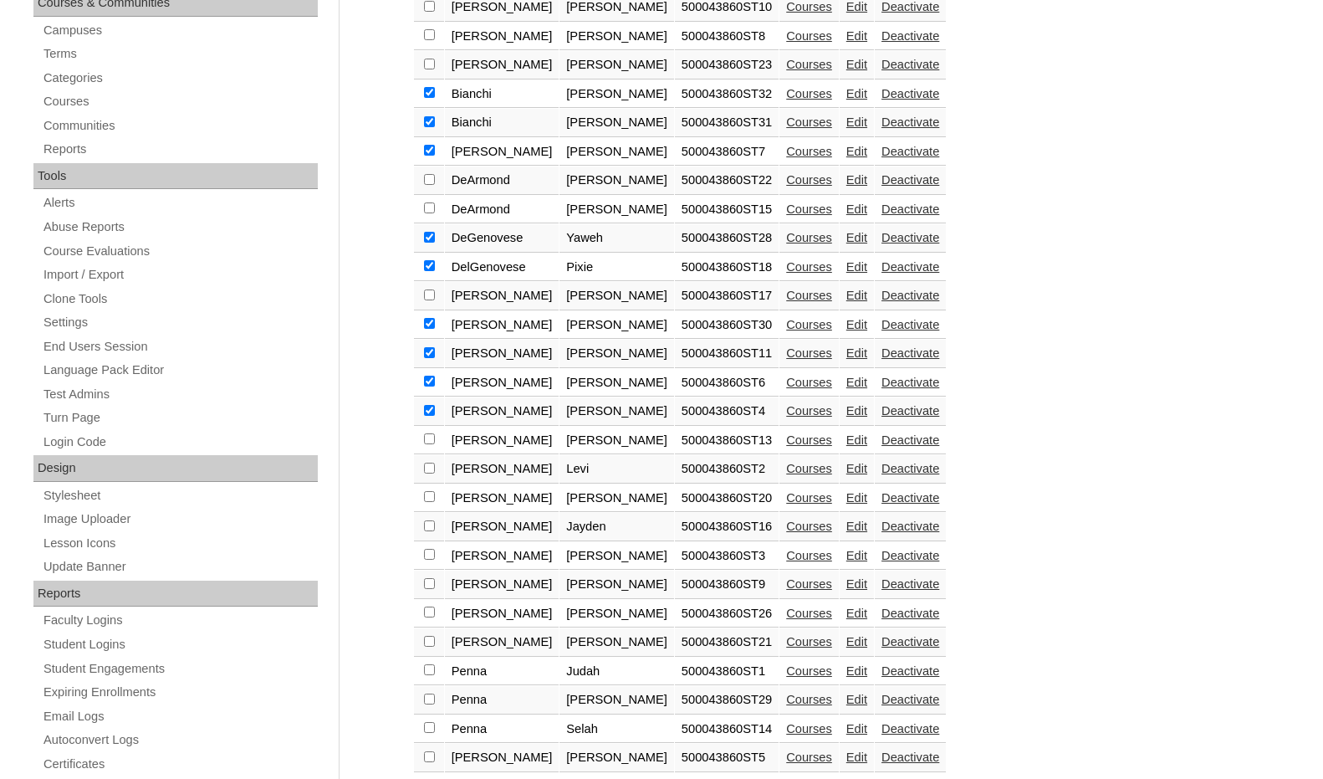
click at [846, 502] on link "Edit" at bounding box center [856, 497] width 21 height 13
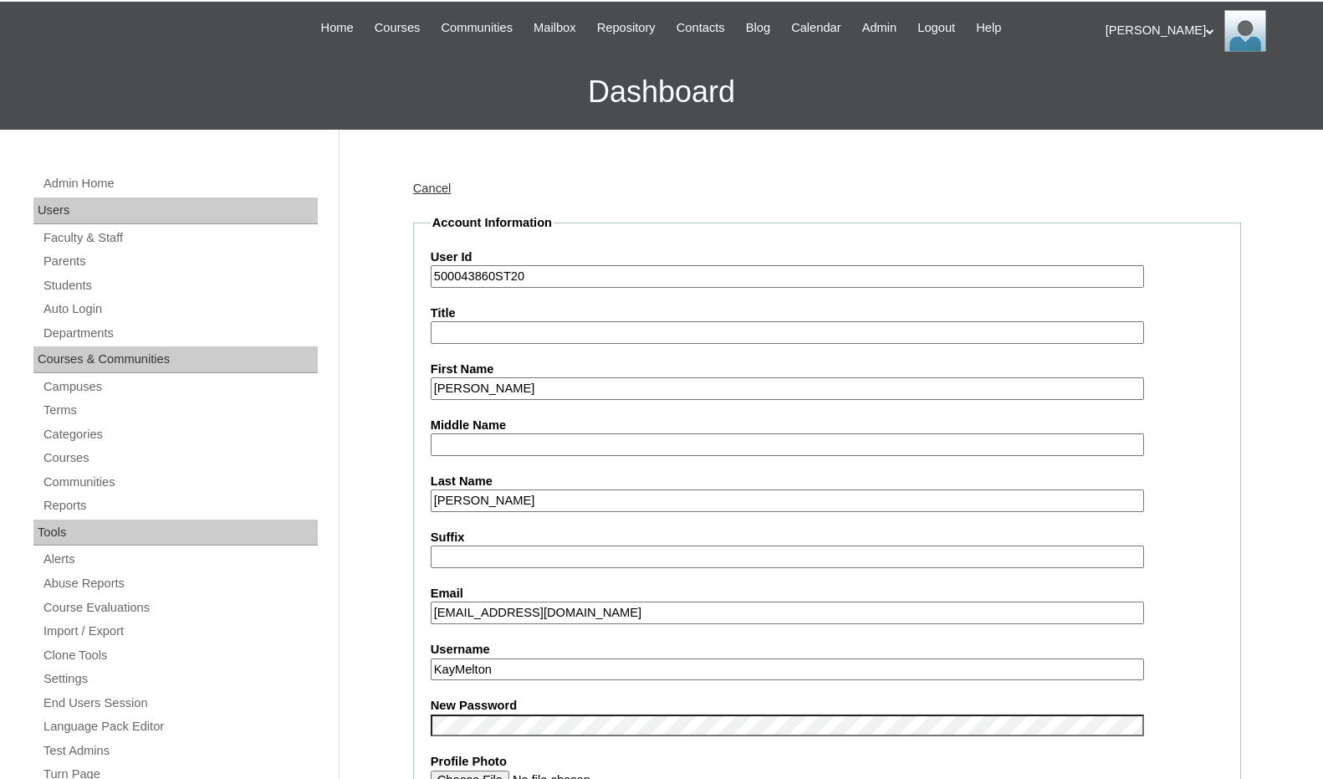
scroll to position [167, 0]
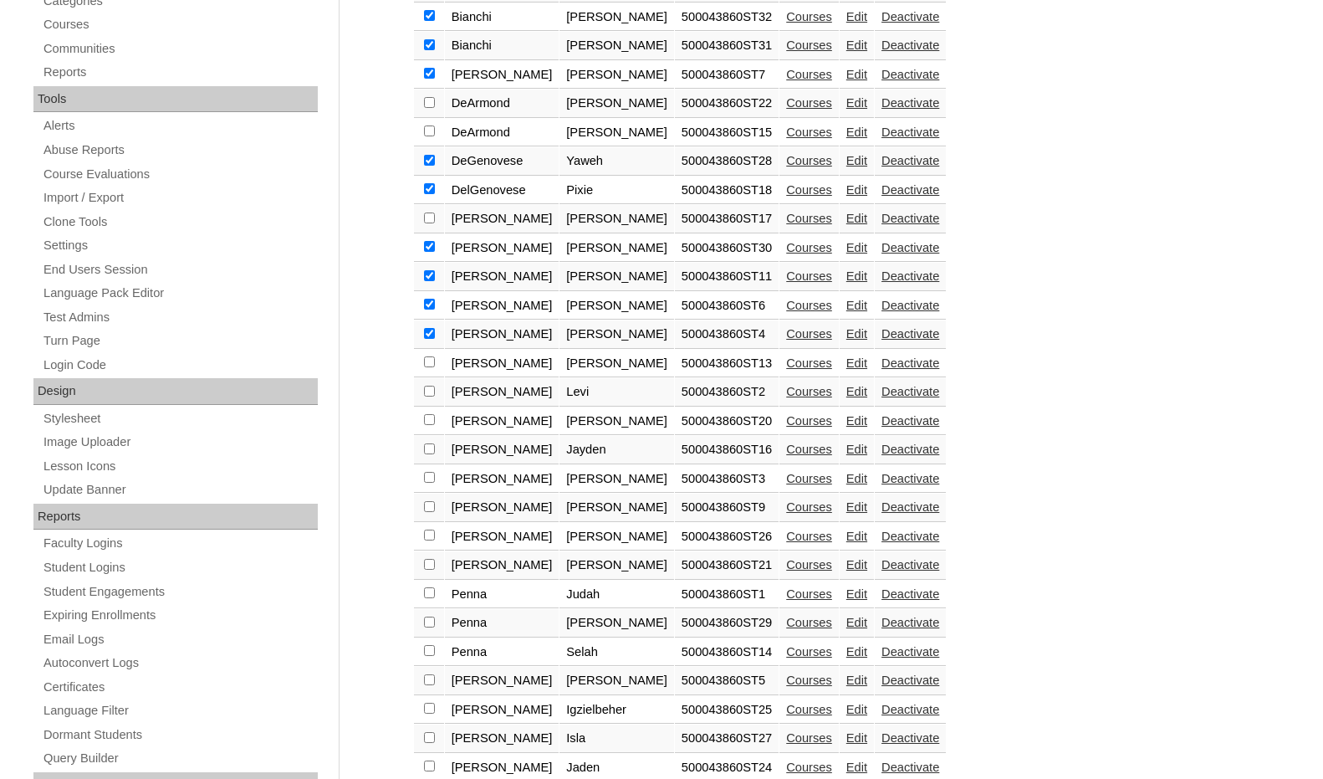
scroll to position [502, 0]
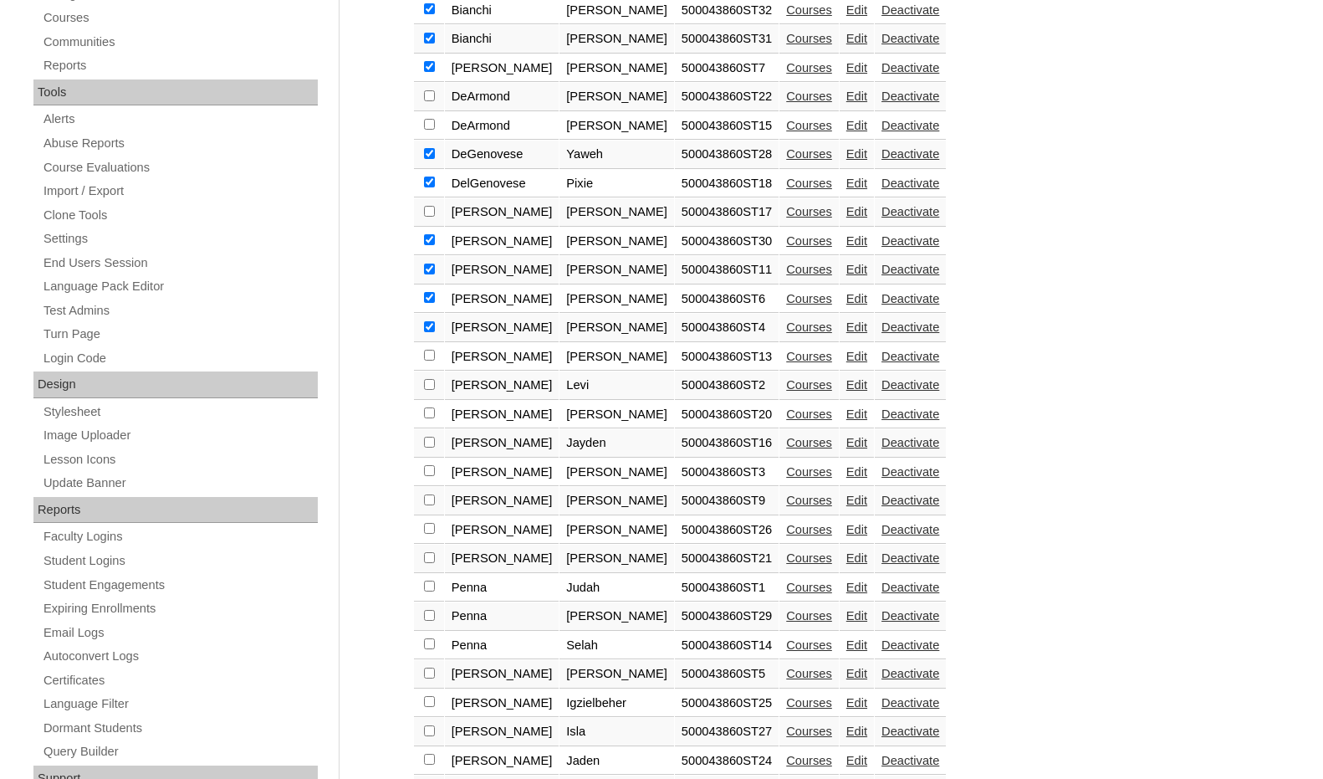
click at [846, 469] on link "Edit" at bounding box center [856, 471] width 21 height 13
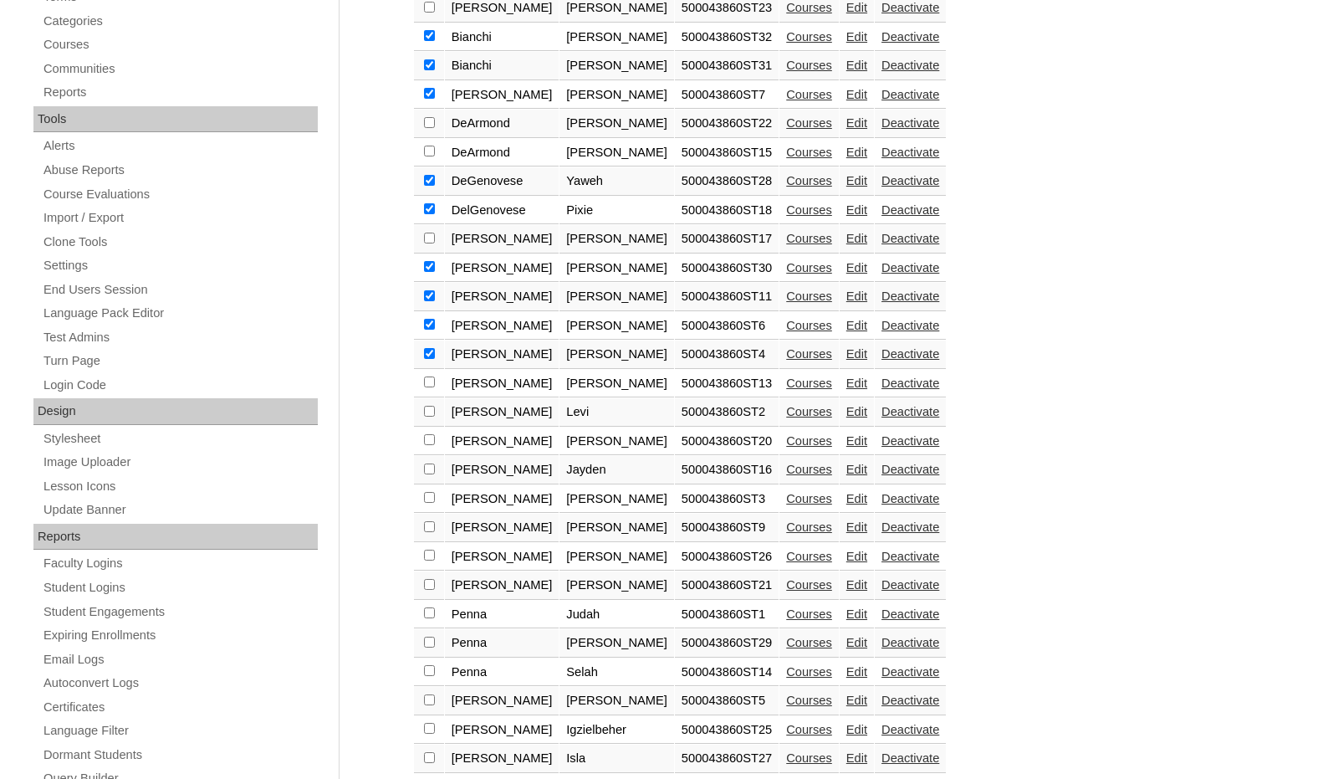
scroll to position [502, 0]
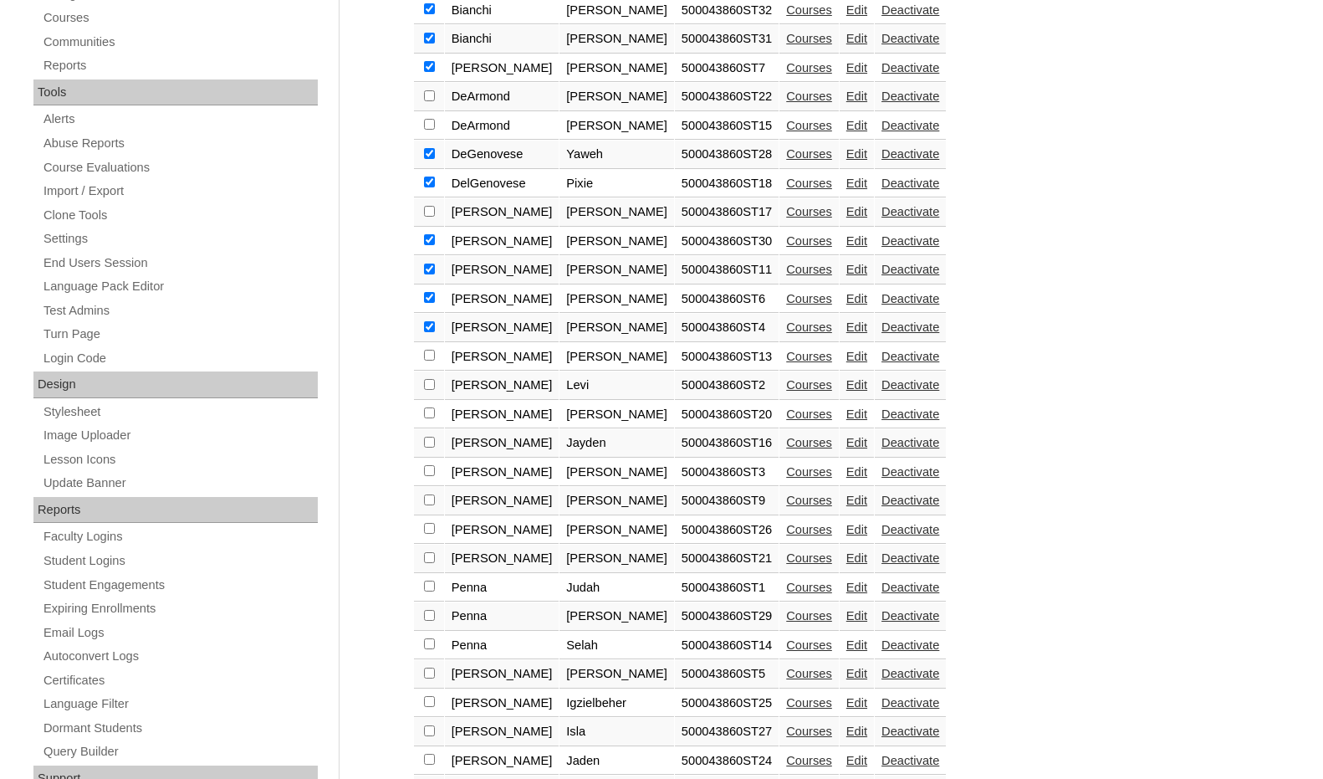
click at [846, 468] on link "Edit" at bounding box center [856, 471] width 21 height 13
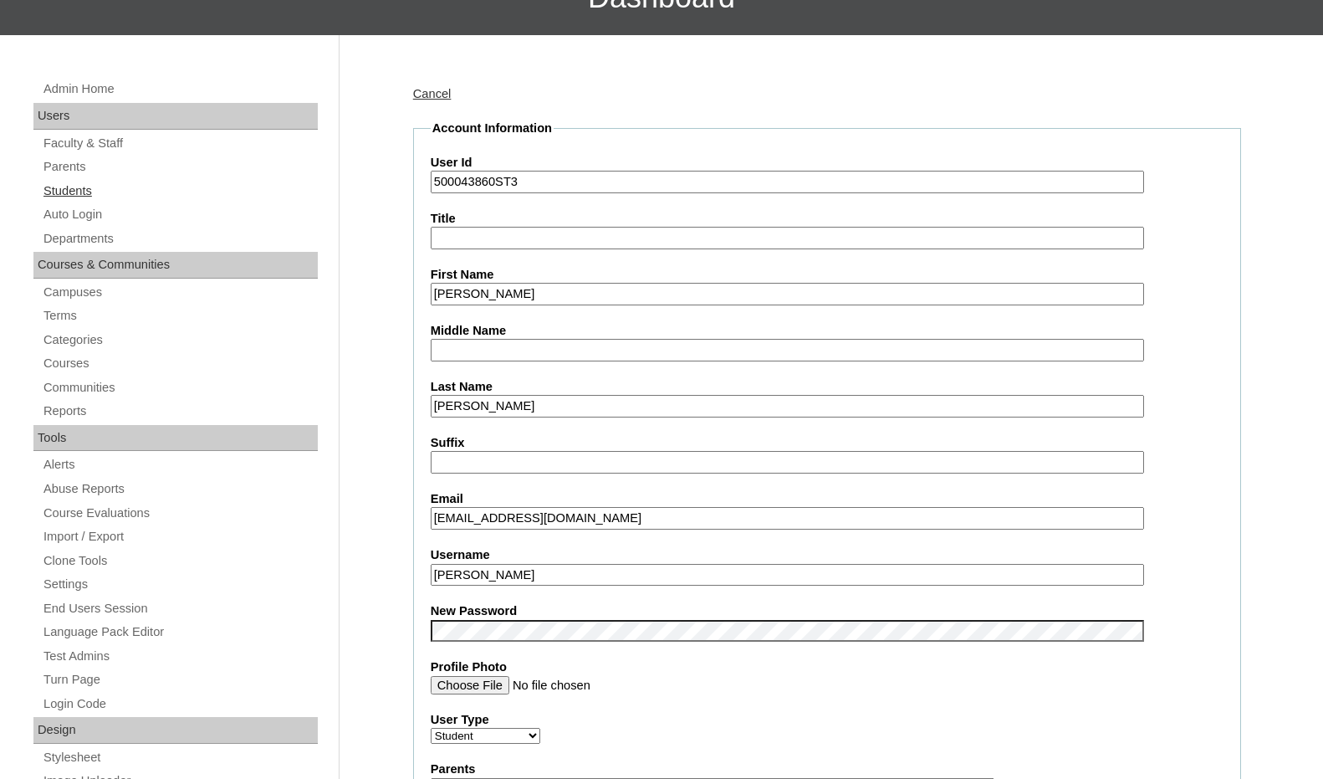
scroll to position [167, 0]
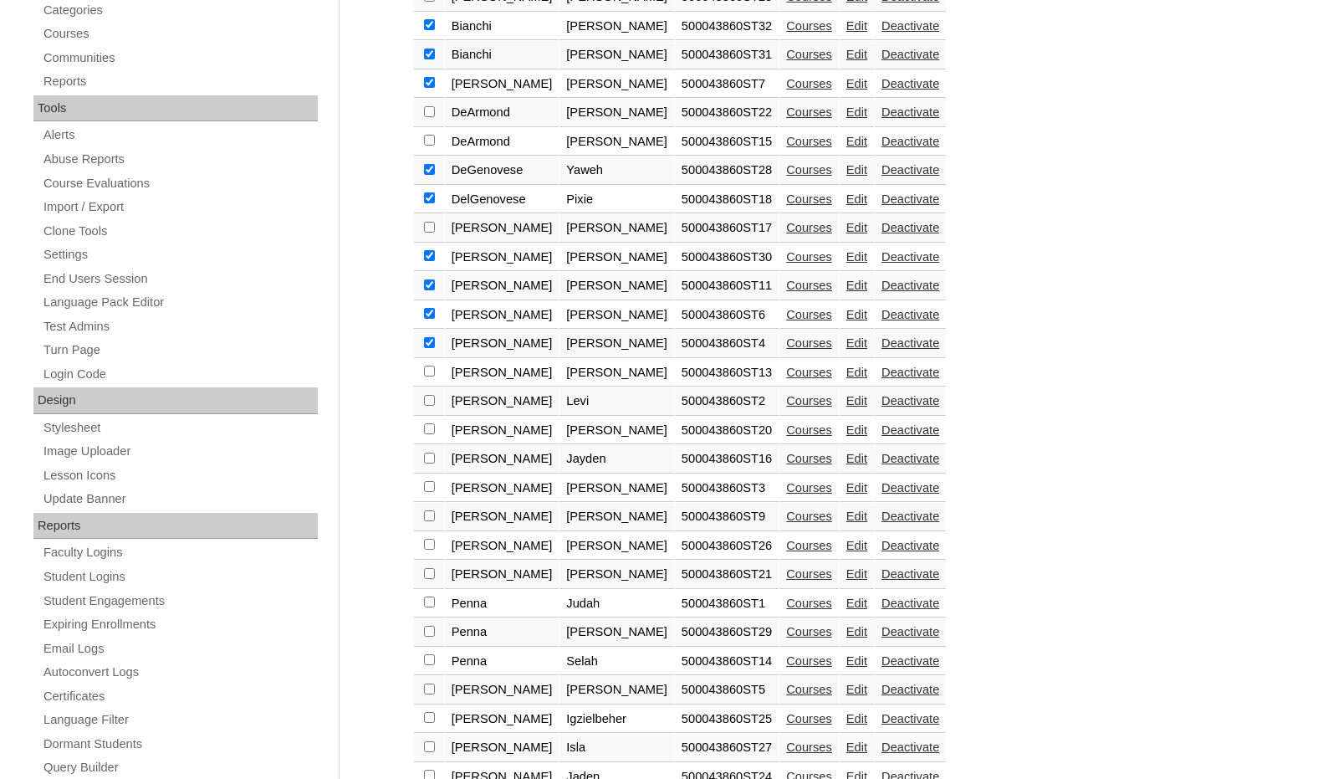
scroll to position [502, 0]
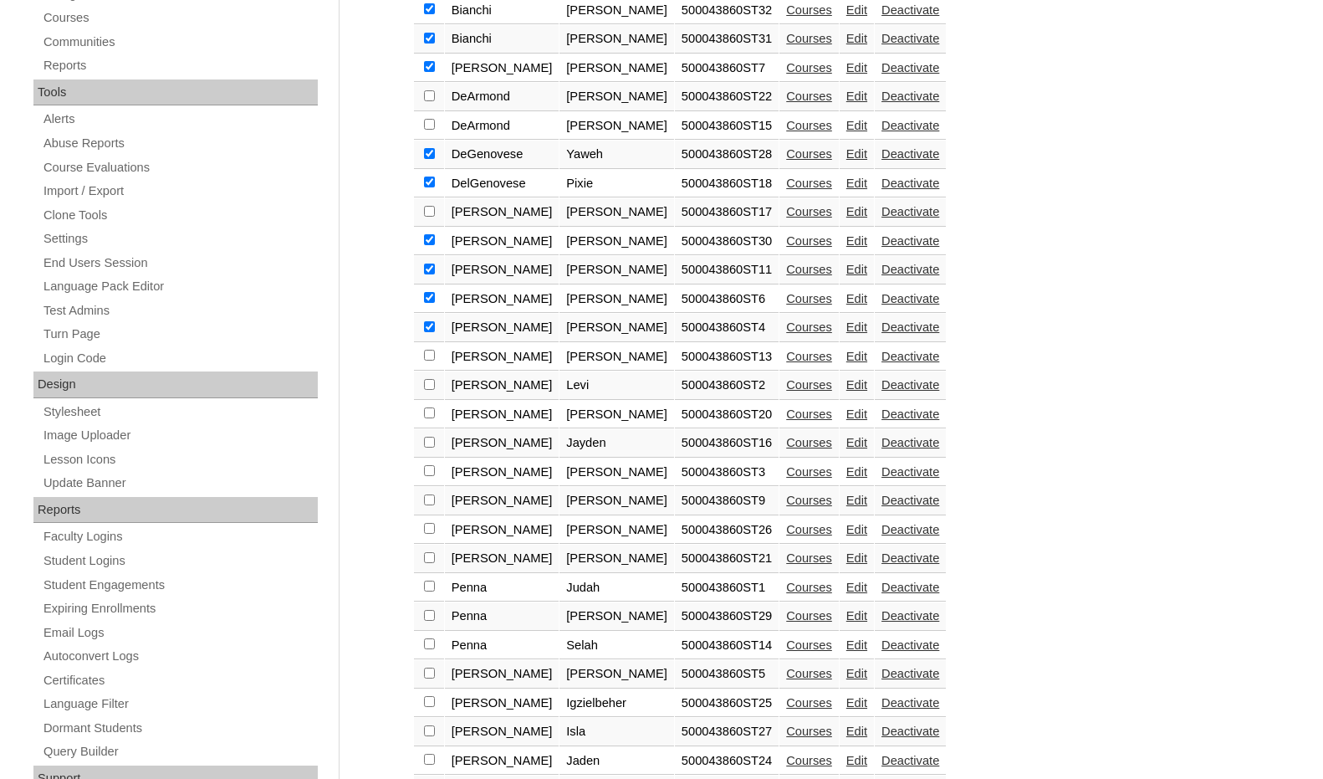
click at [846, 503] on link "Edit" at bounding box center [856, 499] width 21 height 13
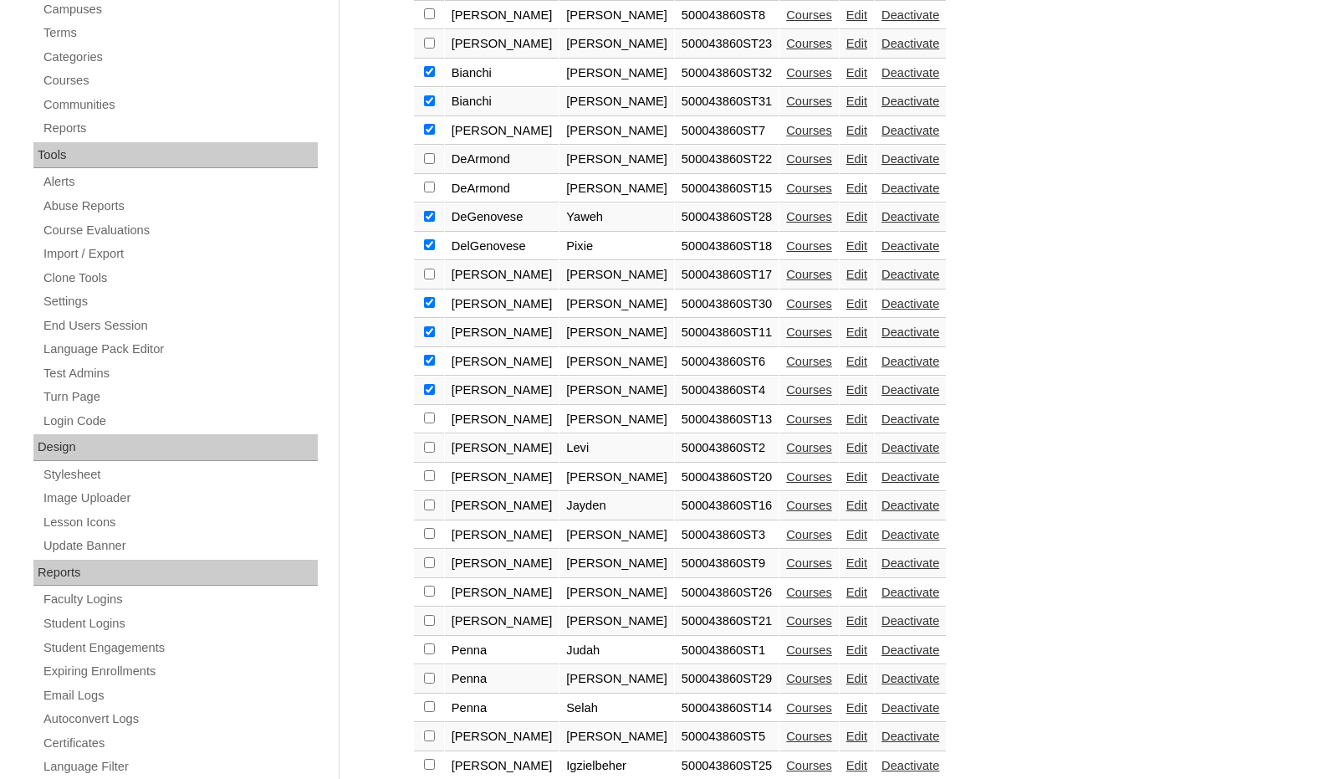
scroll to position [502, 0]
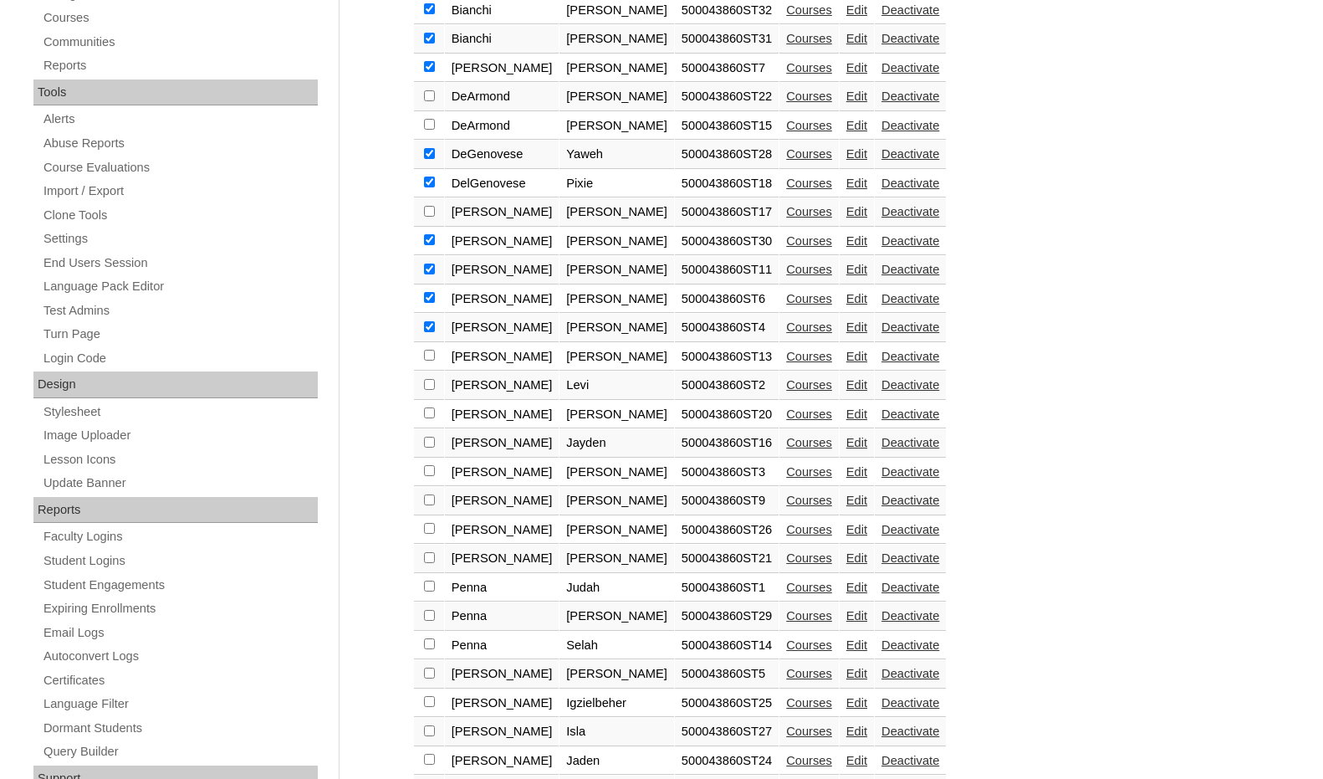
click at [846, 532] on link "Edit" at bounding box center [856, 529] width 21 height 13
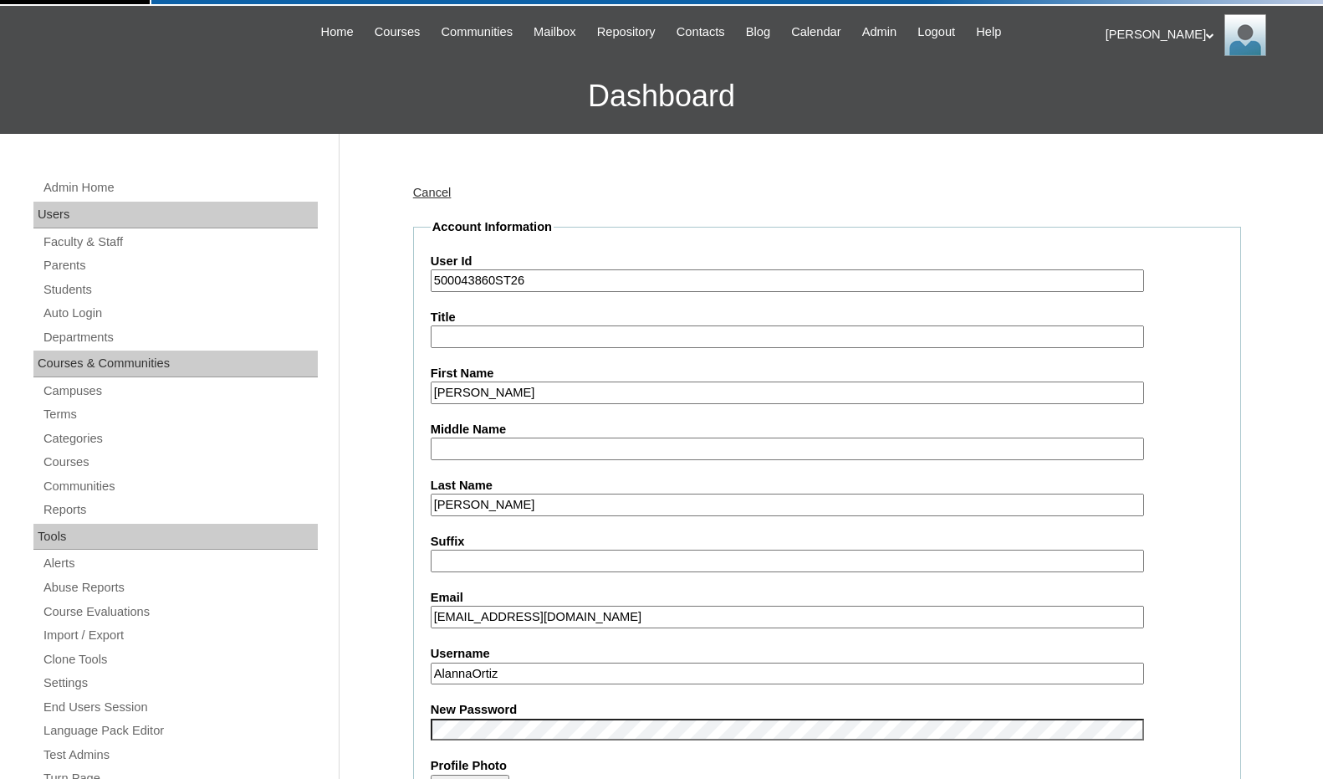
scroll to position [84, 0]
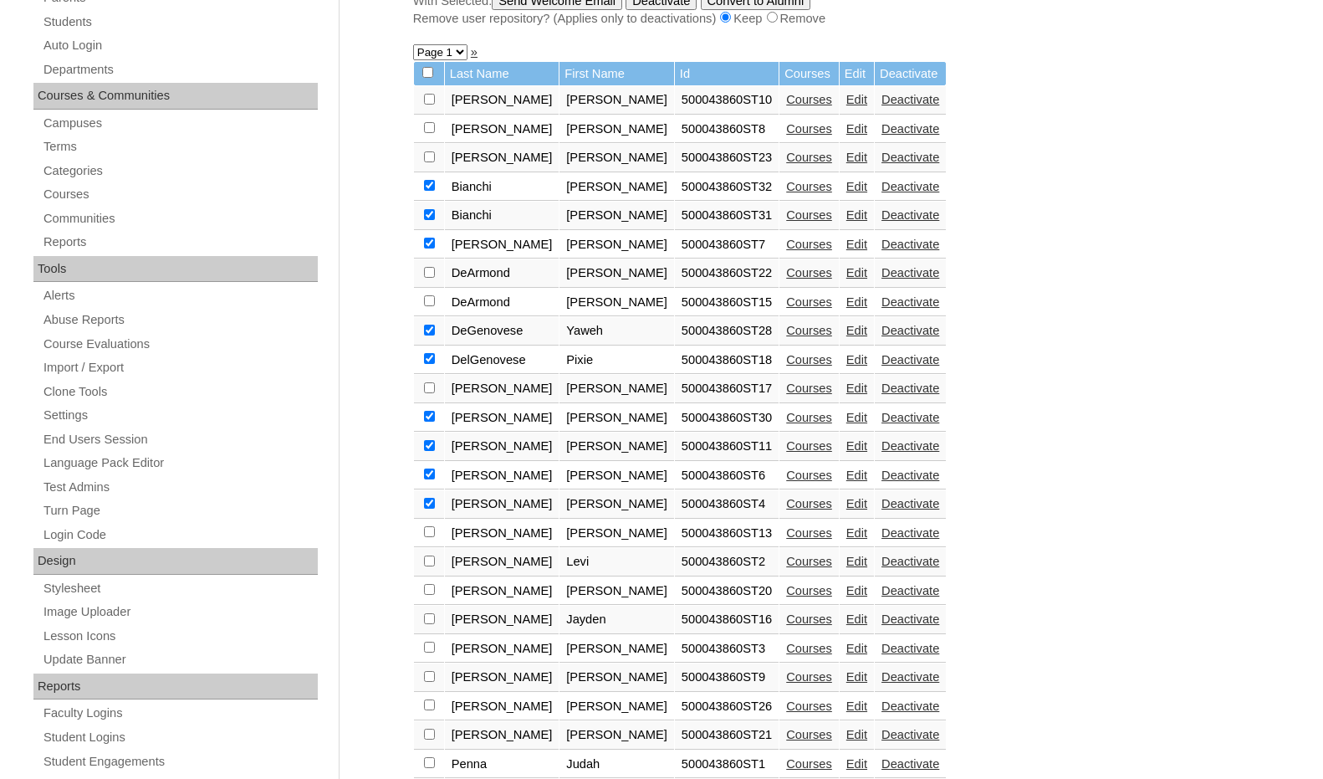
scroll to position [418, 0]
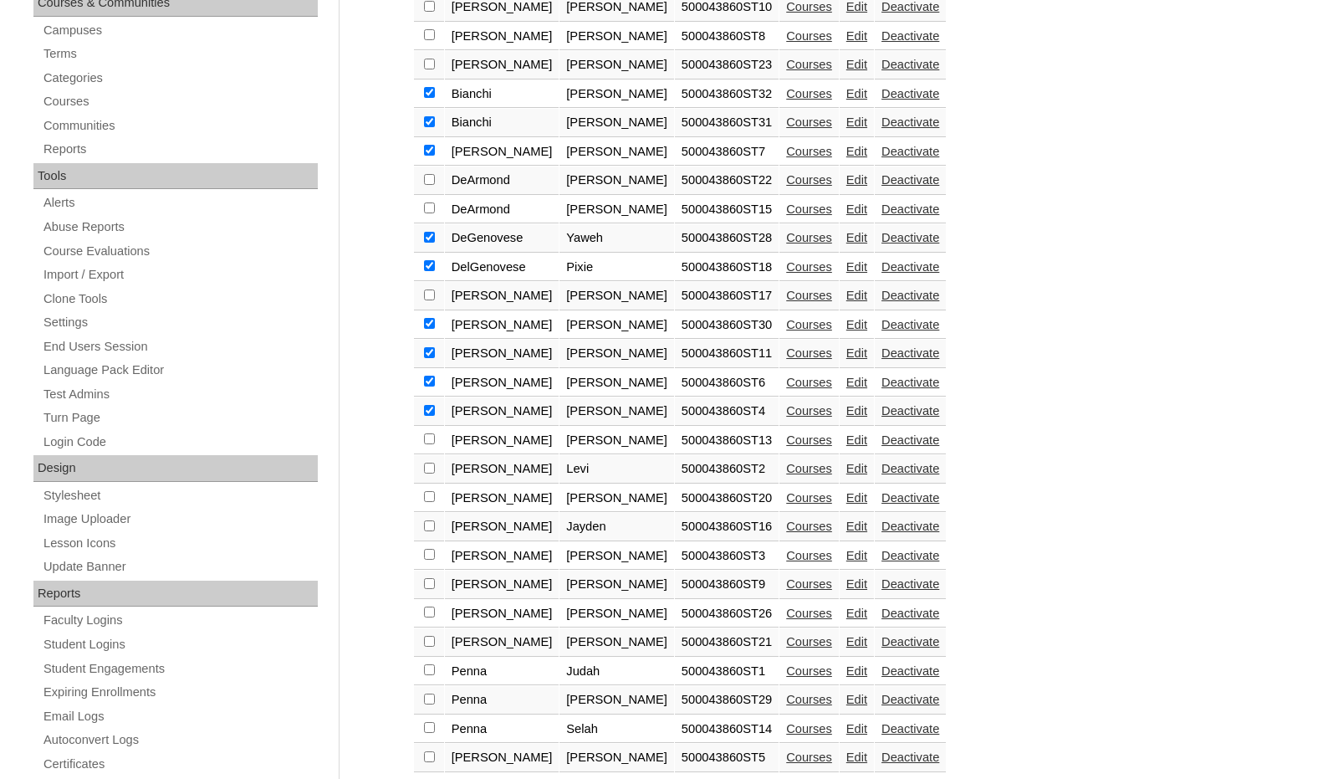
click at [846, 636] on link "Edit" at bounding box center [856, 641] width 21 height 13
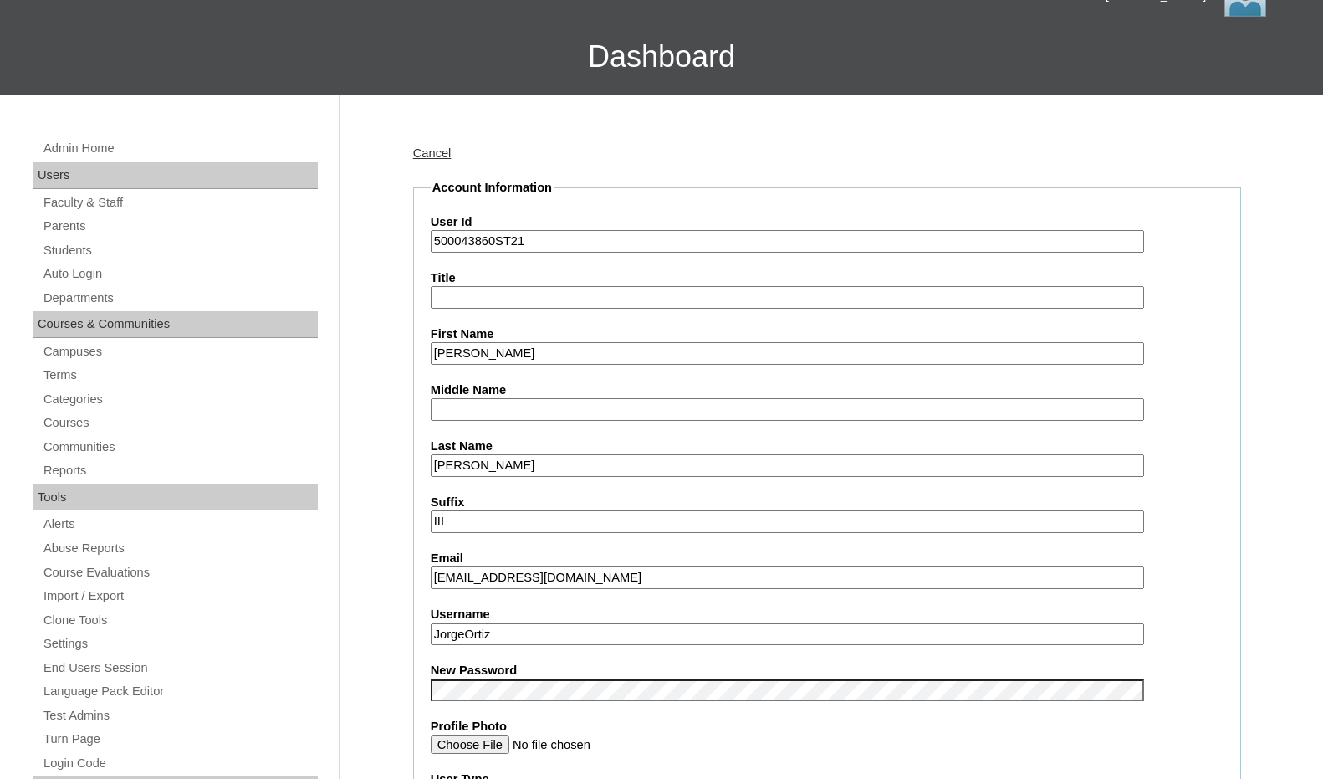
scroll to position [167, 0]
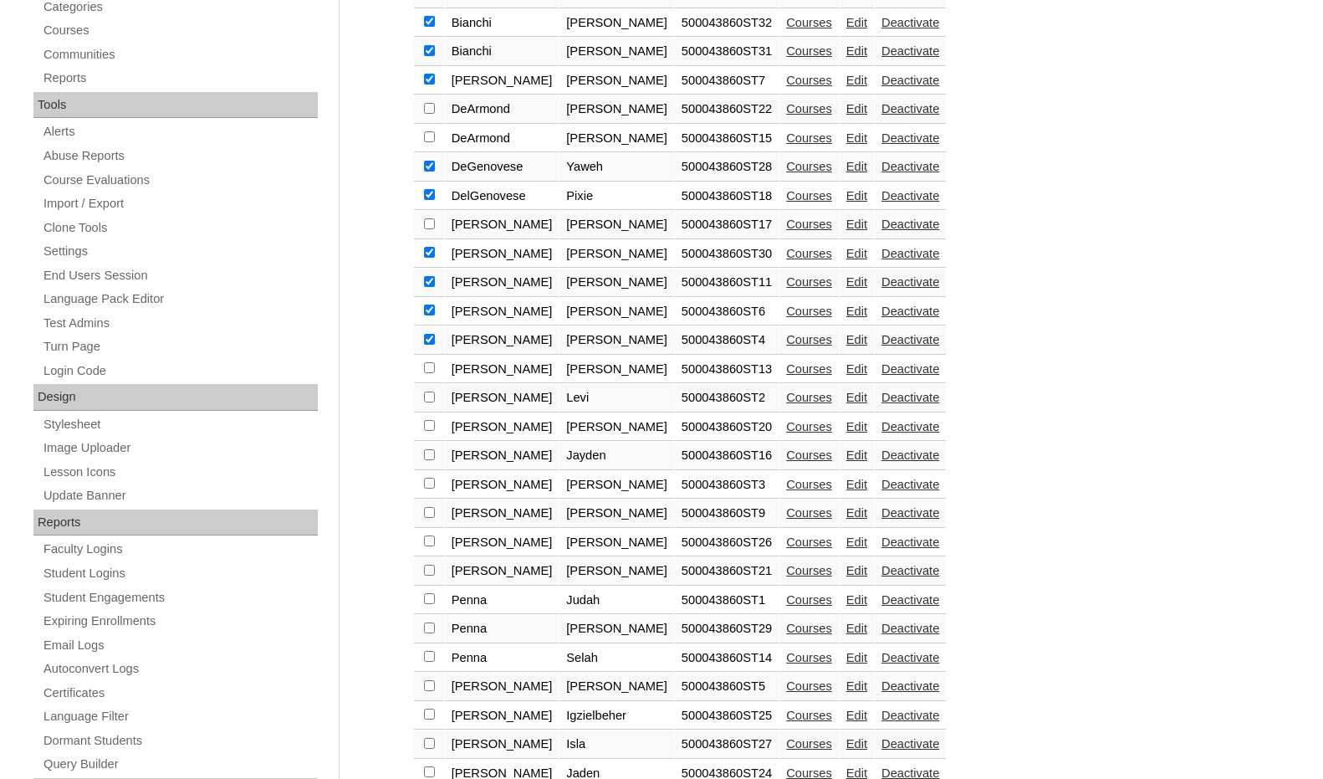
scroll to position [502, 0]
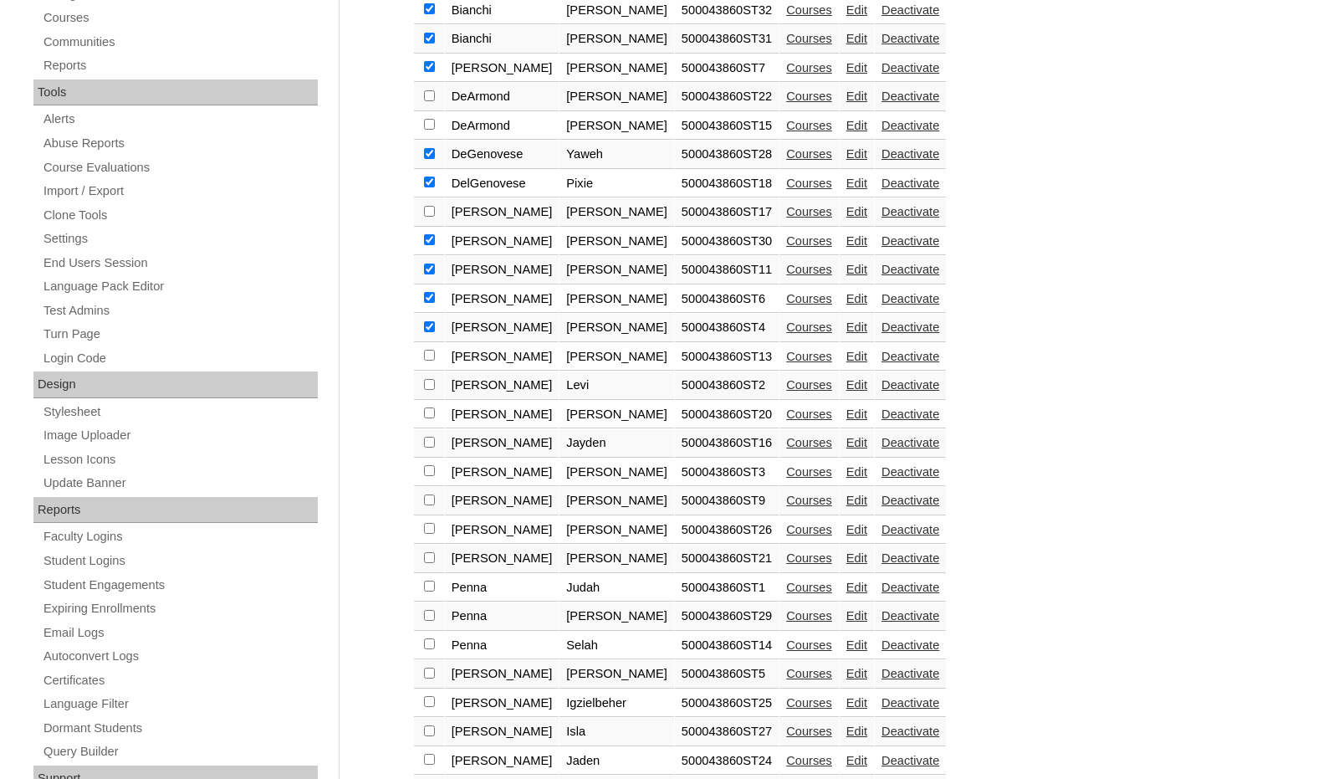
click at [846, 589] on link "Edit" at bounding box center [856, 586] width 21 height 13
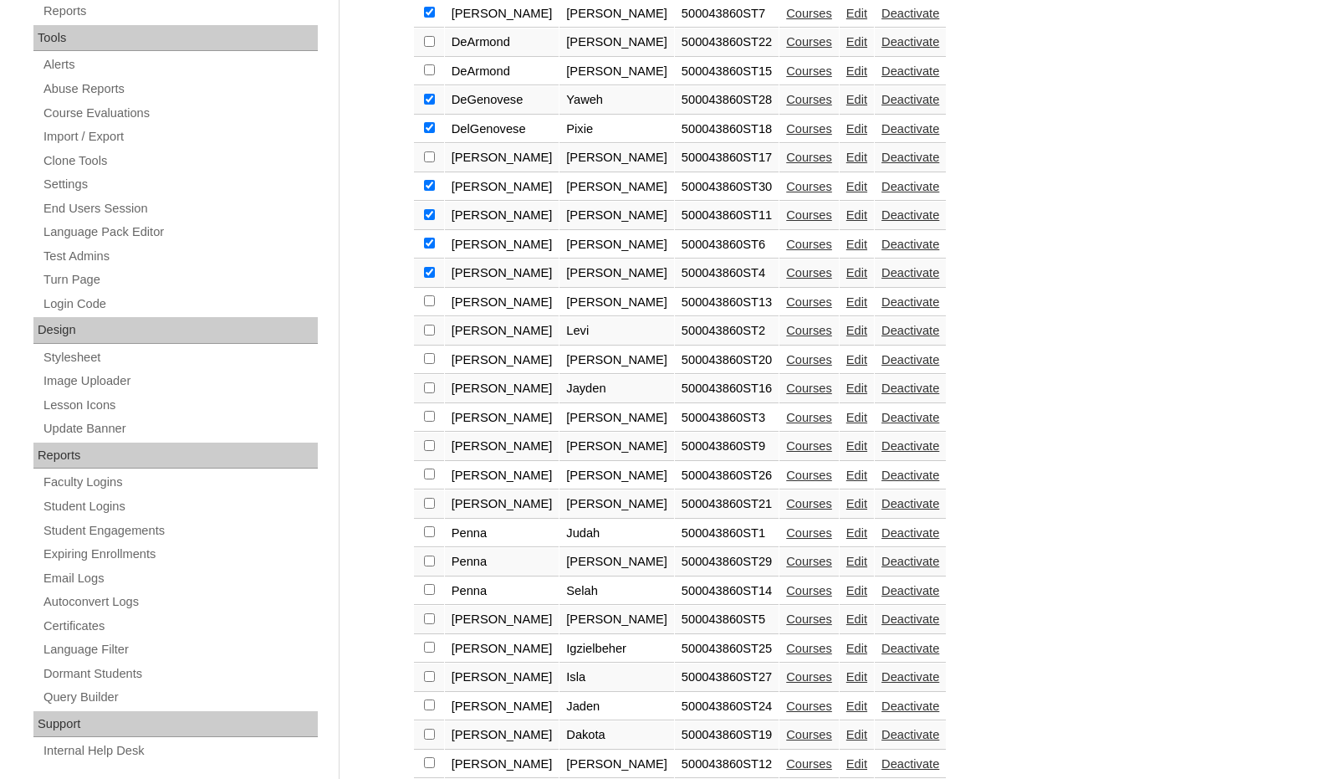
scroll to position [585, 0]
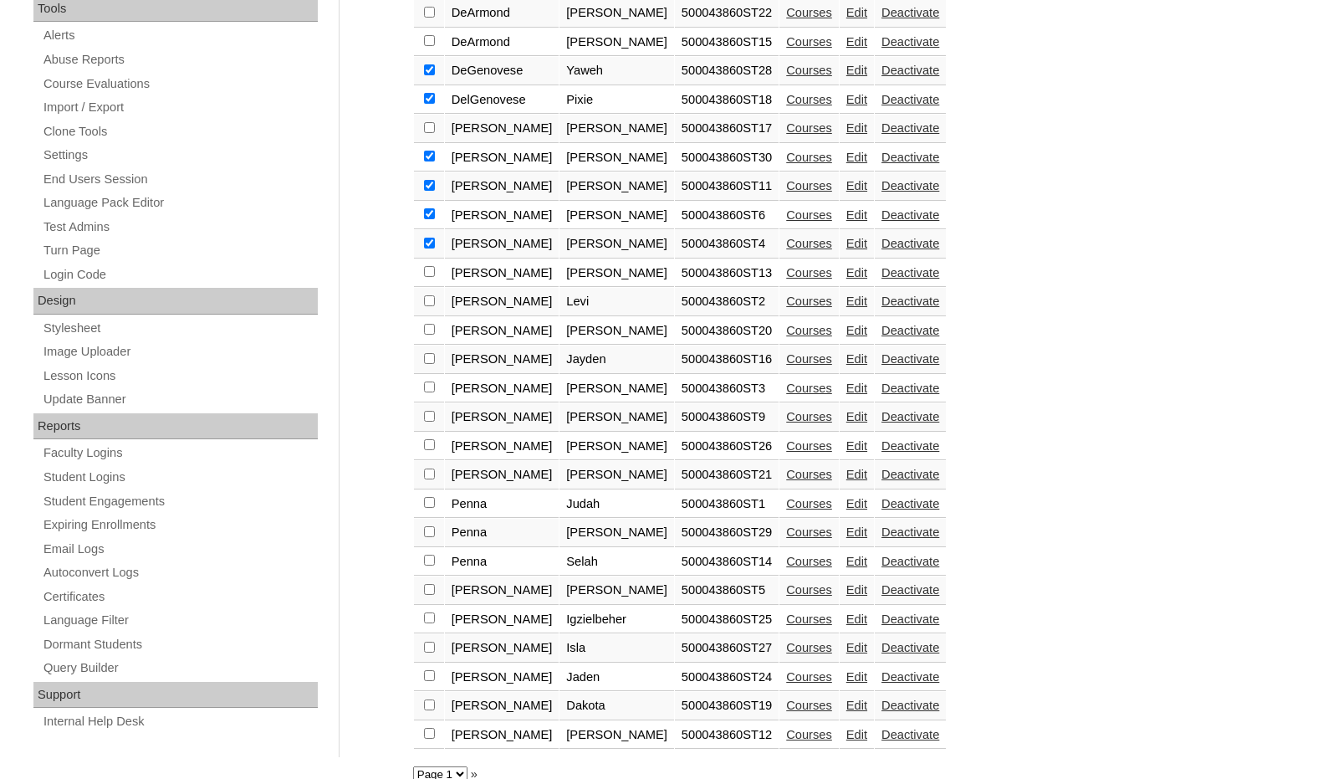
click at [846, 560] on link "Edit" at bounding box center [856, 561] width 21 height 13
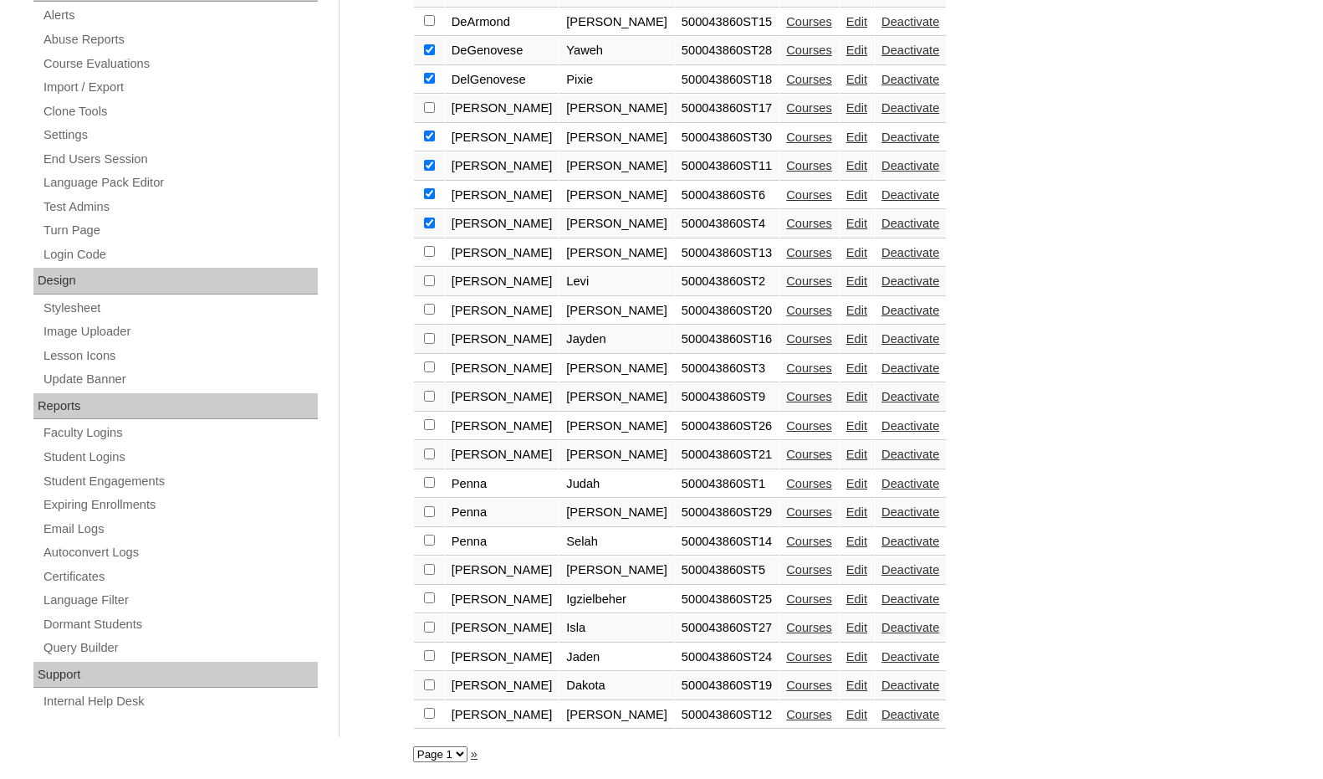
scroll to position [608, 0]
click at [846, 566] on link "Edit" at bounding box center [856, 568] width 21 height 13
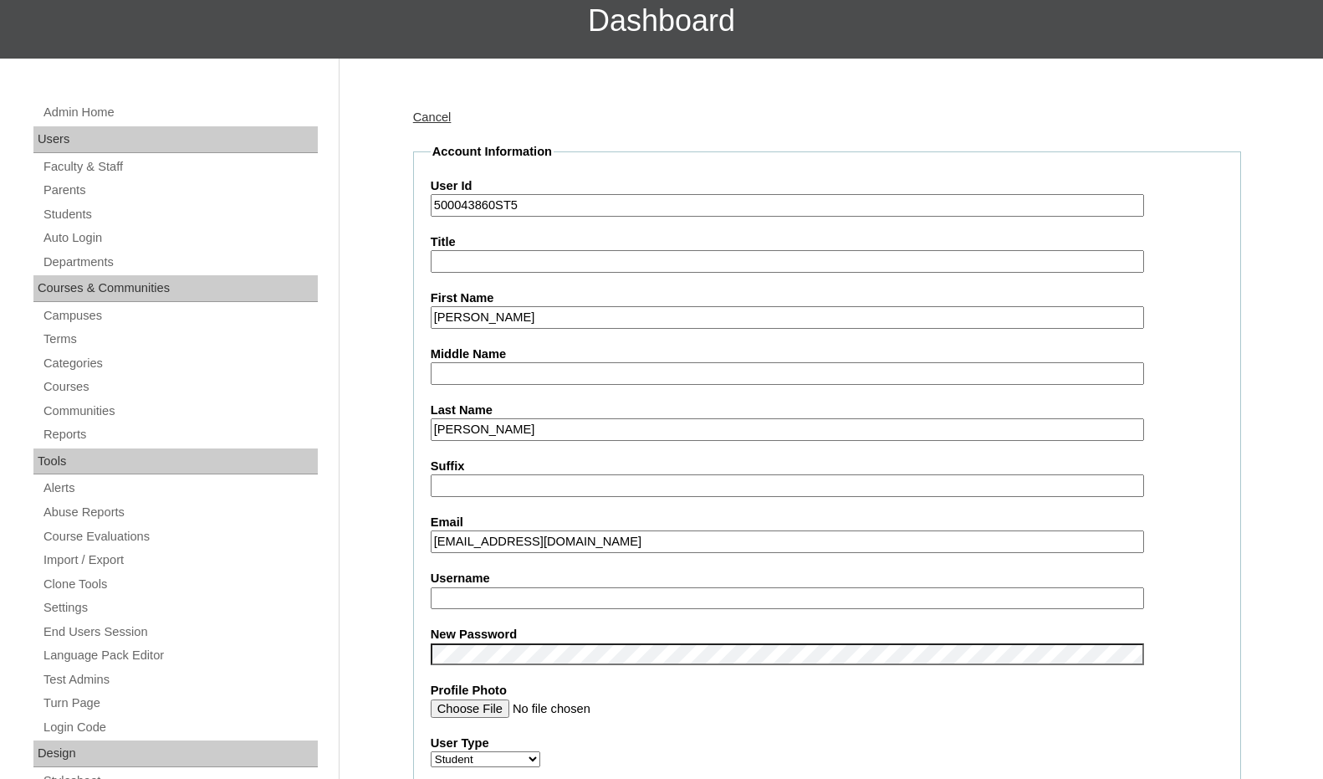
scroll to position [167, 0]
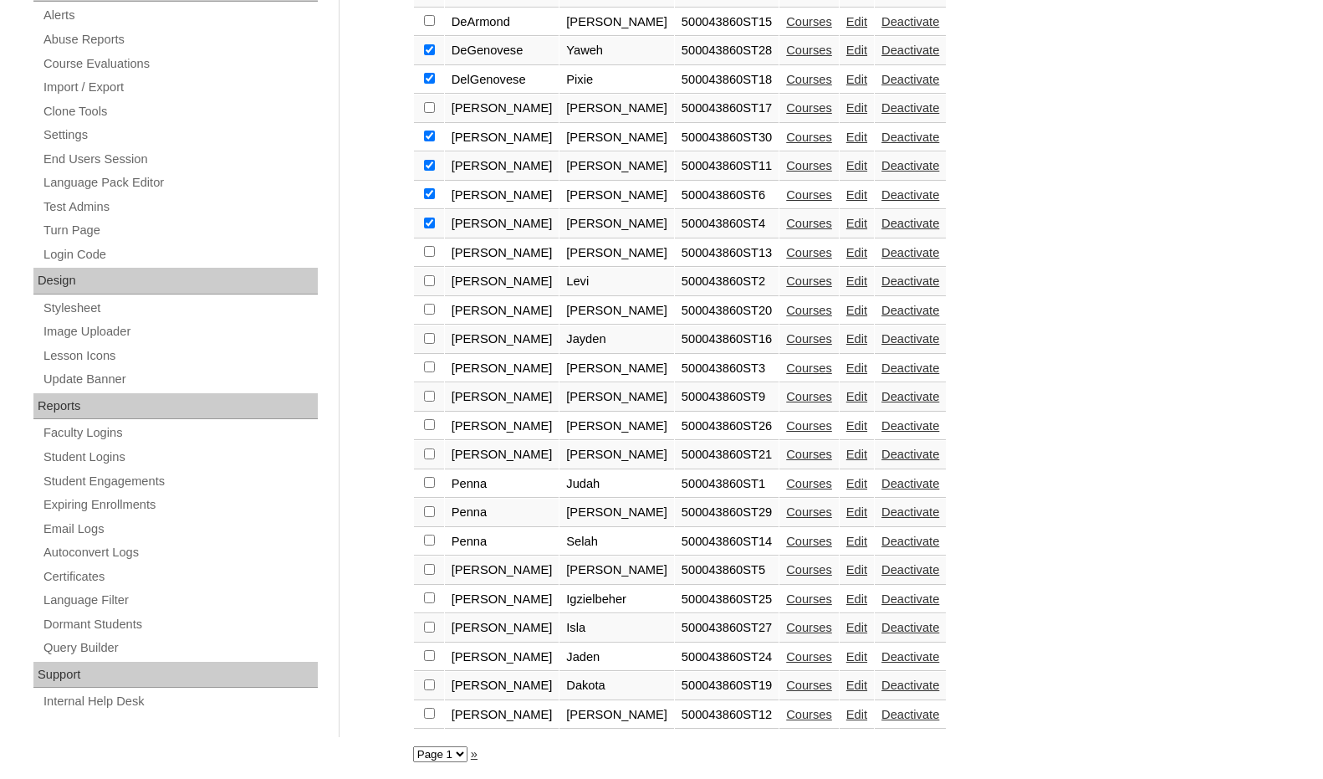
scroll to position [608, 0]
click at [846, 682] on link "Edit" at bounding box center [856, 683] width 21 height 13
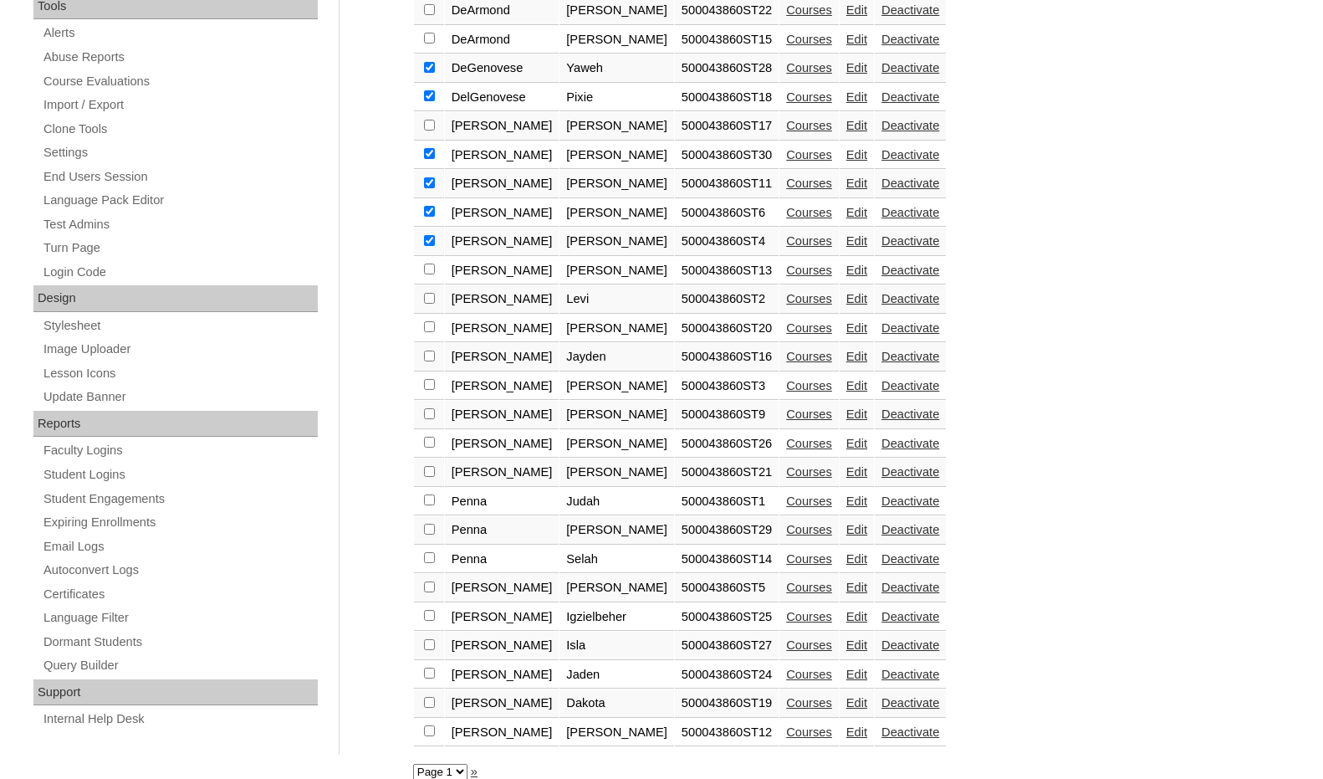
scroll to position [608, 0]
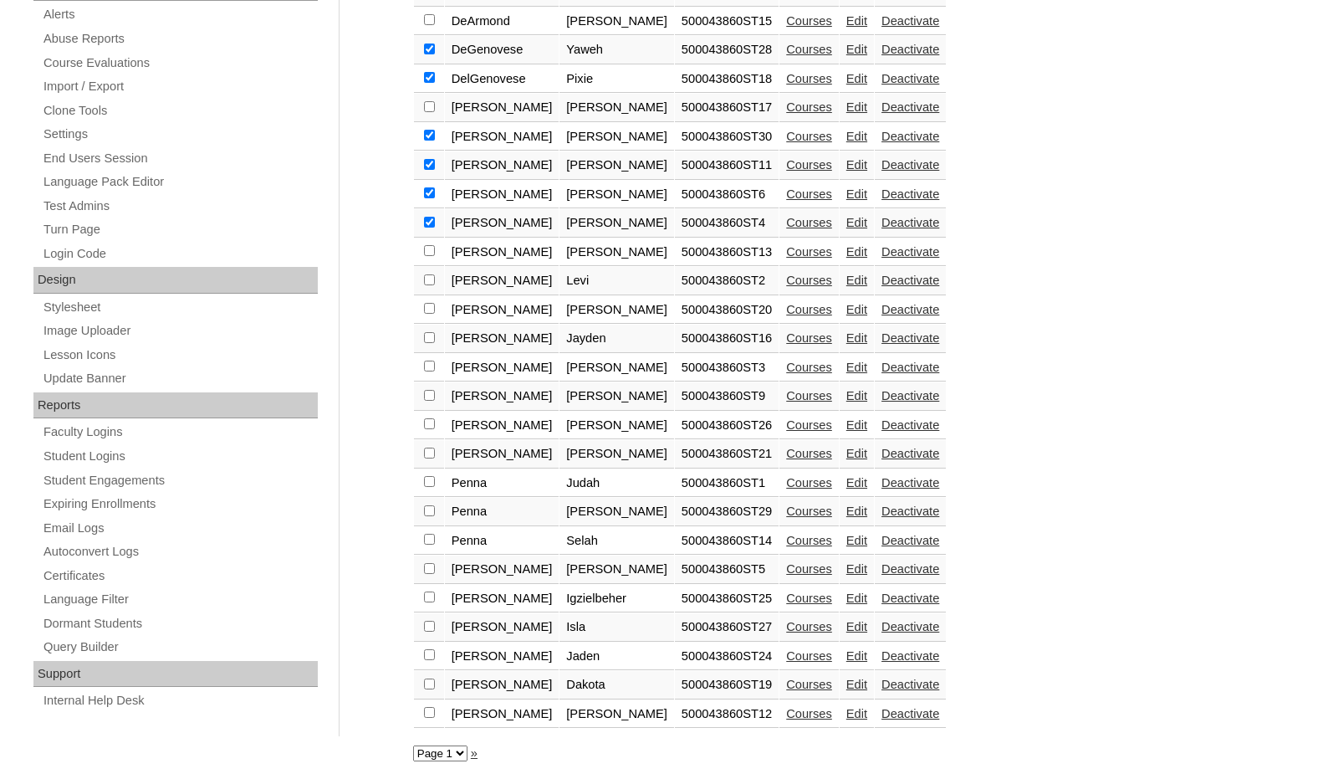
click at [846, 718] on link "Edit" at bounding box center [856, 713] width 21 height 13
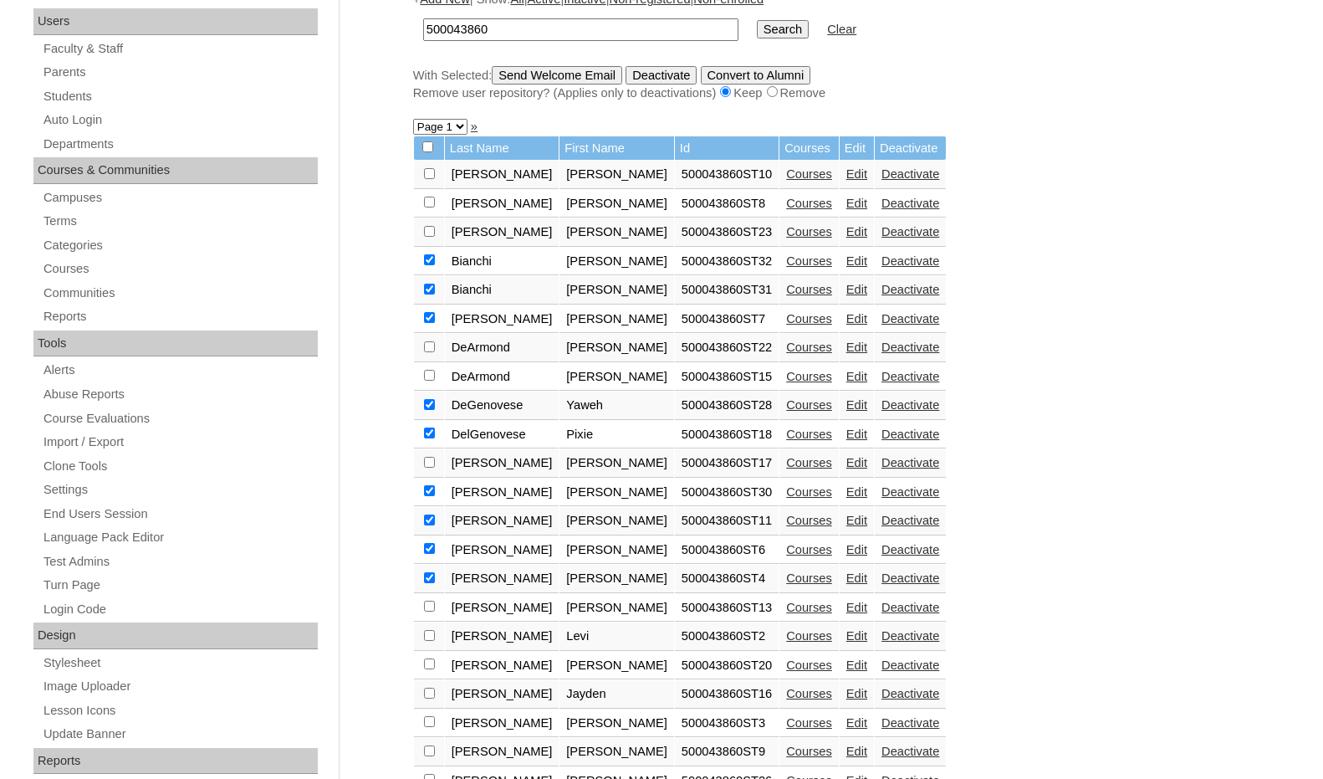
scroll to position [167, 0]
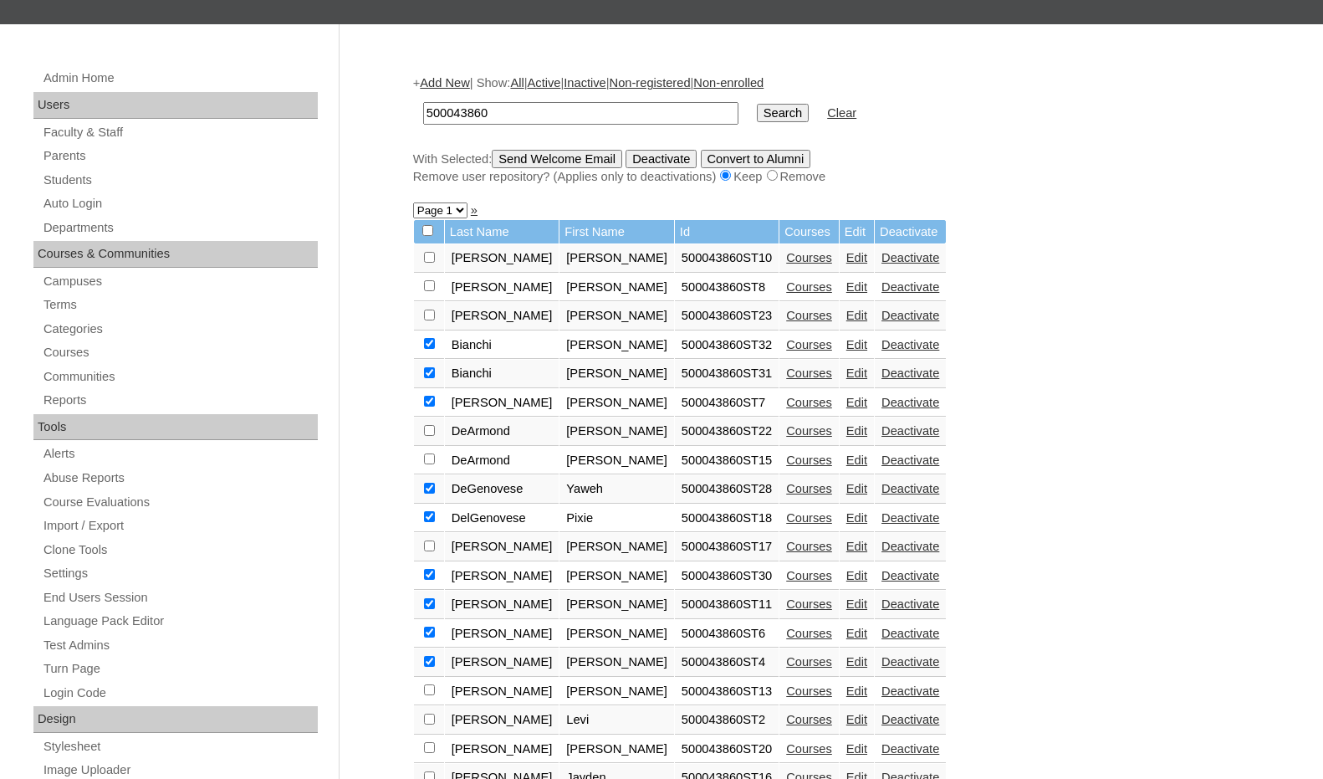
click at [519, 158] on input "Send Welcome Email" at bounding box center [557, 159] width 130 height 18
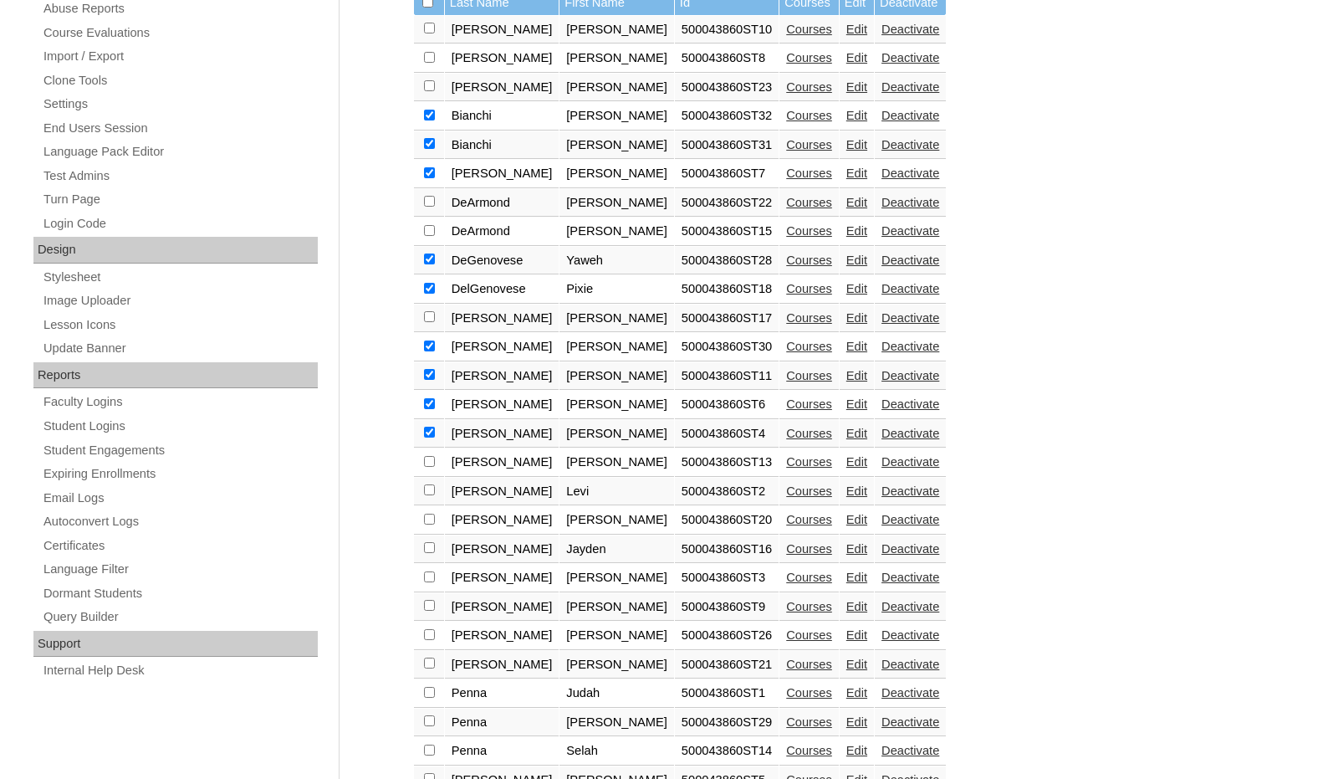
scroll to position [669, 0]
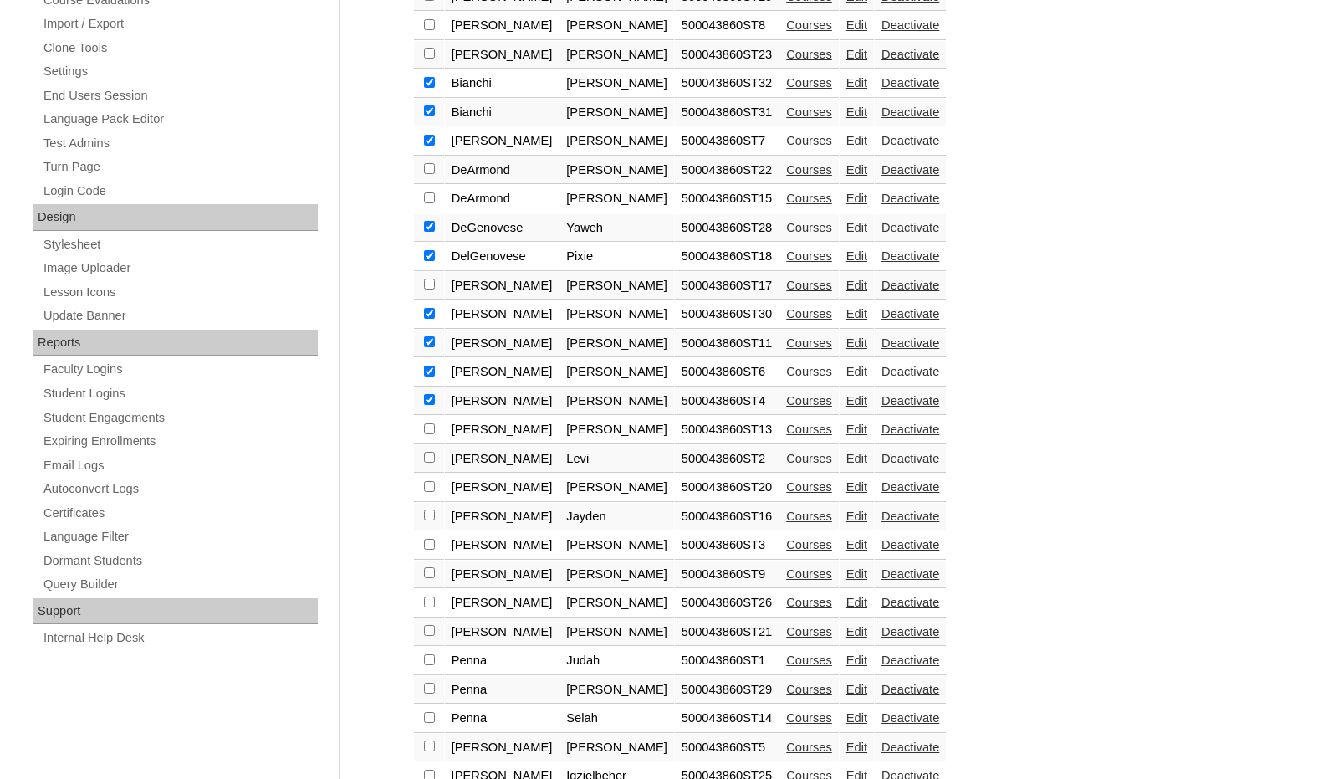
click at [846, 289] on link "Edit" at bounding box center [856, 285] width 21 height 13
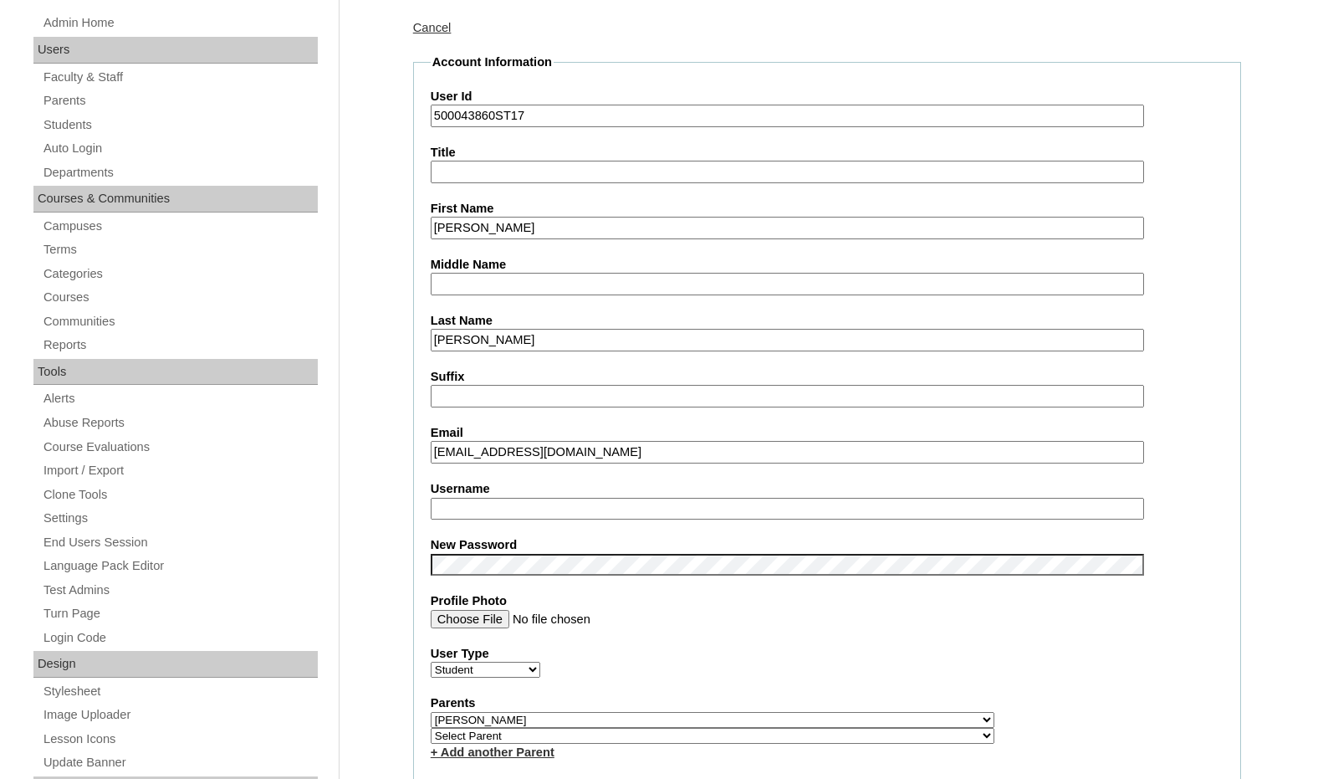
scroll to position [251, 0]
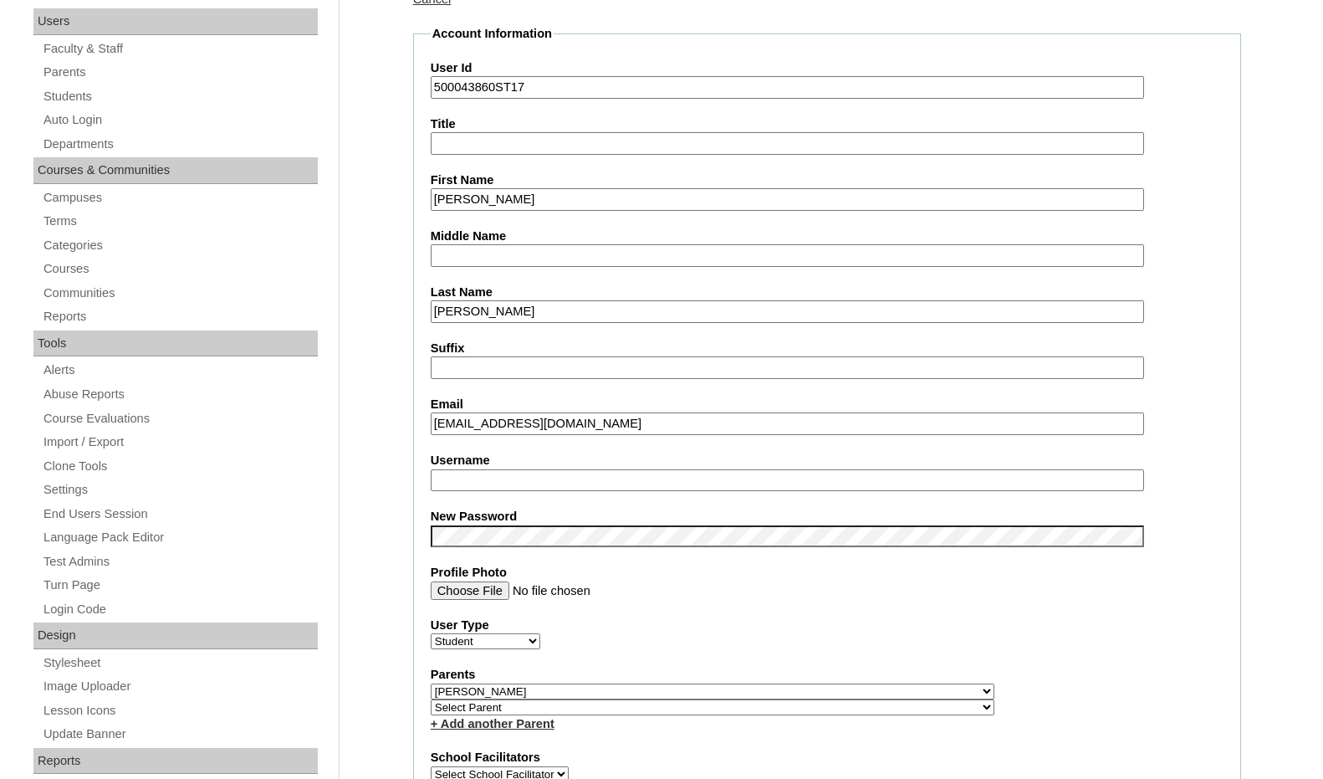
click at [465, 479] on input "Username" at bounding box center [787, 480] width 713 height 23
type input "noah.gabrick"
drag, startPoint x: 517, startPoint y: 484, endPoint x: 307, endPoint y: 483, distance: 209.9
drag, startPoint x: 497, startPoint y: 84, endPoint x: 395, endPoint y: 84, distance: 102.0
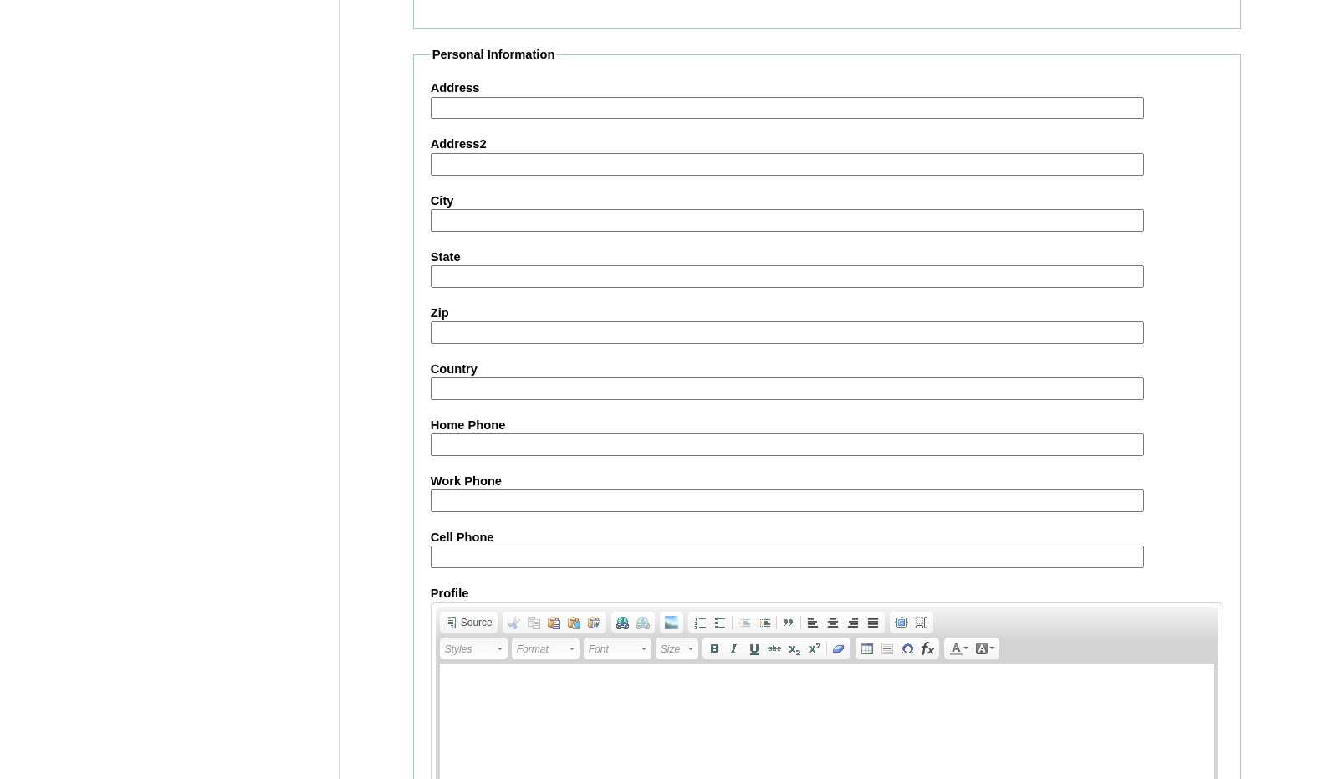
scroll to position [1770, 0]
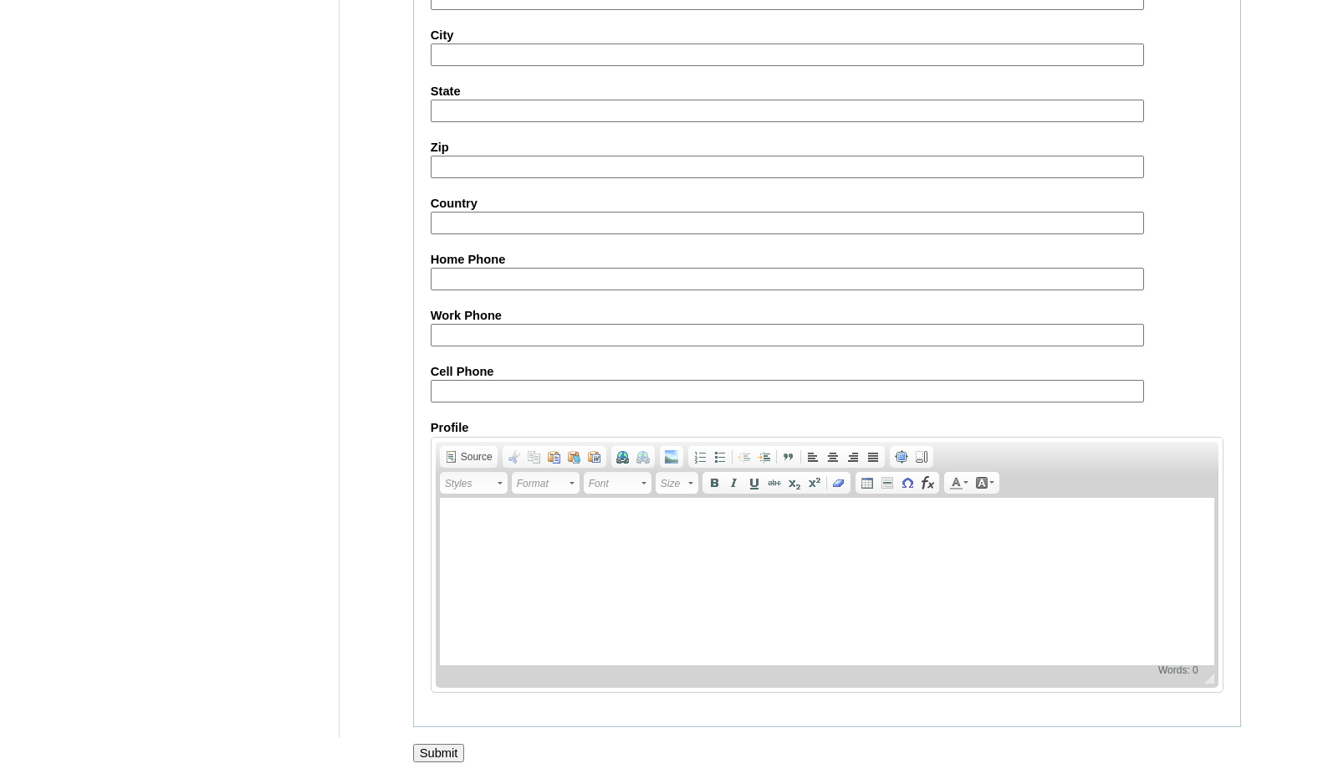
click at [446, 747] on input "Submit" at bounding box center [439, 753] width 52 height 18
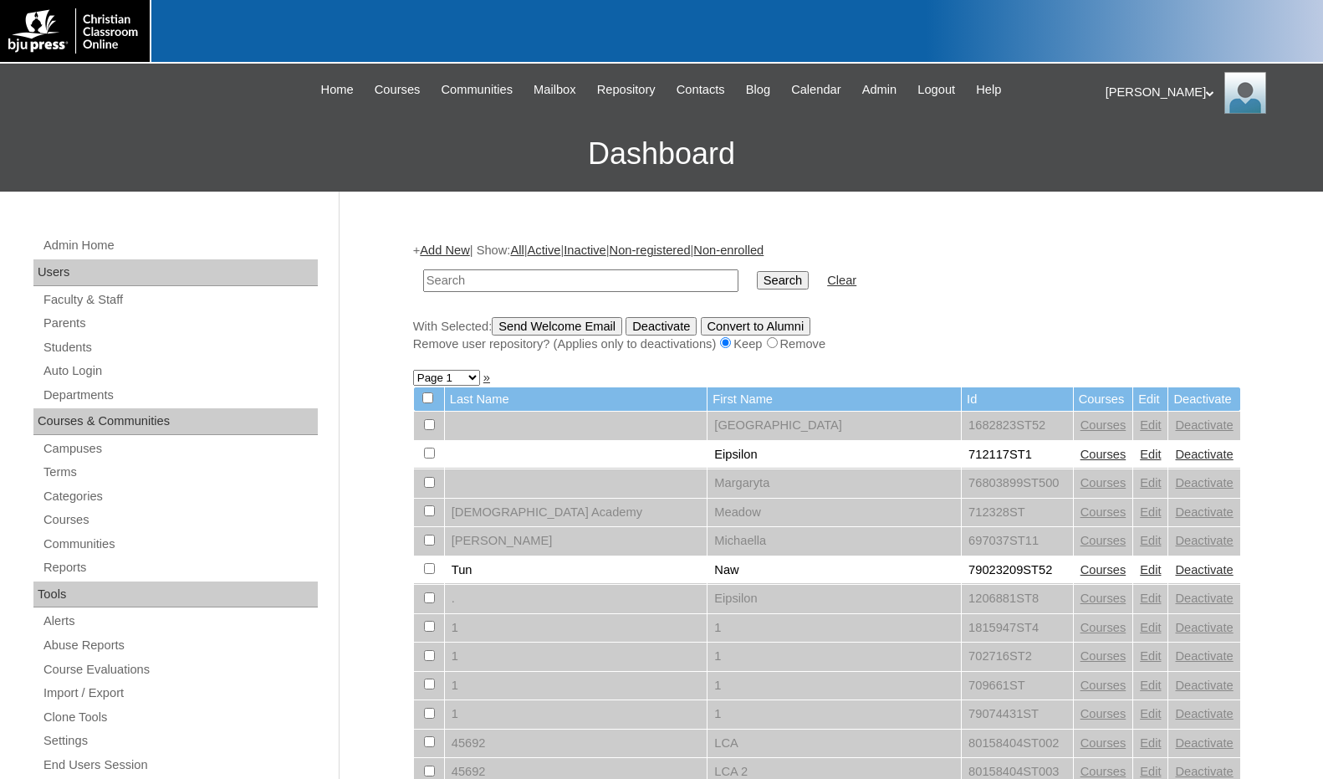
click at [562, 284] on input "text" at bounding box center [580, 280] width 315 height 23
paste input "500043860"
type input "500043860"
click at [757, 271] on input "Search" at bounding box center [783, 280] width 52 height 18
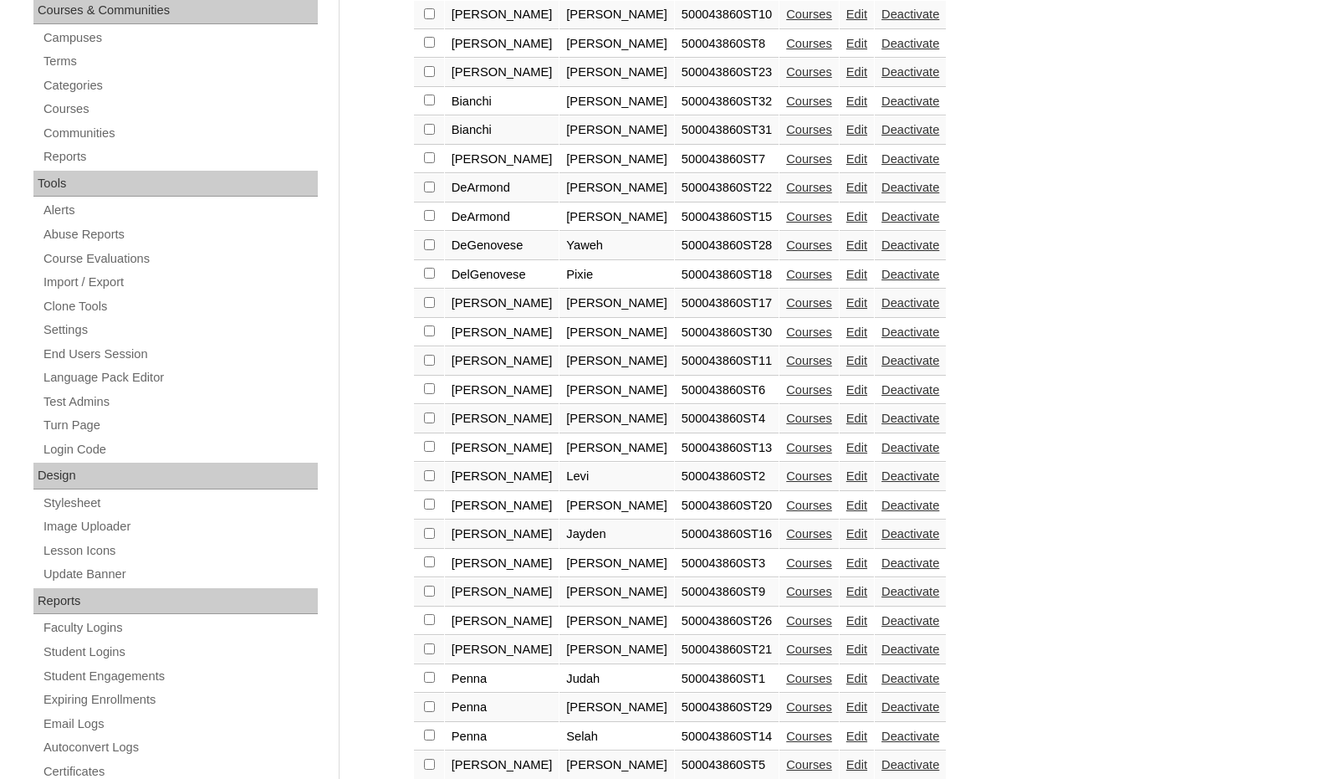
scroll to position [418, 0]
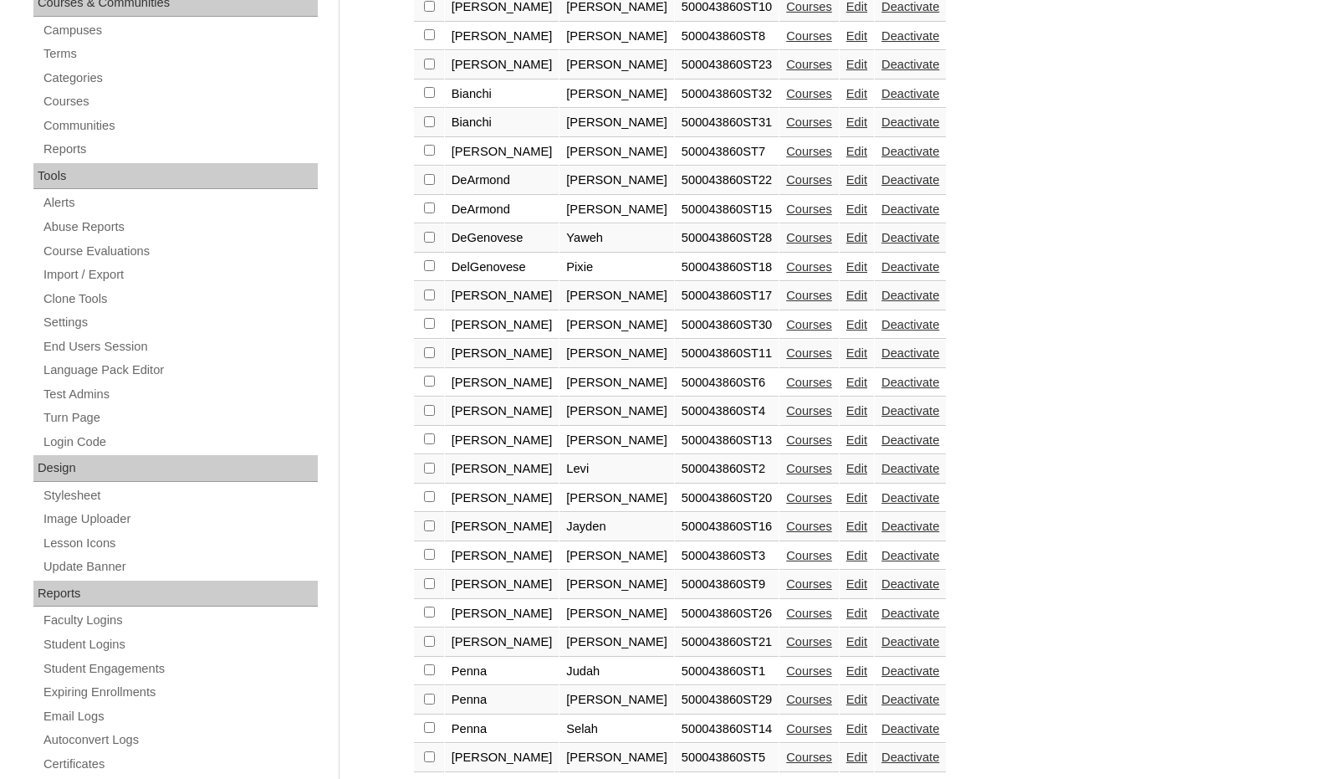
click at [846, 437] on link "Edit" at bounding box center [856, 439] width 21 height 13
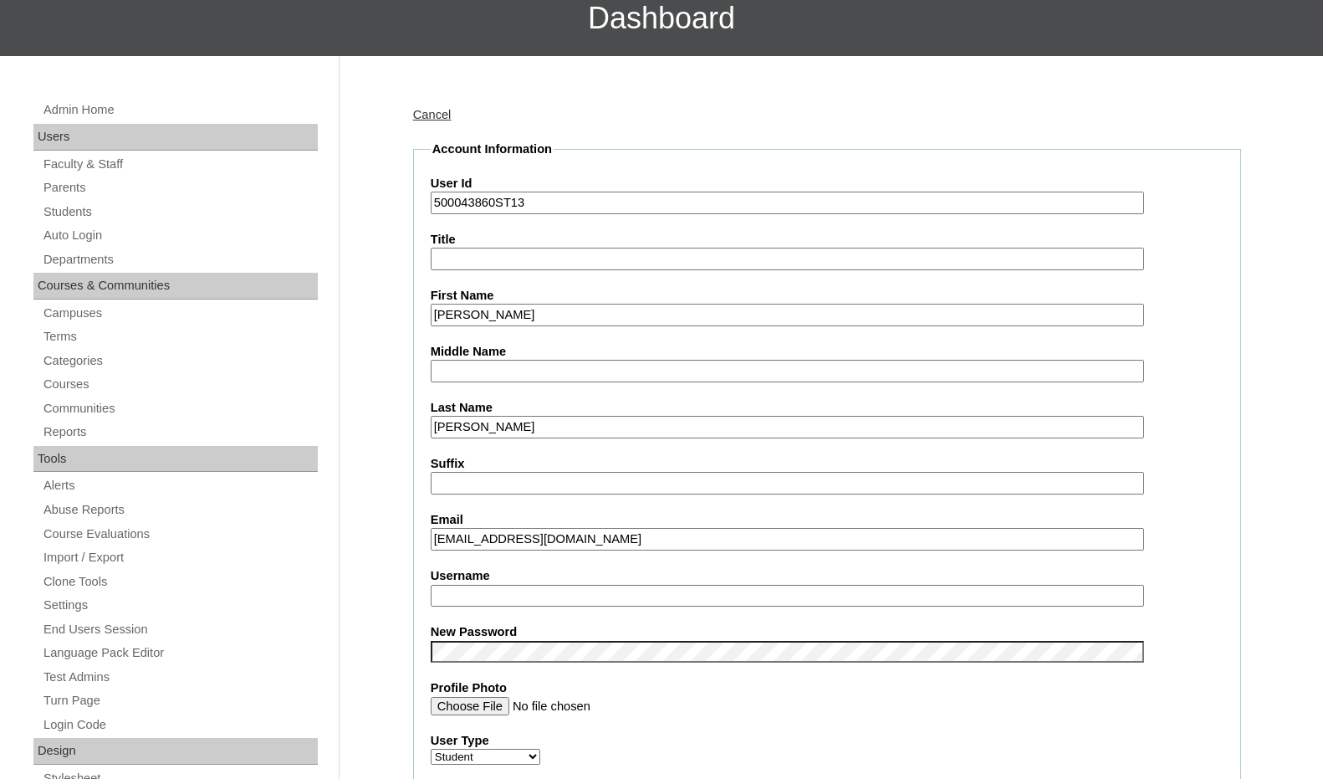
scroll to position [167, 0]
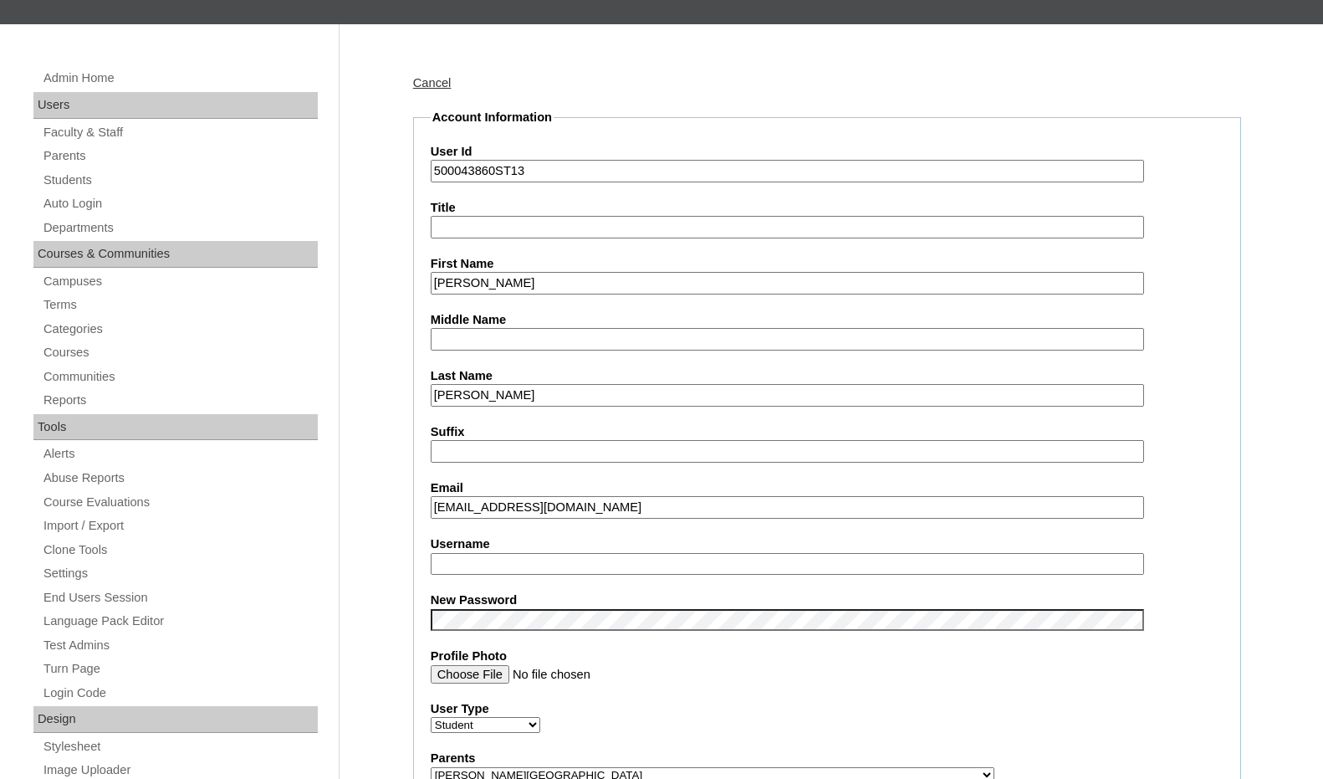
click at [498, 557] on input "Username" at bounding box center [787, 564] width 713 height 23
drag, startPoint x: 535, startPoint y: 555, endPoint x: 410, endPoint y: 561, distance: 125.6
type input "james.medina"
drag, startPoint x: 374, startPoint y: 591, endPoint x: 387, endPoint y: 624, distance: 35.3
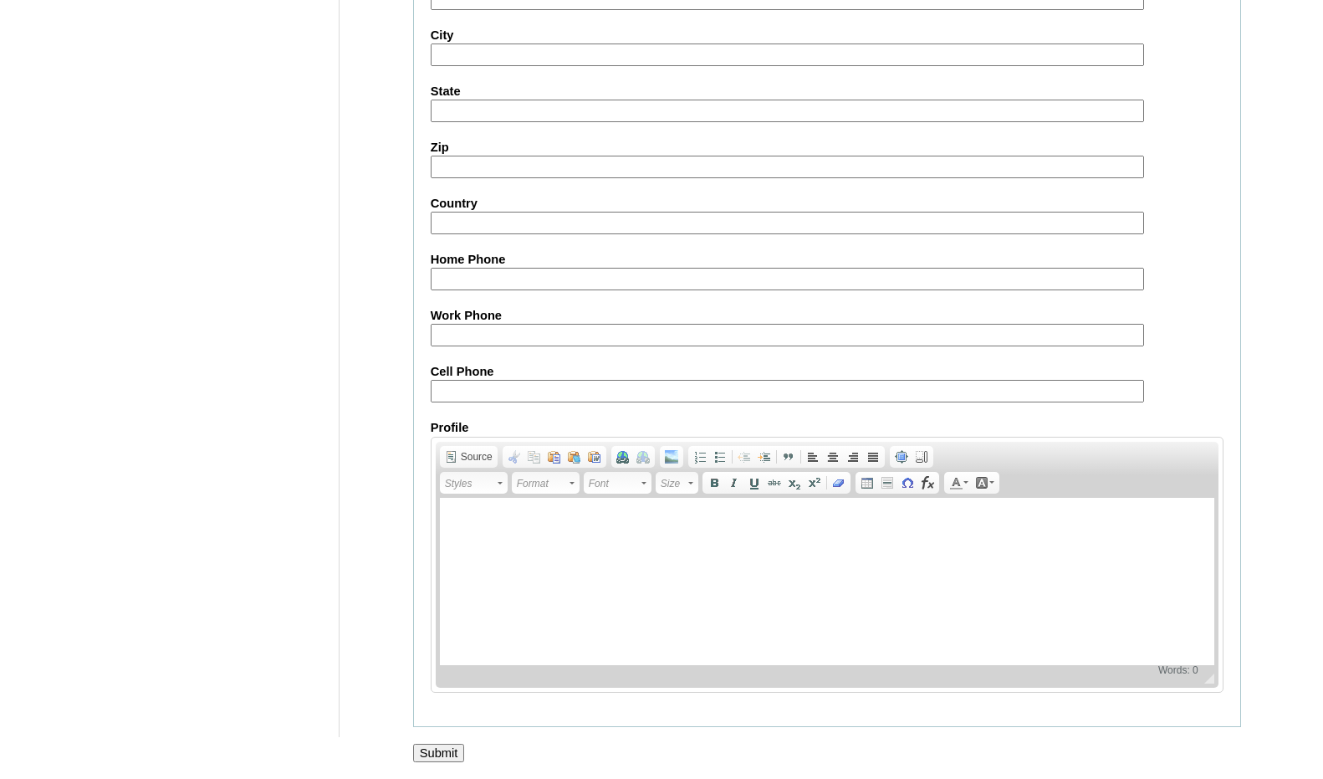
scroll to position [1770, 0]
click at [421, 748] on input "Submit" at bounding box center [439, 753] width 52 height 18
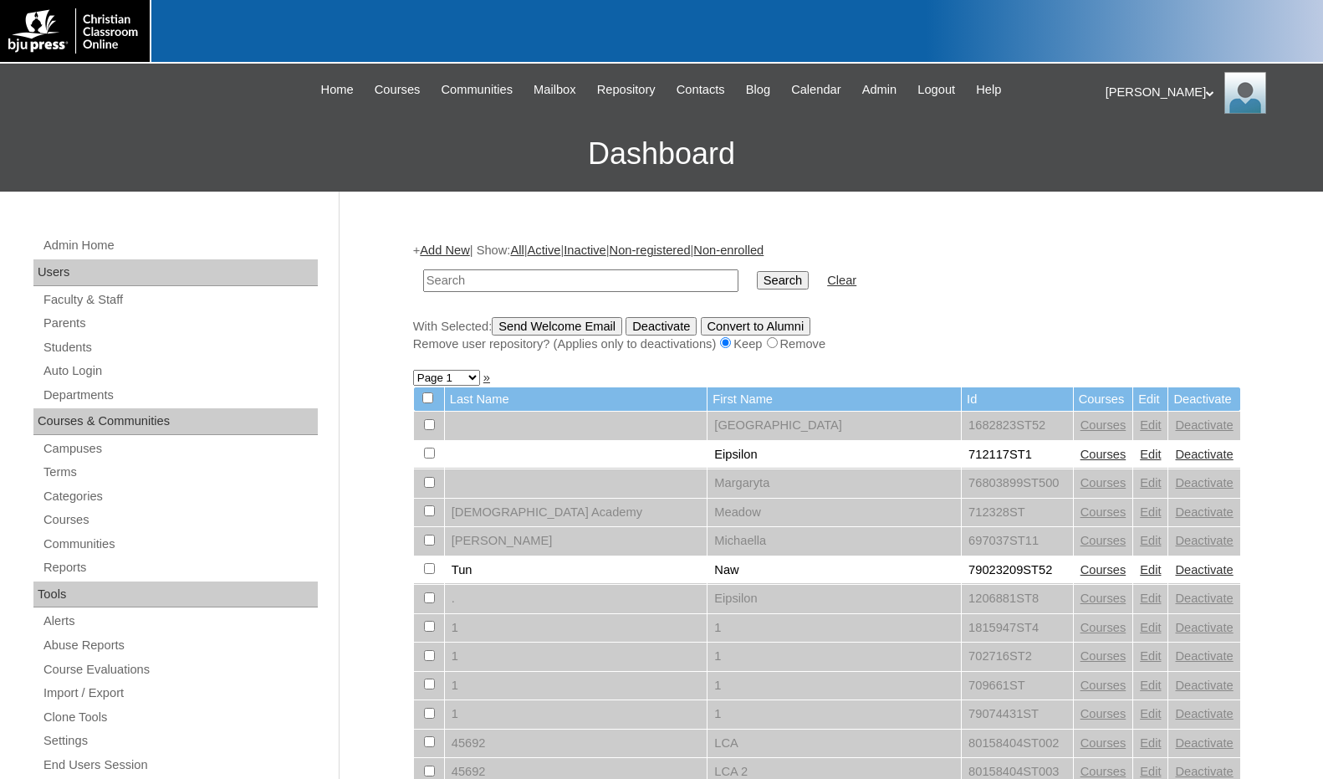
click at [570, 275] on input "text" at bounding box center [580, 280] width 315 height 23
paste input "belief that spirits live in natural objects"
type input "b"
paste input "500043860"
type input "500043860"
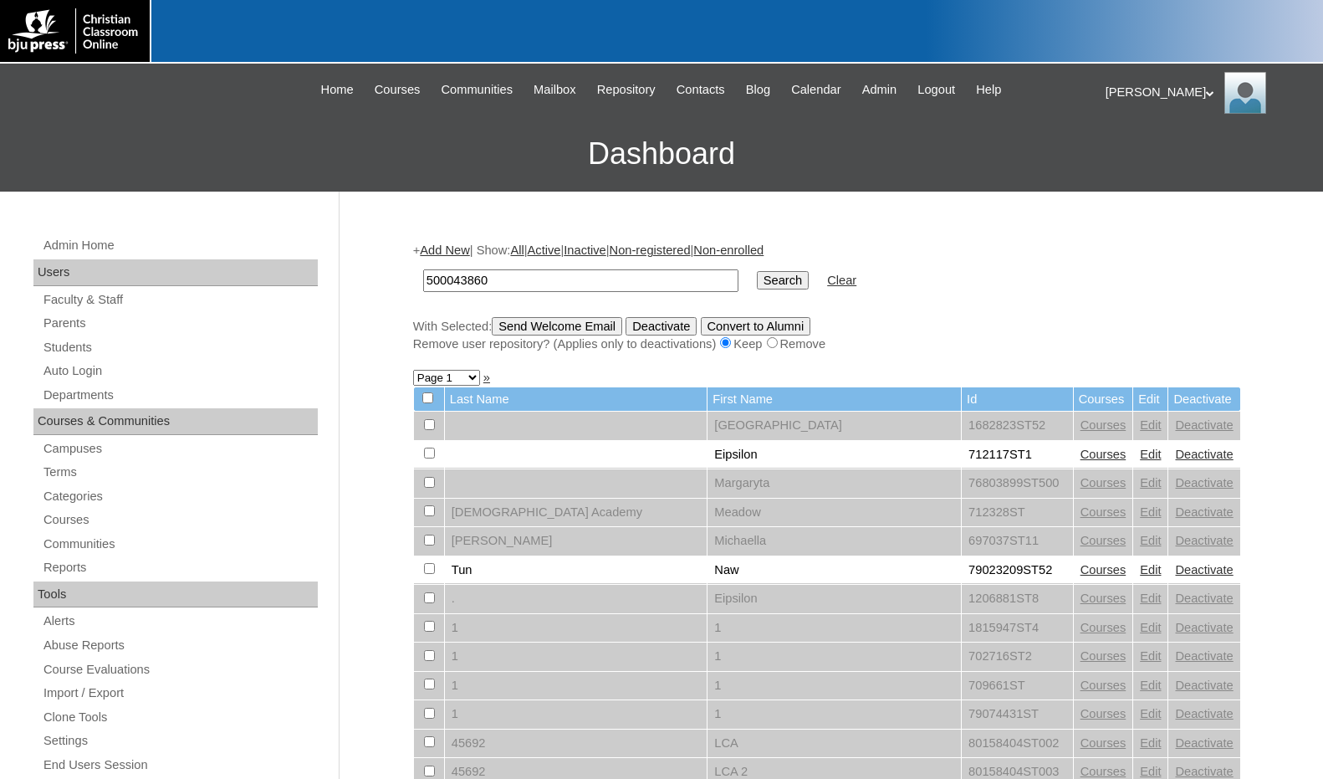
click at [757, 278] on input "Search" at bounding box center [783, 280] width 52 height 18
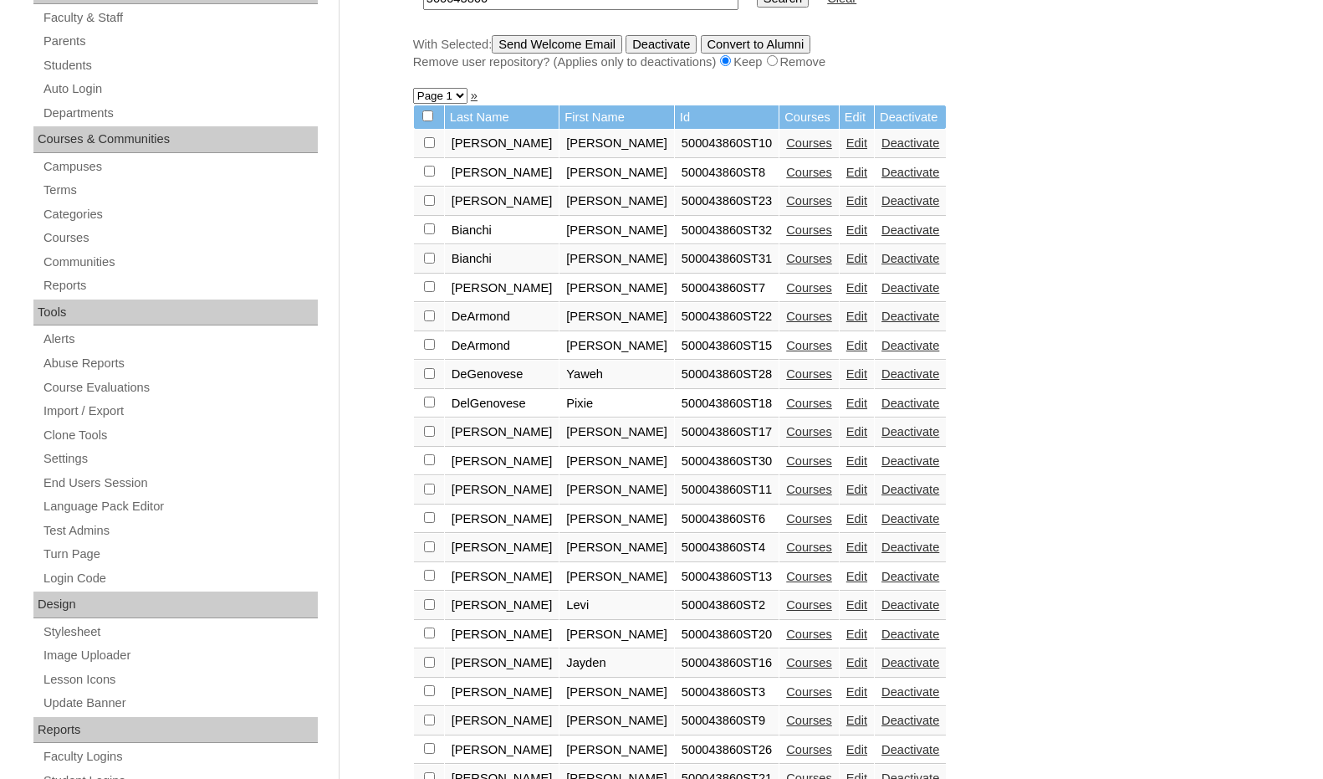
scroll to position [335, 0]
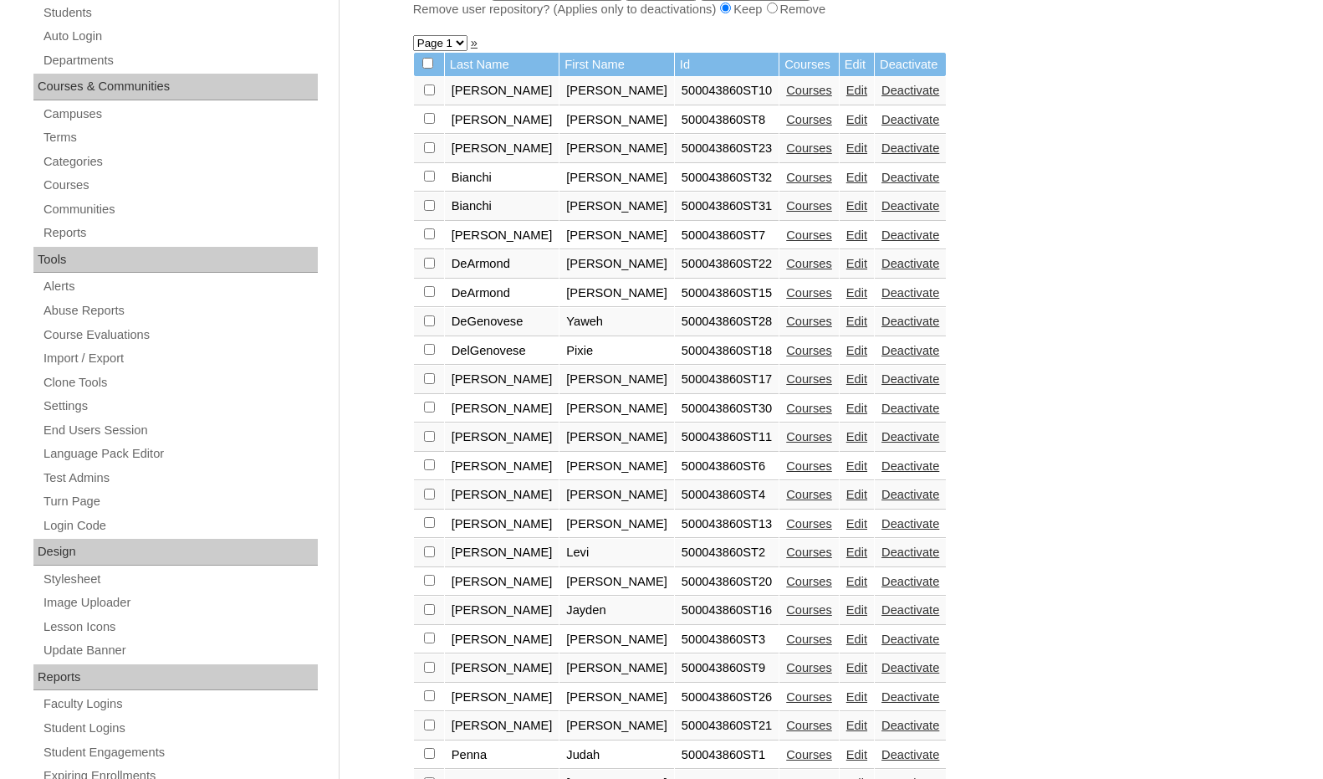
click at [846, 551] on link "Edit" at bounding box center [856, 551] width 21 height 13
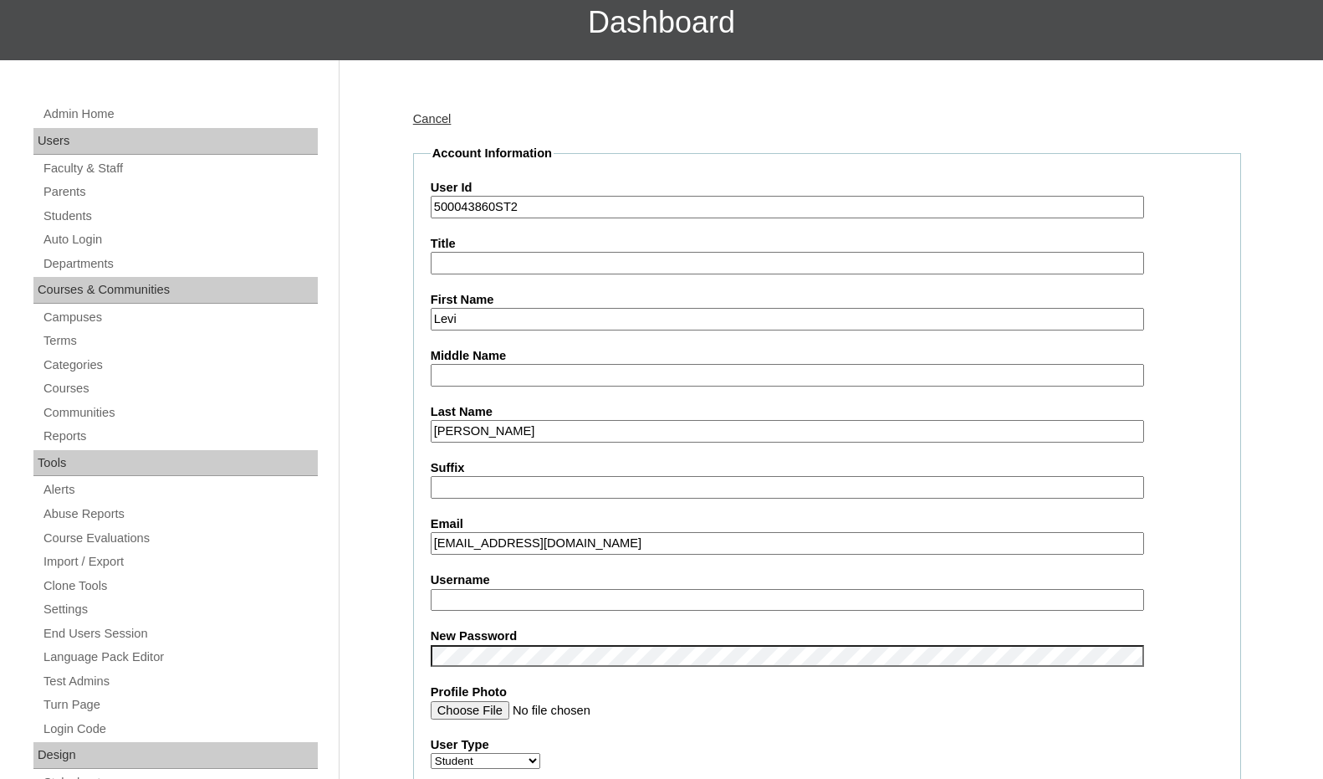
scroll to position [251, 0]
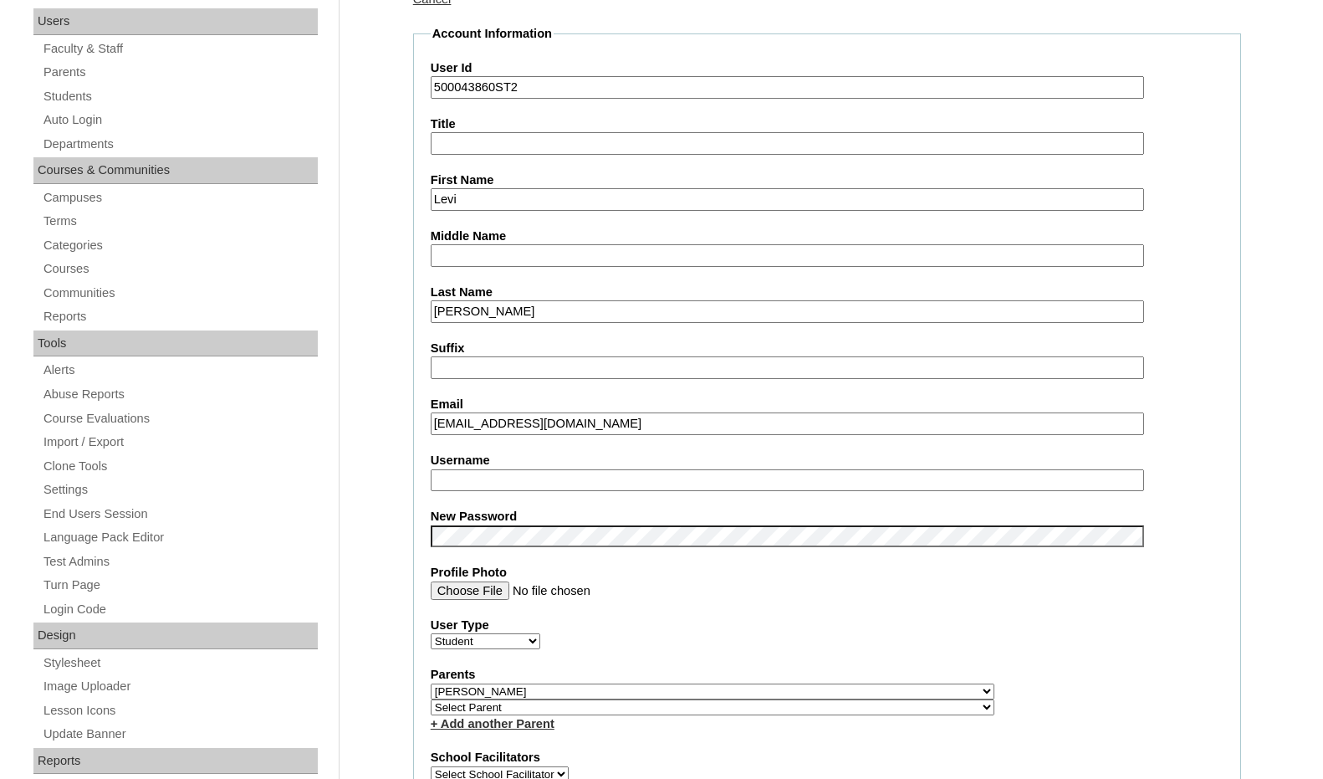
click at [484, 479] on input "Username" at bounding box center [787, 480] width 713 height 23
type input "levi.[PERSON_NAME]"
drag, startPoint x: 494, startPoint y: 85, endPoint x: 399, endPoint y: 74, distance: 96.0
drag, startPoint x: 527, startPoint y: 486, endPoint x: 363, endPoint y: 466, distance: 165.2
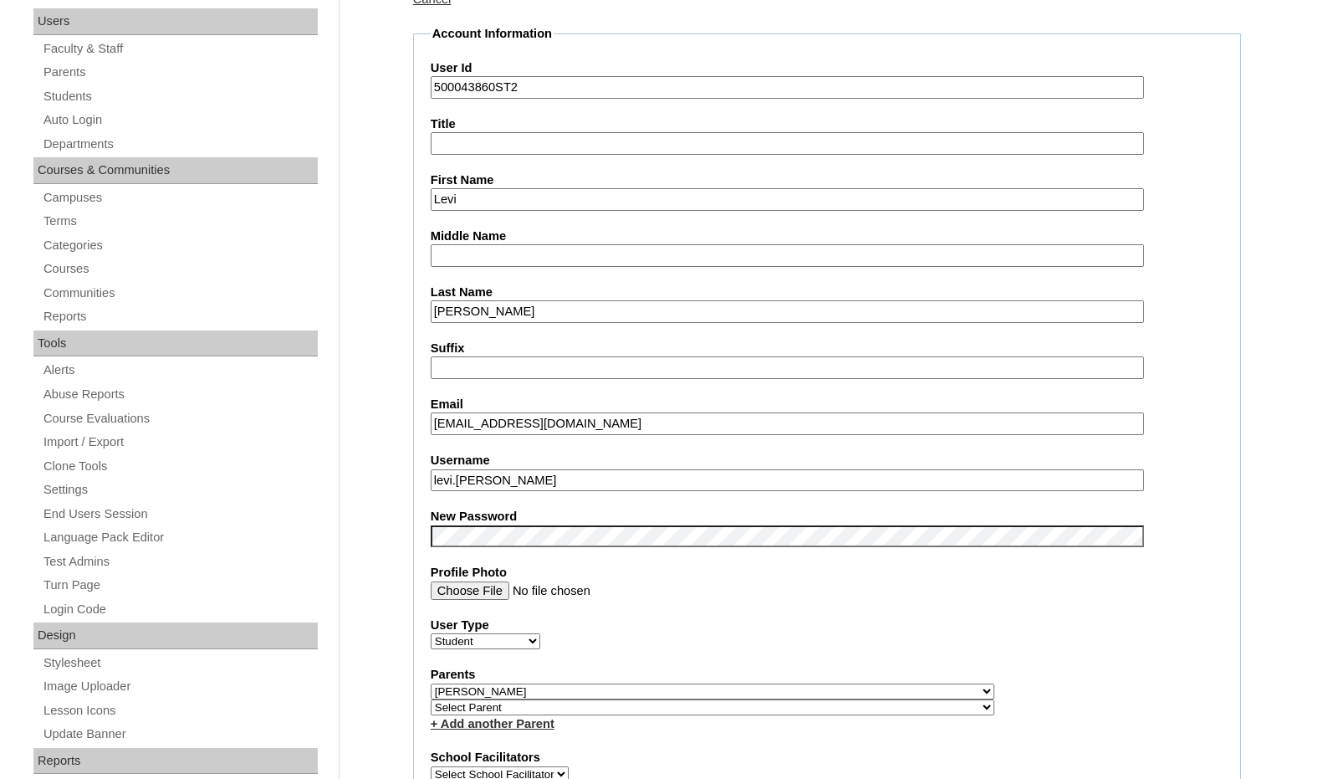
drag, startPoint x: 493, startPoint y: 87, endPoint x: 427, endPoint y: 81, distance: 66.3
click at [427, 81] on fieldset "Account Information User Id 500043860ST2 Title First Name [PERSON_NAME] Middle …" at bounding box center [827, 703] width 828 height 1356
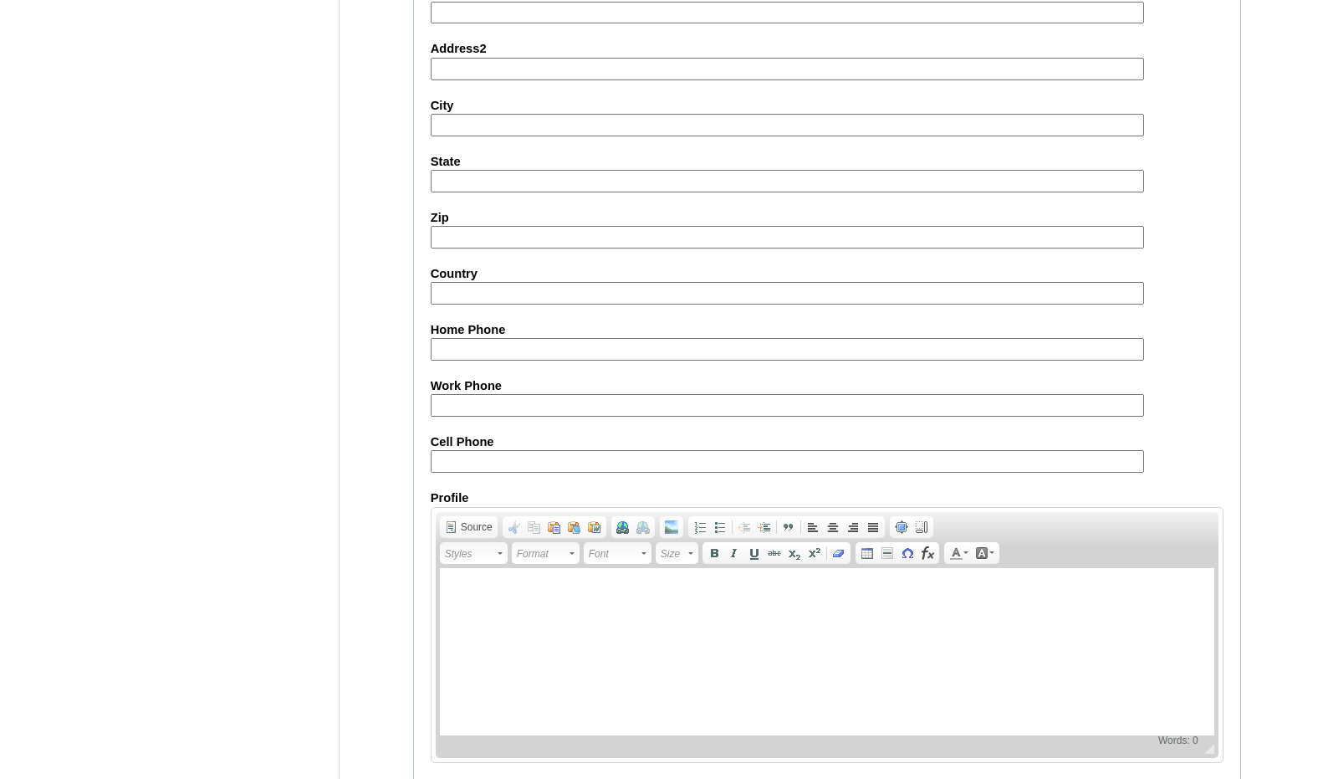
scroll to position [1770, 0]
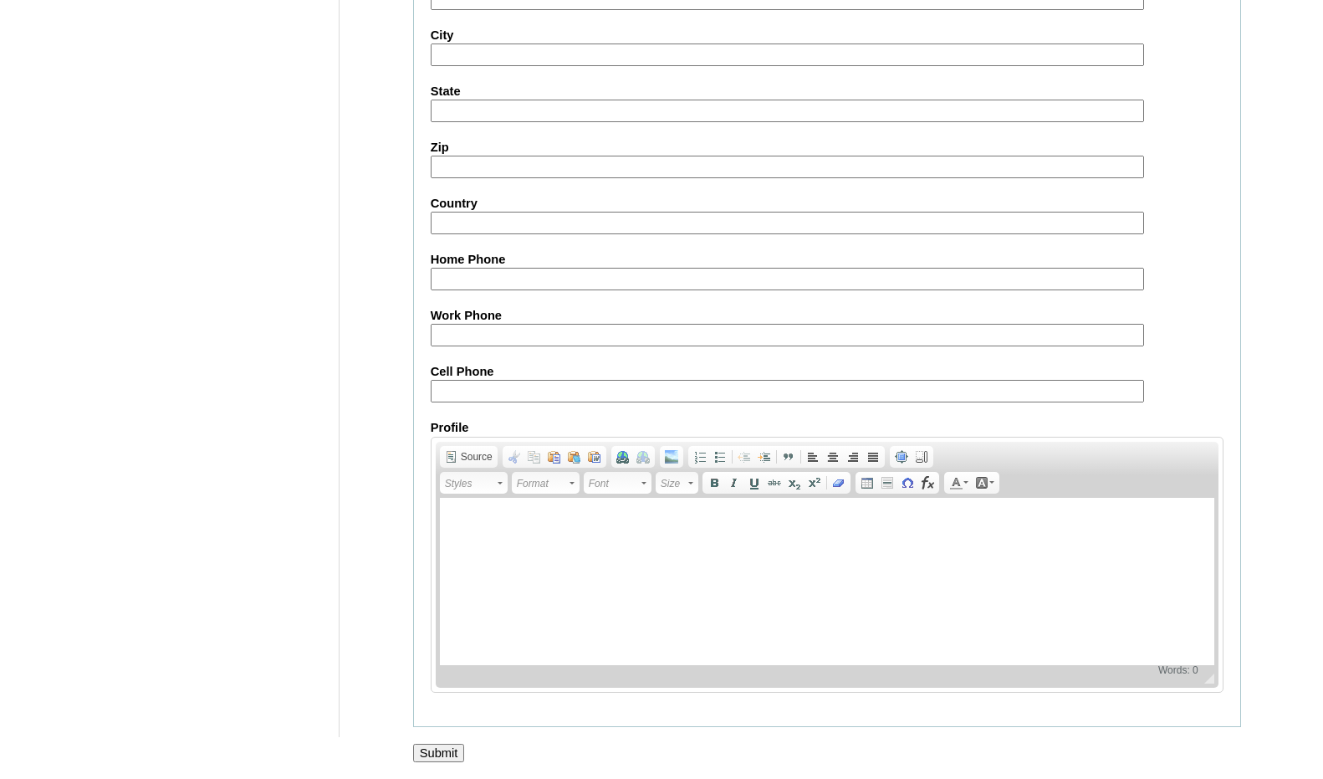
click at [456, 750] on input "Submit" at bounding box center [439, 753] width 52 height 18
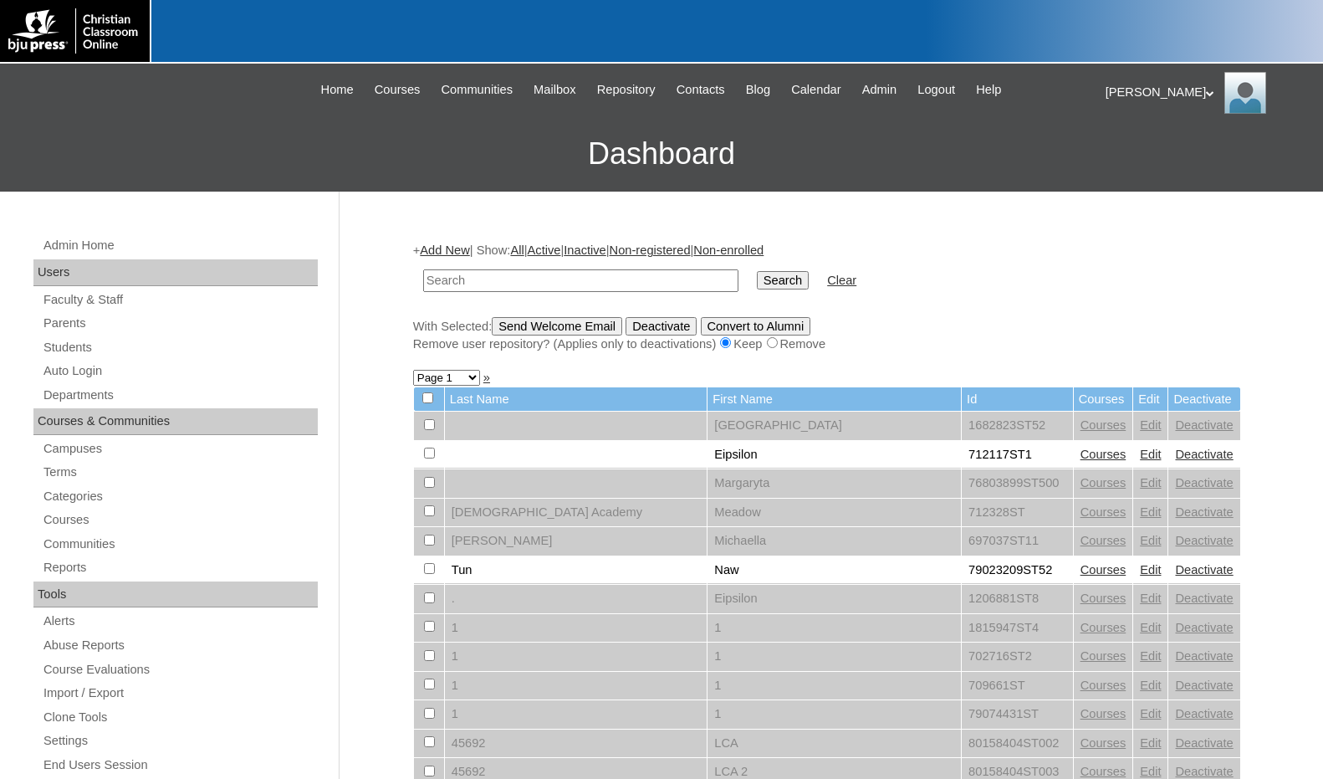
click at [1125, 94] on div "Melanie My Profile My Settings Logout" at bounding box center [1206, 93] width 201 height 42
click at [1149, 153] on span "Logout" at bounding box center [1135, 157] width 33 height 13
